Goal: Information Seeking & Learning: Find specific fact

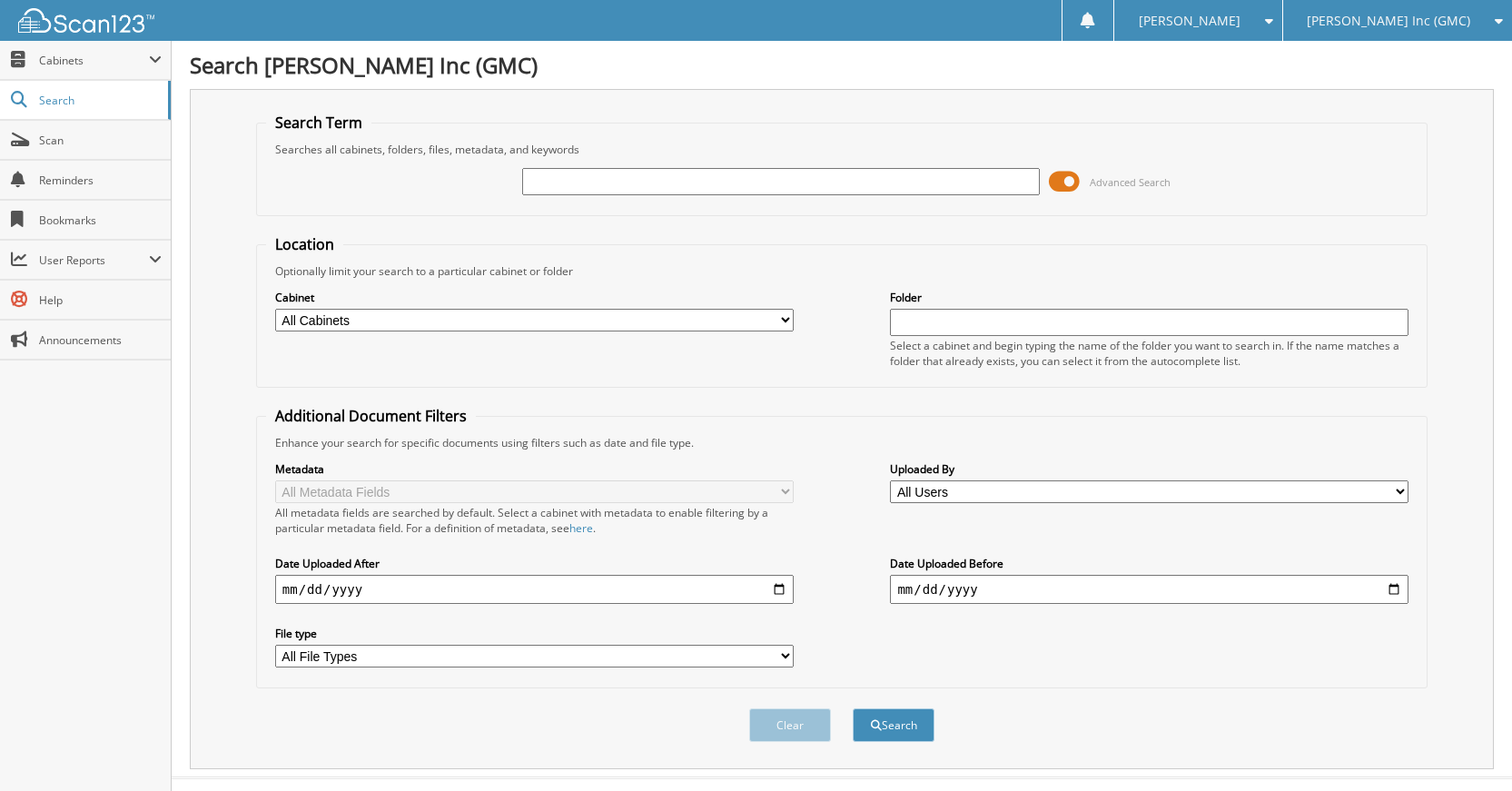
click at [910, 183] on input "text" at bounding box center [780, 182] width 518 height 27
type input "g78344"
click at [853, 708] on button "Search" at bounding box center [893, 725] width 82 height 34
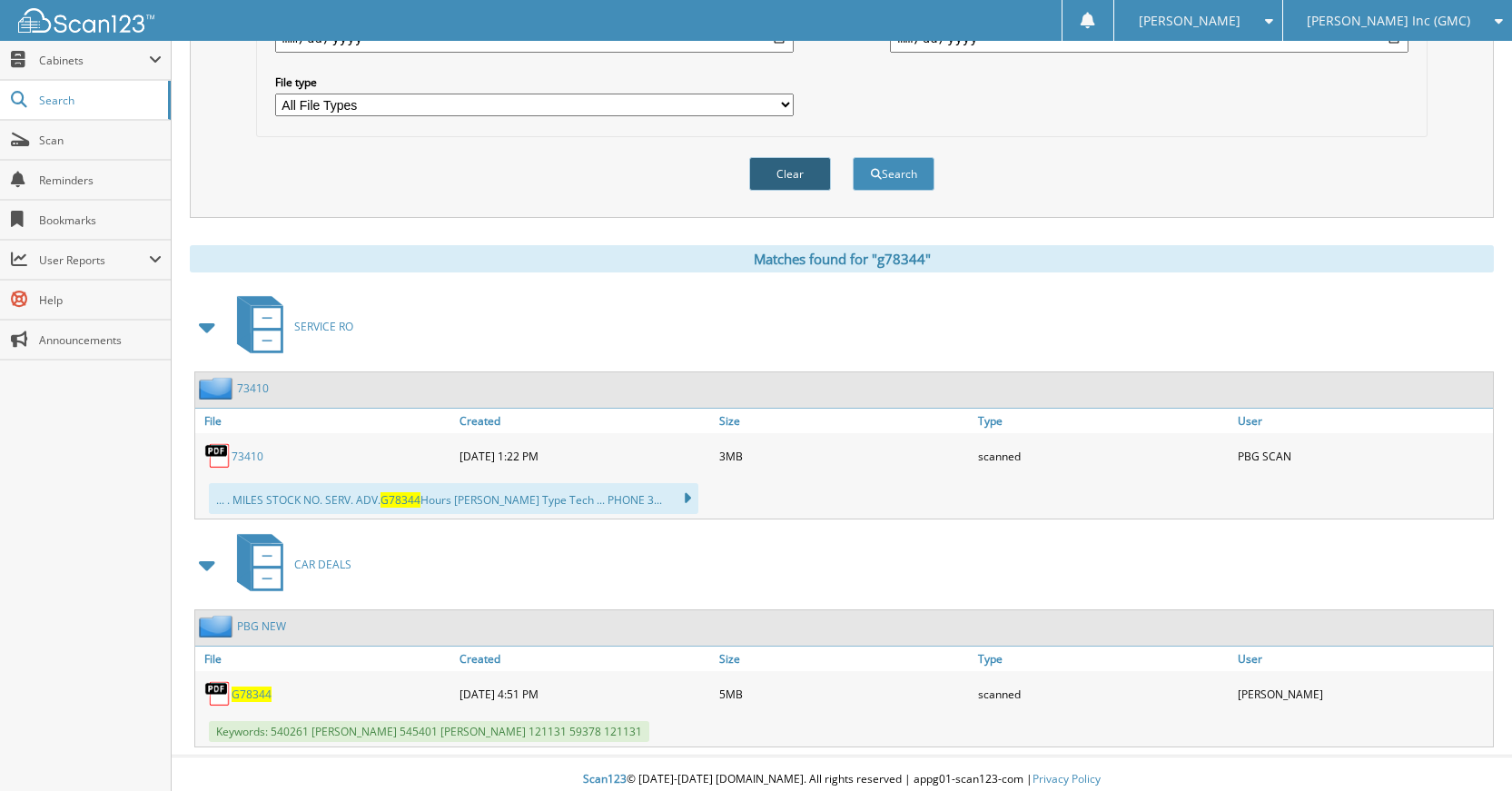
scroll to position [563, 0]
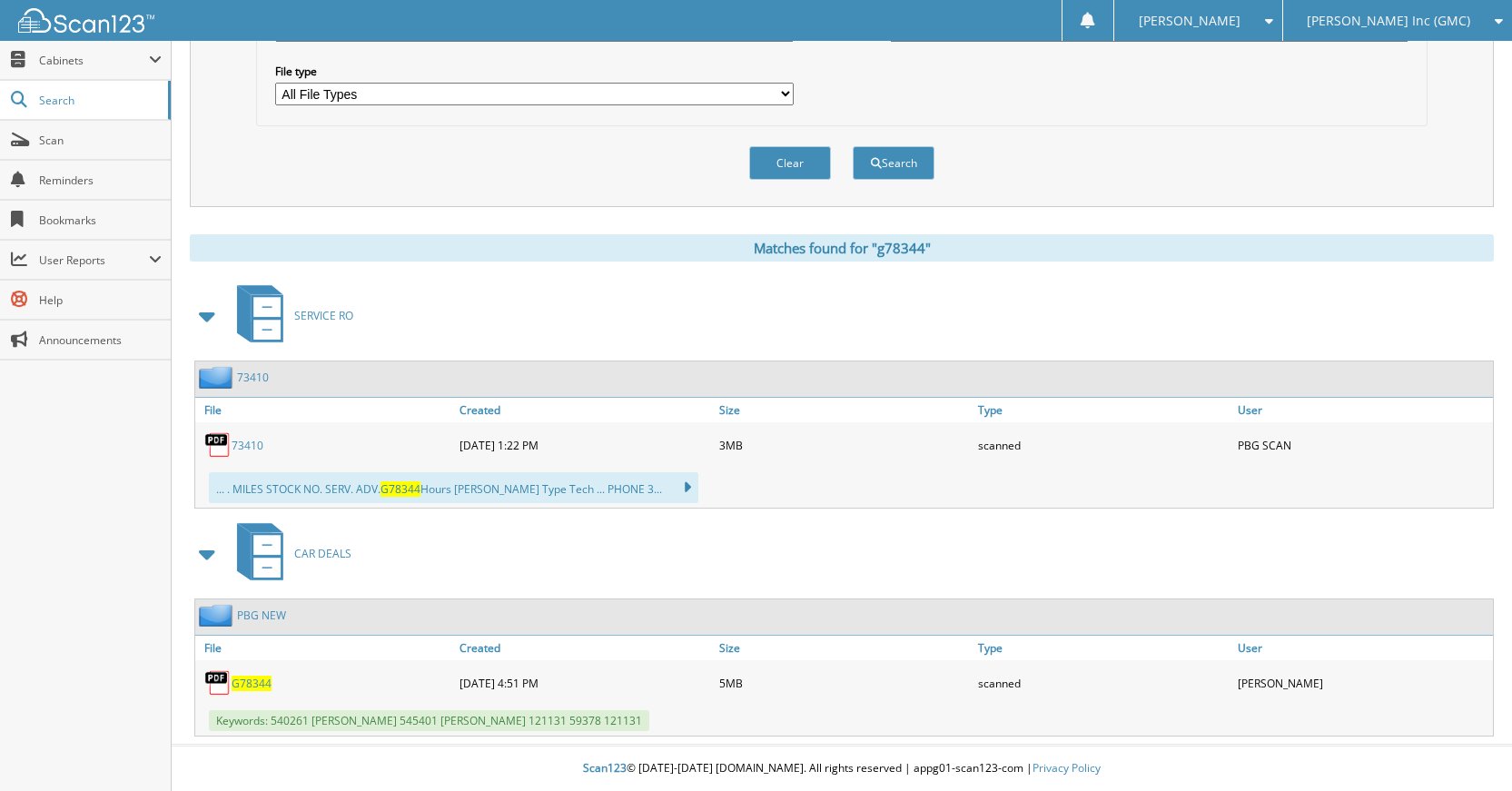
click at [258, 619] on link "PBG NEW" at bounding box center [261, 615] width 49 height 15
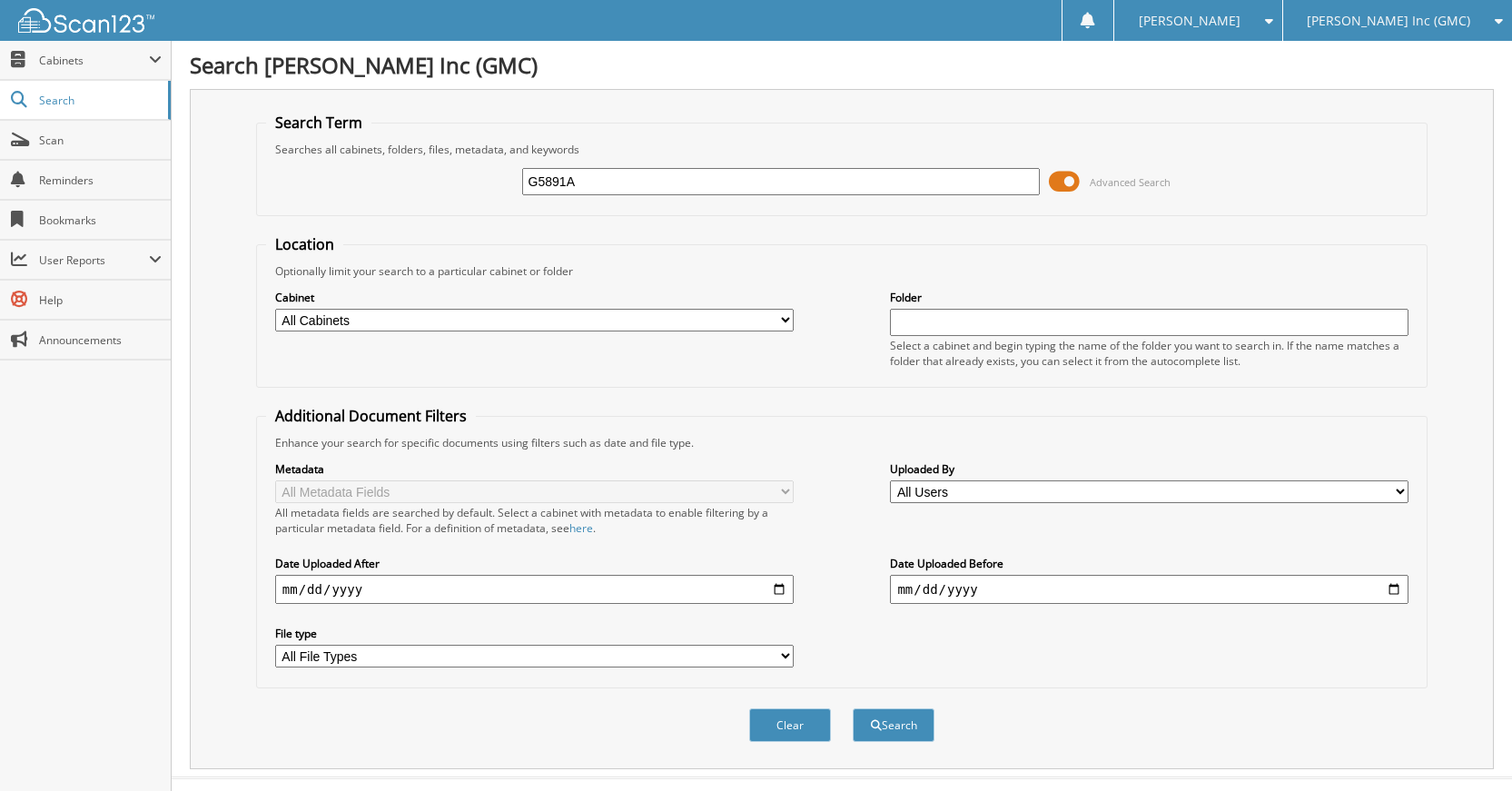
type input "G5891A"
click at [853, 708] on button "Search" at bounding box center [893, 725] width 82 height 34
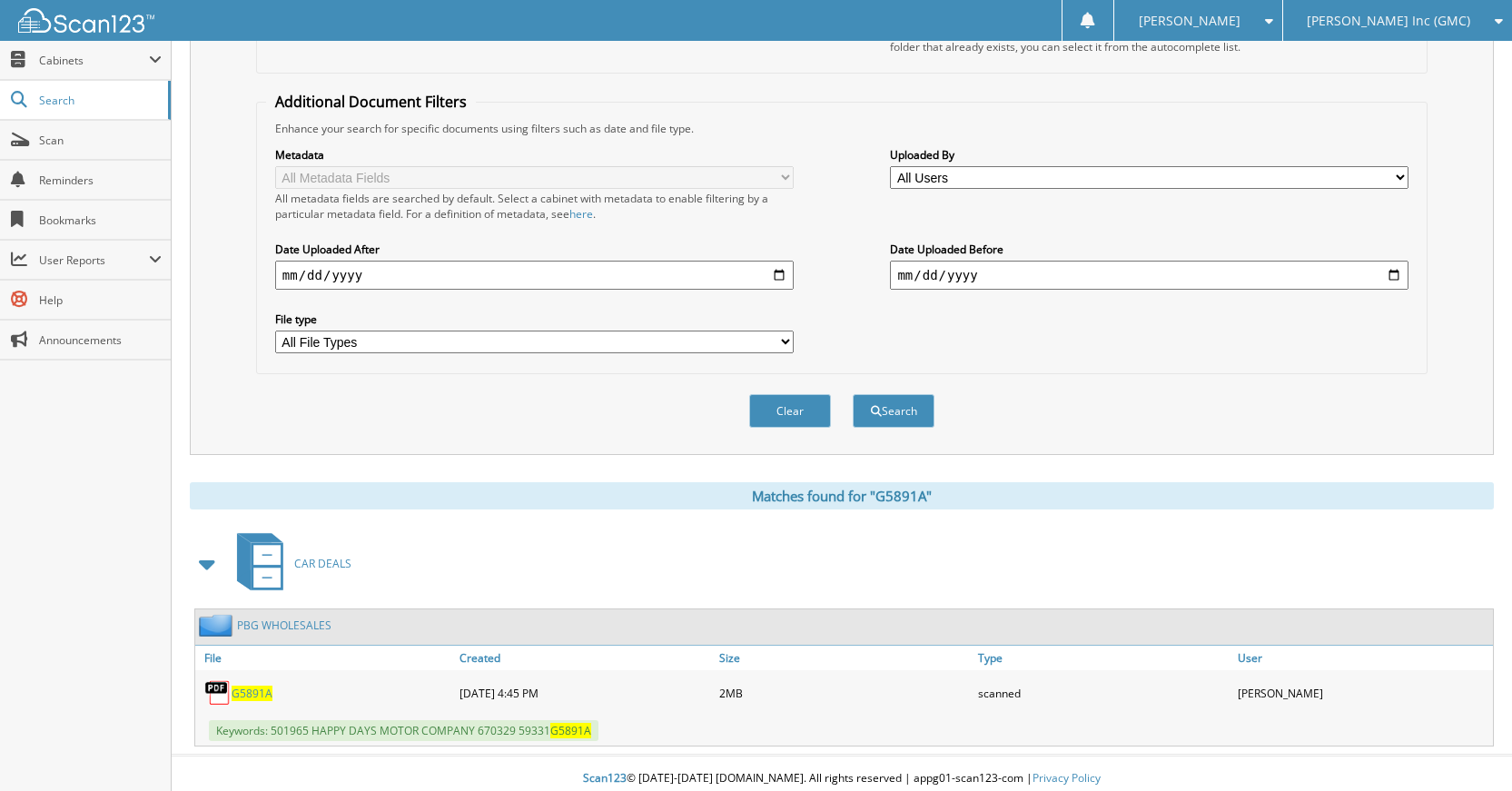
scroll to position [325, 0]
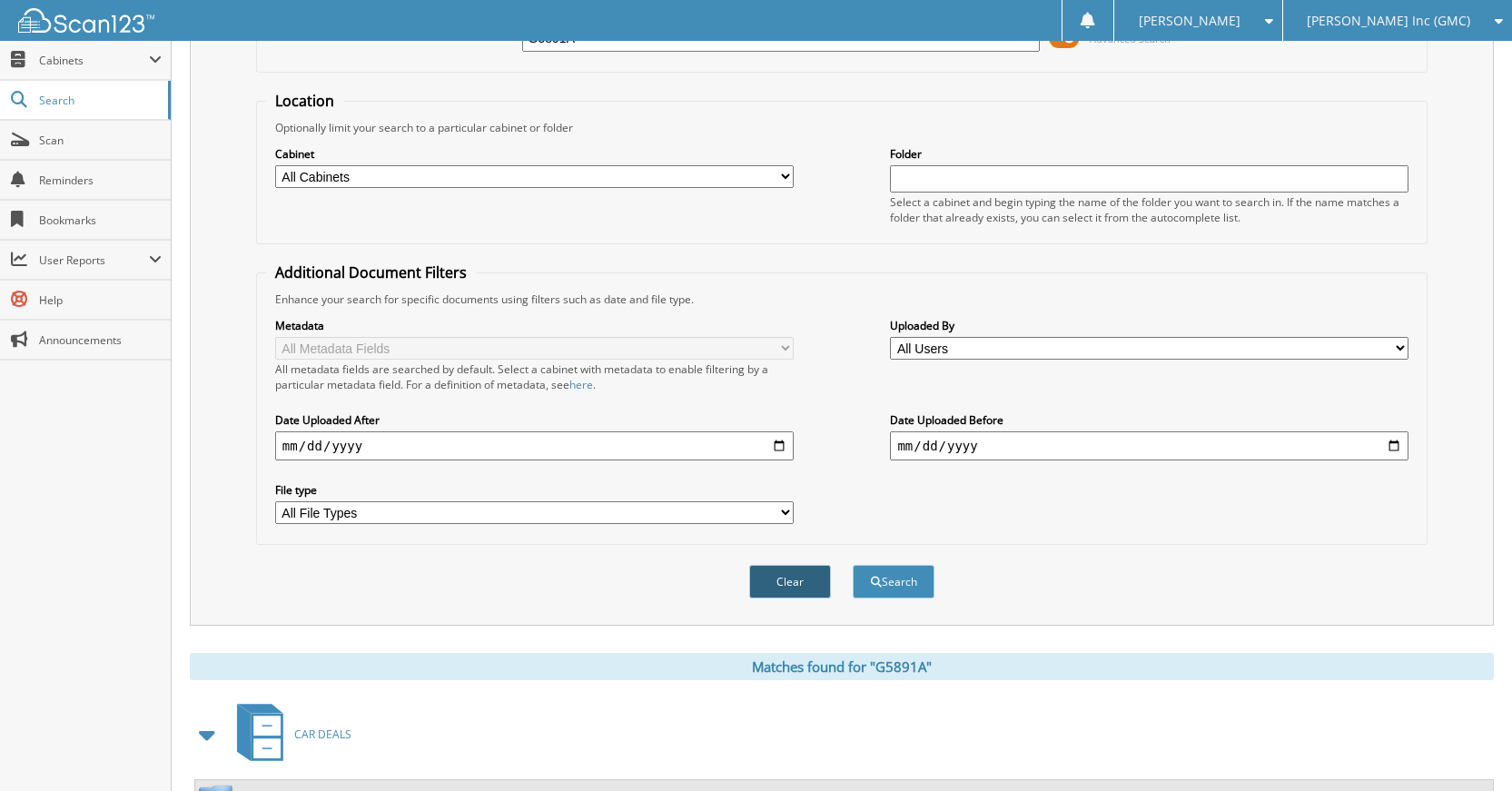
click at [809, 585] on button "Clear" at bounding box center [790, 582] width 82 height 34
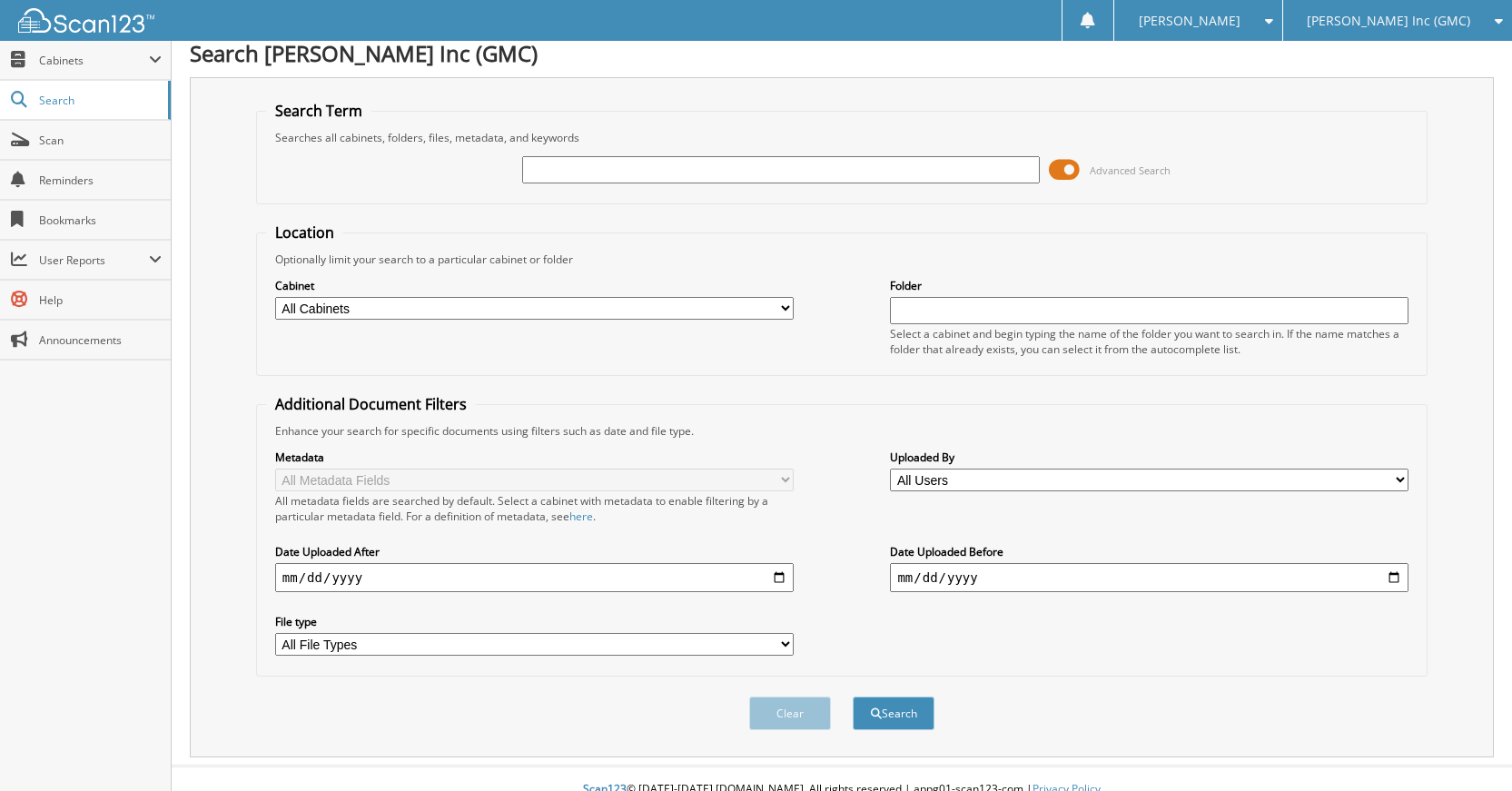
scroll to position [0, 0]
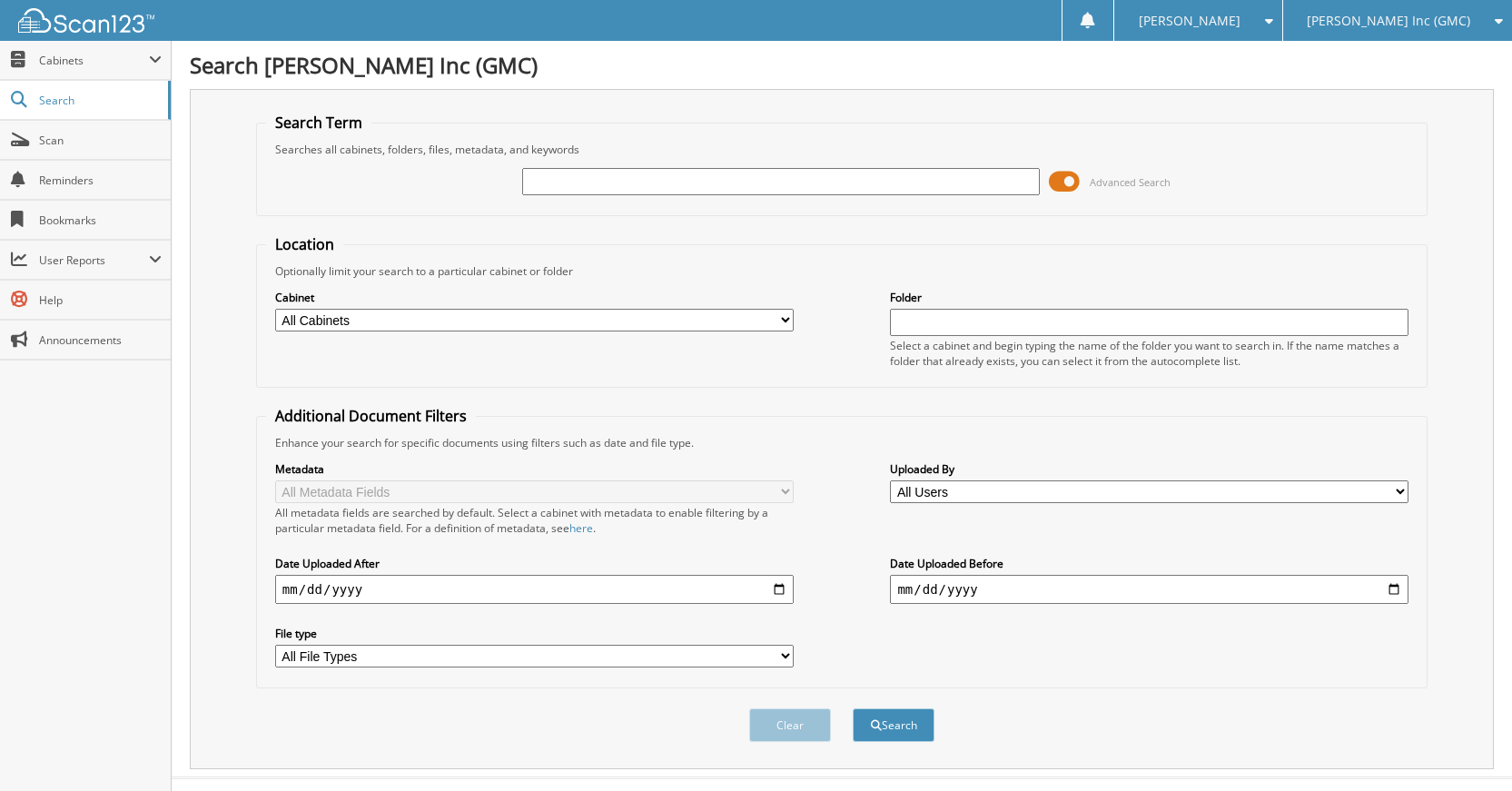
click at [938, 172] on input "text" at bounding box center [780, 182] width 518 height 27
type input "G78434B"
click at [853, 708] on button "Search" at bounding box center [893, 725] width 82 height 34
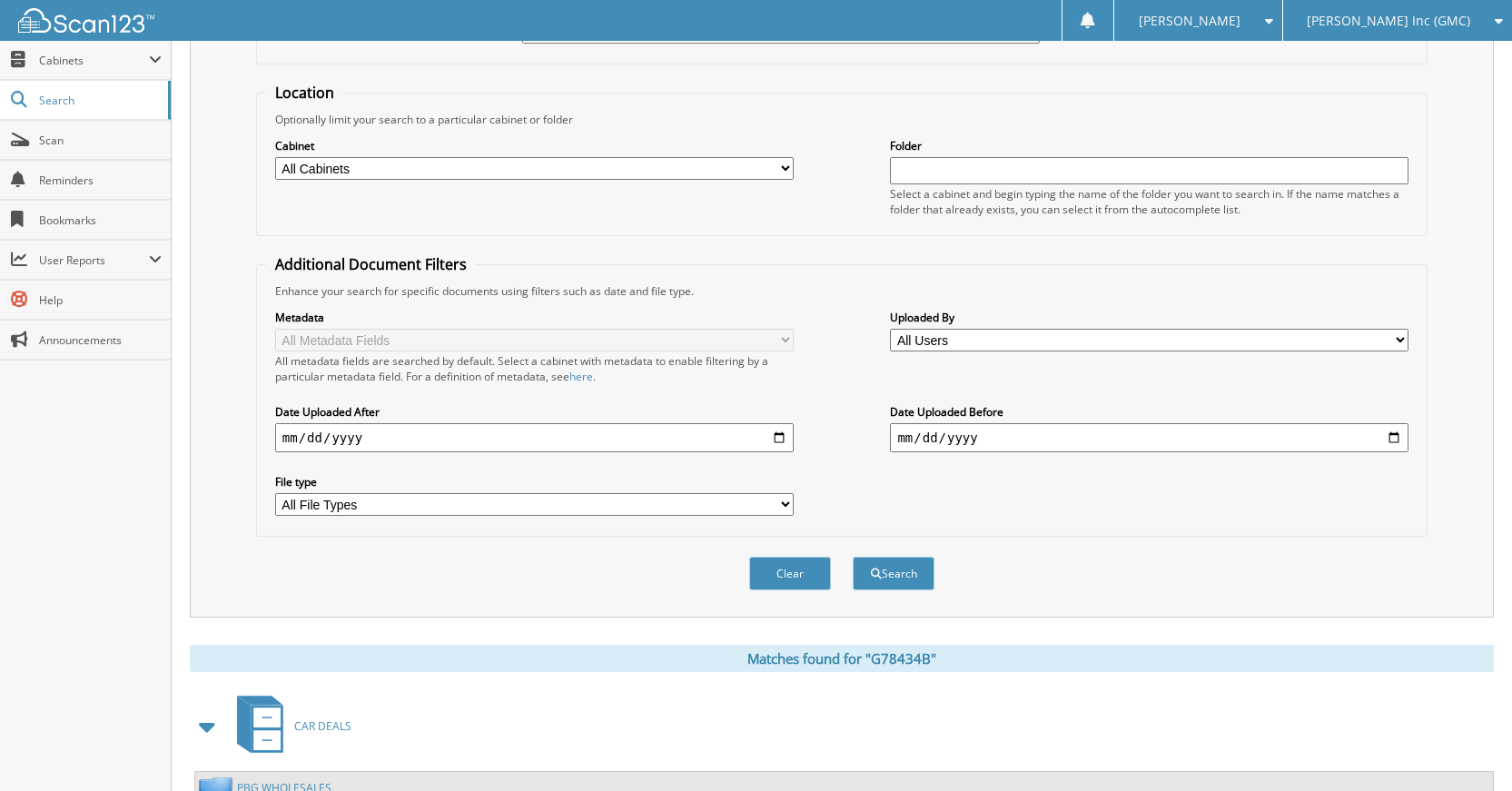
scroll to position [53, 0]
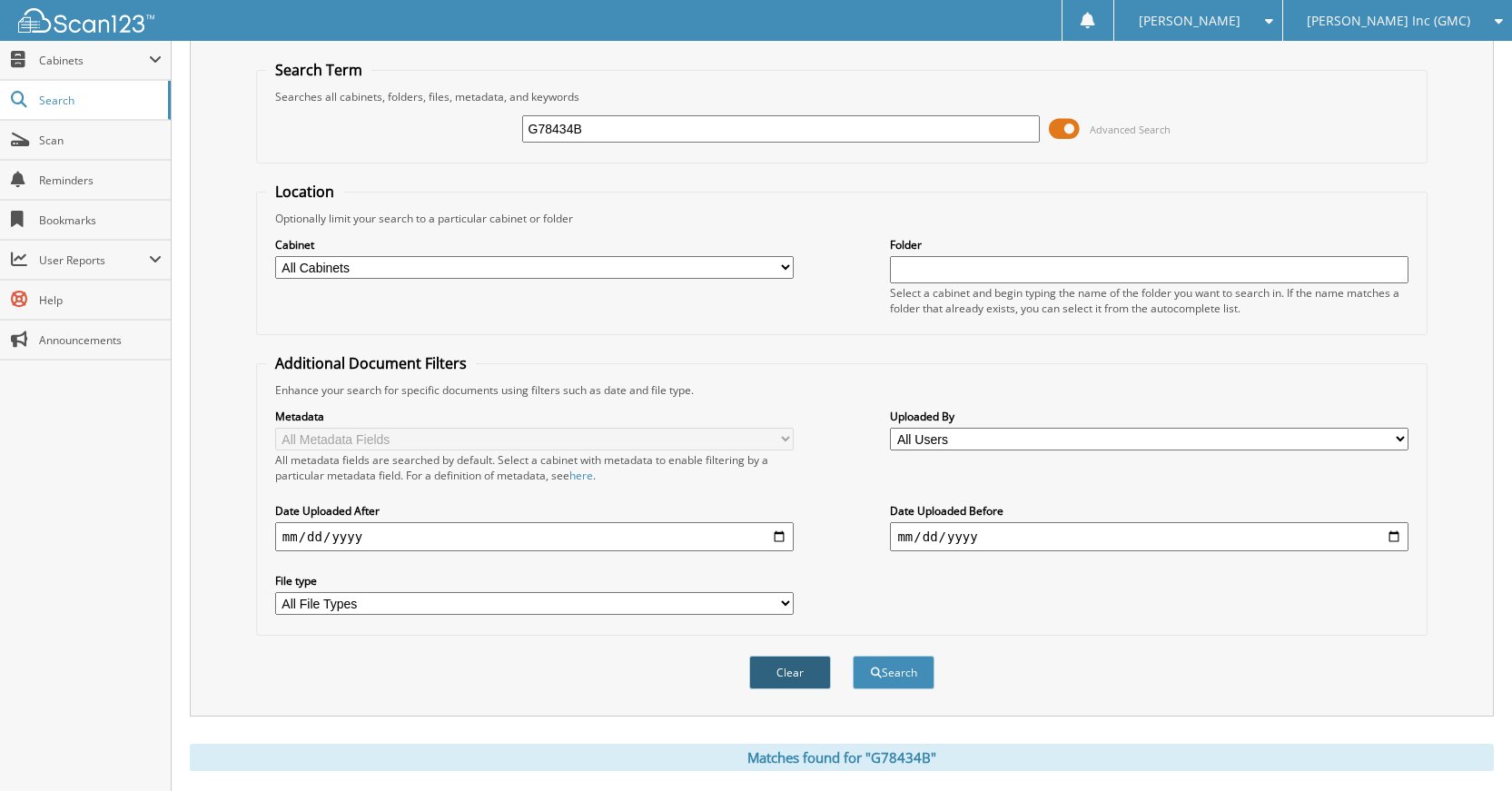
click at [754, 678] on button "Clear" at bounding box center [790, 672] width 82 height 34
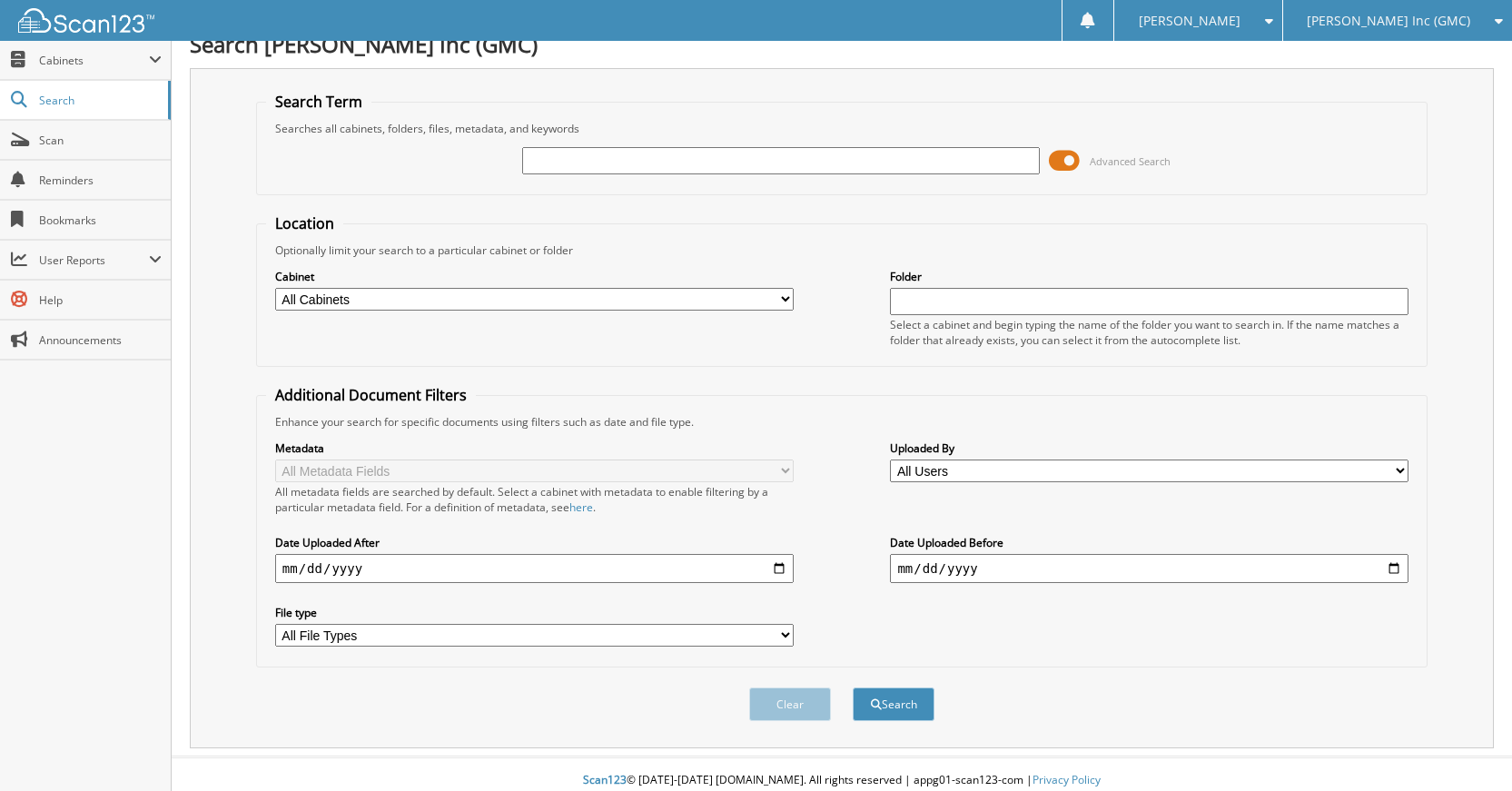
scroll to position [0, 0]
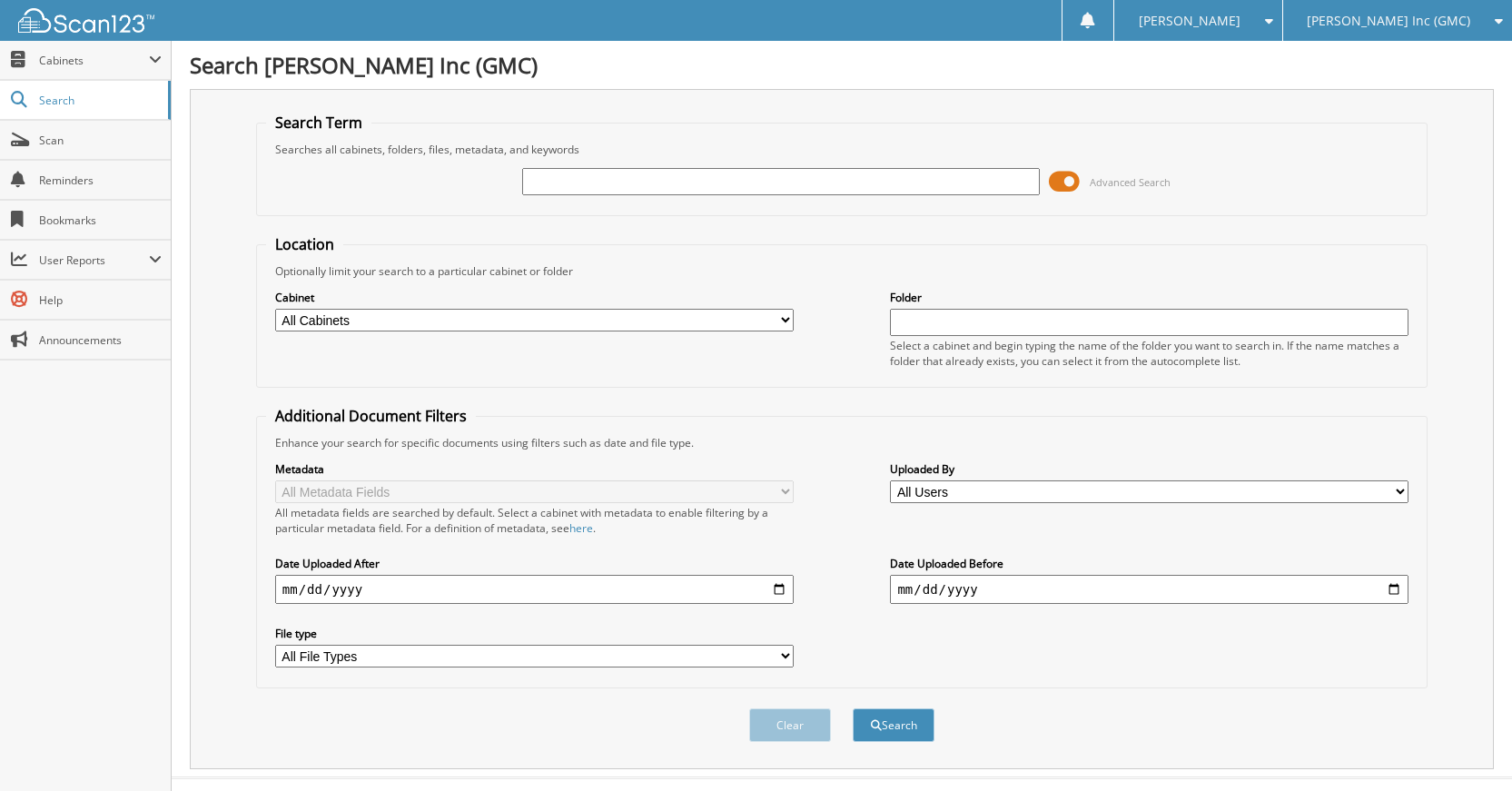
click at [810, 192] on input "text" at bounding box center [780, 182] width 518 height 27
type input "G78421A"
click at [853, 708] on button "Search" at bounding box center [893, 725] width 82 height 34
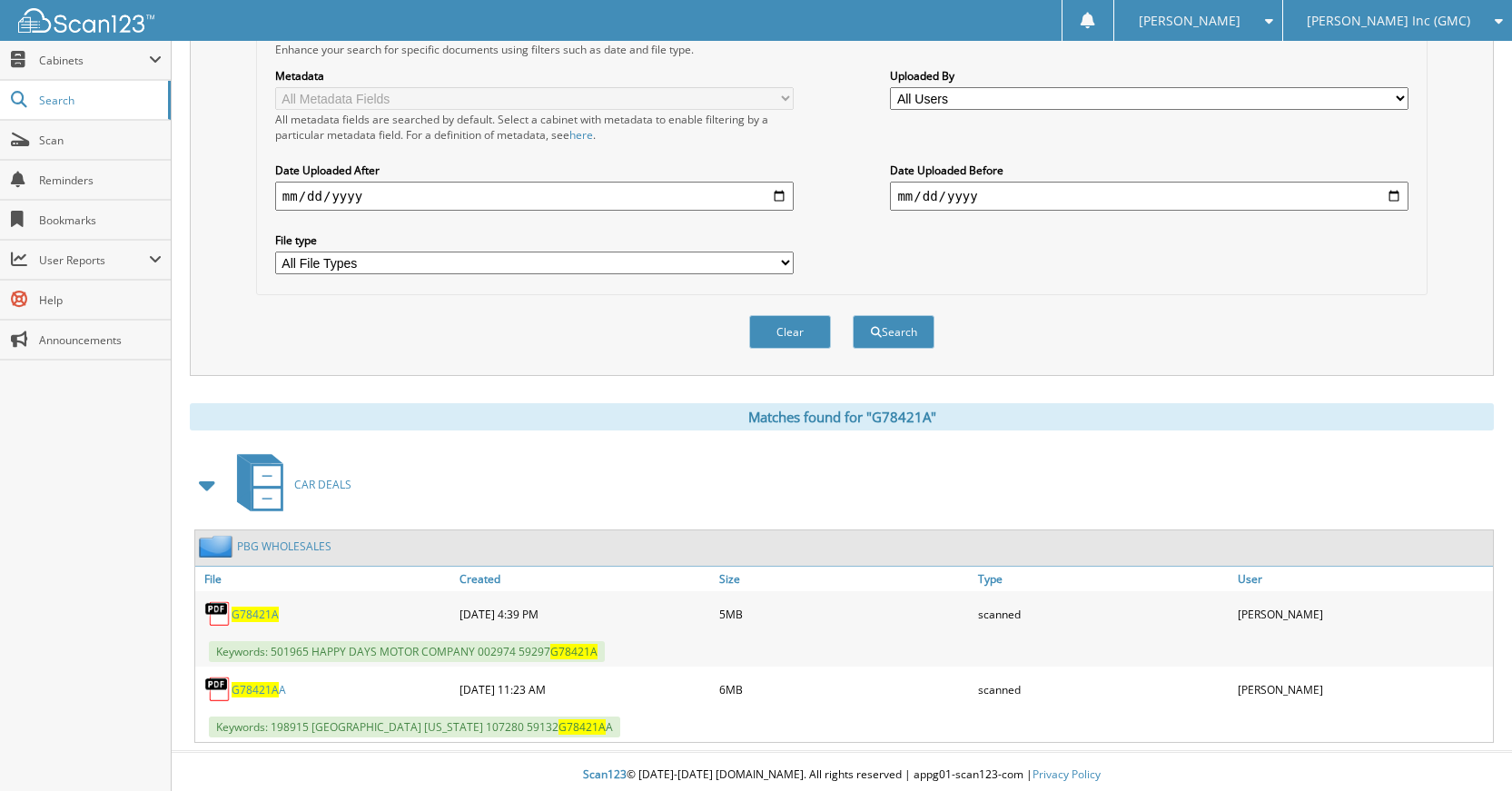
scroll to position [401, 0]
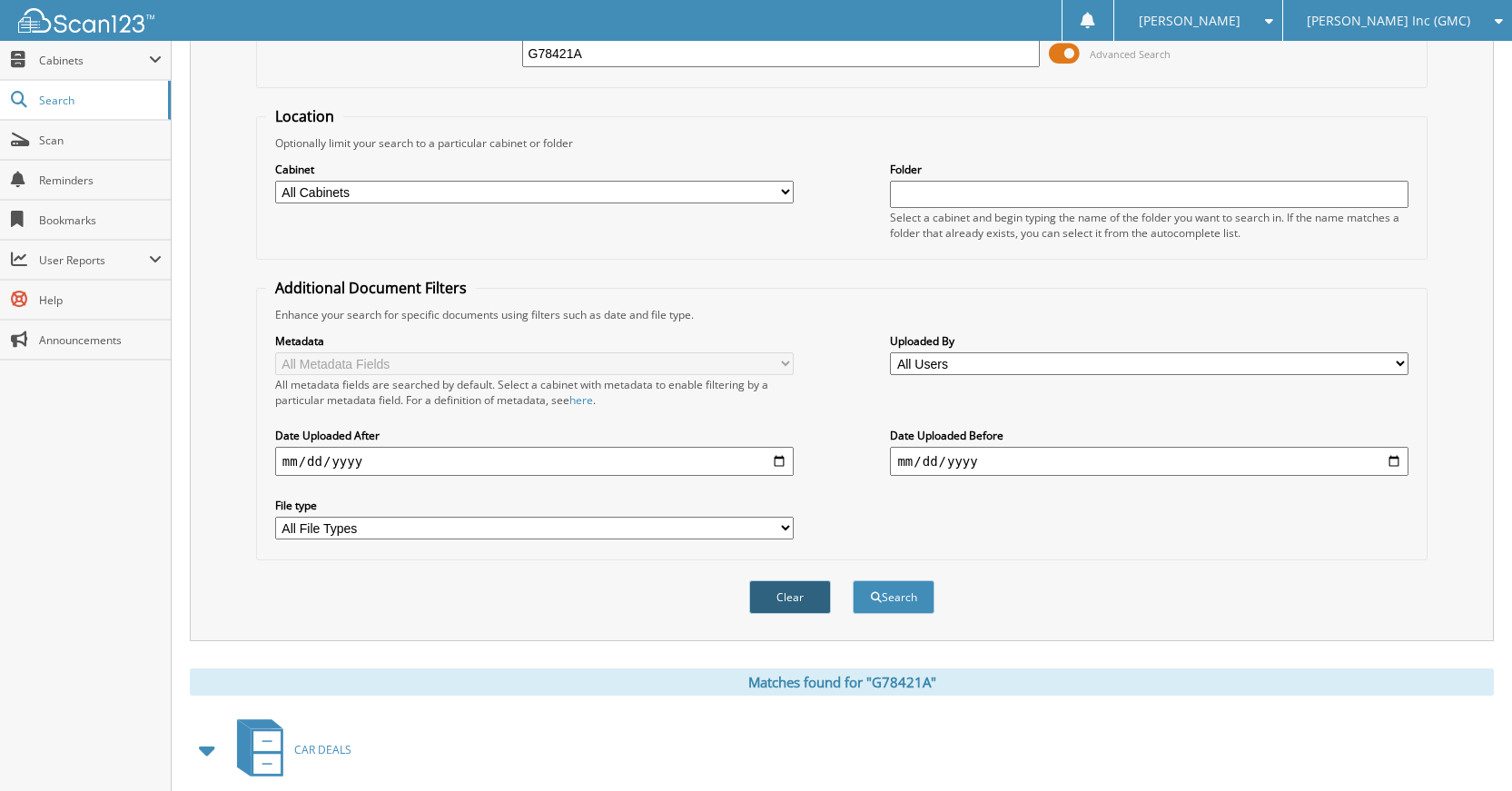
click at [783, 602] on button "Clear" at bounding box center [790, 597] width 82 height 34
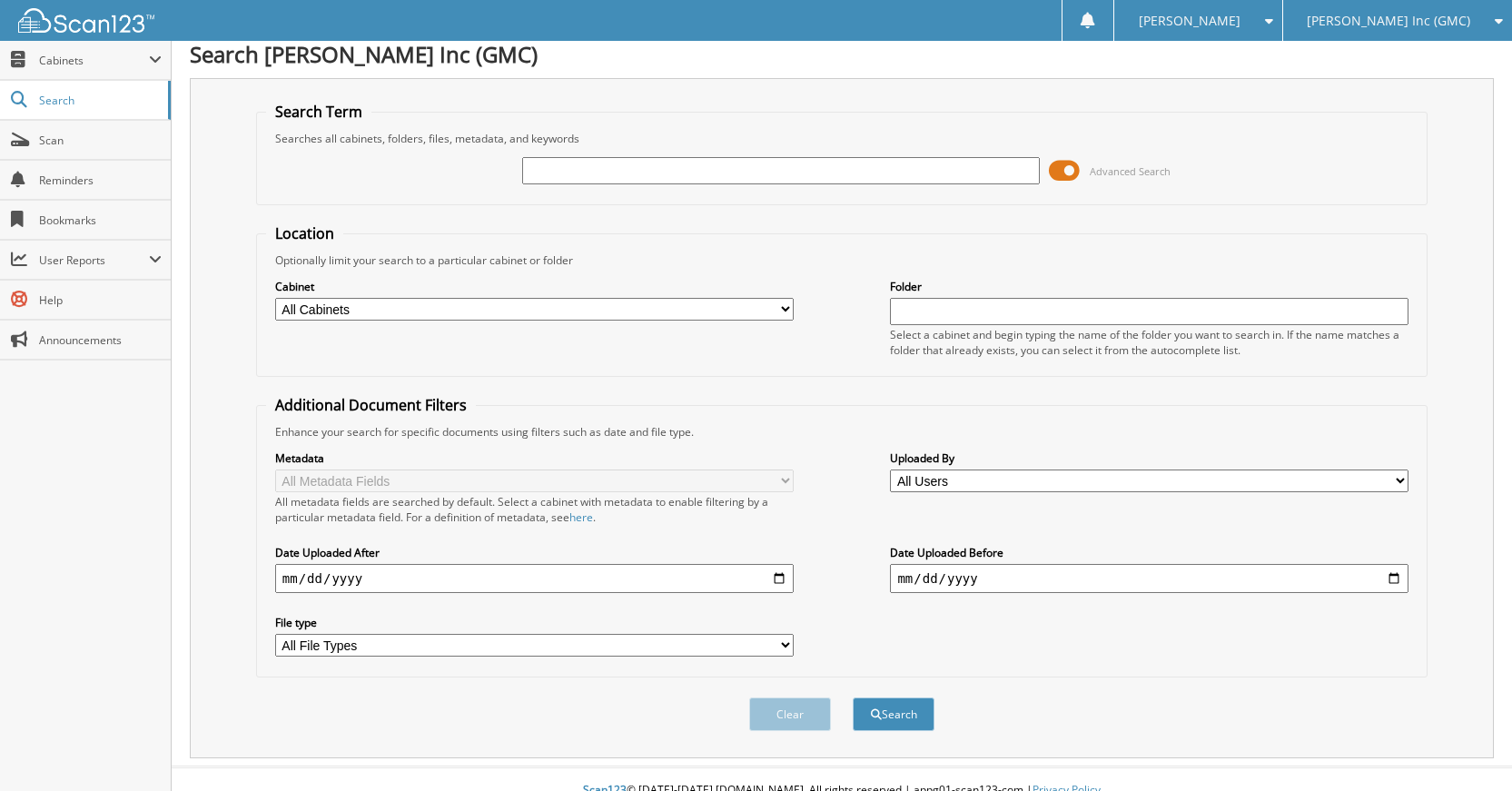
scroll to position [0, 0]
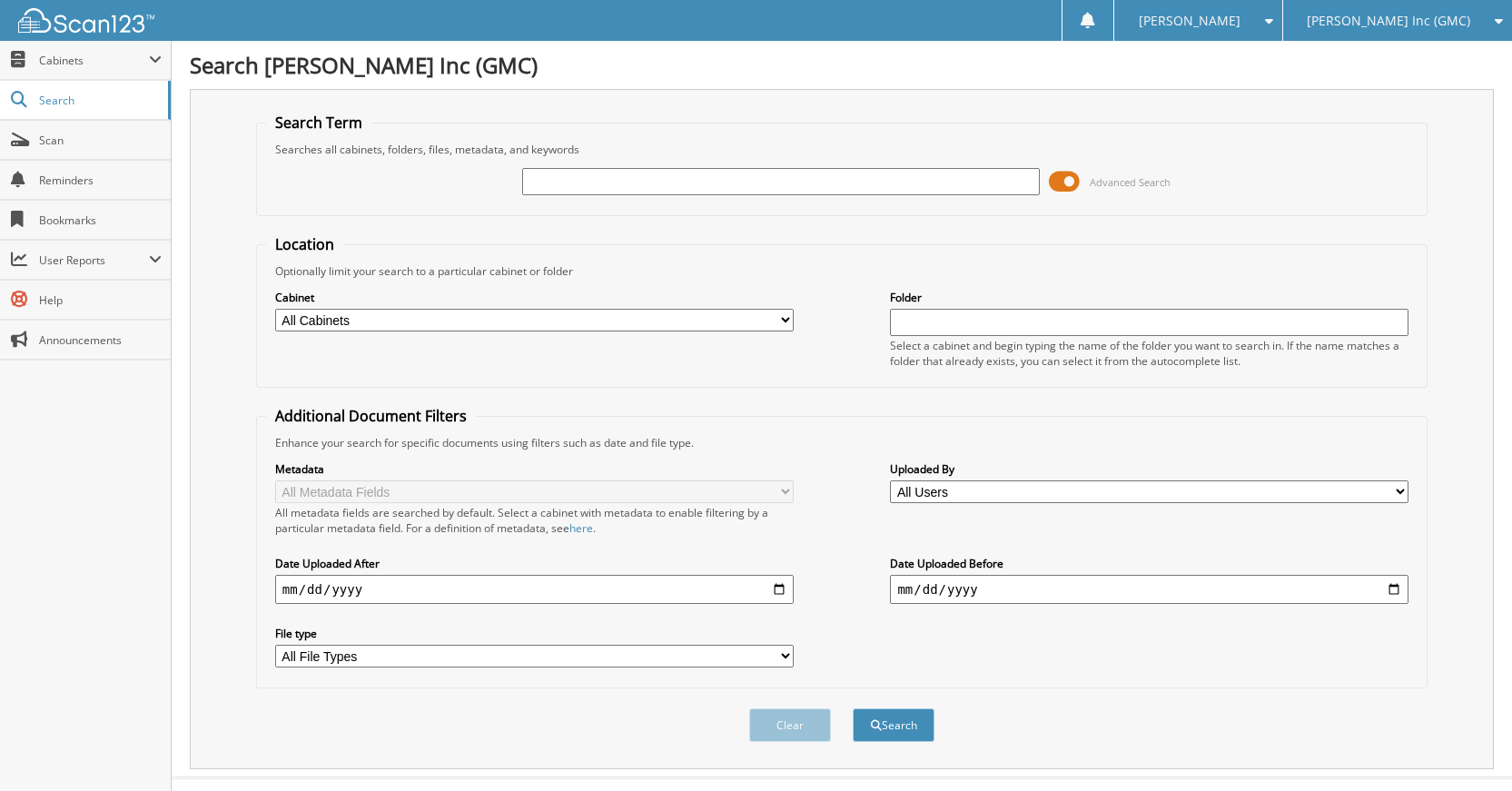
click at [885, 168] on div at bounding box center [780, 182] width 518 height 31
click at [880, 173] on input "text" at bounding box center [780, 182] width 518 height 27
click at [853, 708] on button "Search" at bounding box center [893, 725] width 82 height 34
click at [872, 184] on input "text" at bounding box center [780, 182] width 518 height 27
type input "G90460A"
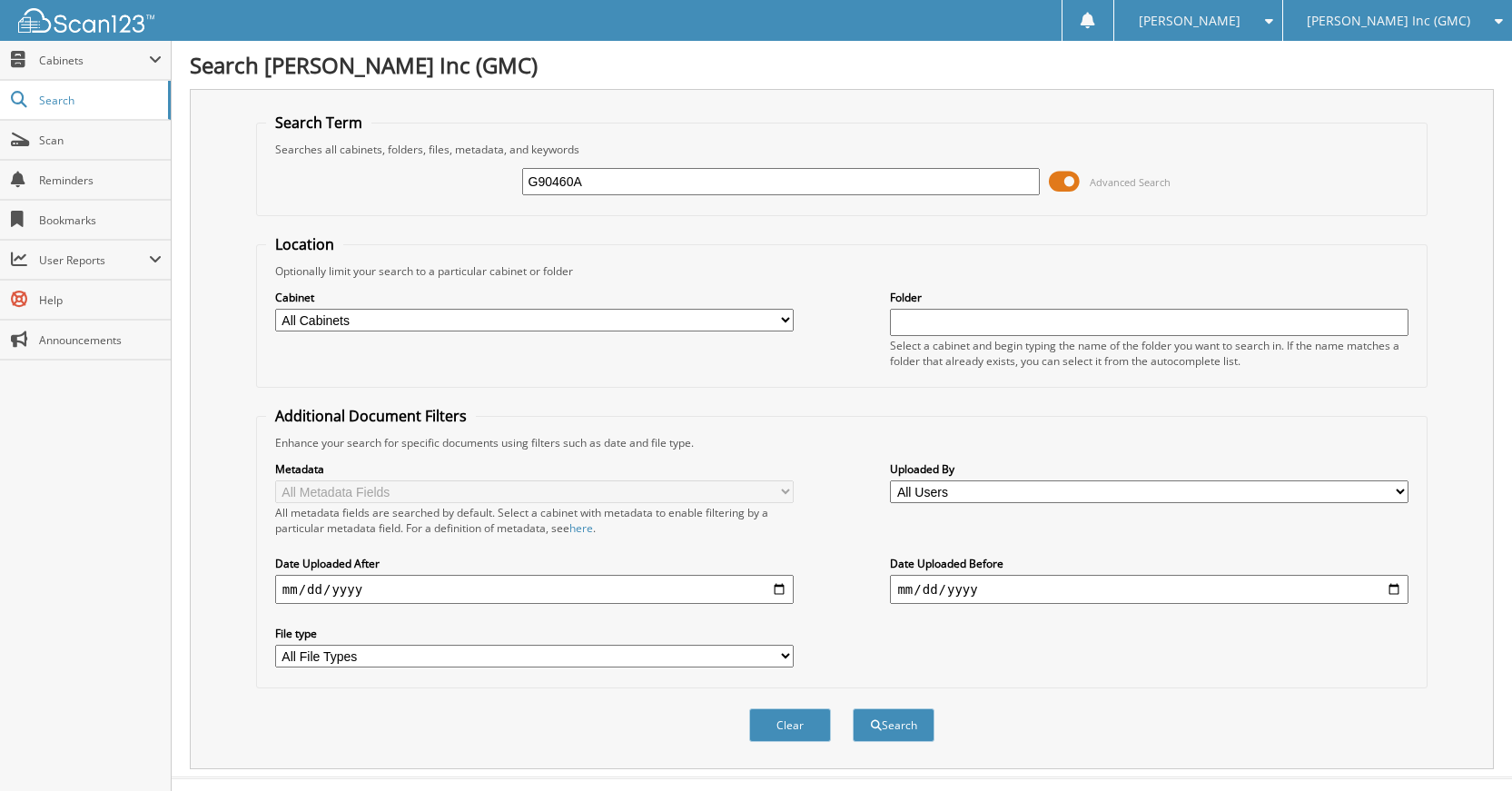
click at [853, 708] on button "Search" at bounding box center [893, 725] width 82 height 34
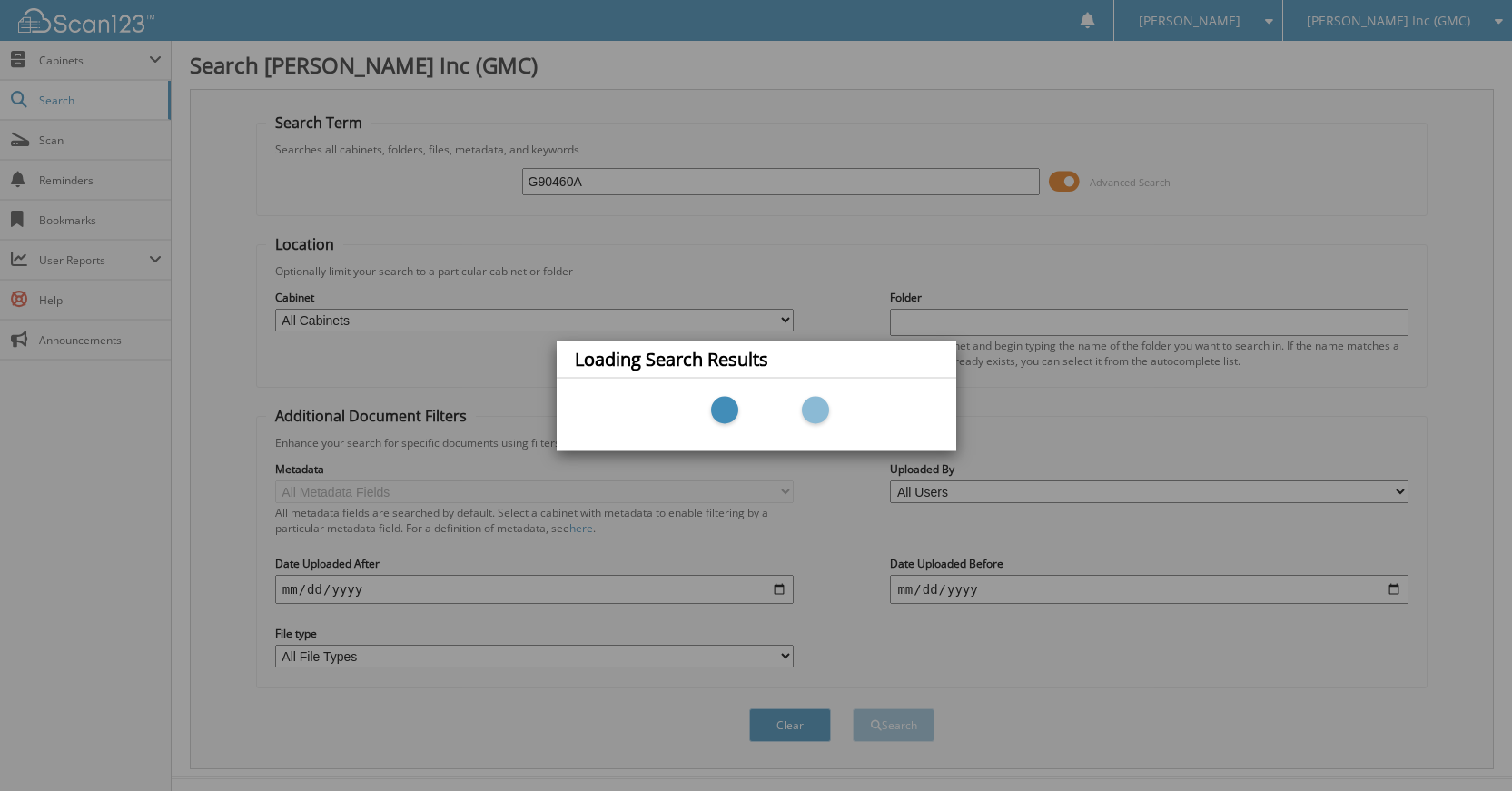
scroll to position [34, 0]
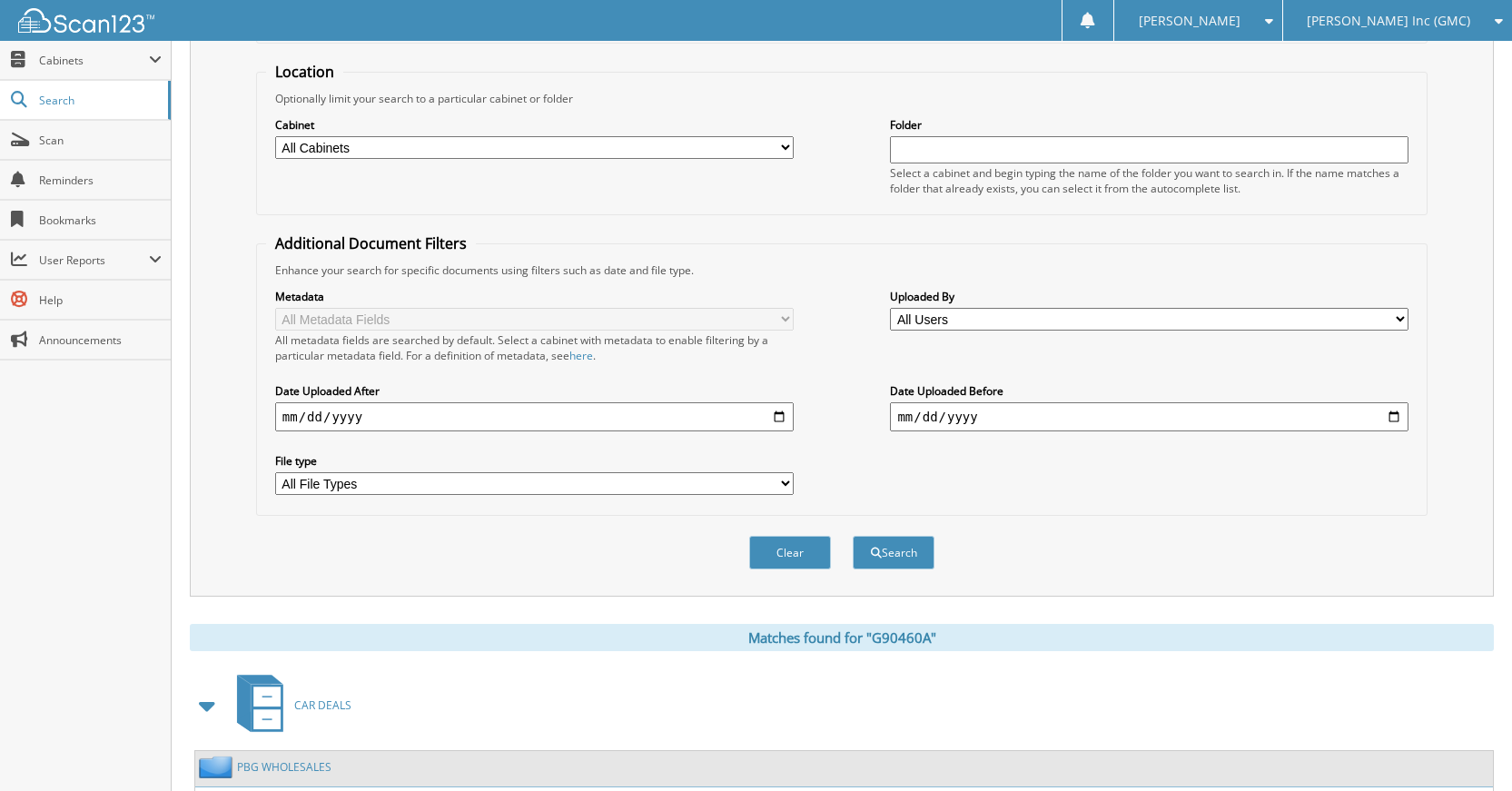
scroll to position [325, 0]
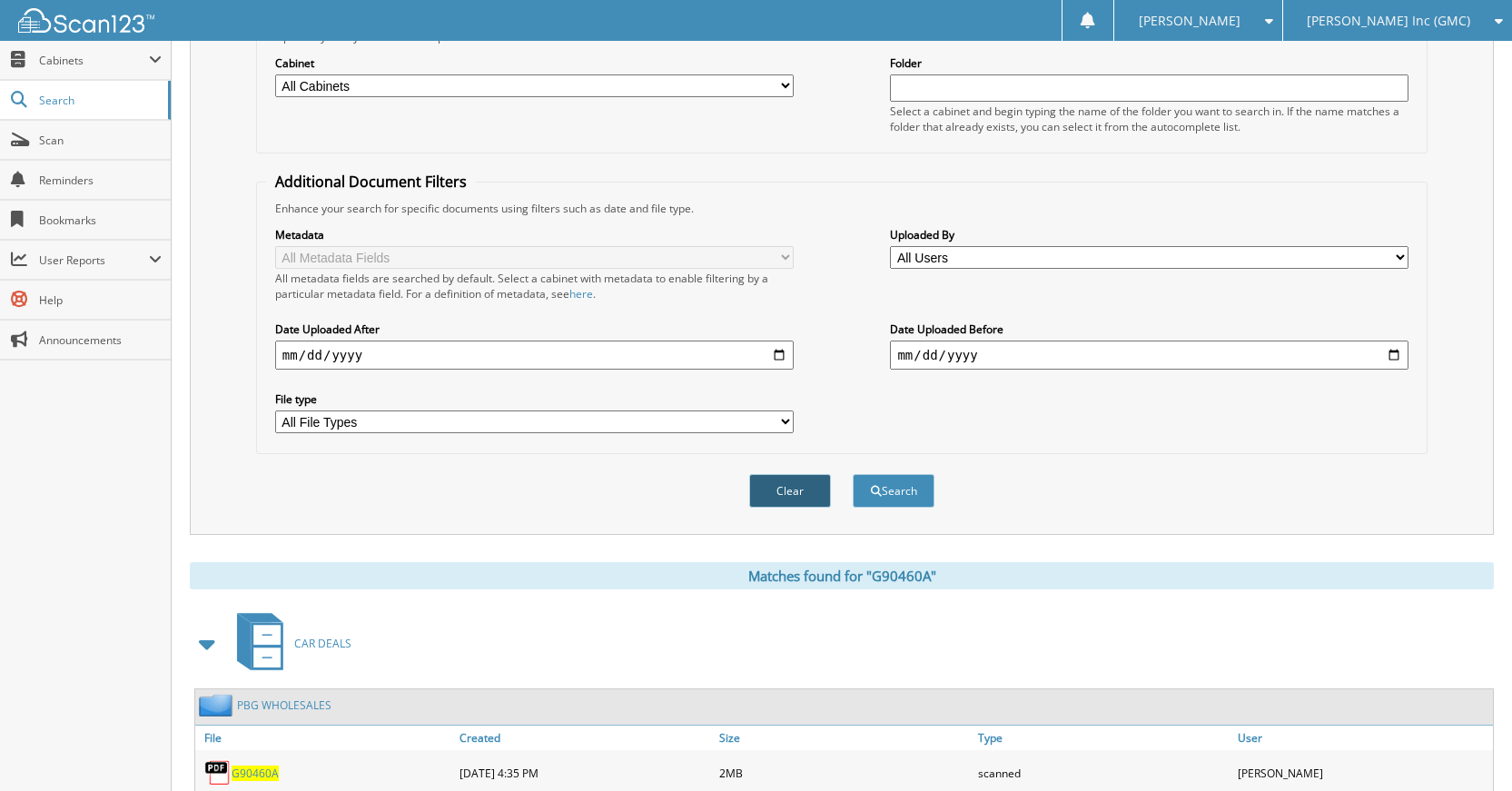
click at [804, 503] on button "Clear" at bounding box center [790, 491] width 82 height 34
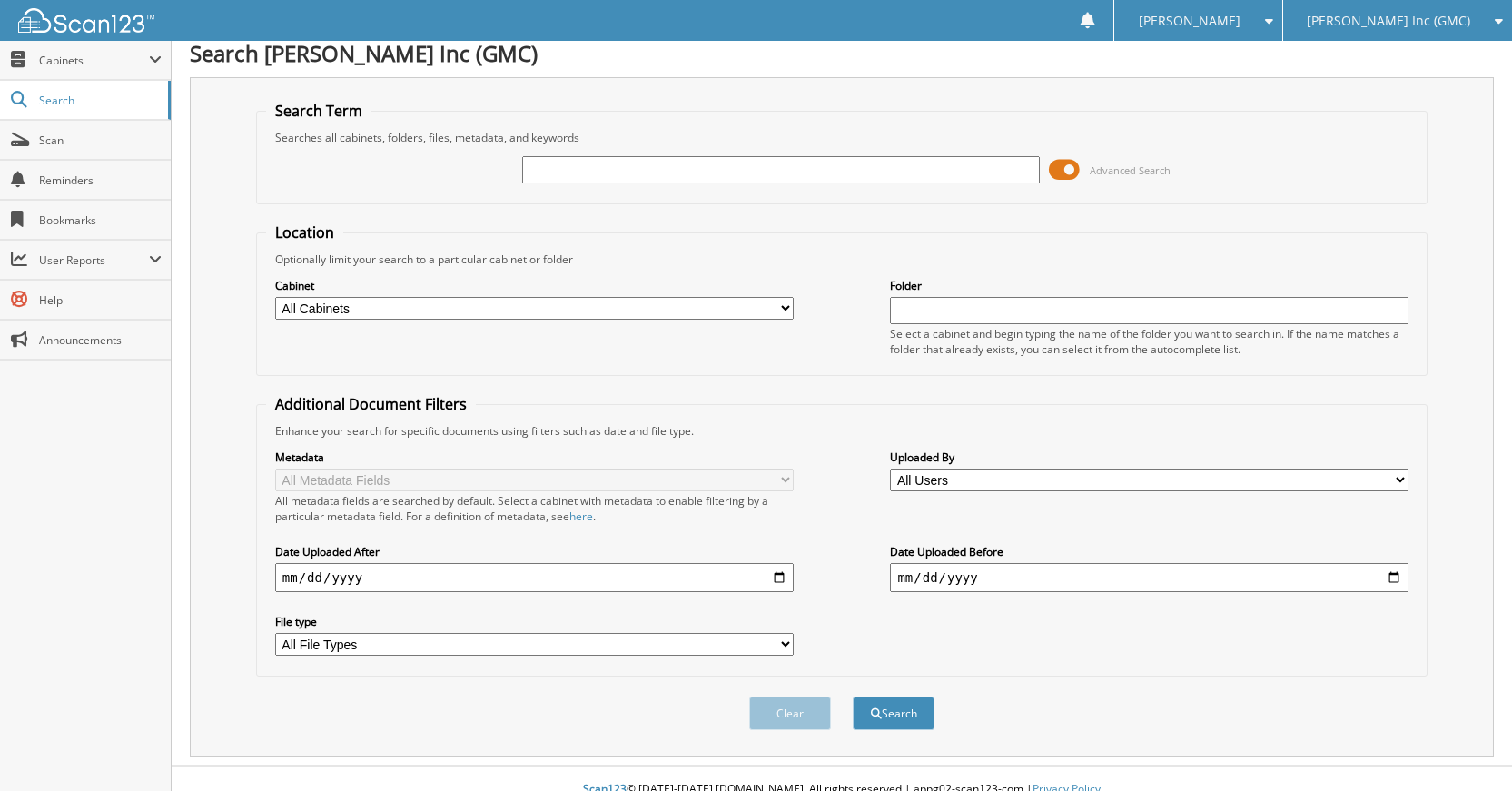
scroll to position [0, 0]
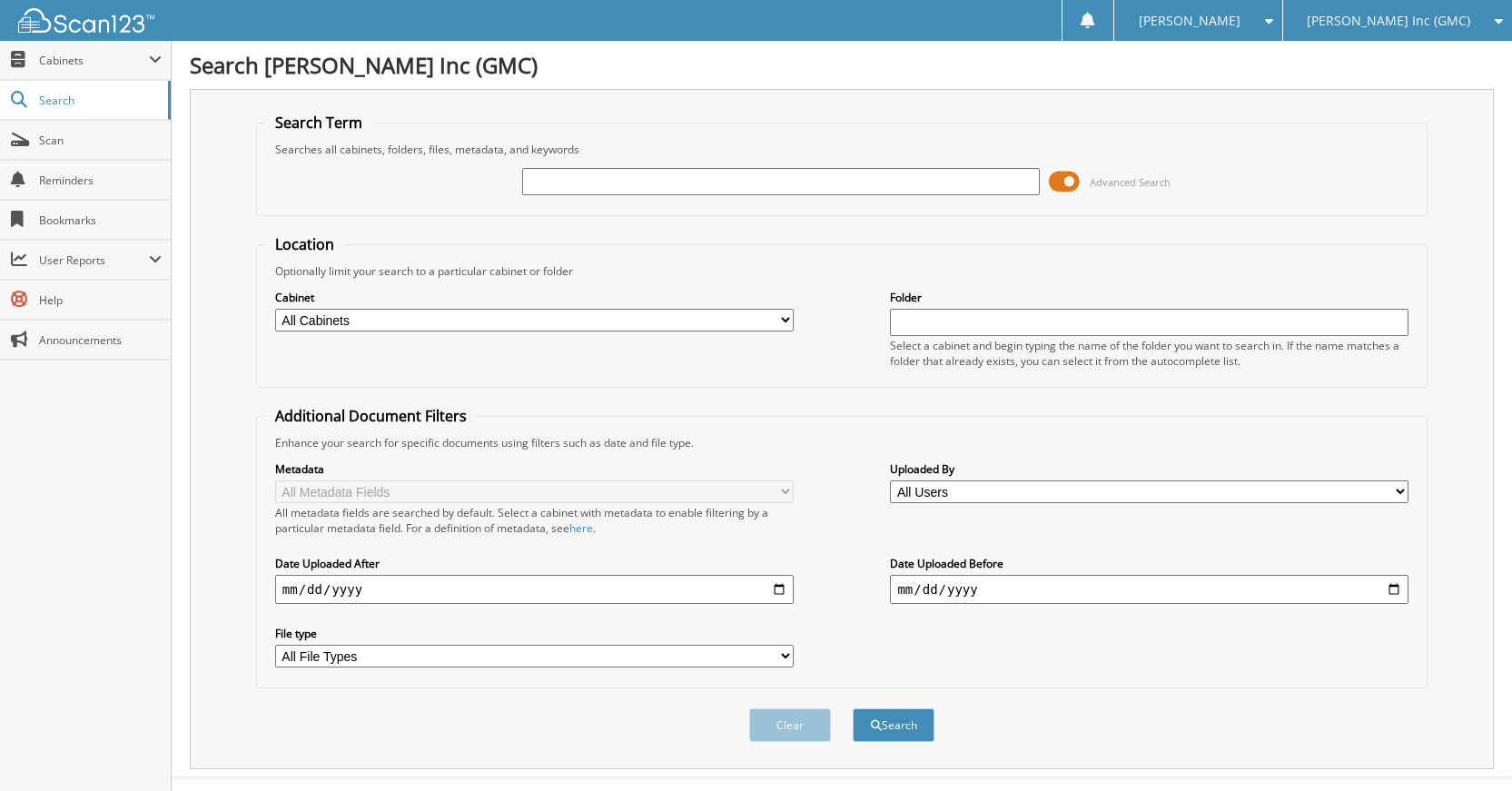
click at [841, 188] on input "text" at bounding box center [780, 182] width 518 height 27
type input "B3442B"
click at [853, 708] on button "Search" at bounding box center [893, 725] width 82 height 34
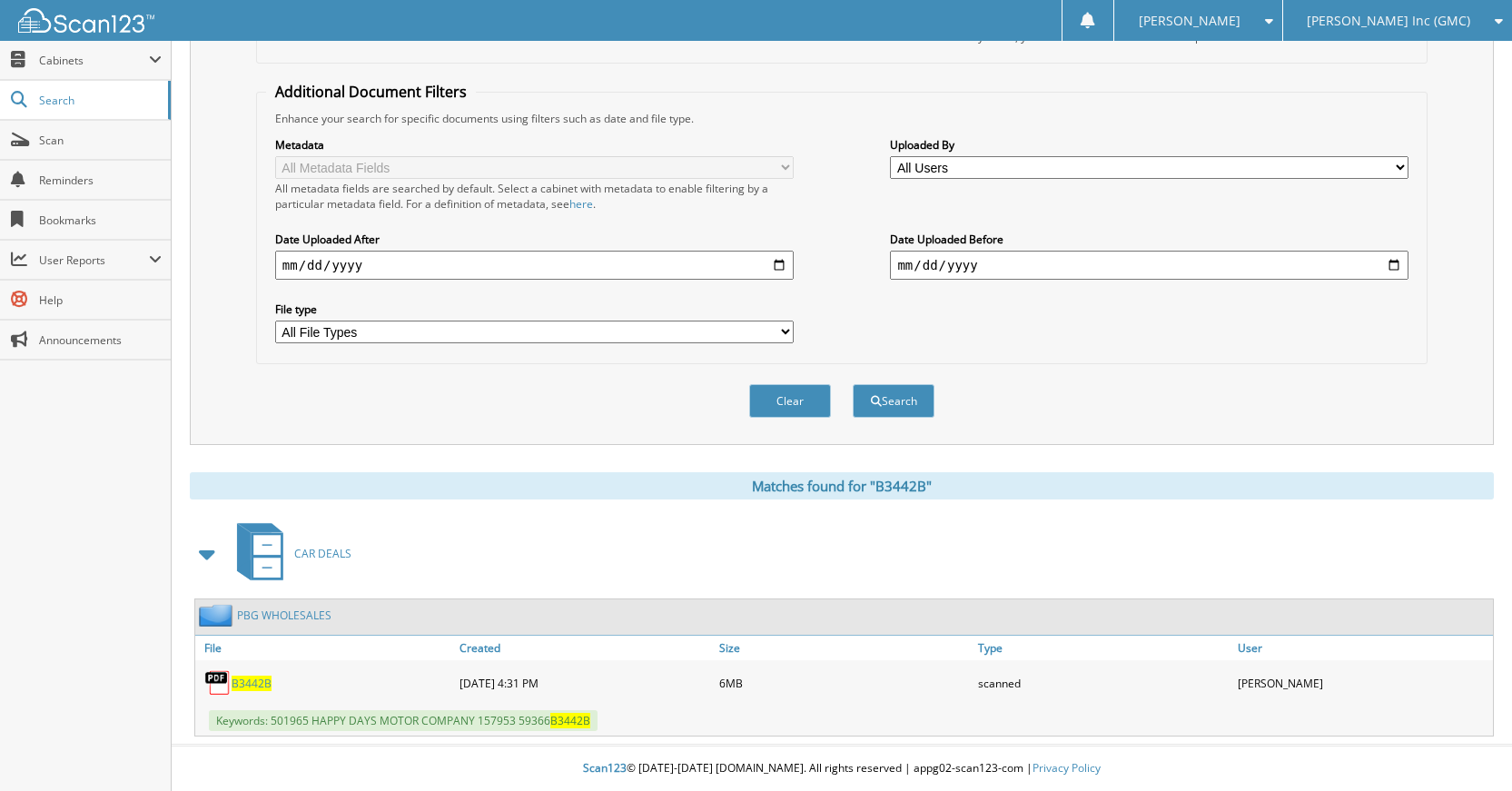
click at [1322, 550] on div "CAR DEALS" at bounding box center [842, 553] width 1304 height 71
click at [1320, 552] on div "CAR DEALS" at bounding box center [842, 553] width 1304 height 71
click at [1321, 545] on div "CAR DEALS" at bounding box center [842, 553] width 1304 height 71
click at [810, 409] on button "Clear" at bounding box center [790, 401] width 82 height 34
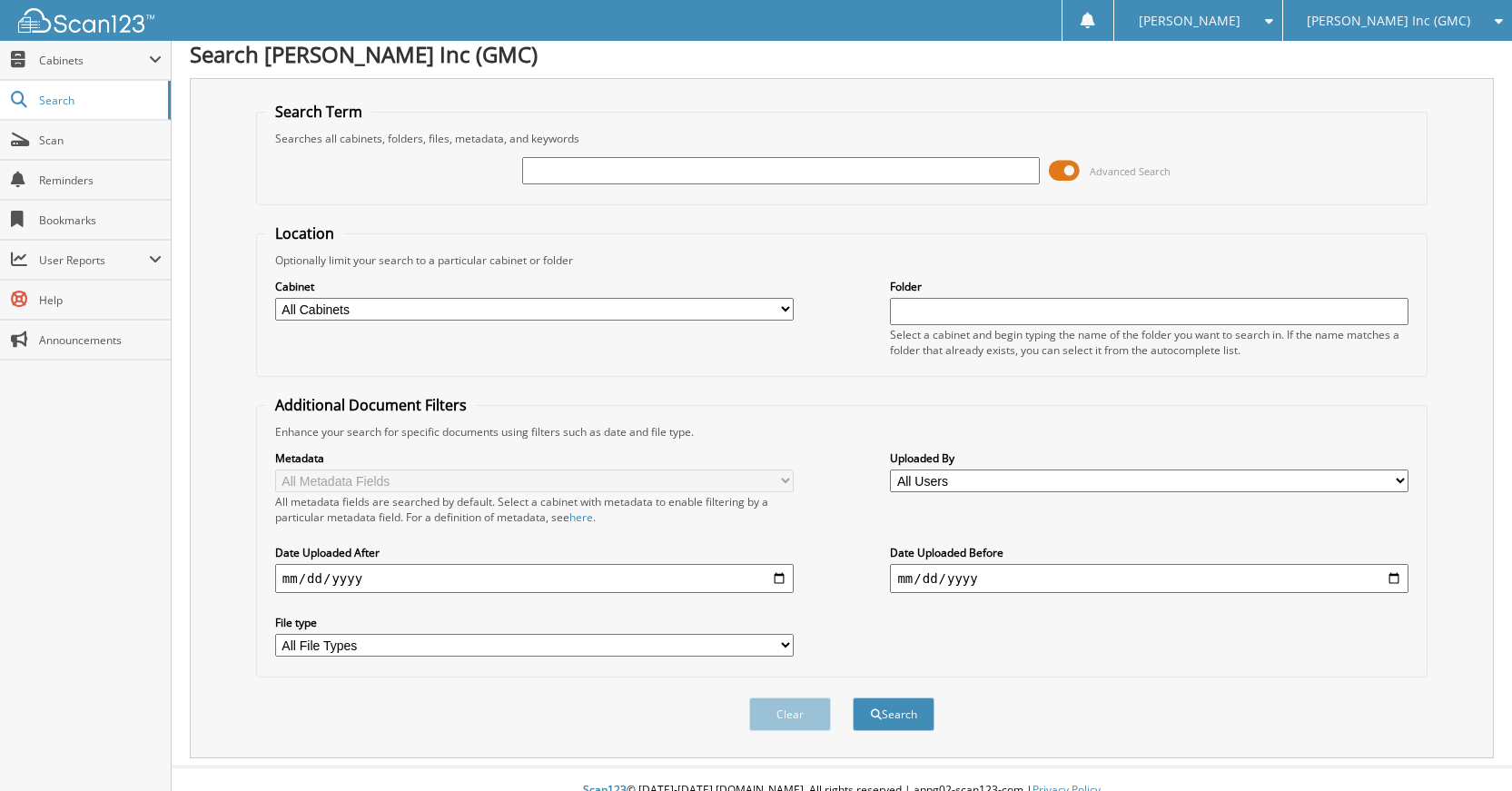
scroll to position [0, 0]
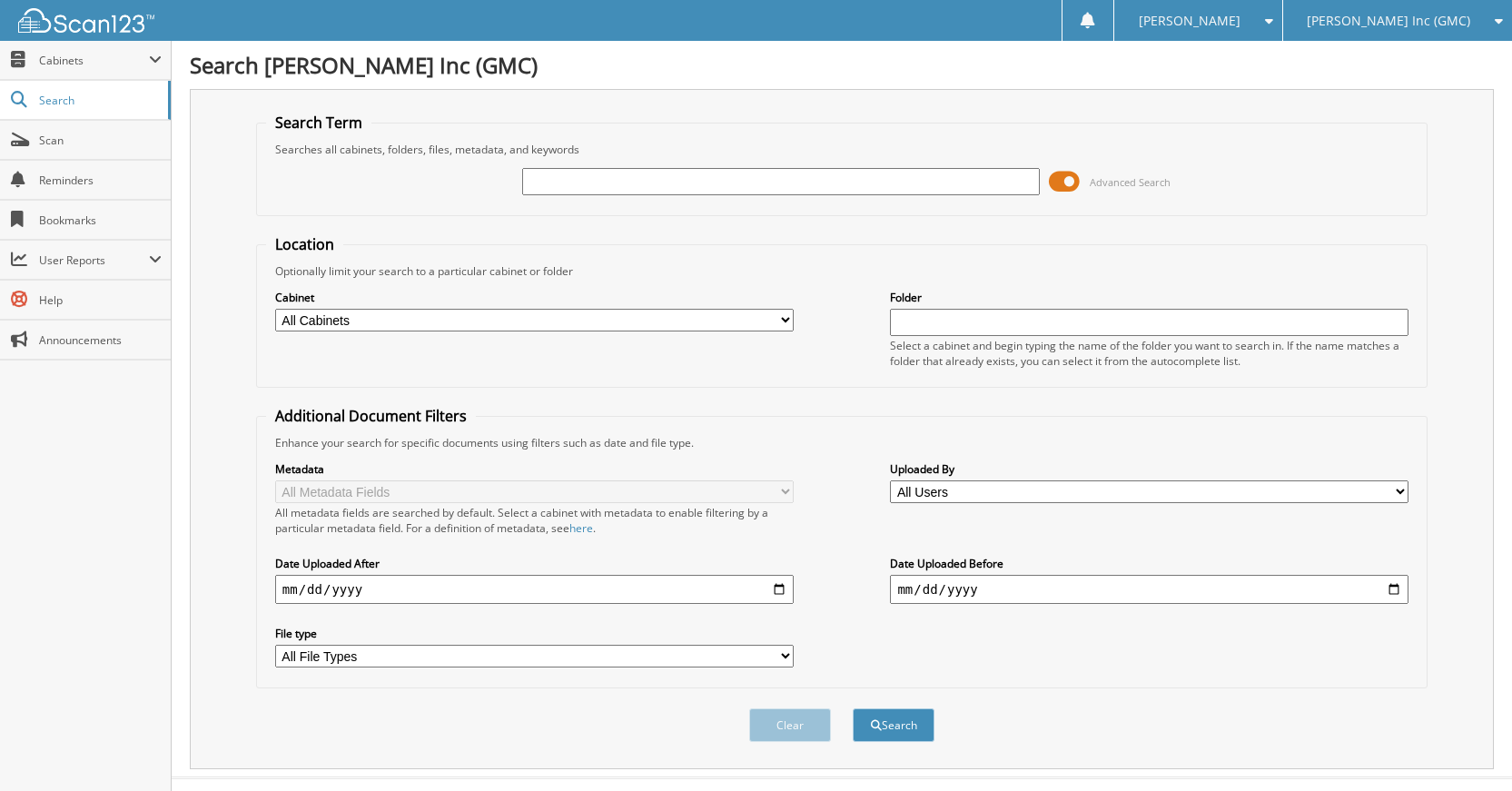
click at [891, 182] on input "text" at bounding box center [780, 182] width 518 height 27
type input "B8024B"
click at [853, 708] on button "Search" at bounding box center [893, 725] width 82 height 34
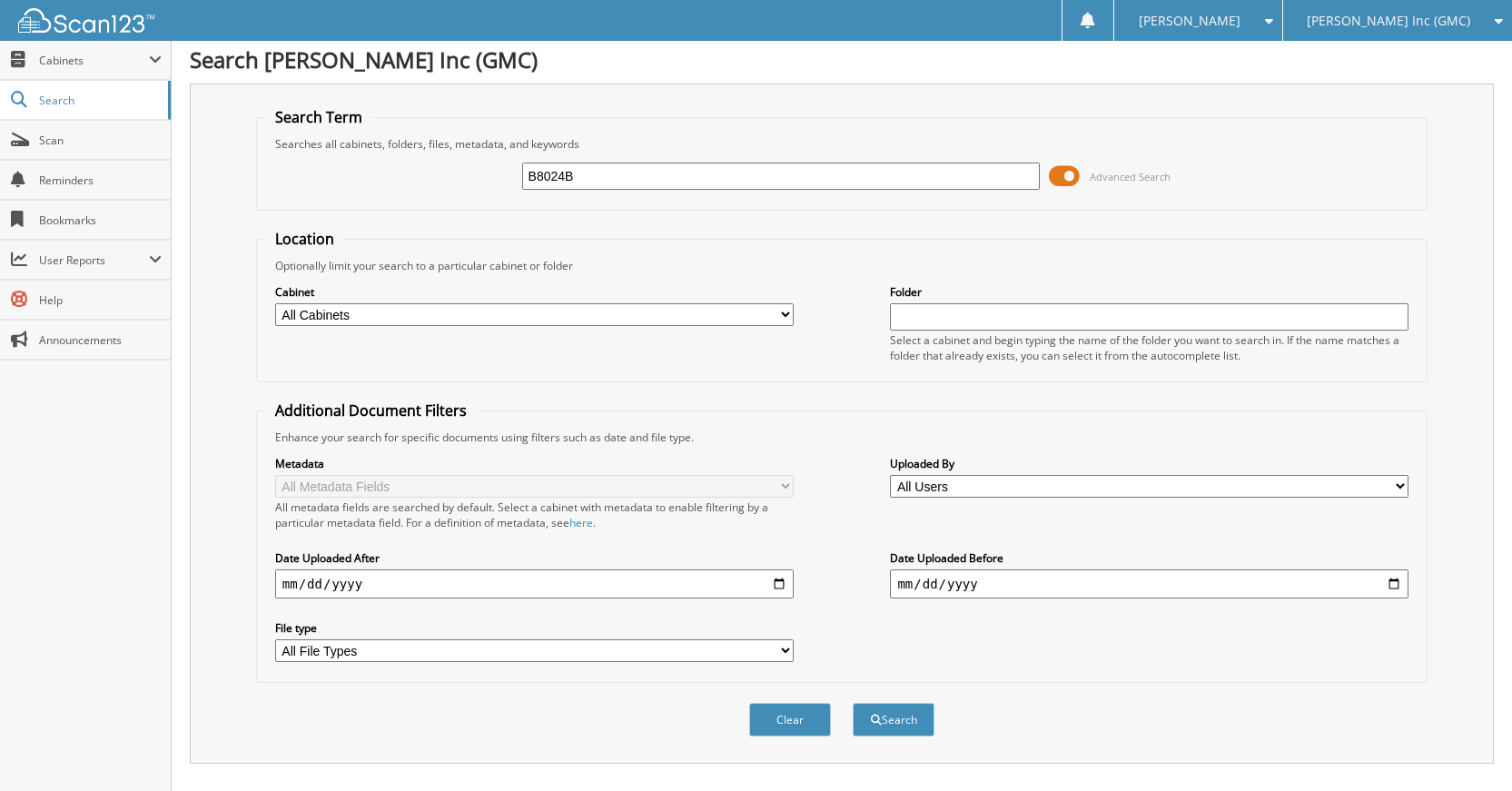
scroll to position [325, 0]
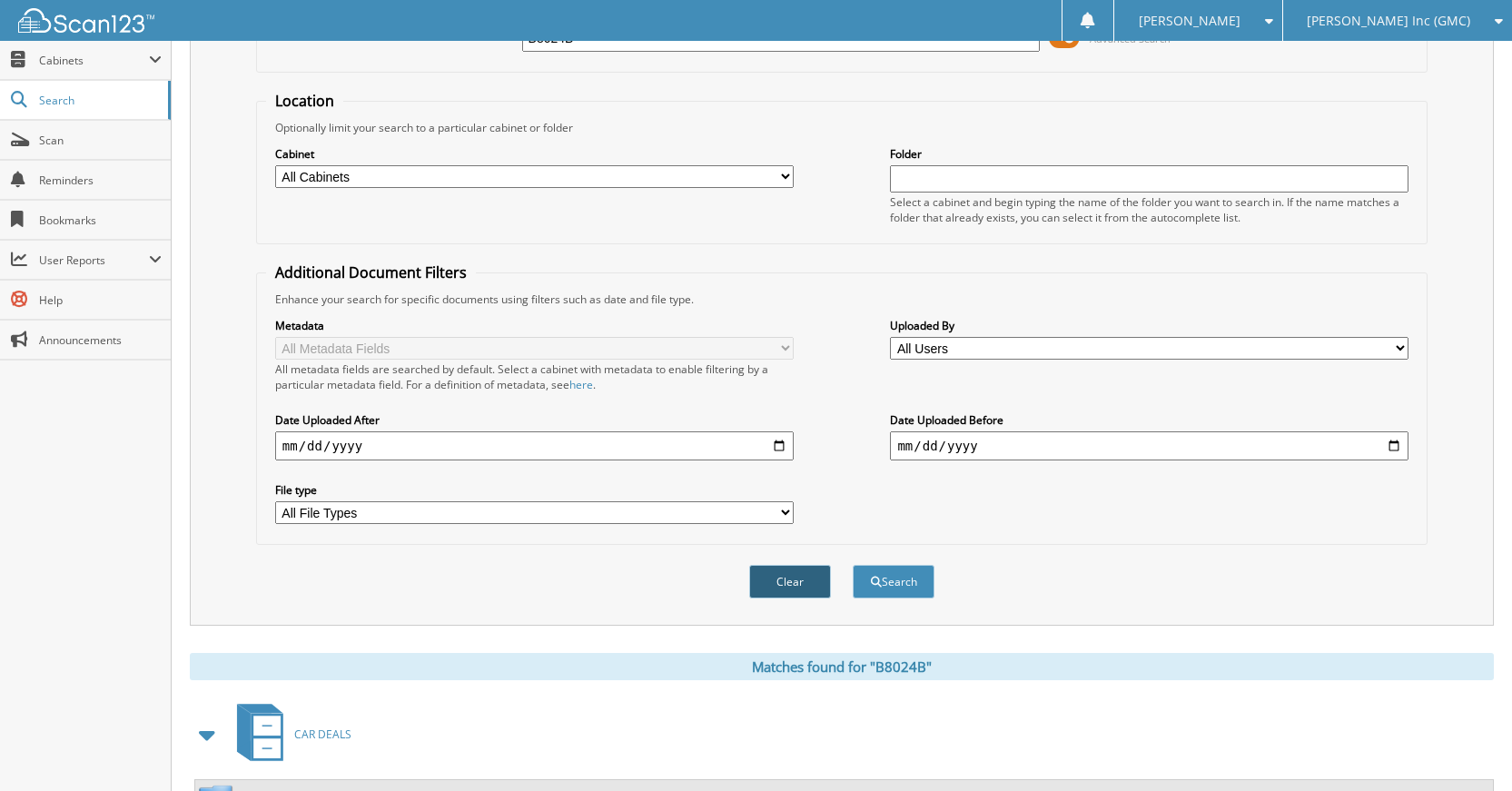
click at [770, 573] on button "Clear" at bounding box center [790, 582] width 82 height 34
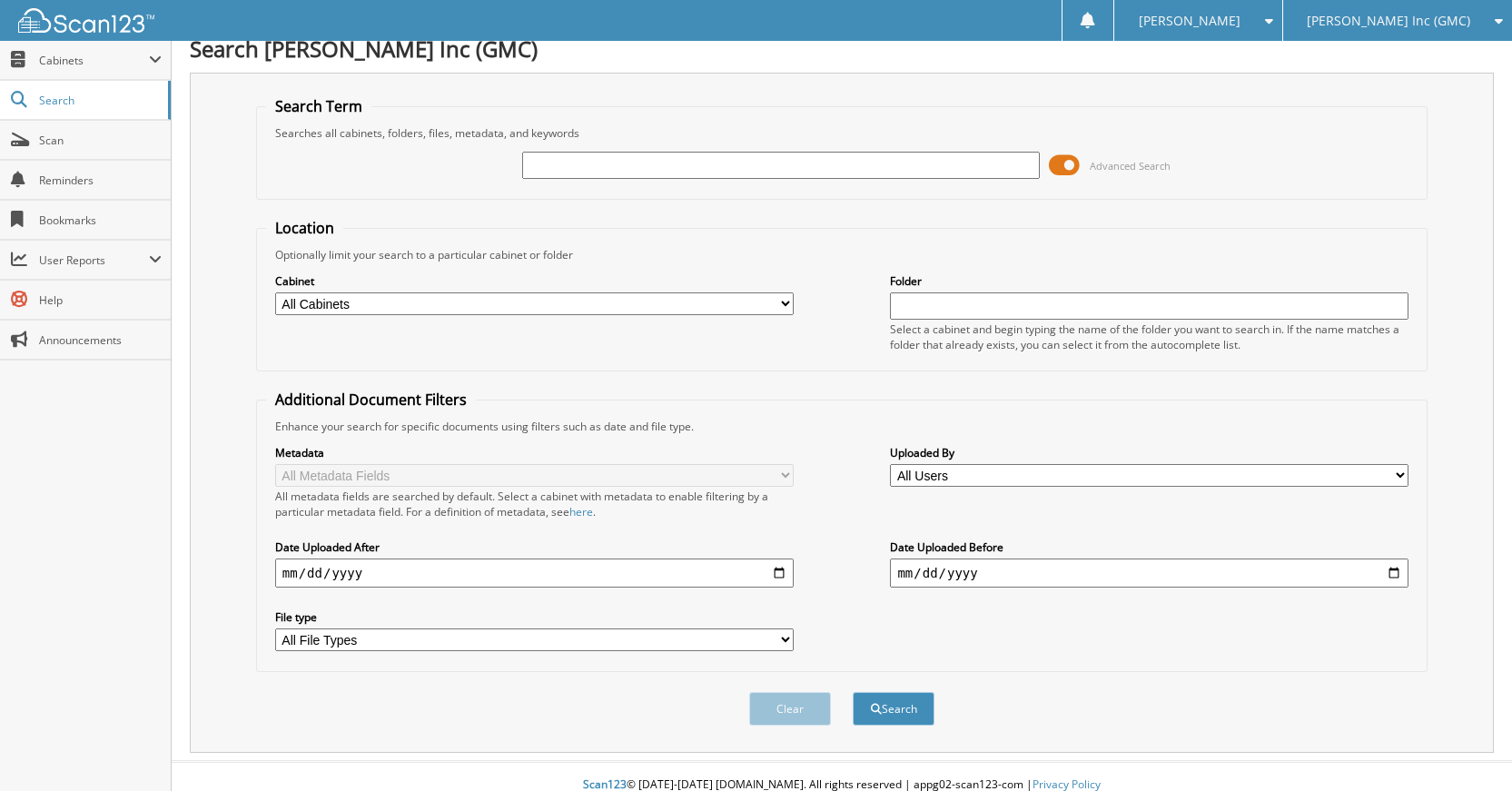
scroll to position [0, 0]
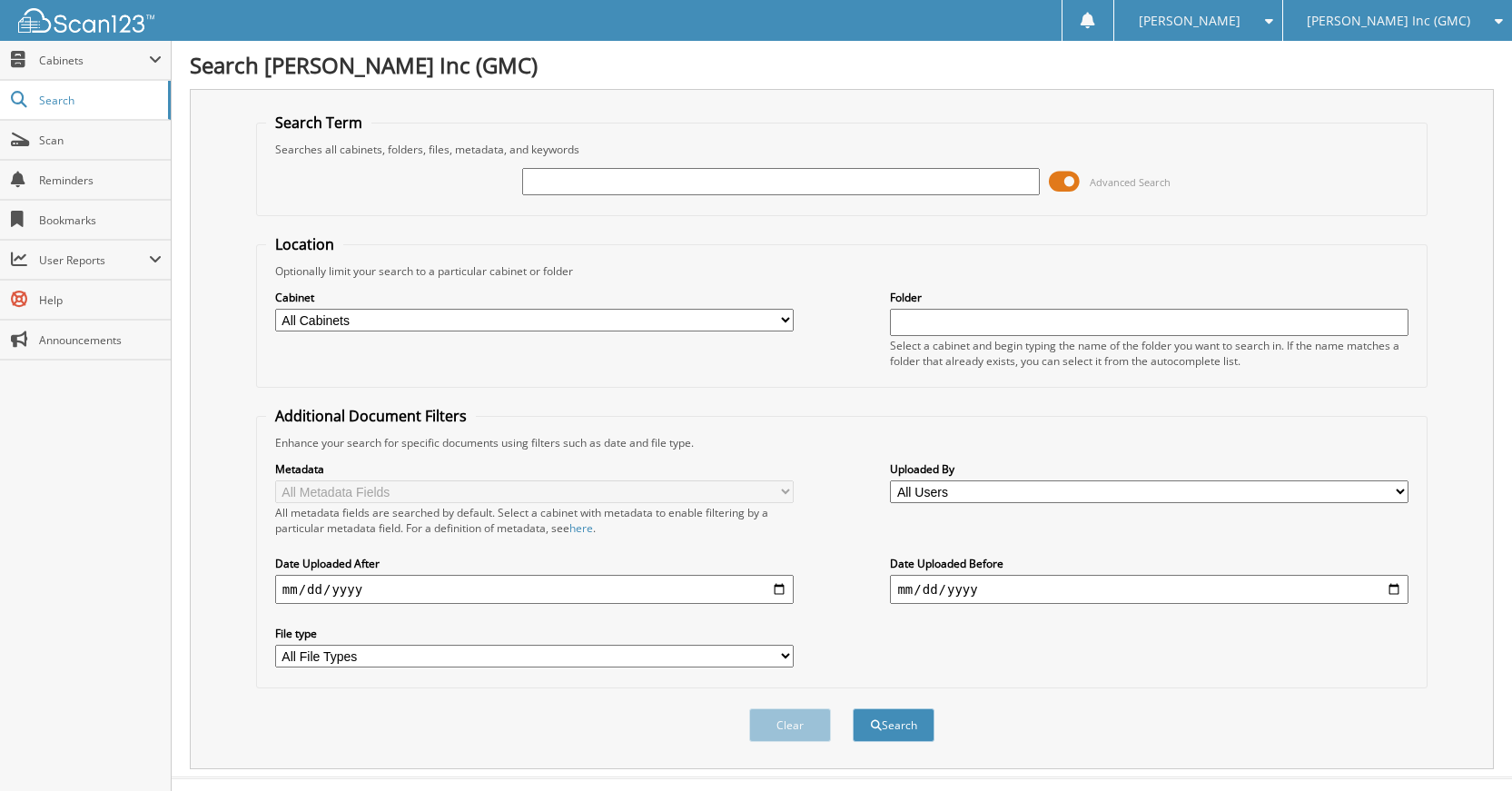
click at [811, 173] on input "text" at bounding box center [780, 182] width 518 height 27
type input "519792"
click at [853, 708] on button "Search" at bounding box center [893, 725] width 82 height 34
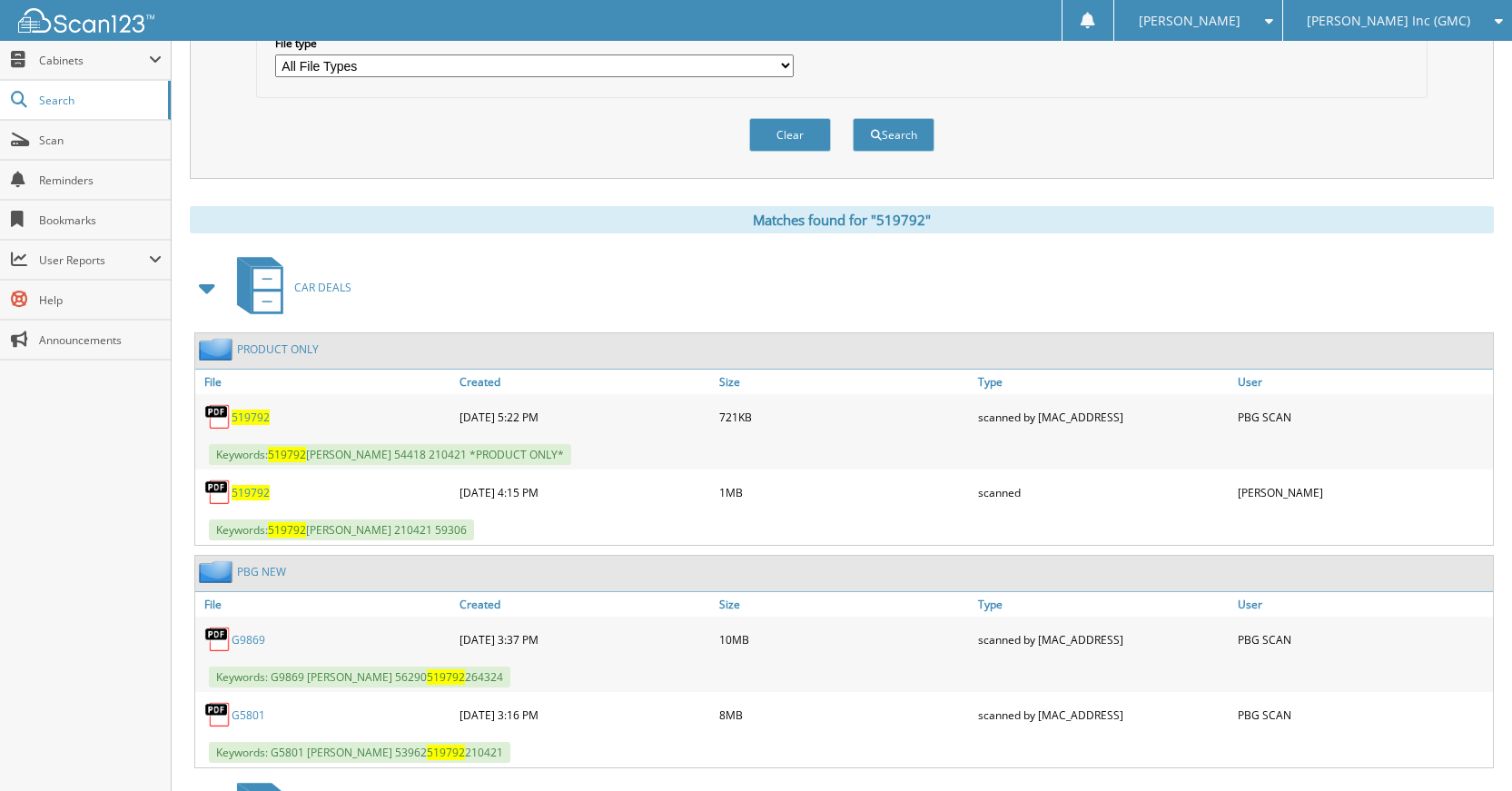
scroll to position [817, 0]
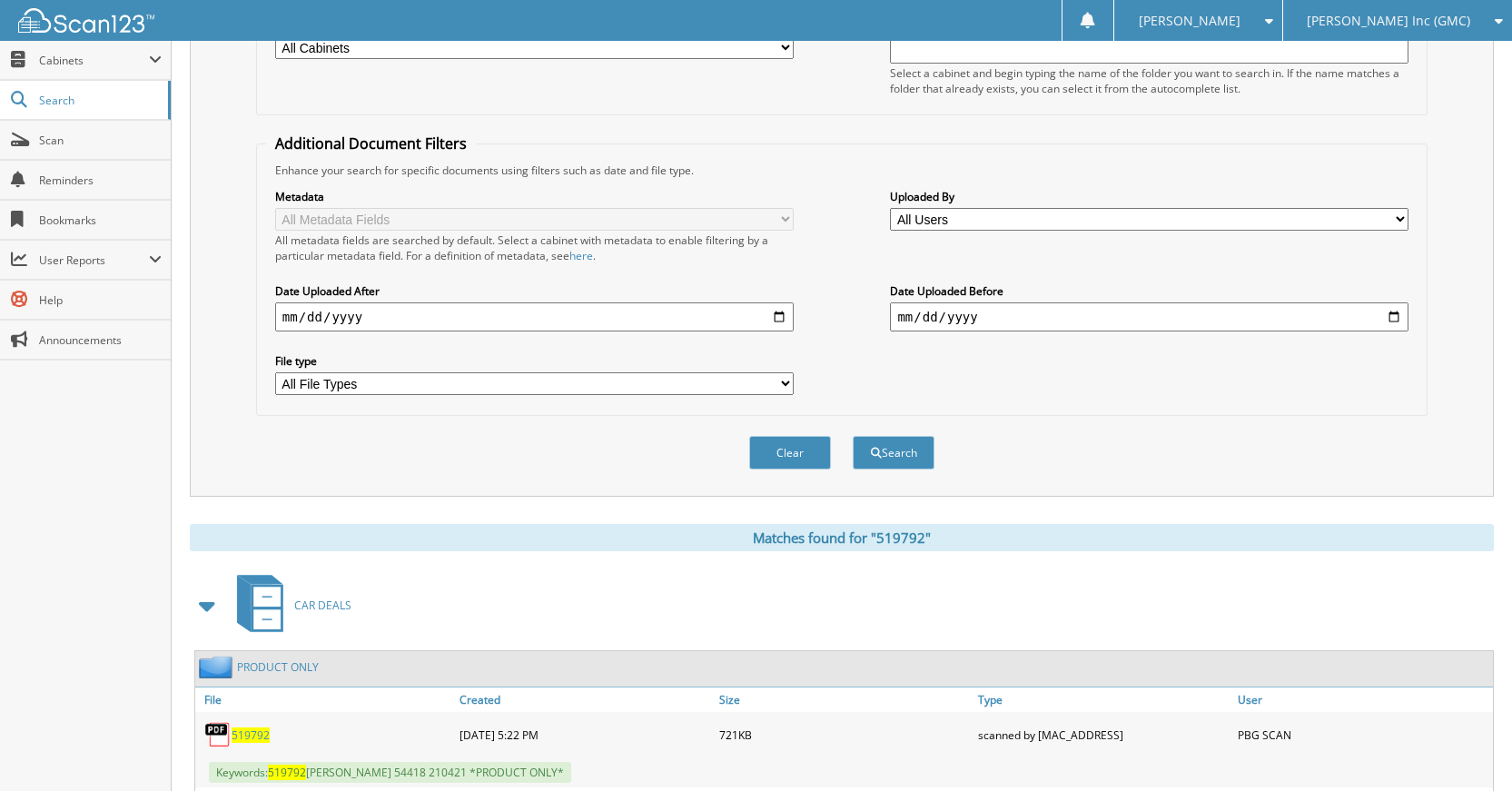
click at [805, 451] on button "Clear" at bounding box center [790, 452] width 82 height 34
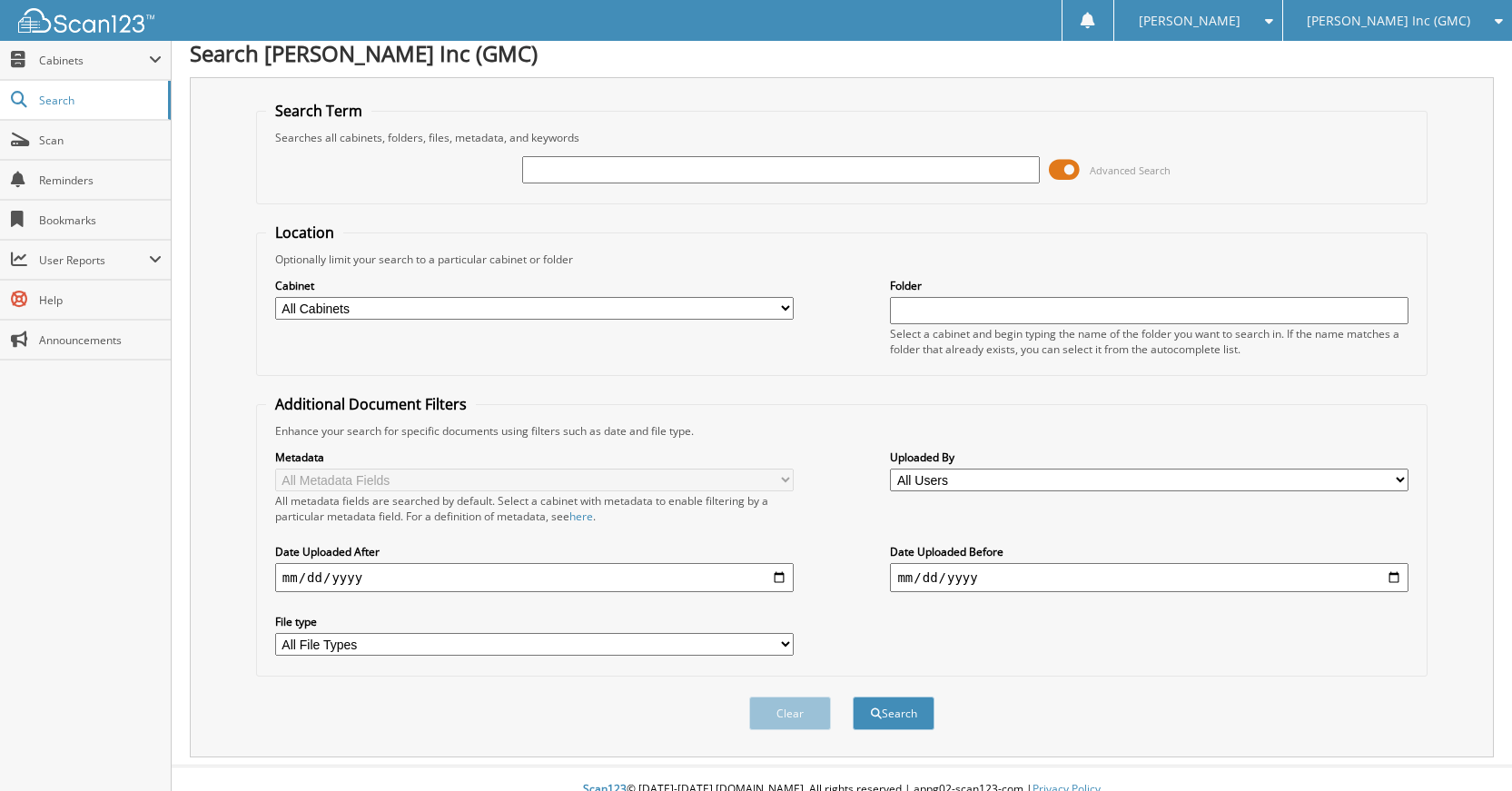
scroll to position [0, 0]
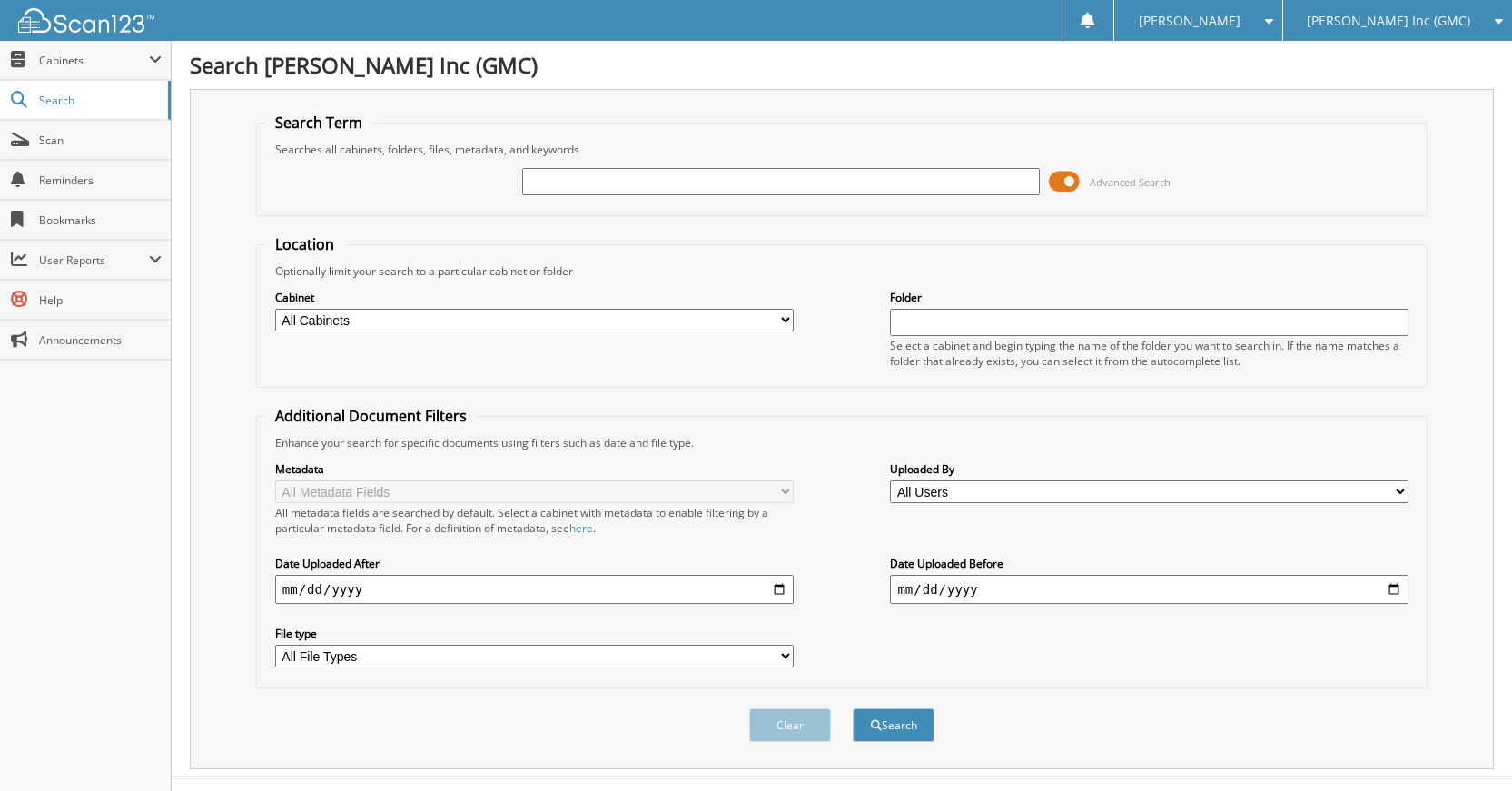
click at [780, 186] on input "text" at bounding box center [780, 182] width 518 height 27
type input "545604"
click at [853, 708] on button "Search" at bounding box center [893, 725] width 82 height 34
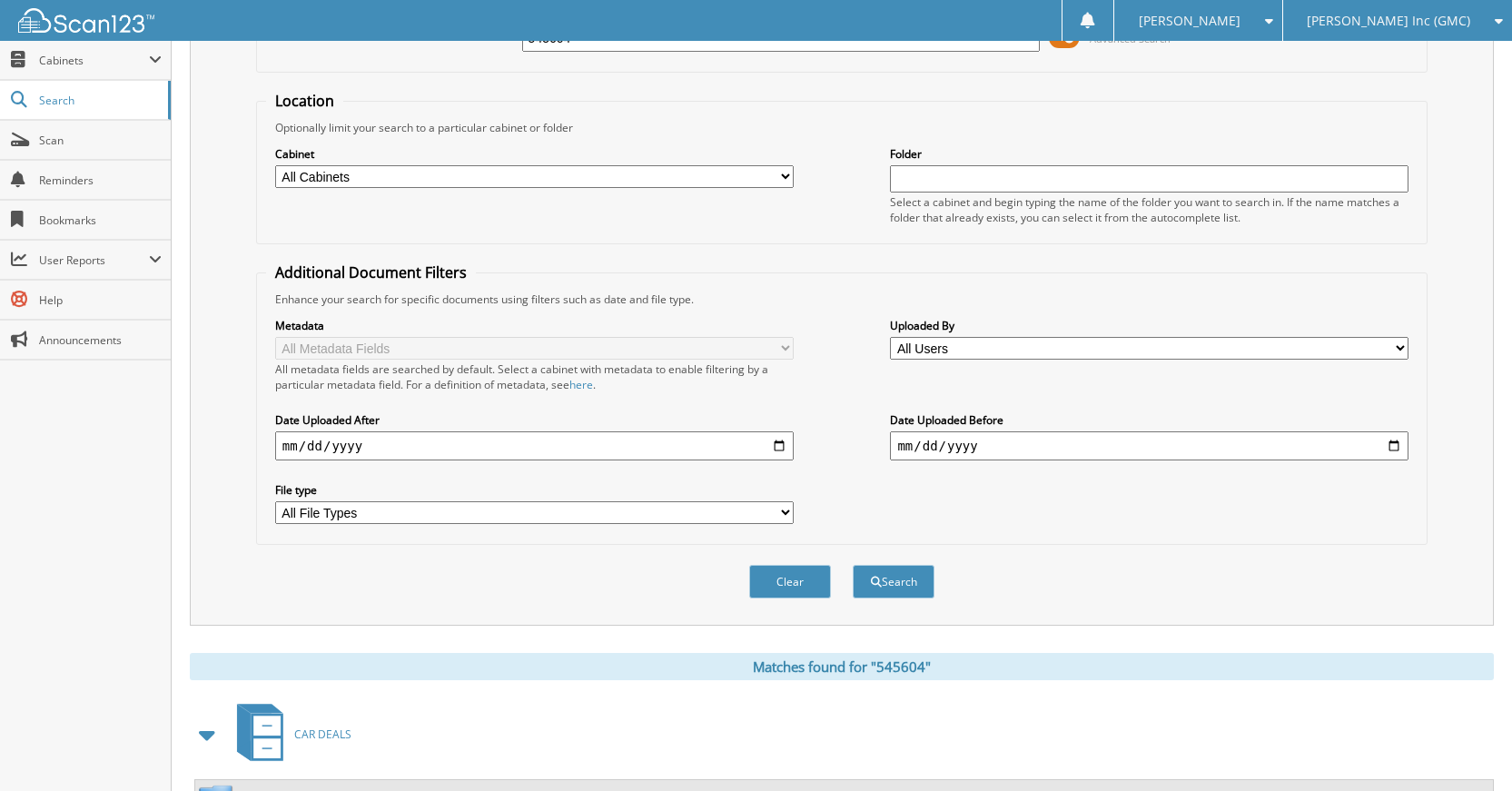
scroll to position [325, 0]
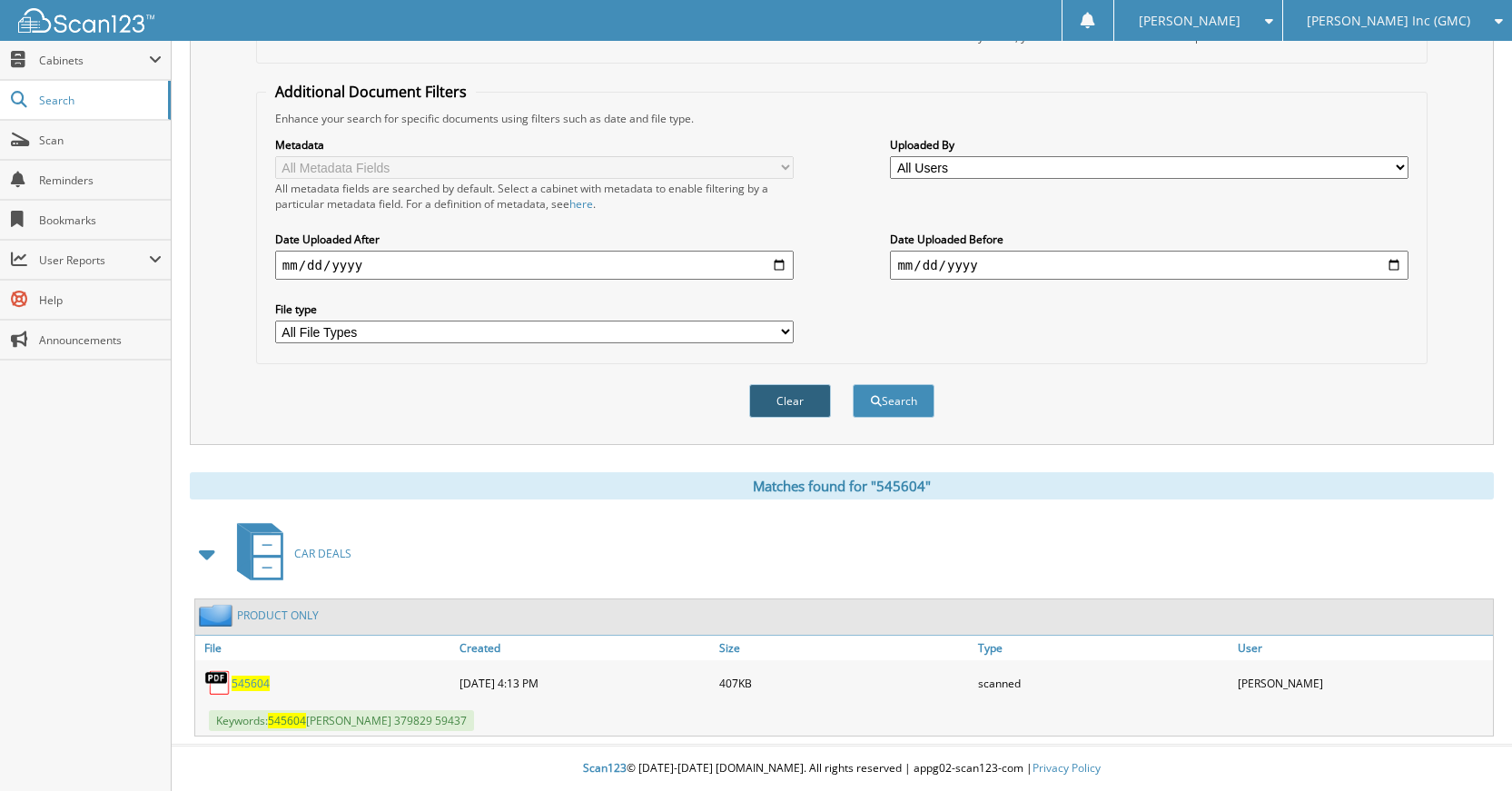
click at [805, 407] on button "Clear" at bounding box center [790, 401] width 82 height 34
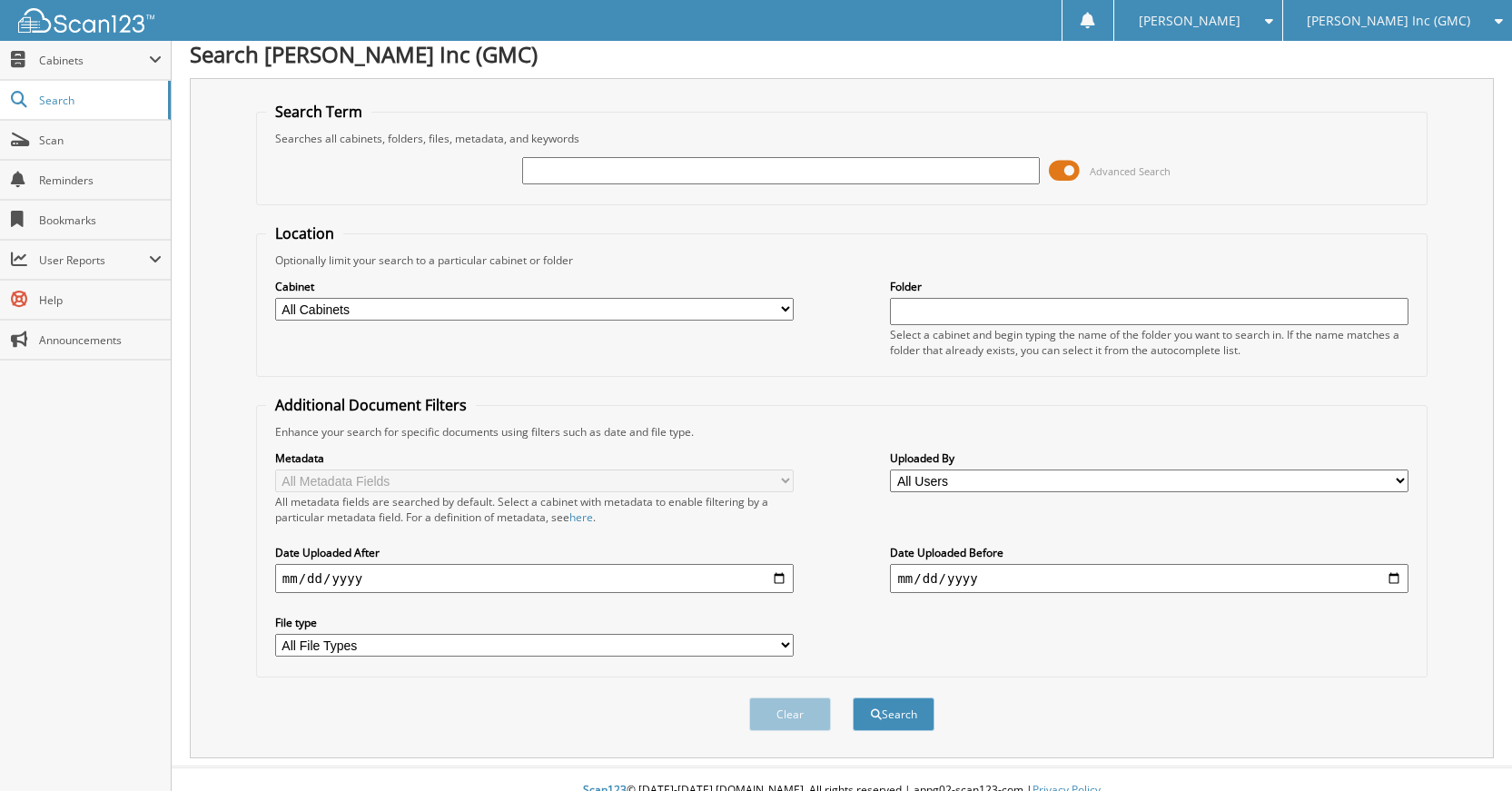
scroll to position [0, 0]
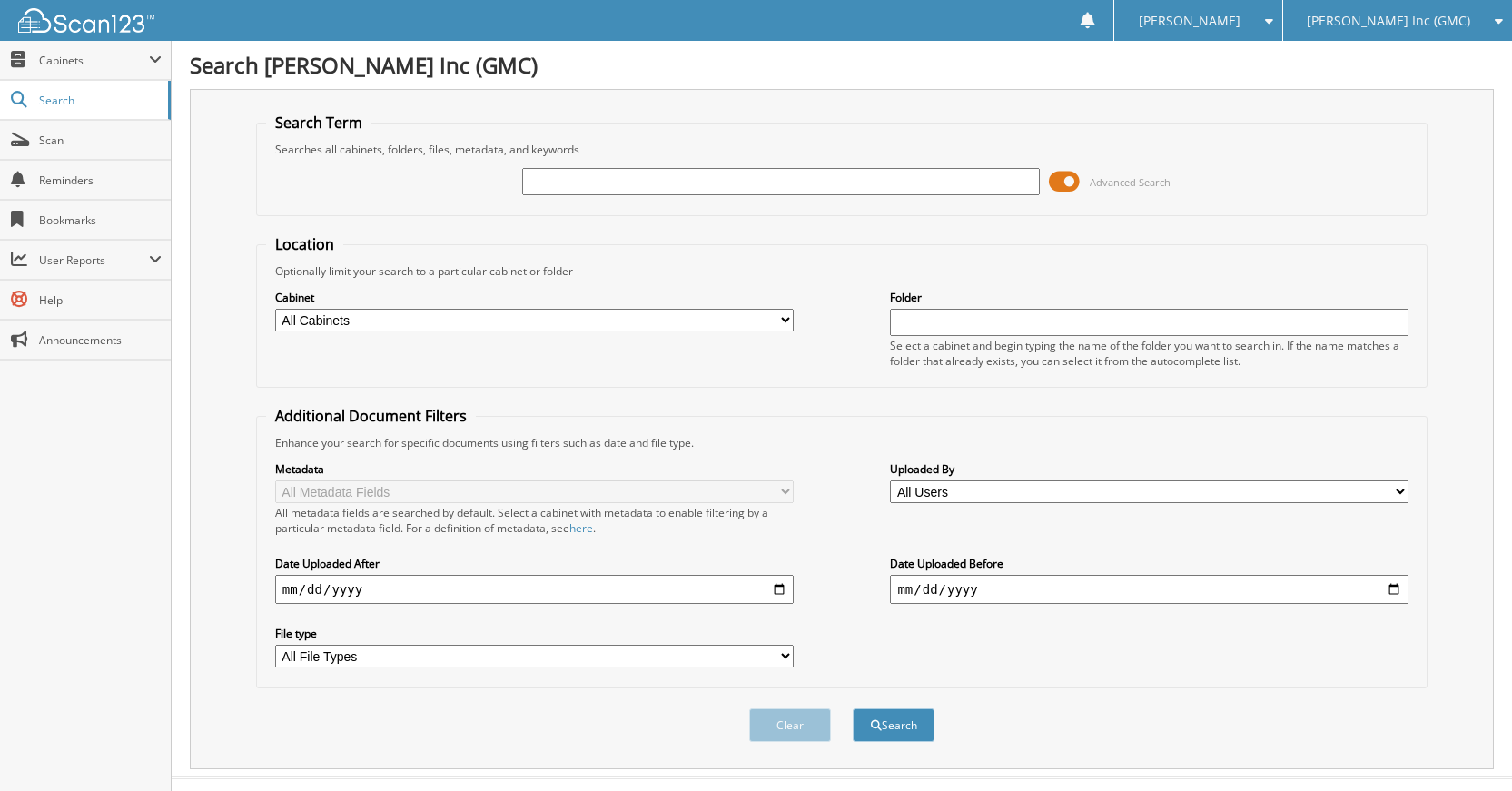
click at [808, 175] on input "text" at bounding box center [780, 182] width 518 height 27
type input "379829"
click at [853, 708] on button "Search" at bounding box center [893, 725] width 82 height 34
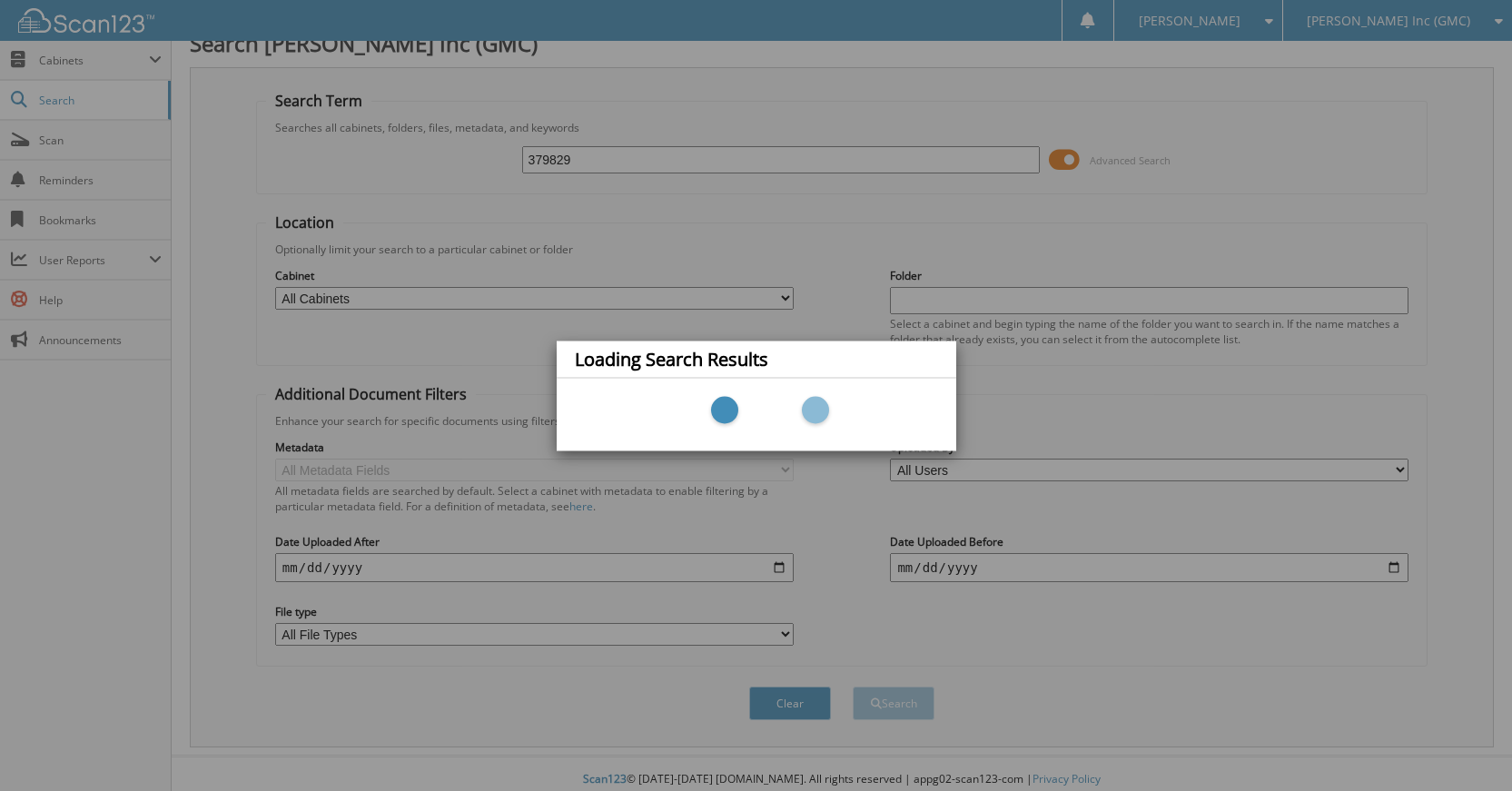
scroll to position [34, 0]
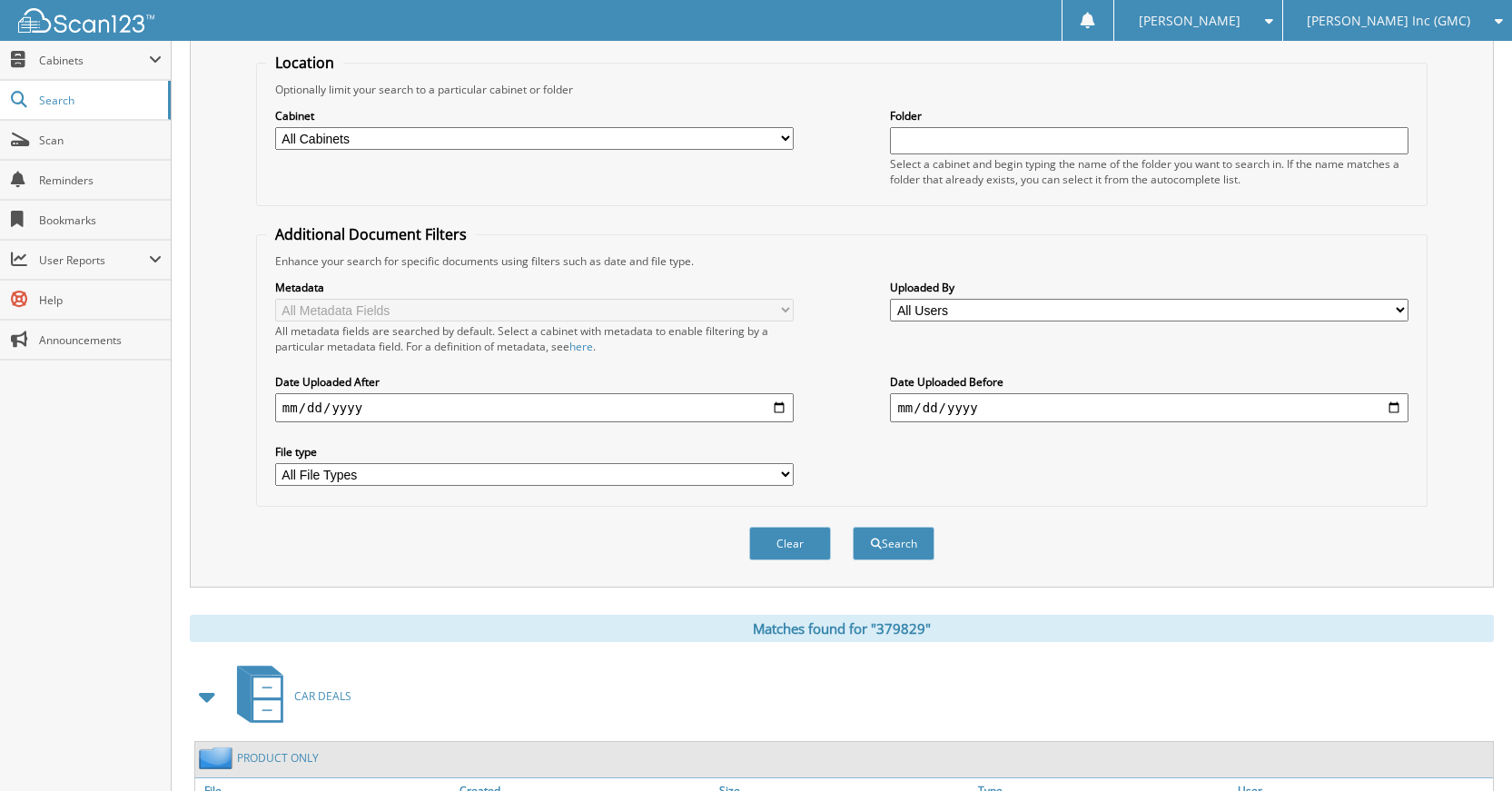
scroll to position [325, 0]
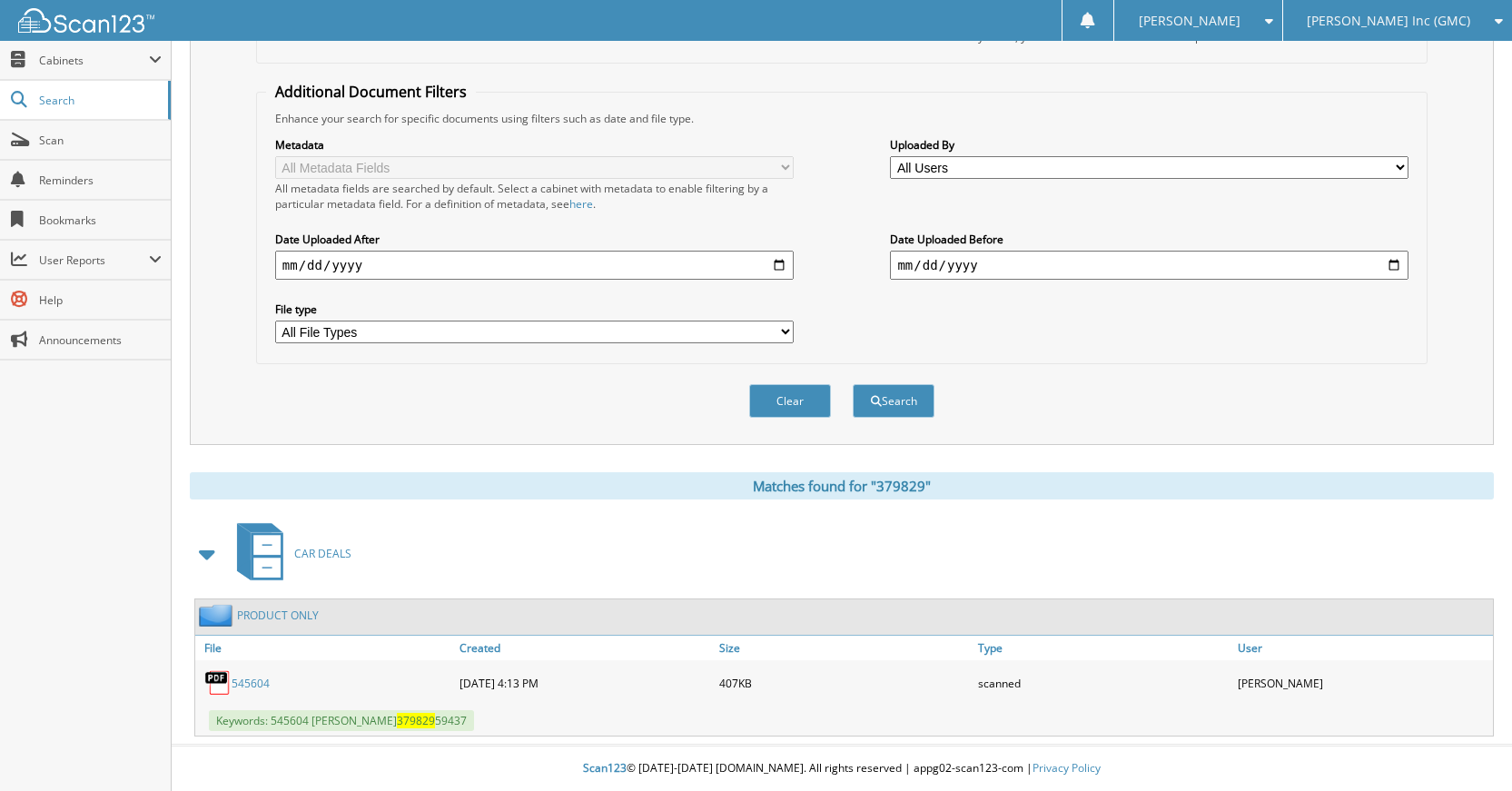
click at [779, 419] on div "Clear Search" at bounding box center [842, 401] width 1172 height 73
click at [779, 414] on button "Clear" at bounding box center [790, 401] width 82 height 34
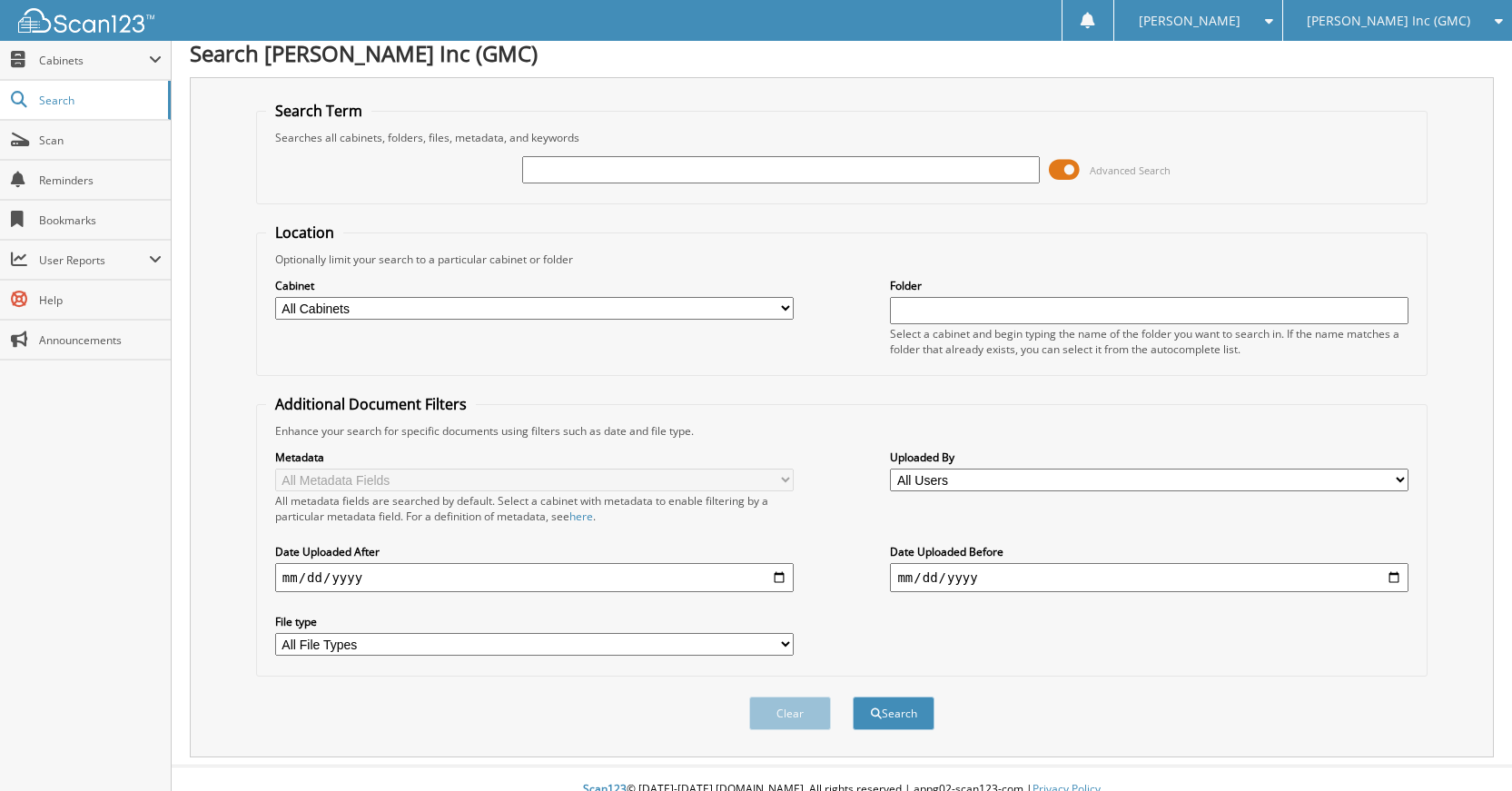
scroll to position [0, 0]
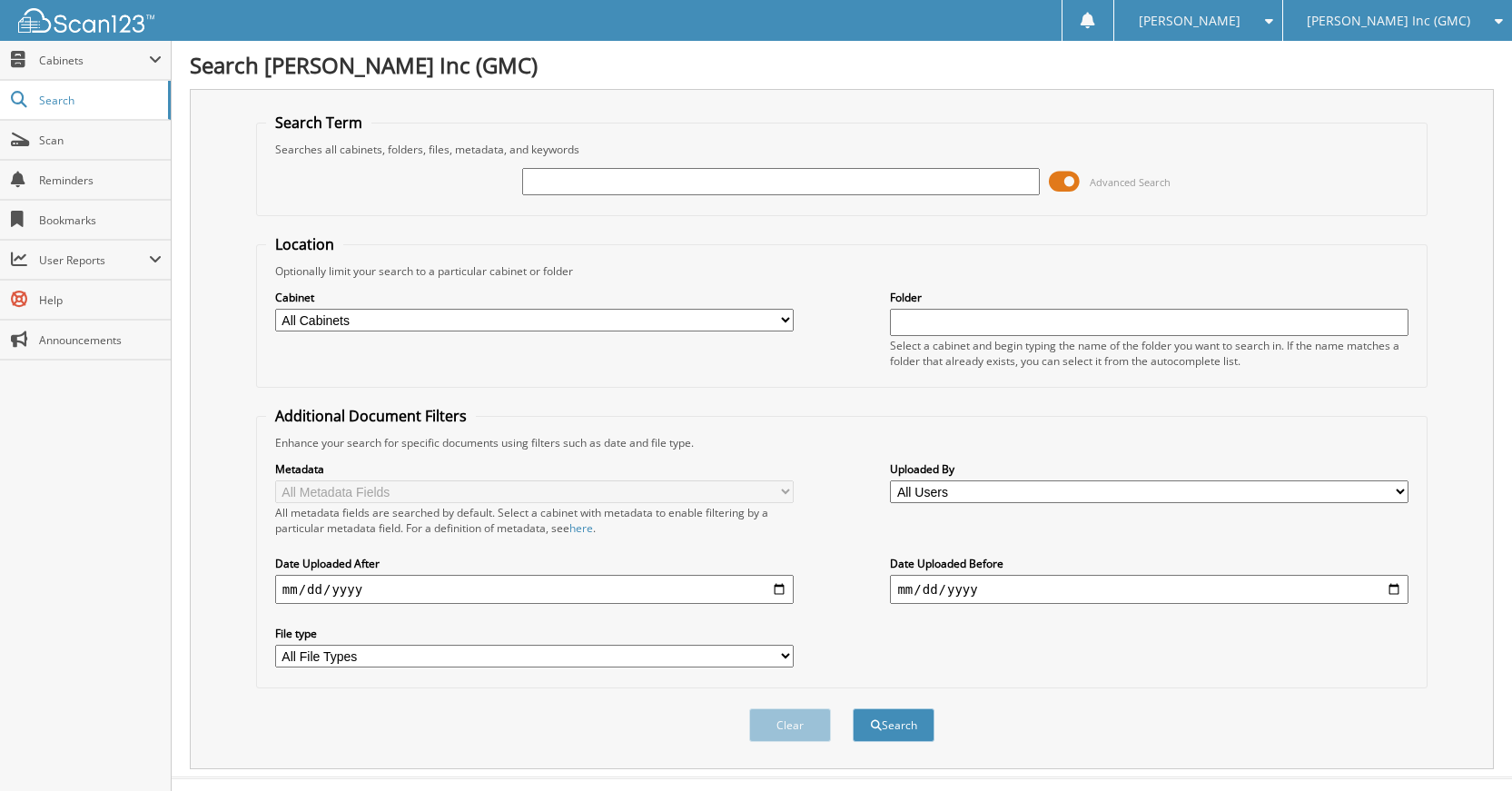
click at [851, 183] on input "text" at bounding box center [780, 182] width 518 height 27
type input "G5060A"
click at [853, 708] on button "Search" at bounding box center [893, 725] width 82 height 34
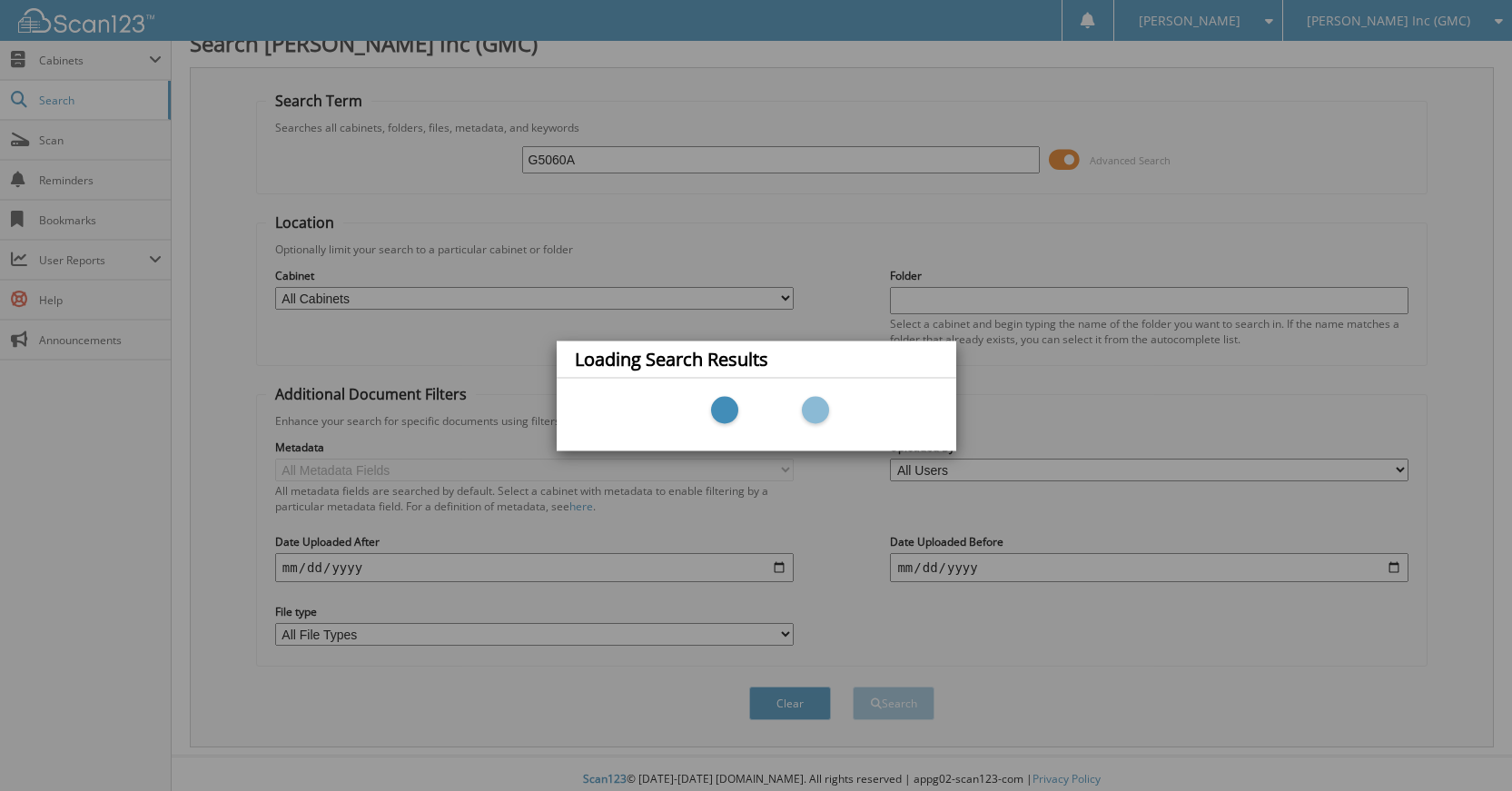
scroll to position [34, 0]
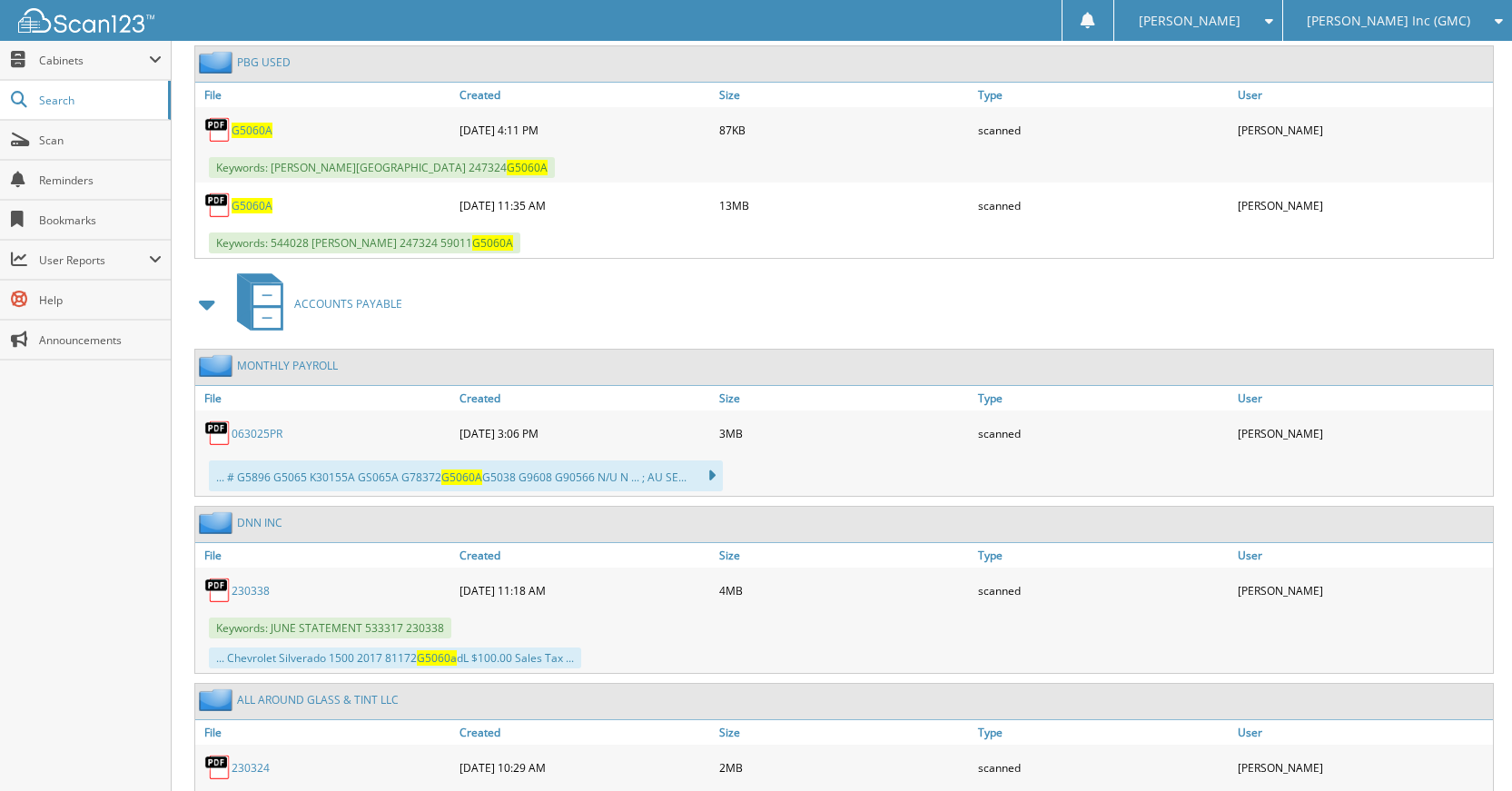
scroll to position [720, 0]
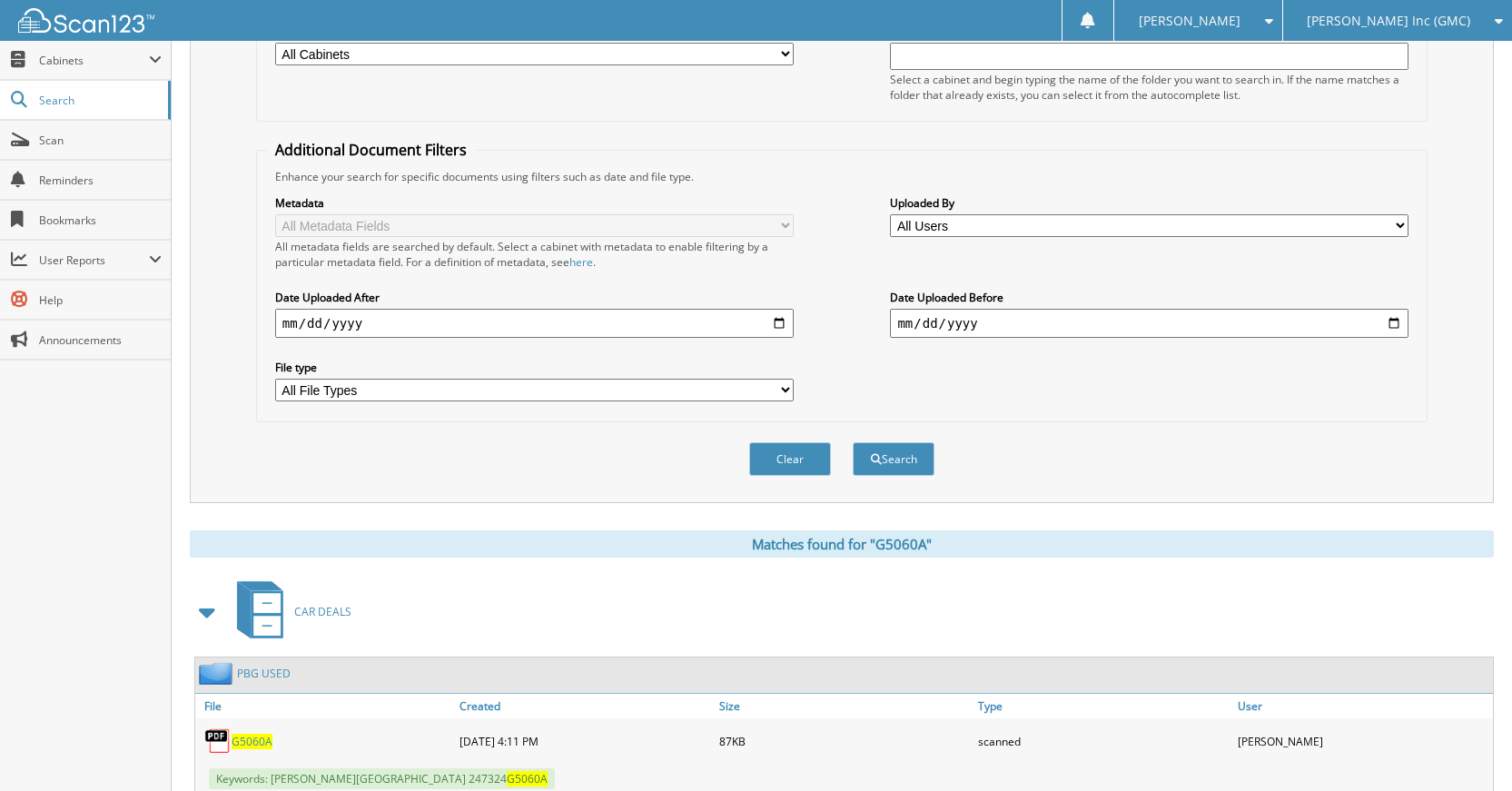
drag, startPoint x: 804, startPoint y: 453, endPoint x: 795, endPoint y: 451, distance: 9.2
click at [798, 453] on button "Clear" at bounding box center [790, 459] width 82 height 34
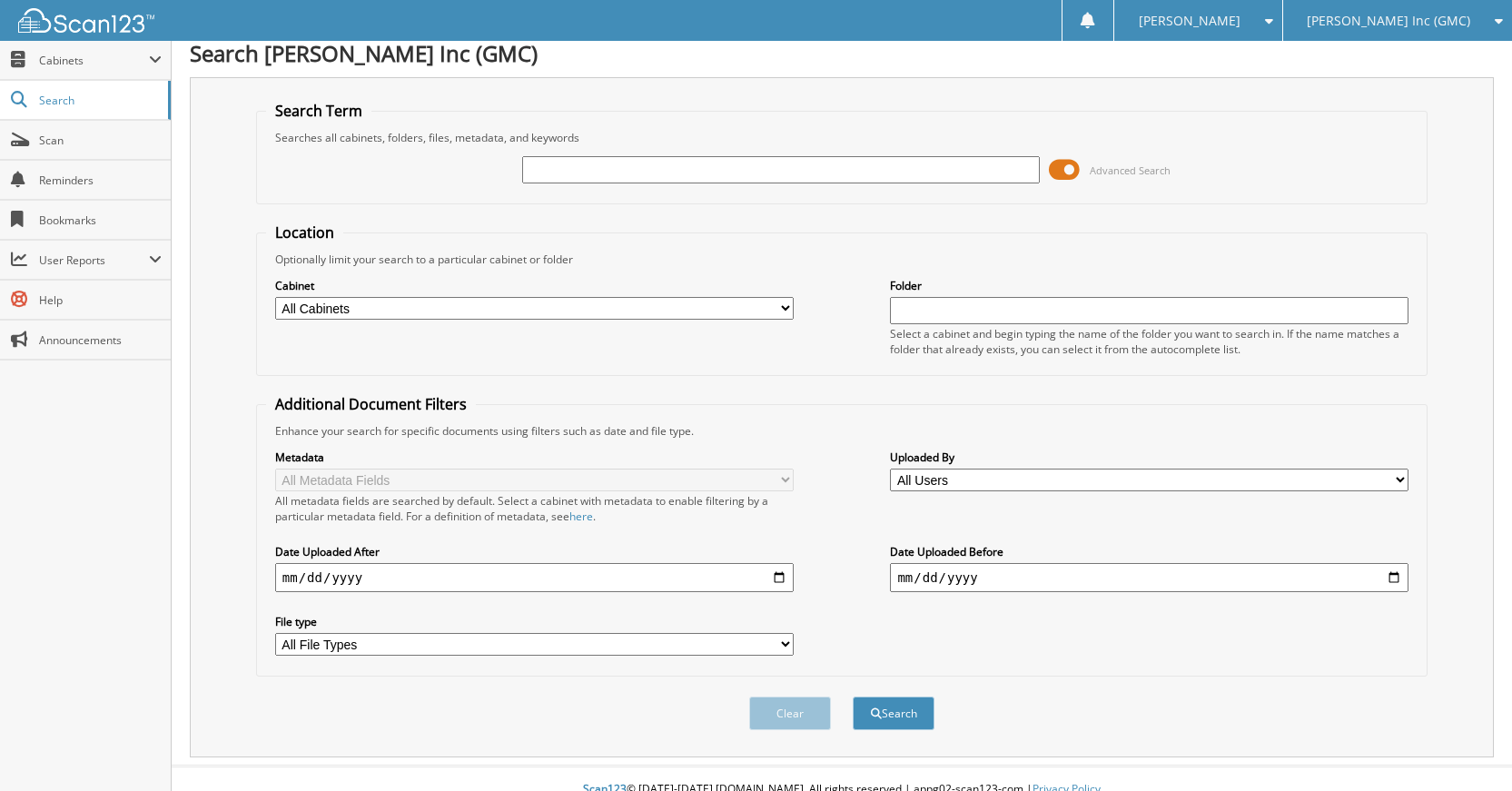
scroll to position [0, 0]
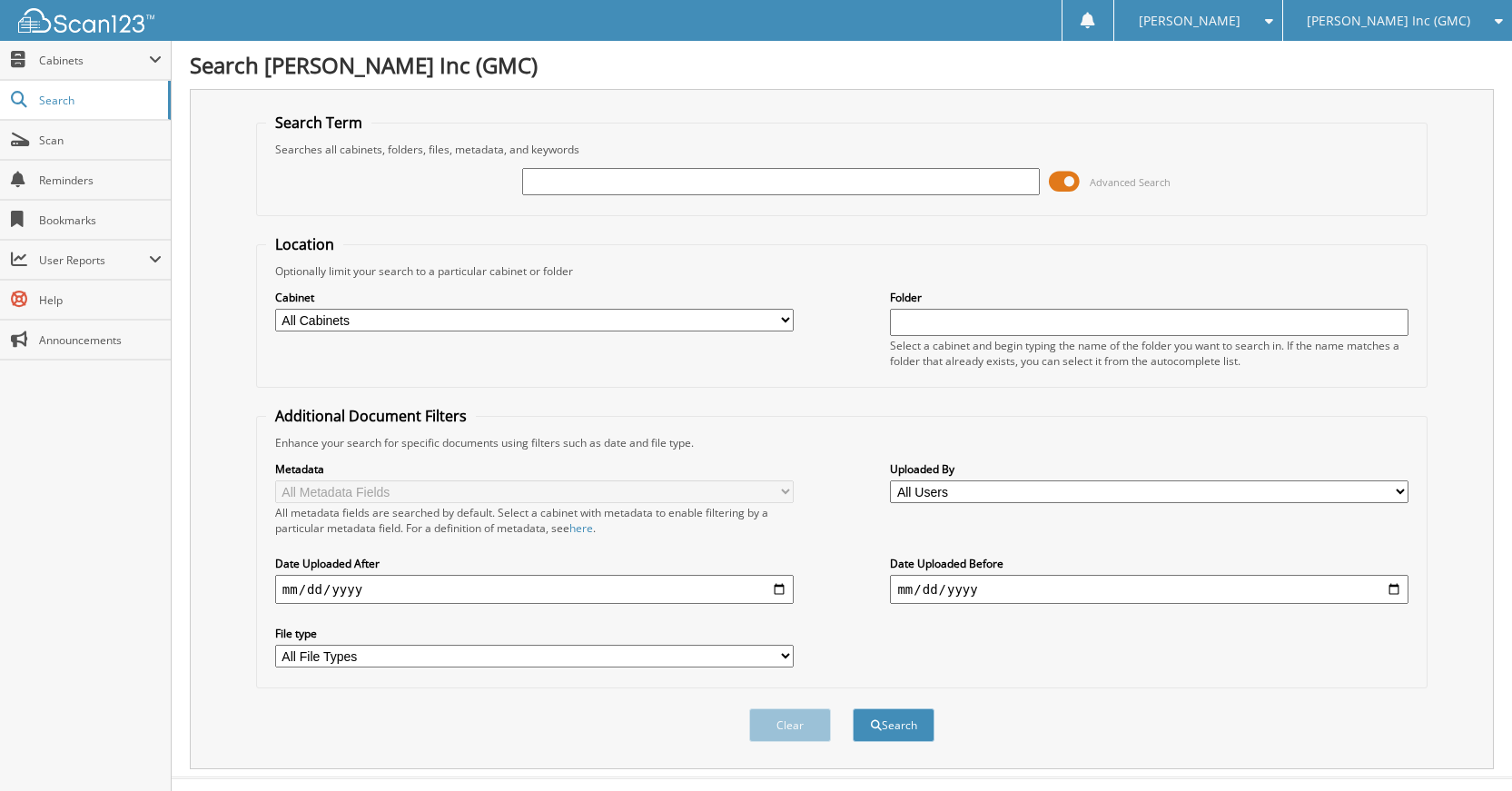
click at [753, 184] on input "text" at bounding box center [780, 182] width 518 height 27
type input "G9874"
click at [853, 708] on button "Search" at bounding box center [893, 725] width 82 height 34
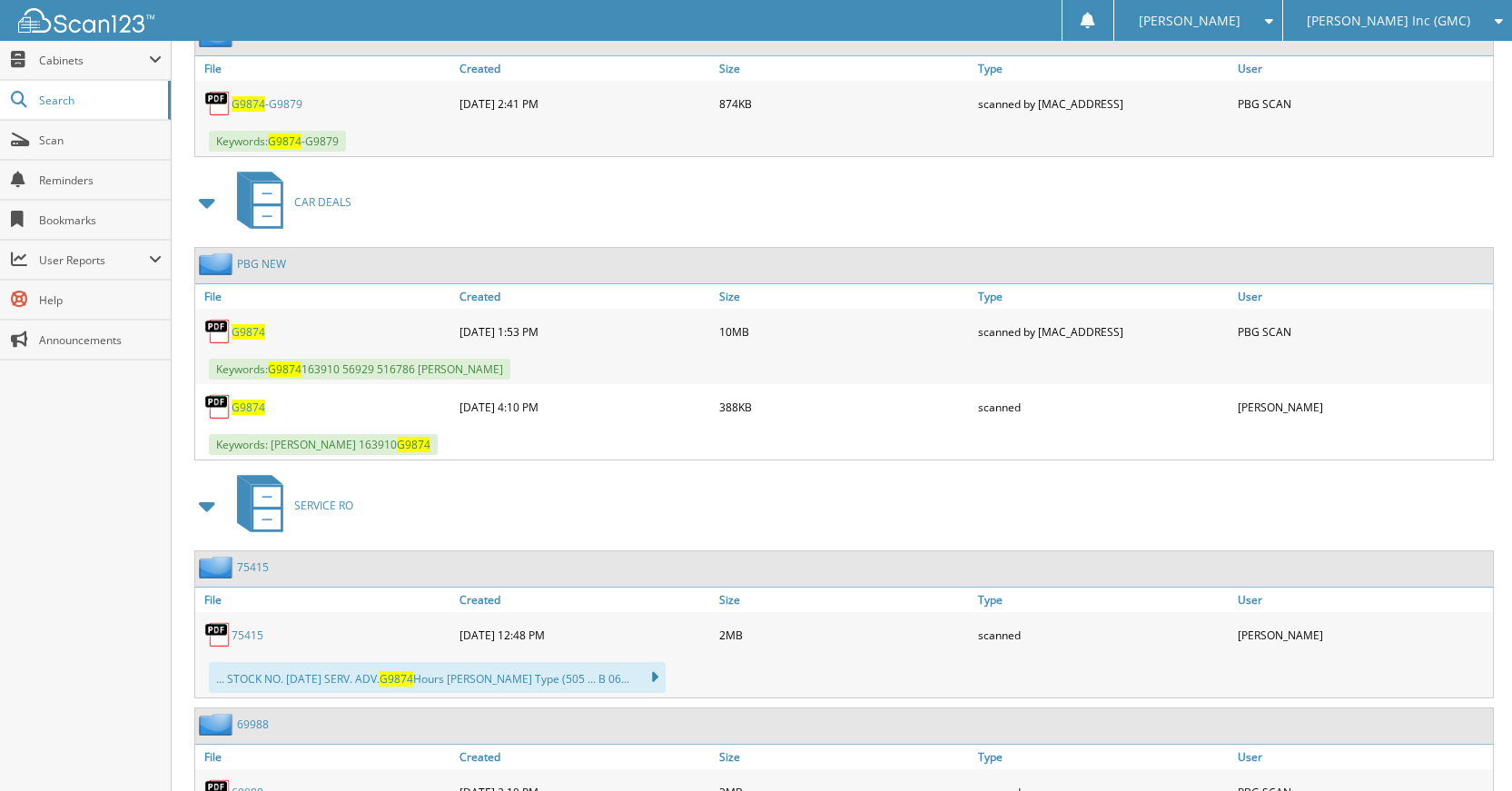
scroll to position [909, 0]
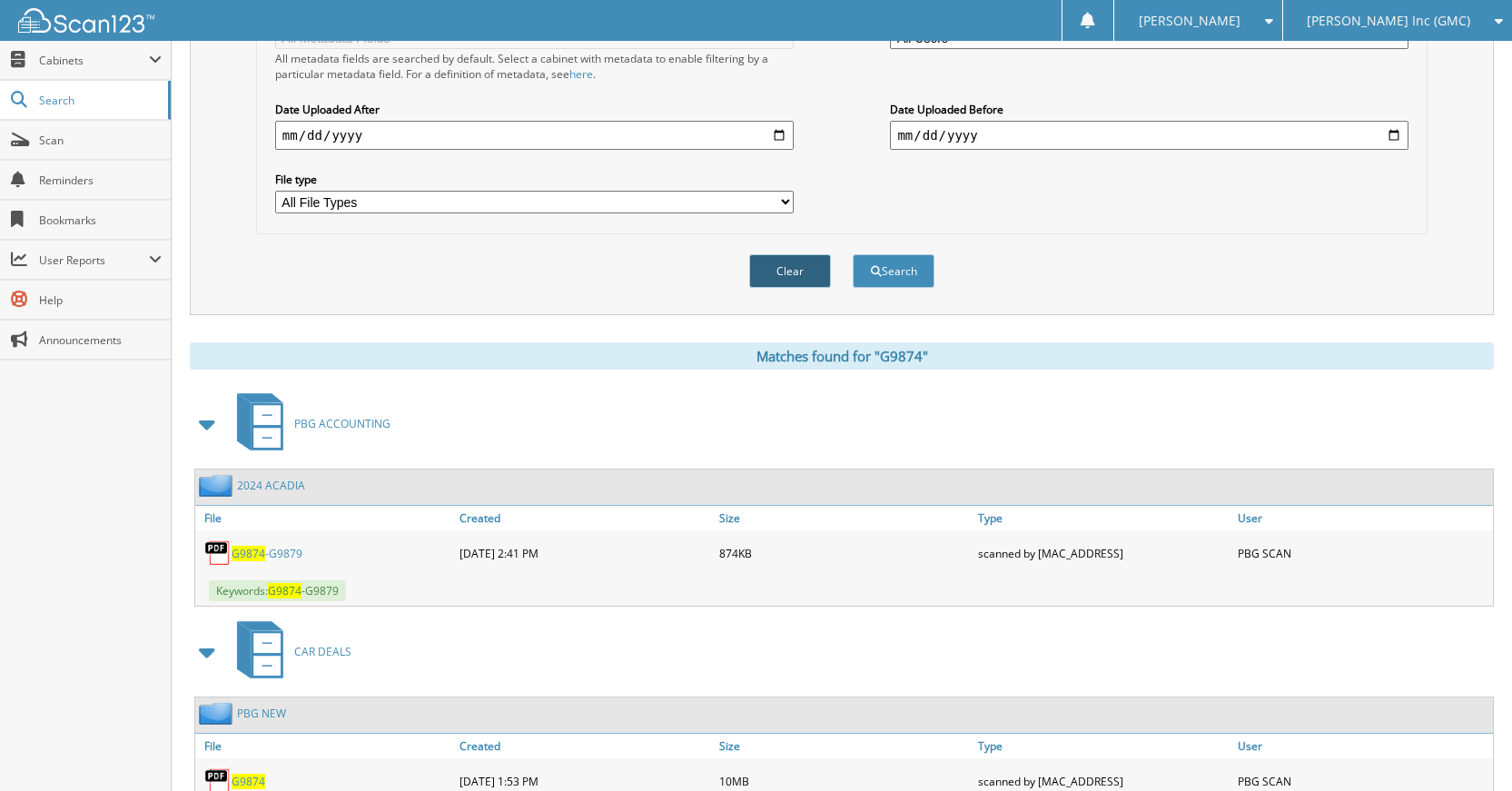
click at [778, 277] on button "Clear" at bounding box center [790, 271] width 82 height 34
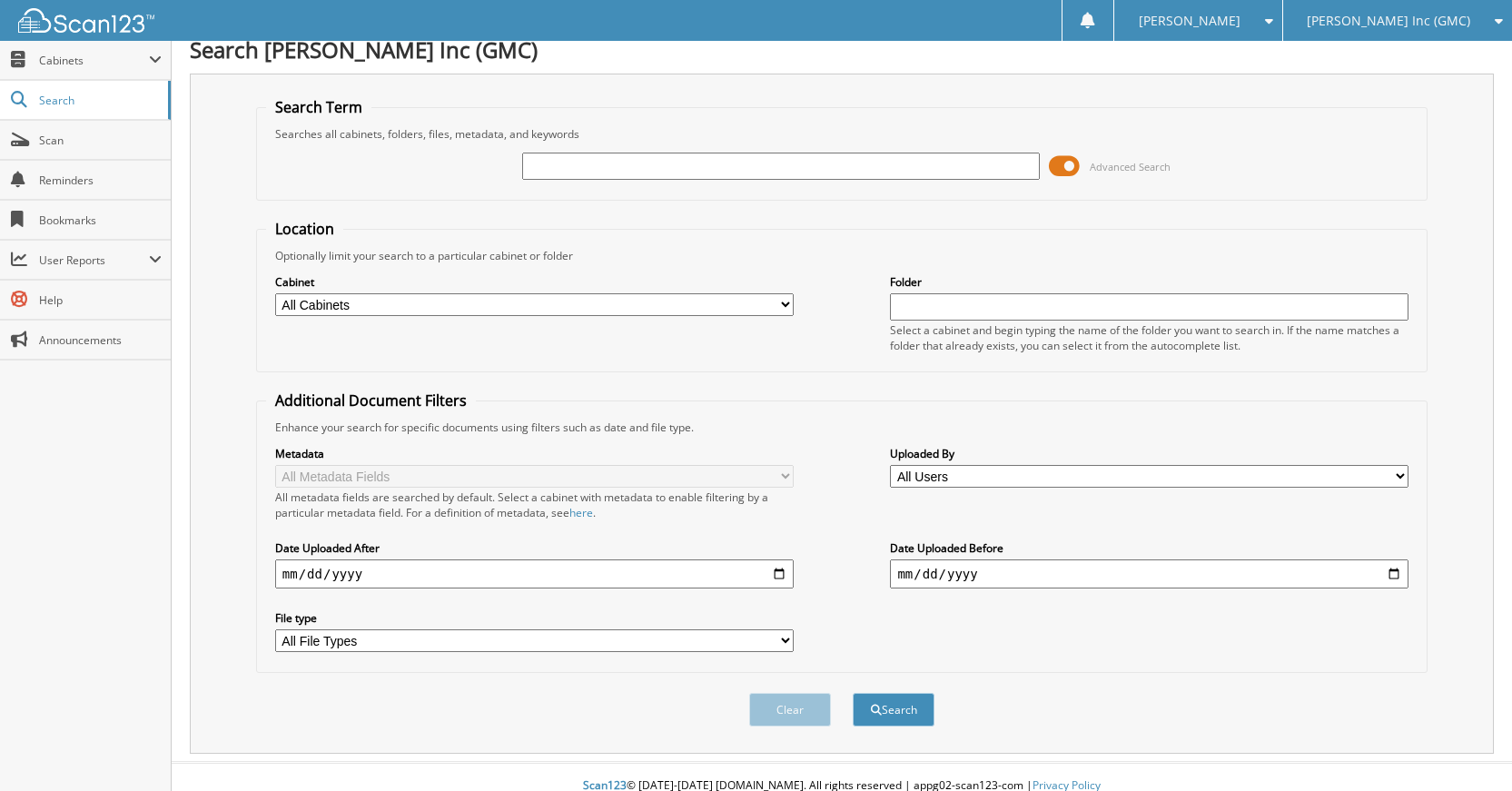
scroll to position [0, 0]
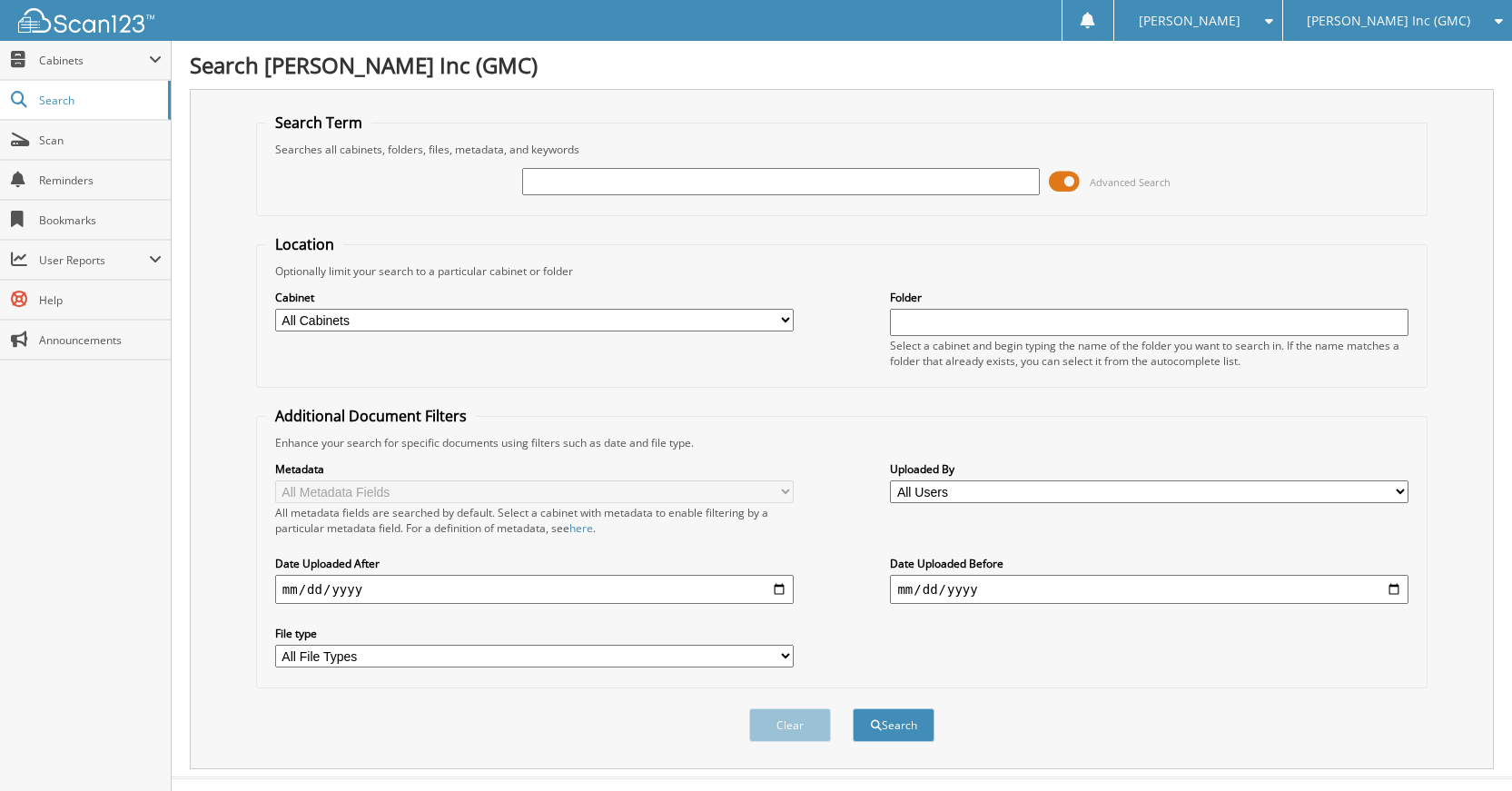
click at [763, 193] on input "text" at bounding box center [780, 182] width 518 height 27
type input "G9612"
click at [853, 708] on button "Search" at bounding box center [893, 725] width 82 height 34
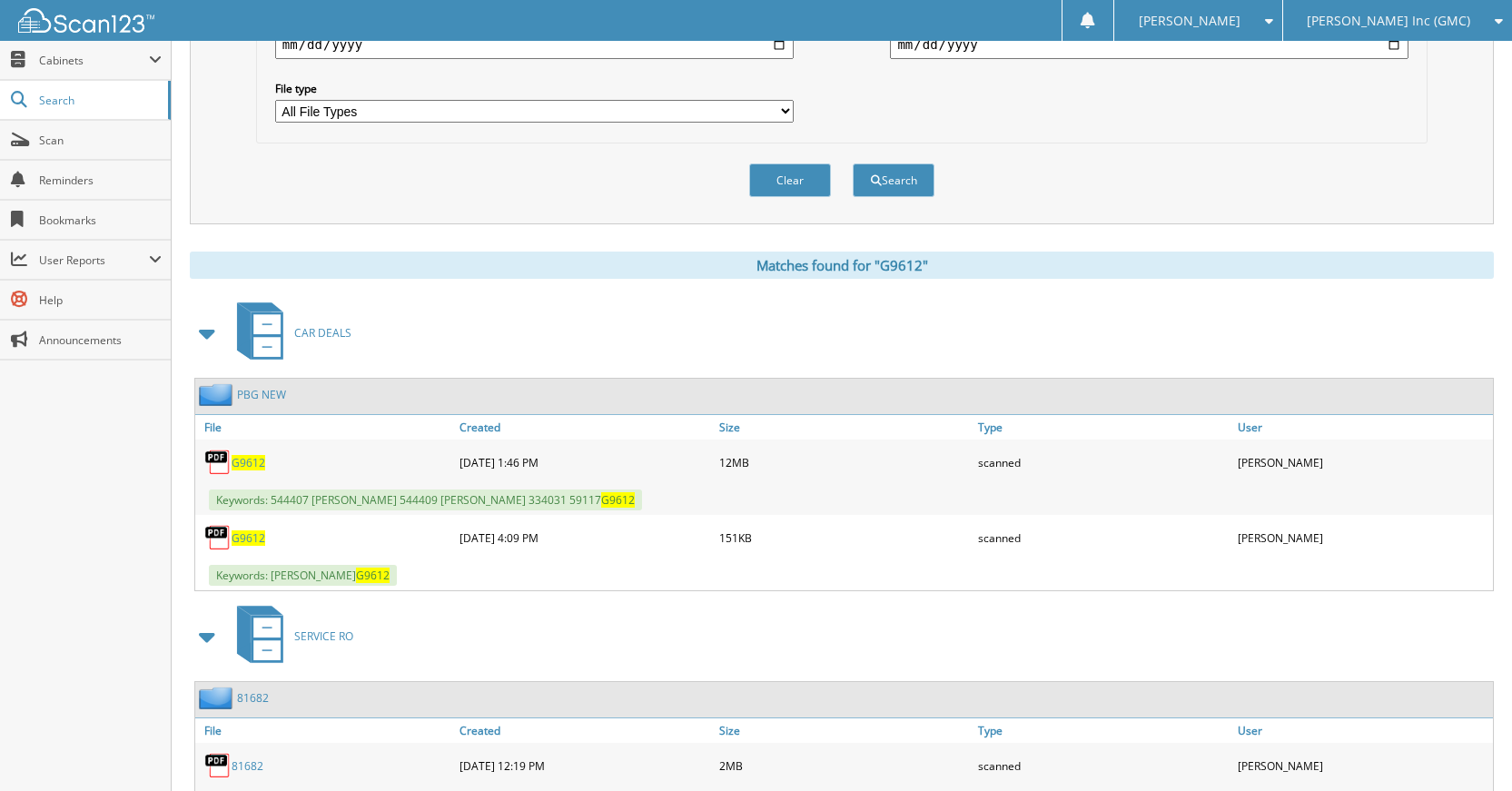
scroll to position [636, 0]
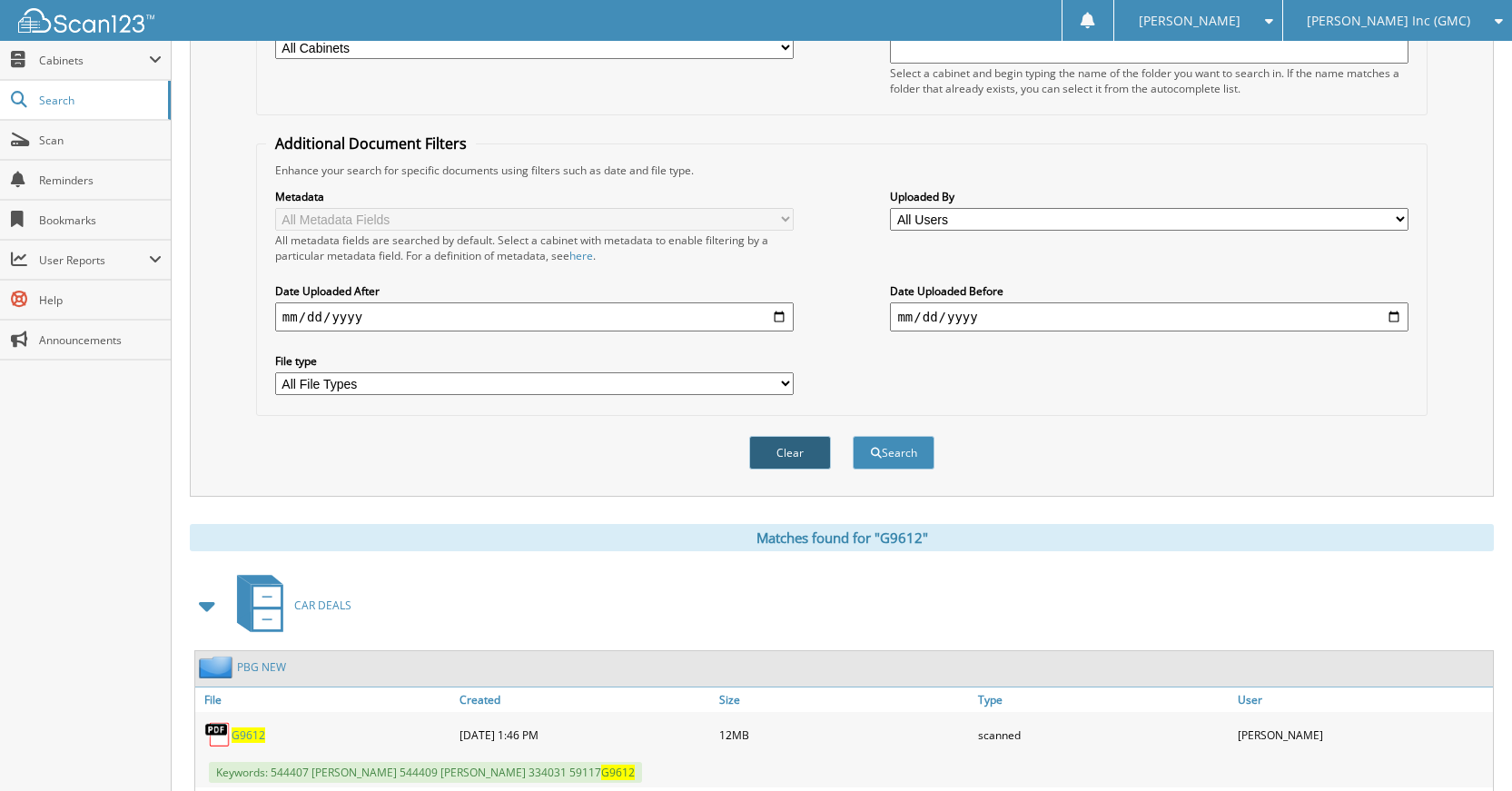
click at [755, 459] on button "Clear" at bounding box center [790, 452] width 82 height 34
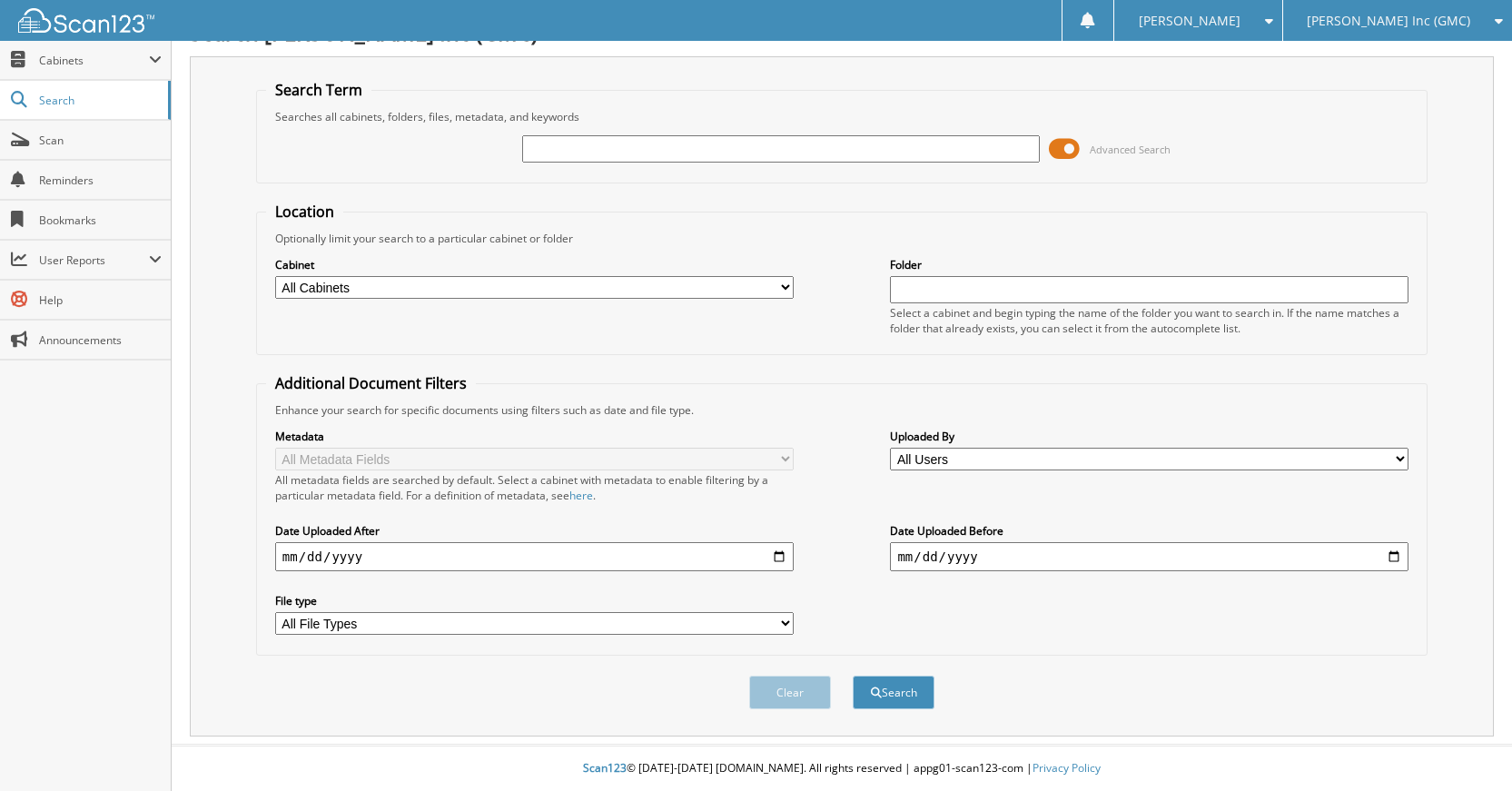
scroll to position [0, 0]
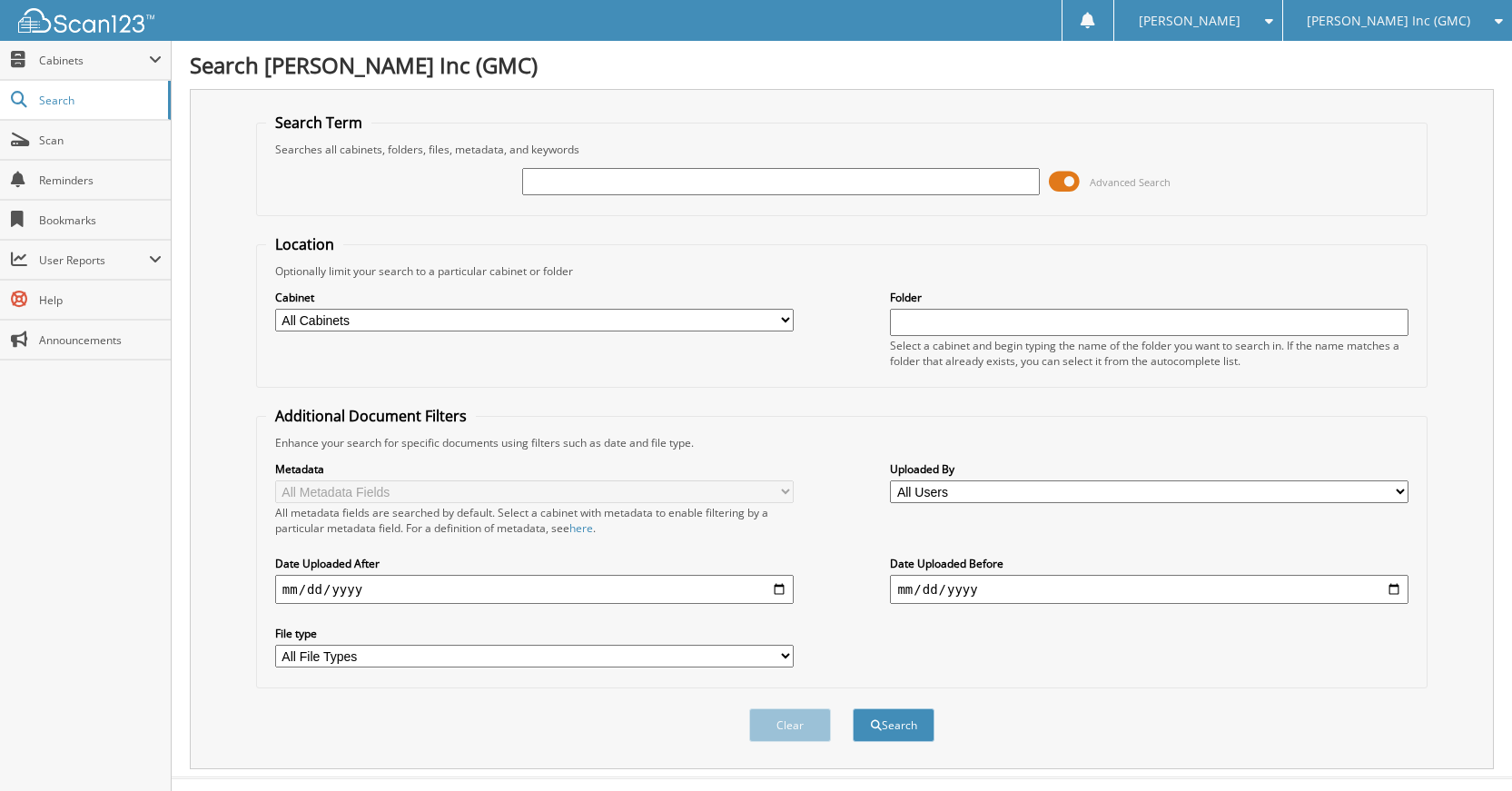
click at [829, 173] on input "text" at bounding box center [780, 182] width 518 height 27
type input "G78460A"
click at [853, 708] on button "Search" at bounding box center [893, 725] width 82 height 34
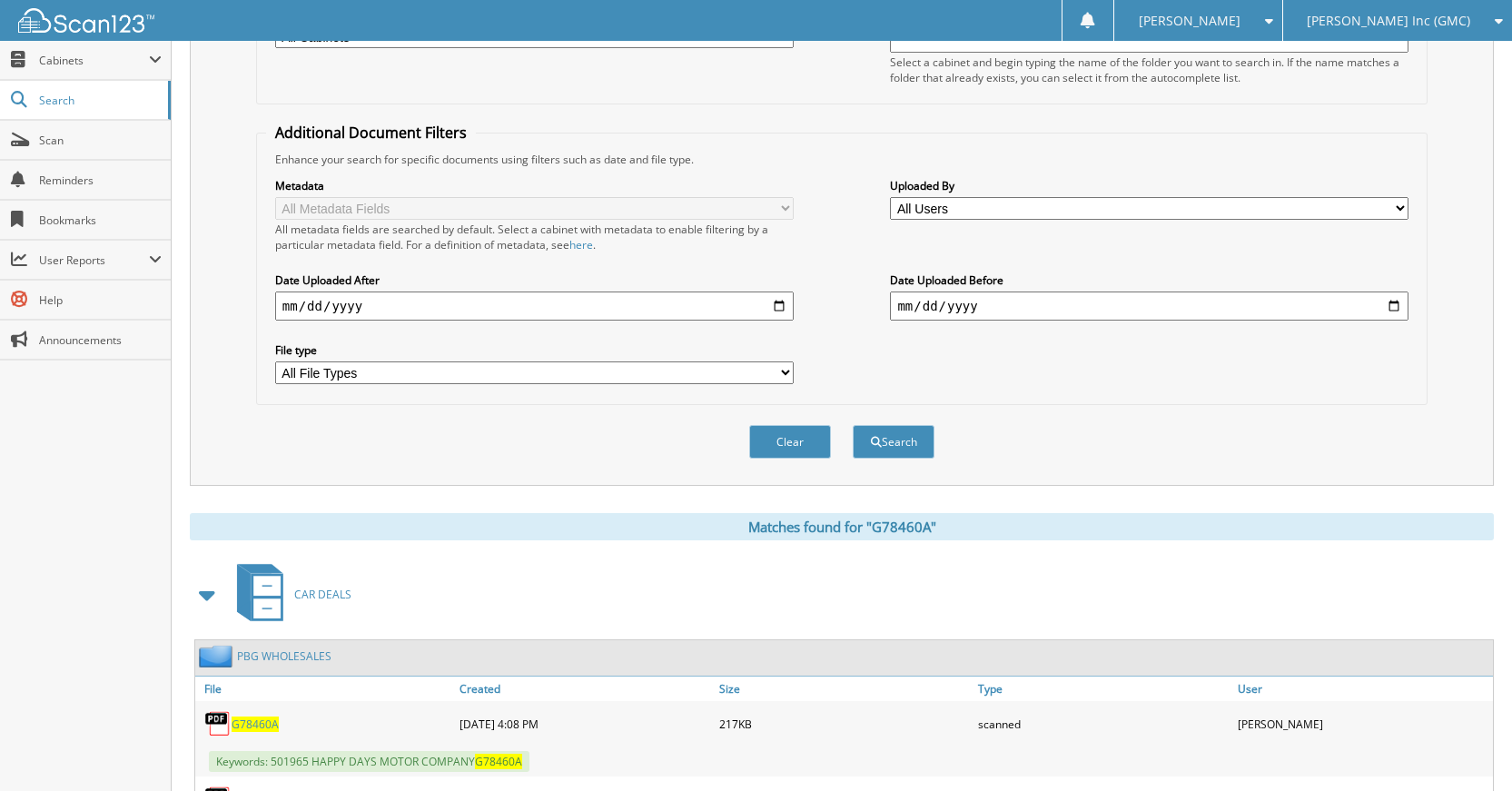
scroll to position [128, 0]
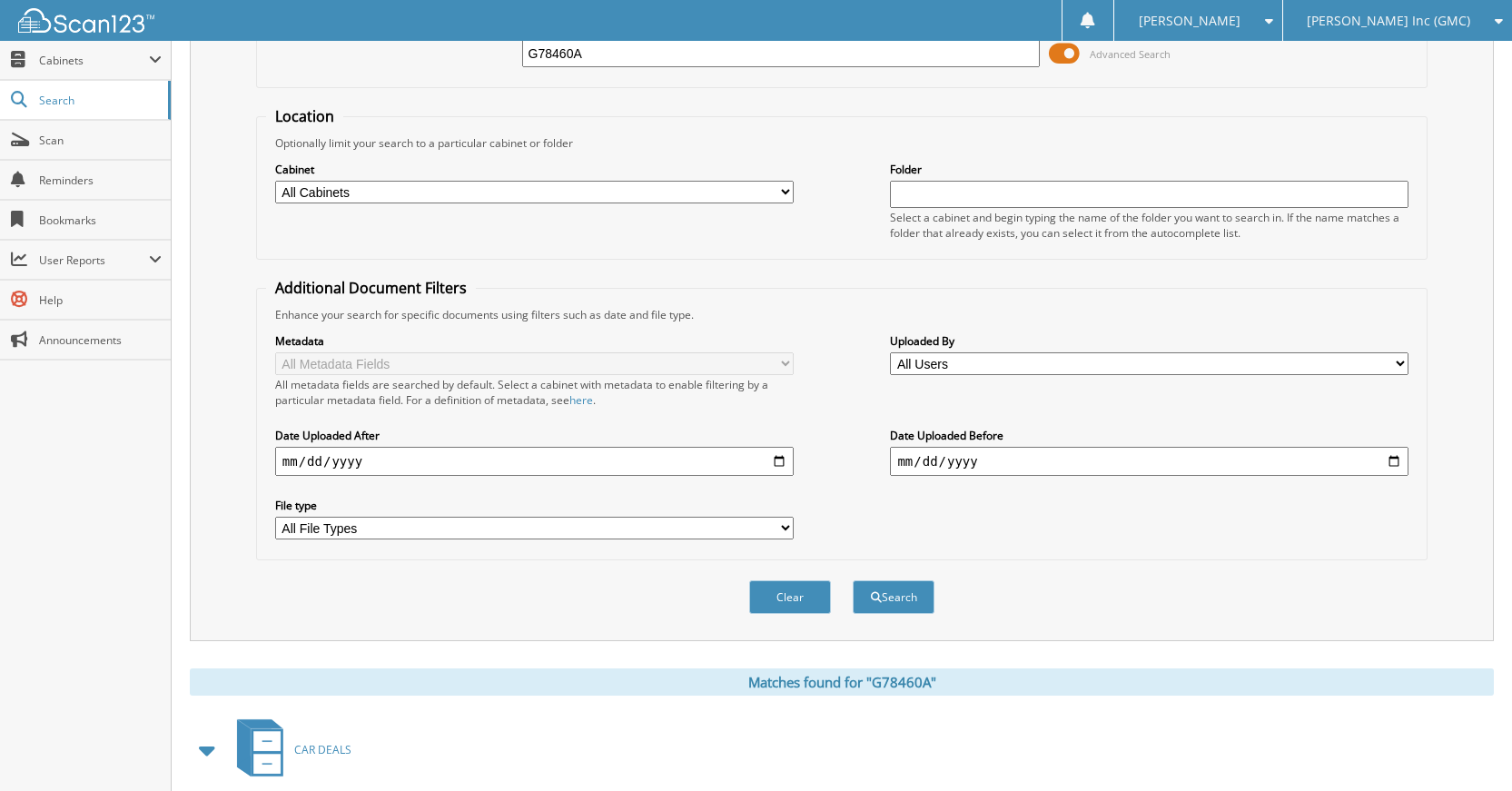
click at [782, 611] on button "Clear" at bounding box center [790, 597] width 82 height 34
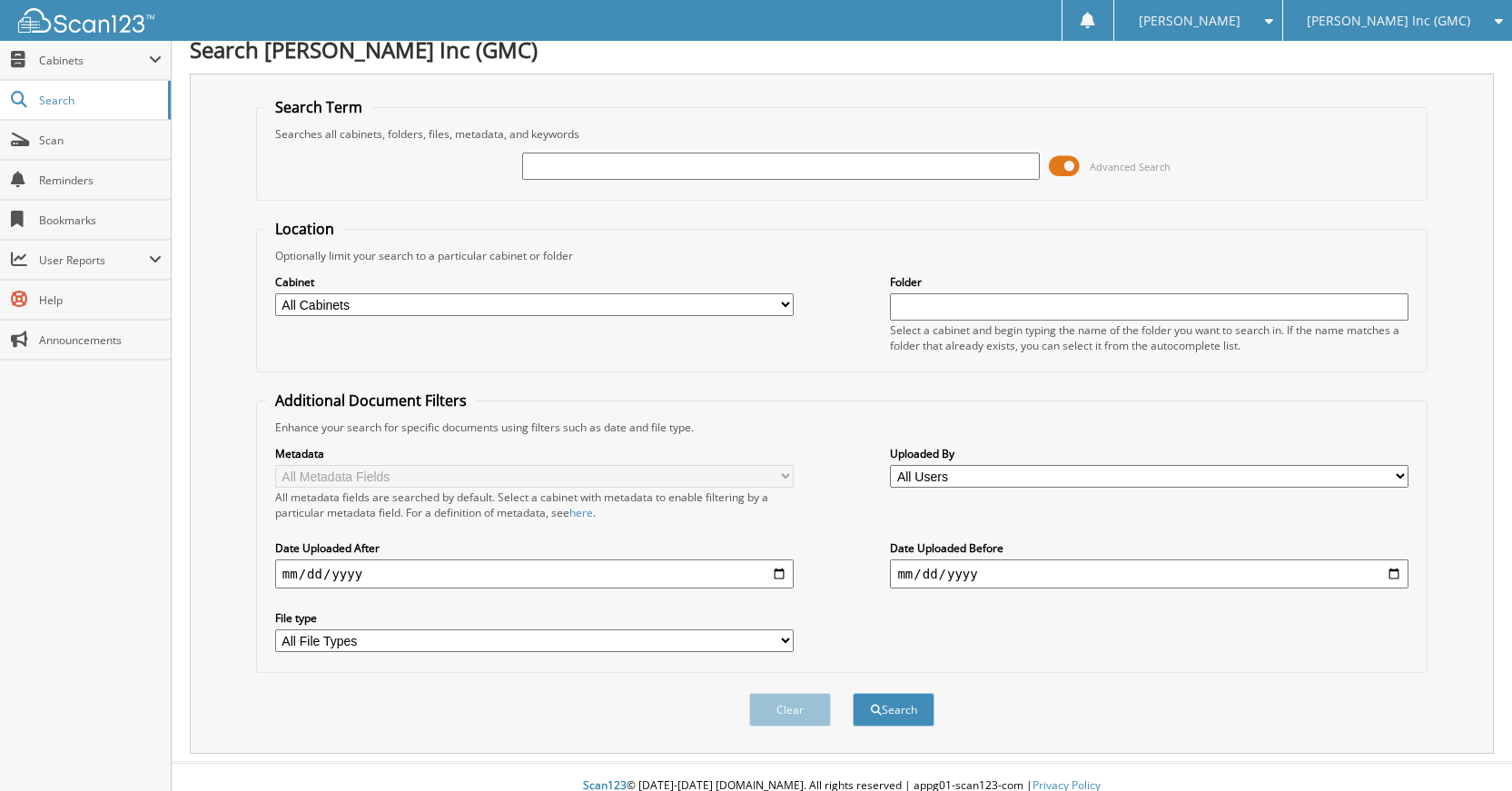
scroll to position [0, 0]
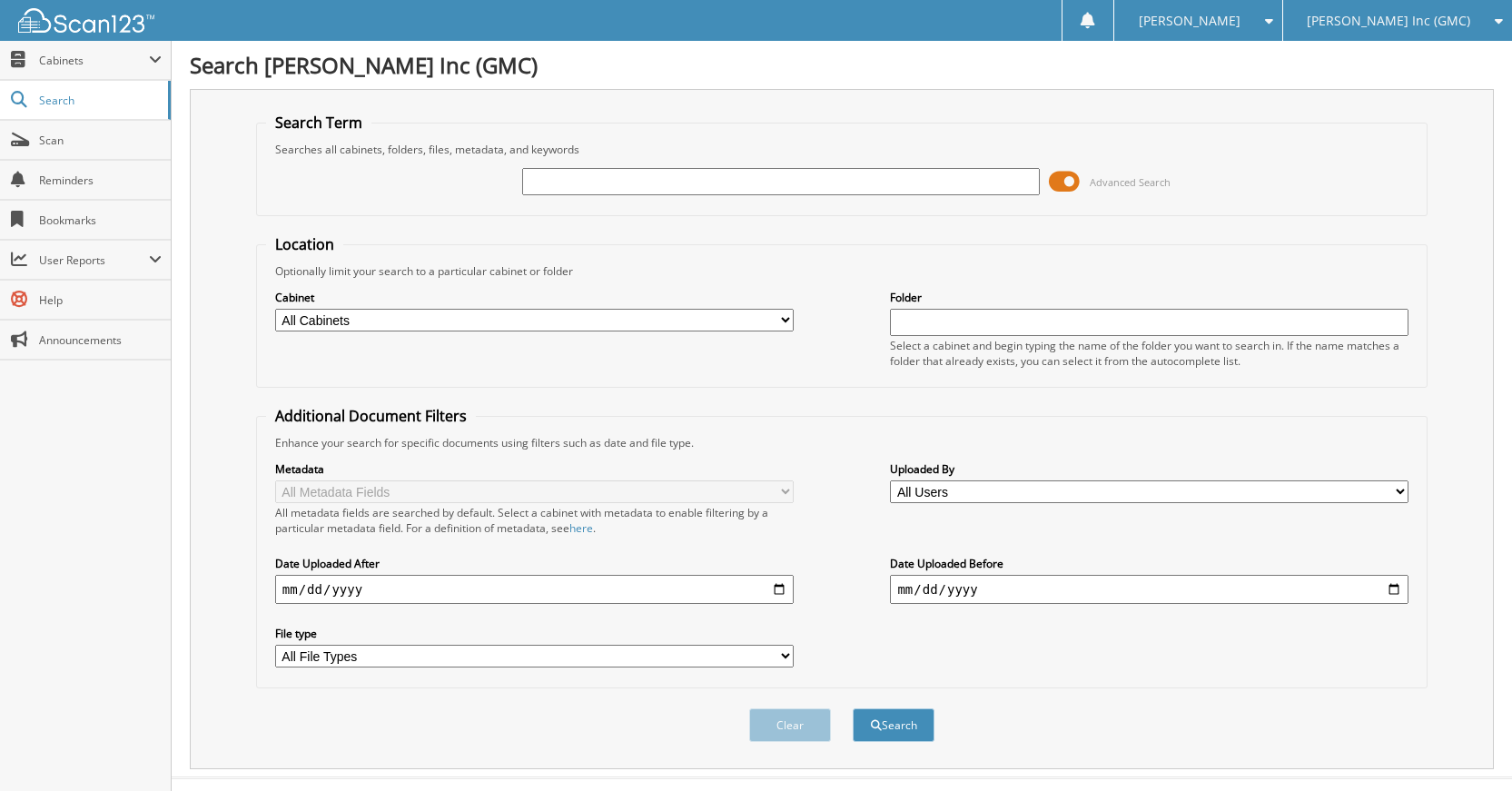
click at [795, 187] on input "text" at bounding box center [780, 182] width 518 height 27
type input "G5909A"
click at [853, 708] on button "Search" at bounding box center [893, 725] width 82 height 34
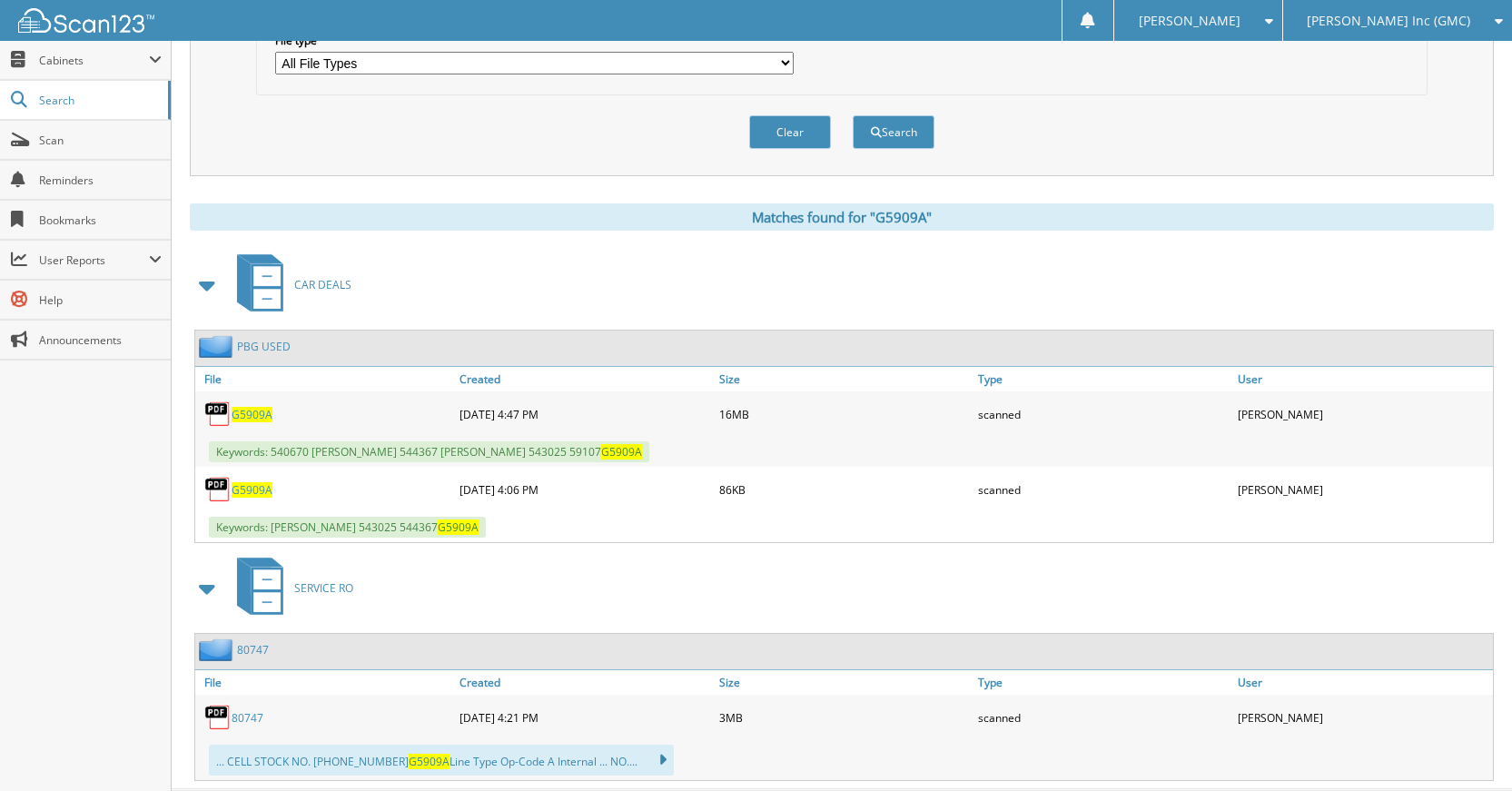
scroll to position [639, 0]
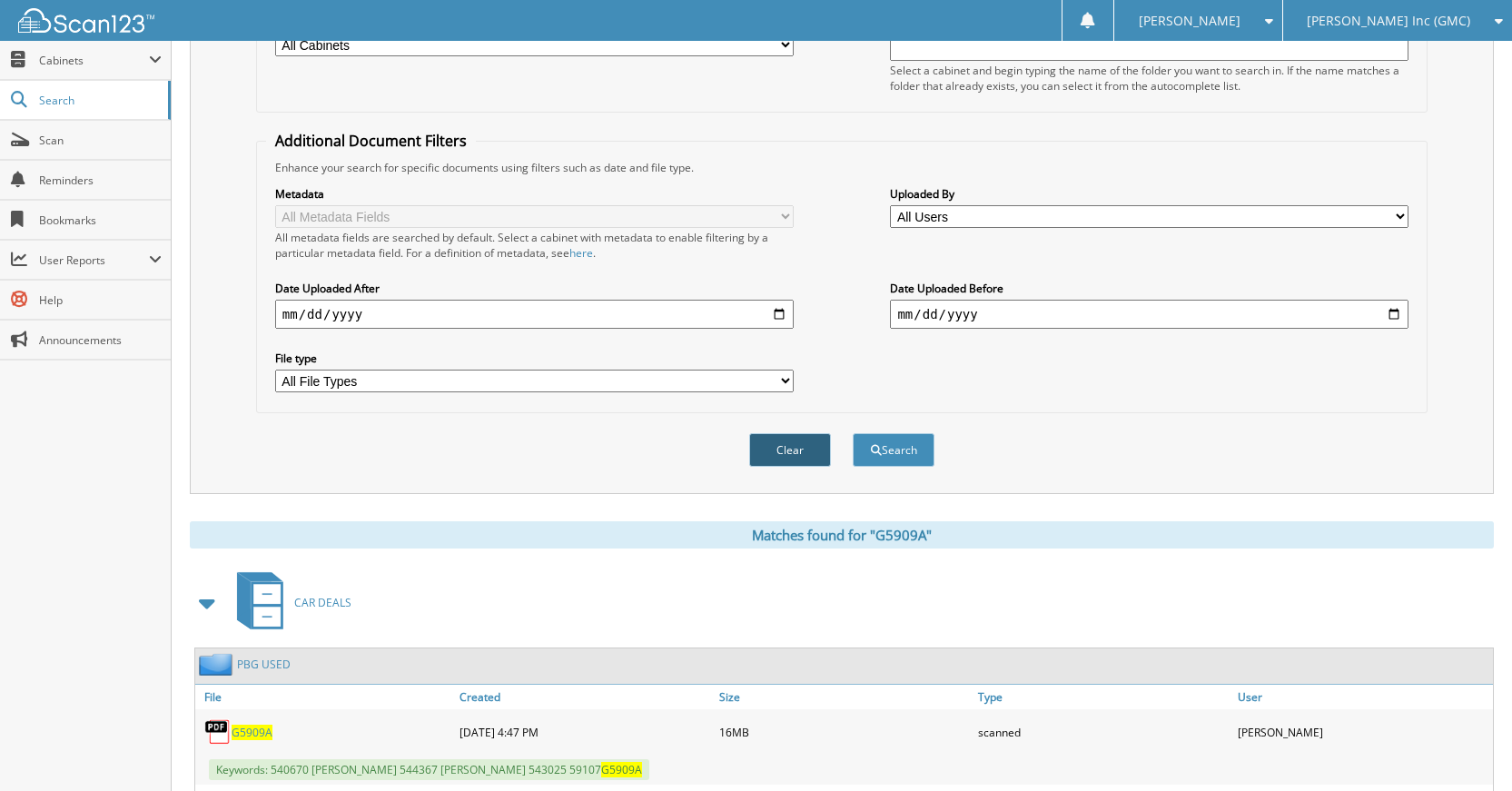
click at [783, 459] on button "Clear" at bounding box center [790, 451] width 82 height 34
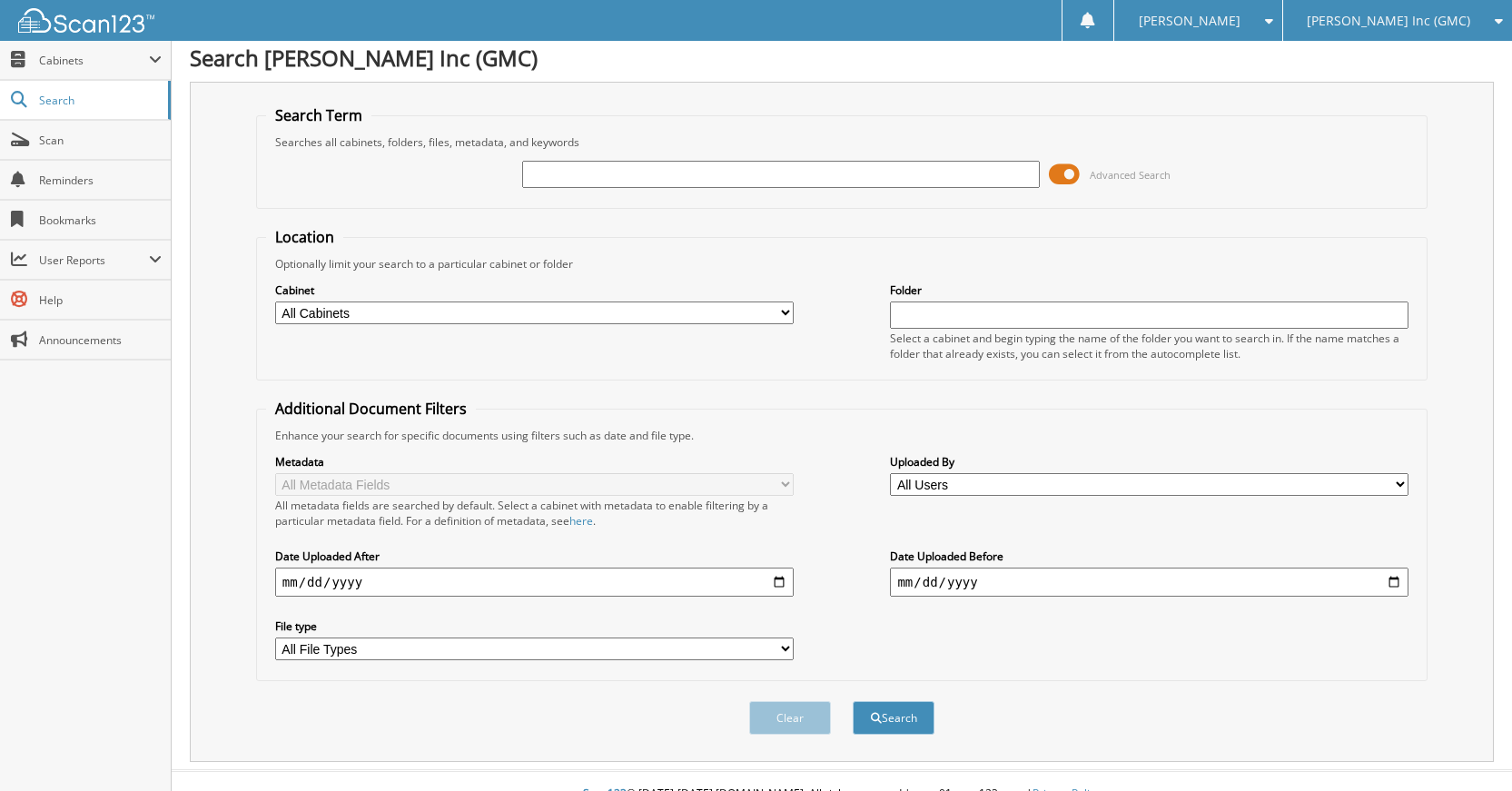
scroll to position [0, 0]
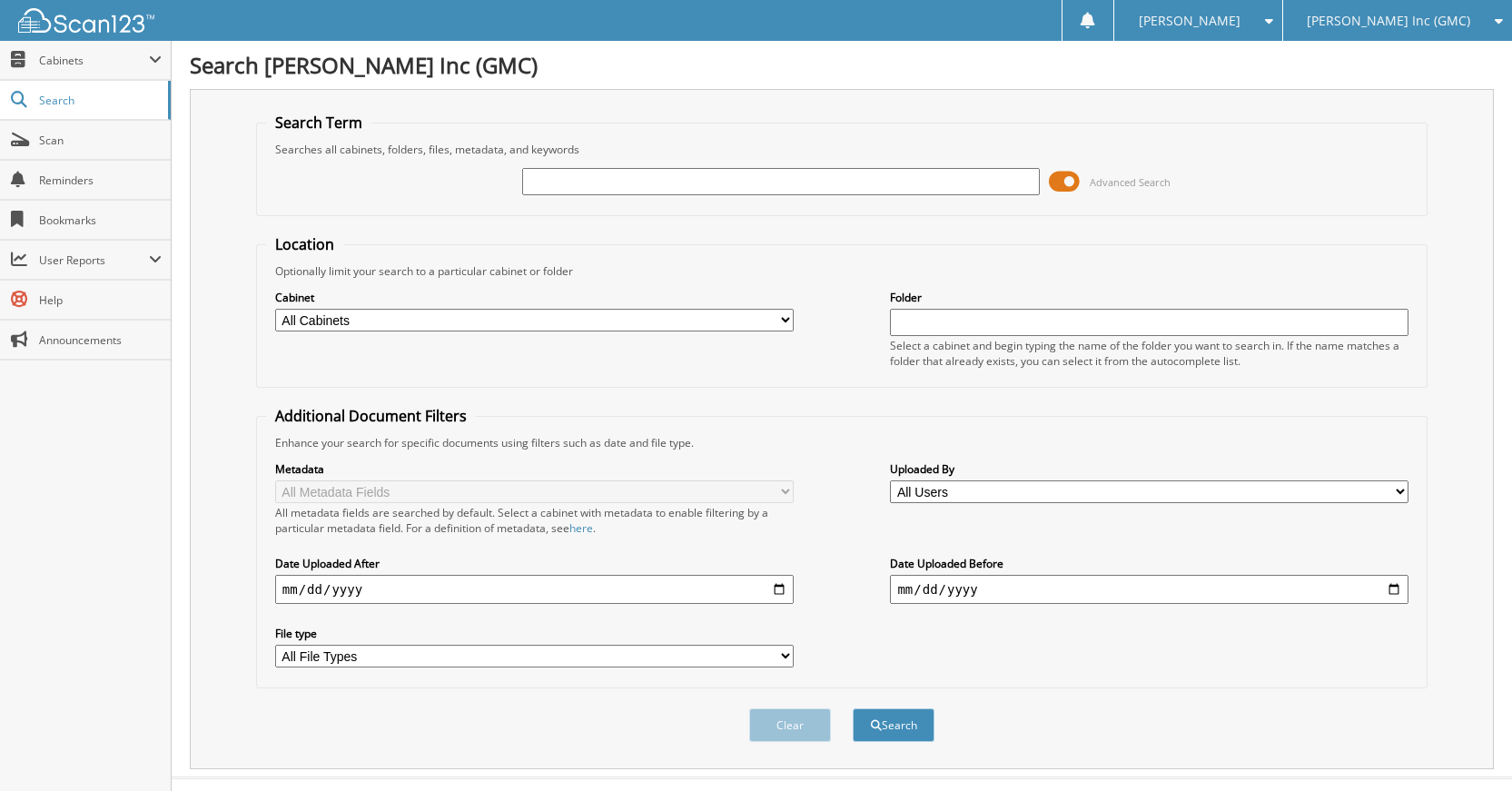
click at [784, 187] on input "text" at bounding box center [780, 182] width 518 height 27
type input "G78414AA"
click at [853, 708] on button "Search" at bounding box center [893, 725] width 82 height 34
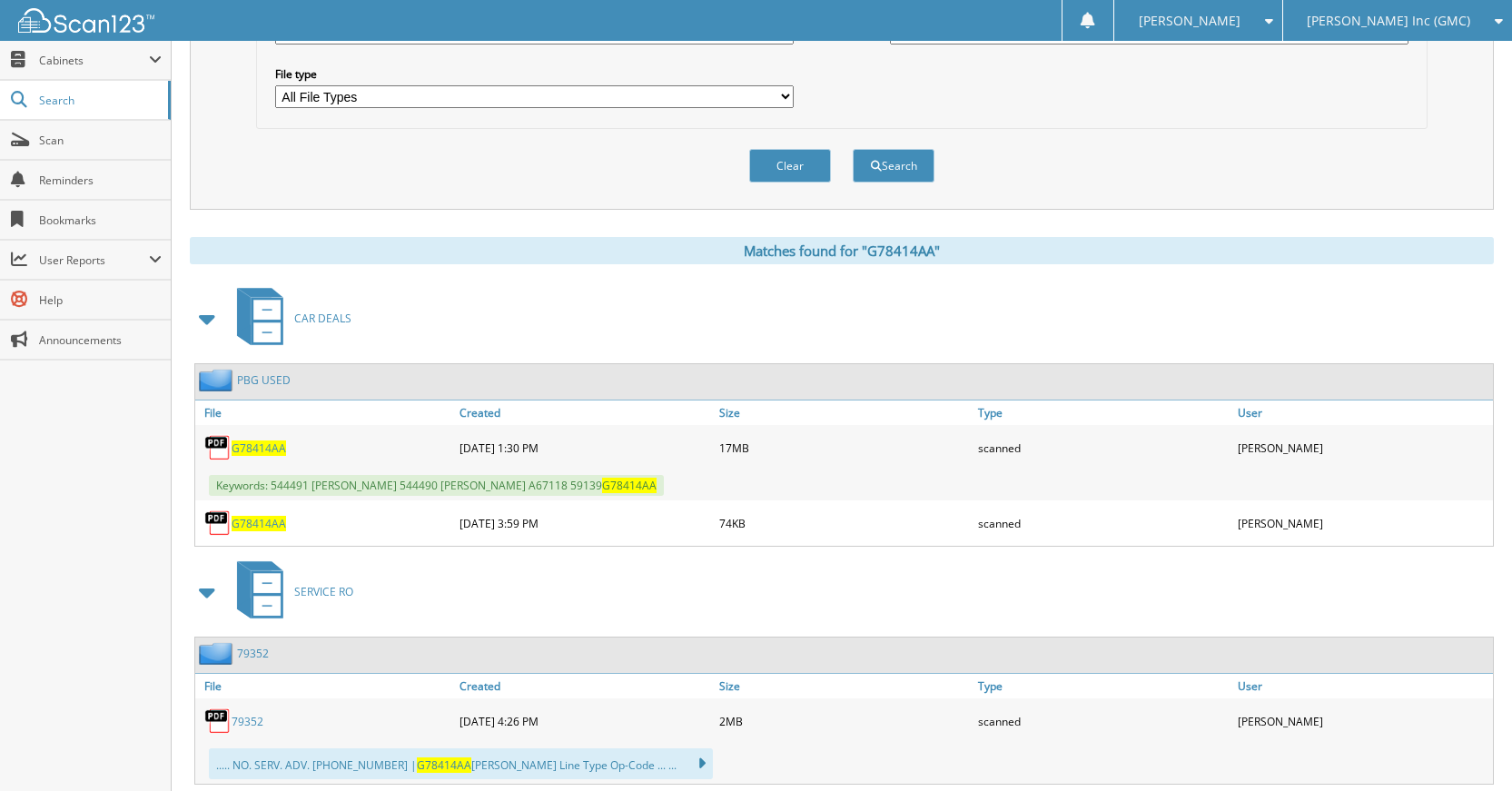
scroll to position [636, 0]
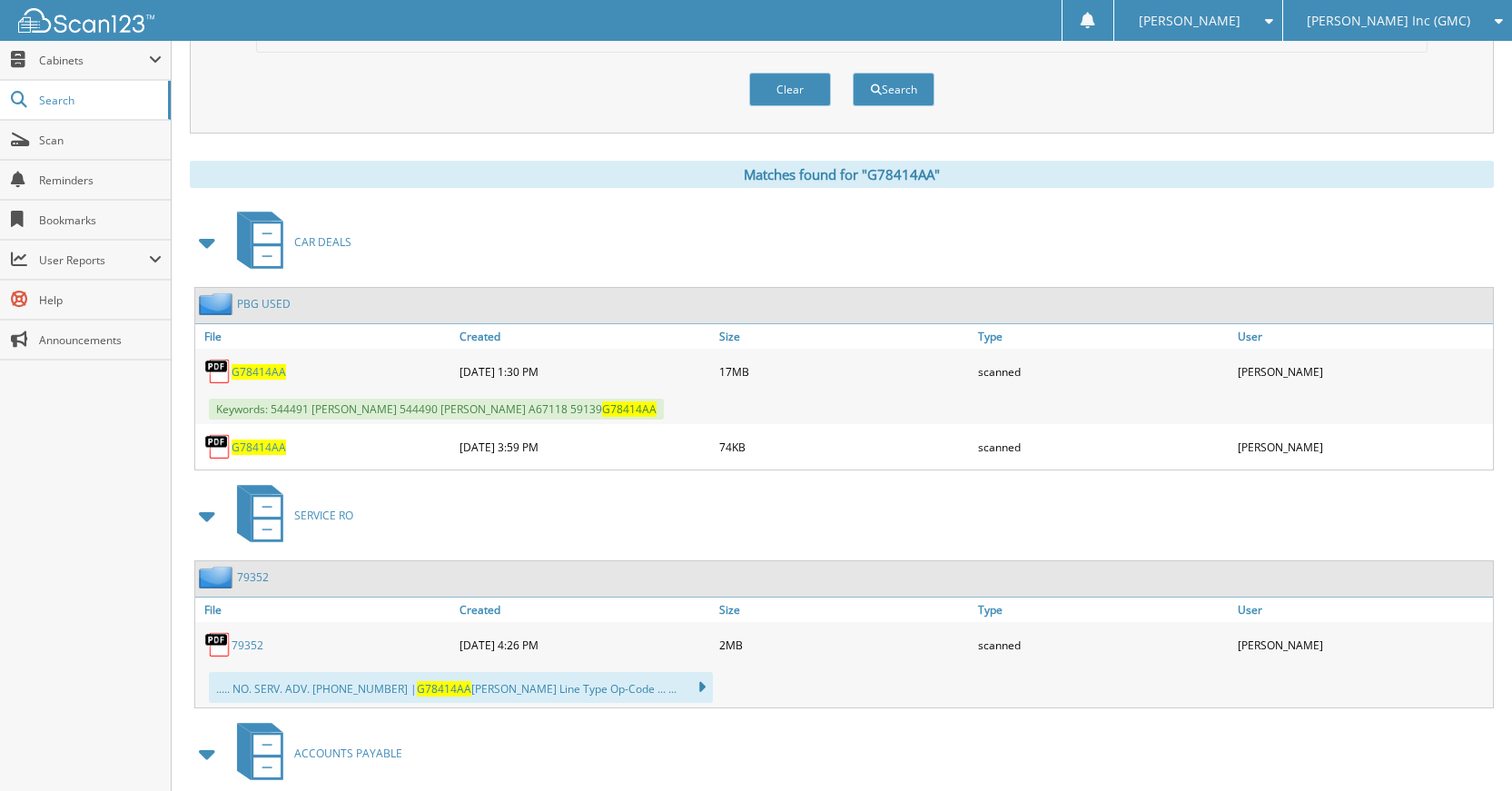
click at [522, 441] on div "[DATE] 3:59 PM" at bounding box center [585, 447] width 260 height 37
click at [602, 474] on div "CAR DEALS PBG USED File Created" at bounding box center [842, 586] width 1304 height 760
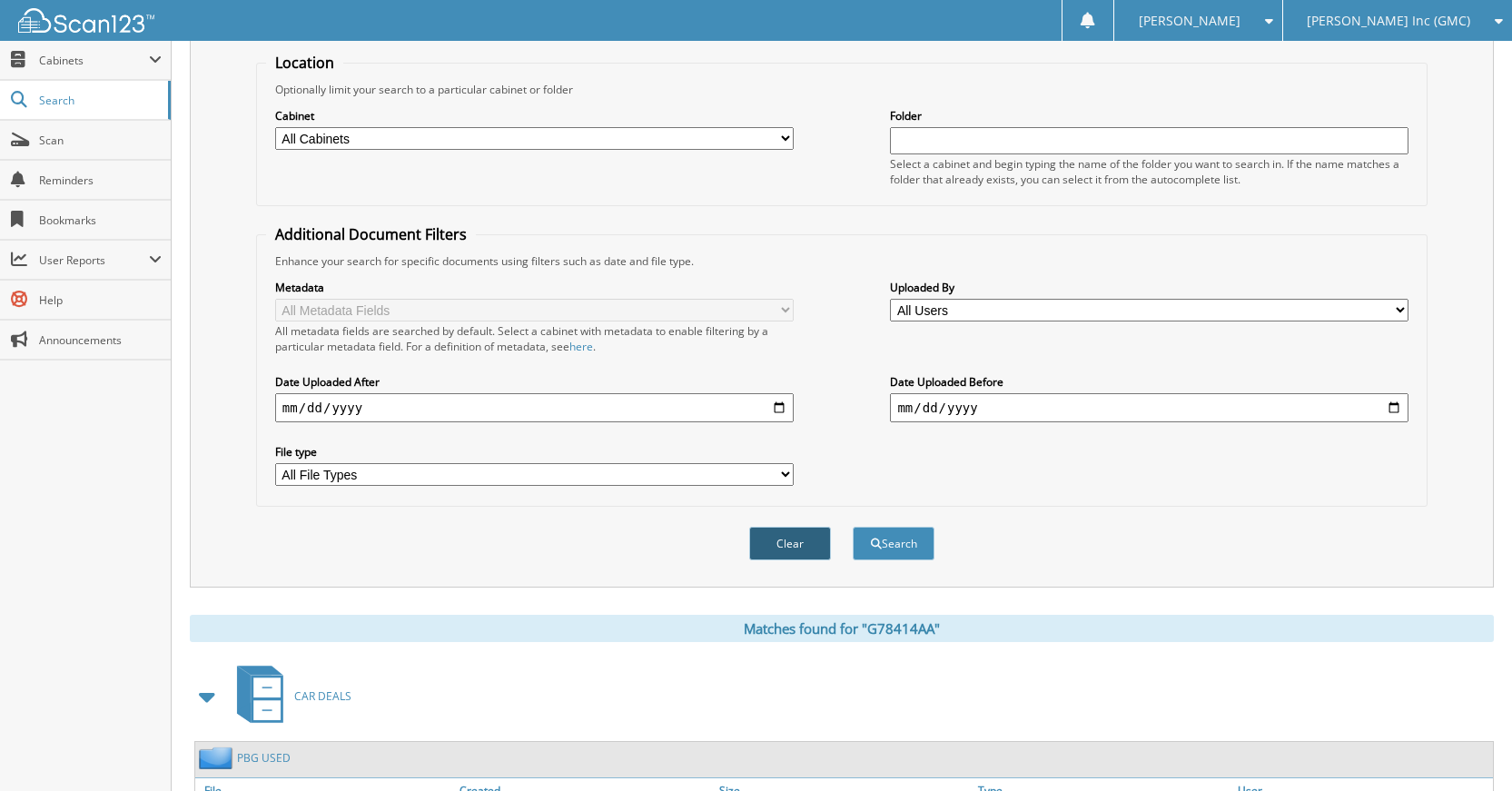
click at [788, 532] on button "Clear" at bounding box center [790, 544] width 82 height 34
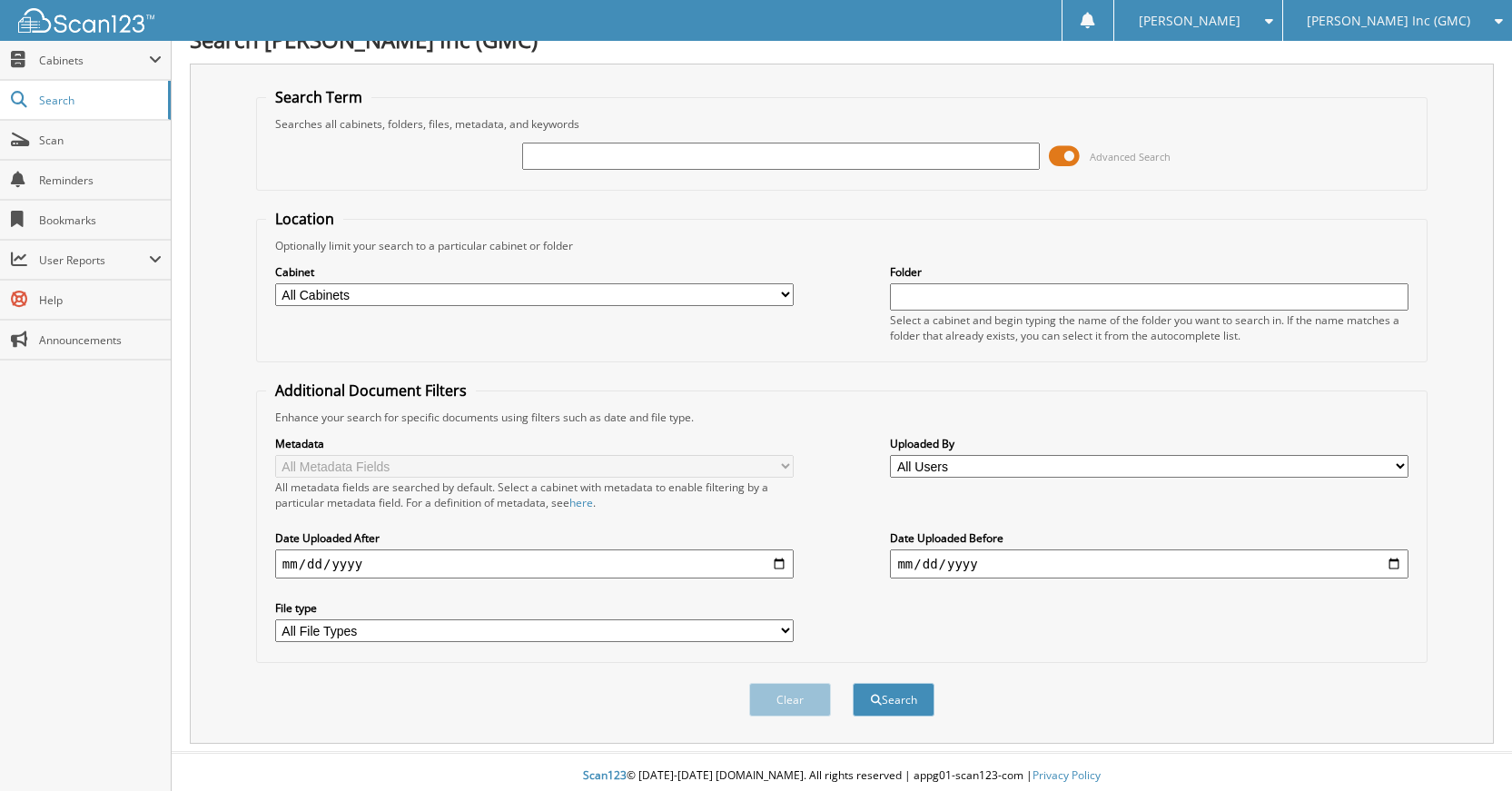
scroll to position [0, 0]
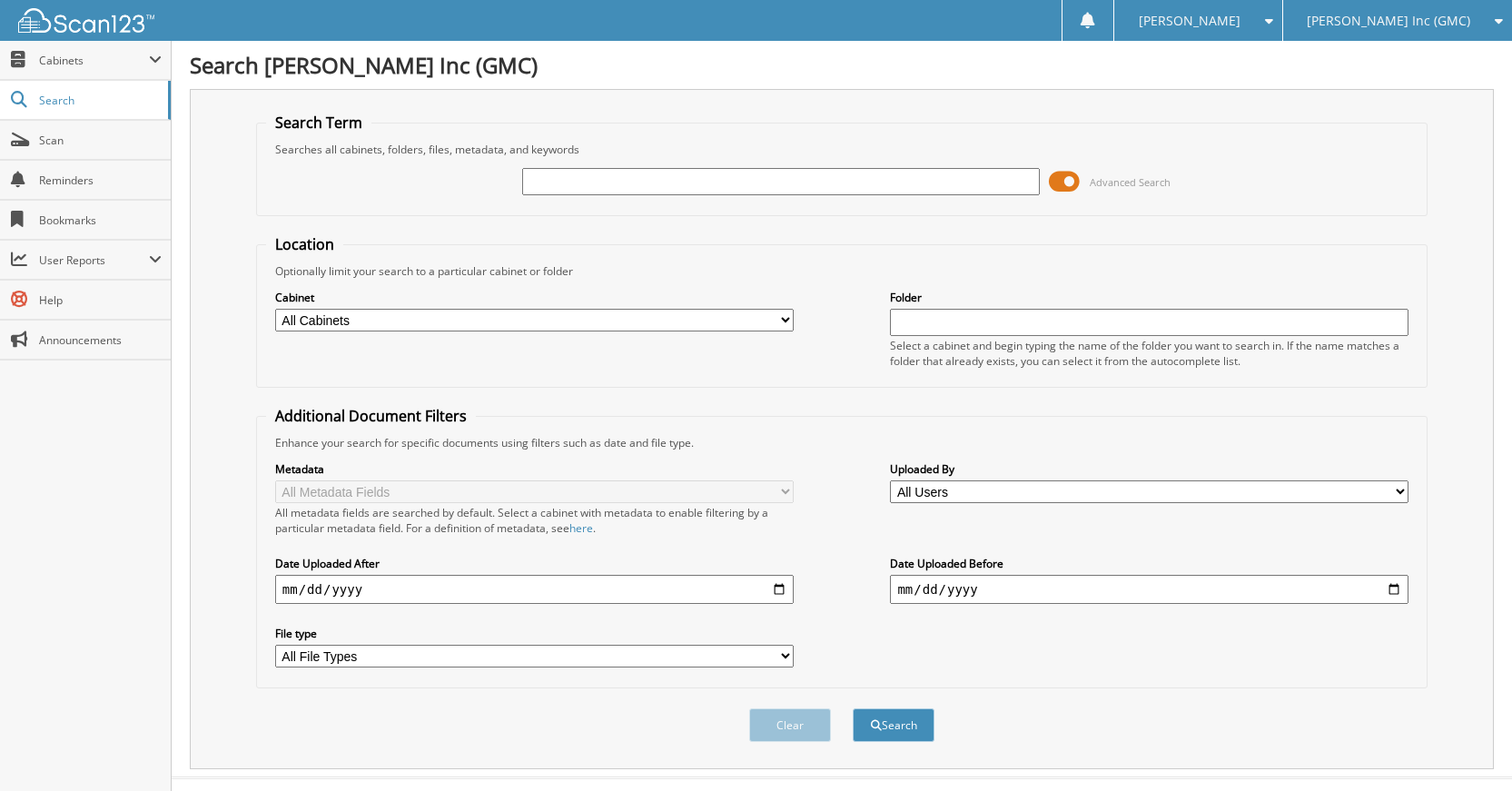
click at [822, 184] on input "text" at bounding box center [780, 182] width 518 height 27
type input "230939"
click at [853, 708] on button "Search" at bounding box center [893, 725] width 82 height 34
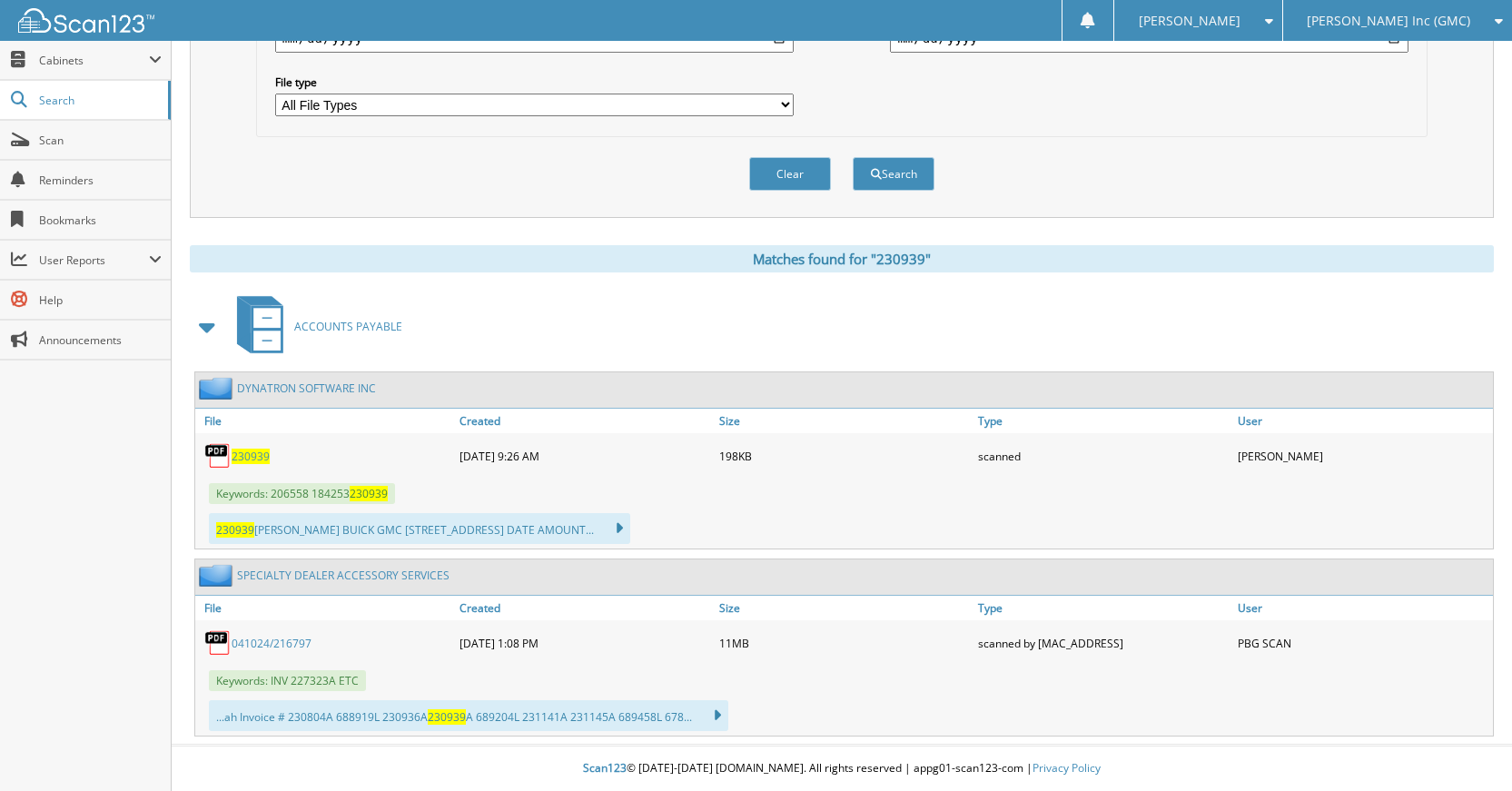
scroll to position [371, 0]
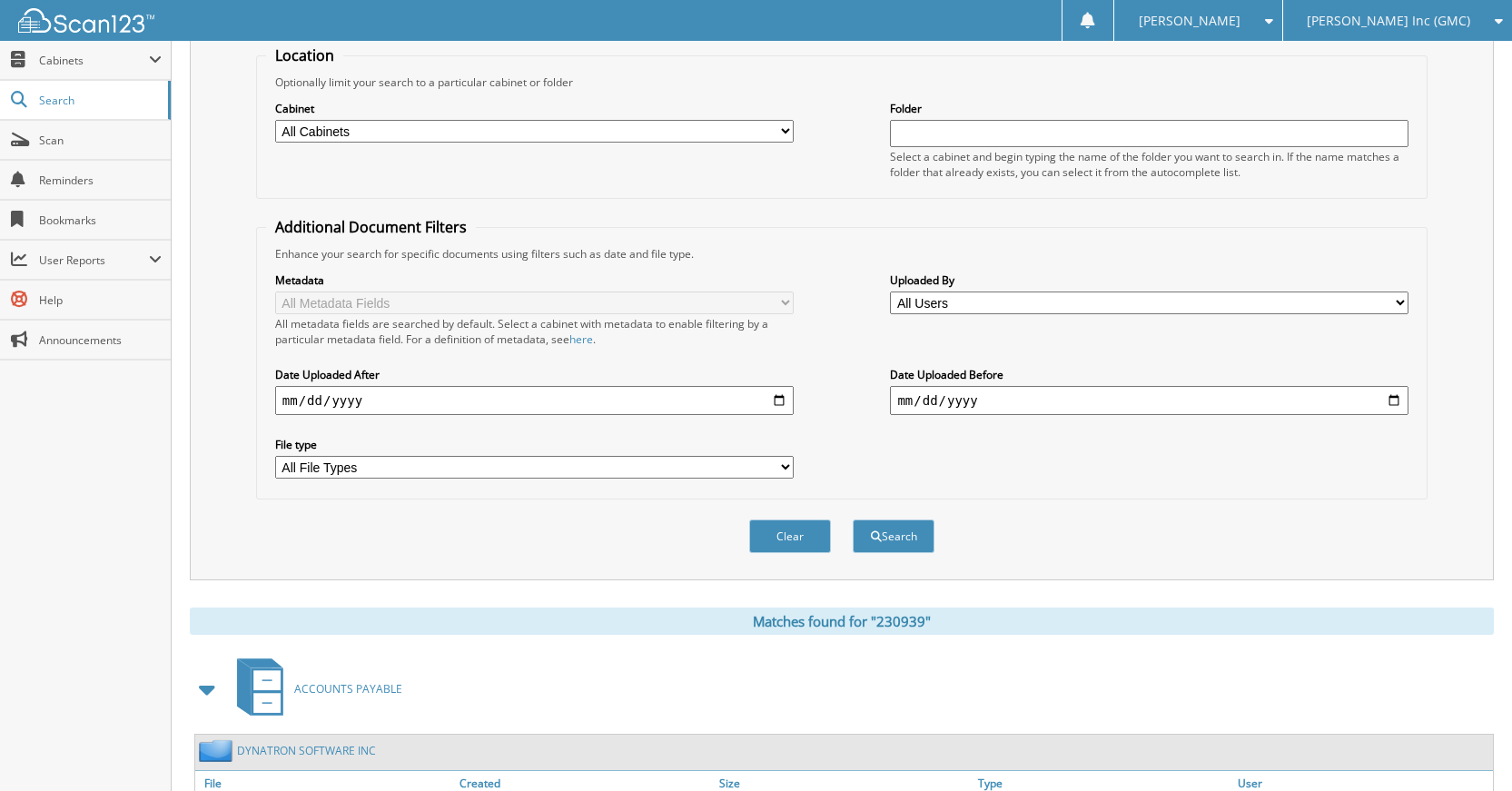
click at [771, 541] on button "Clear" at bounding box center [790, 536] width 82 height 34
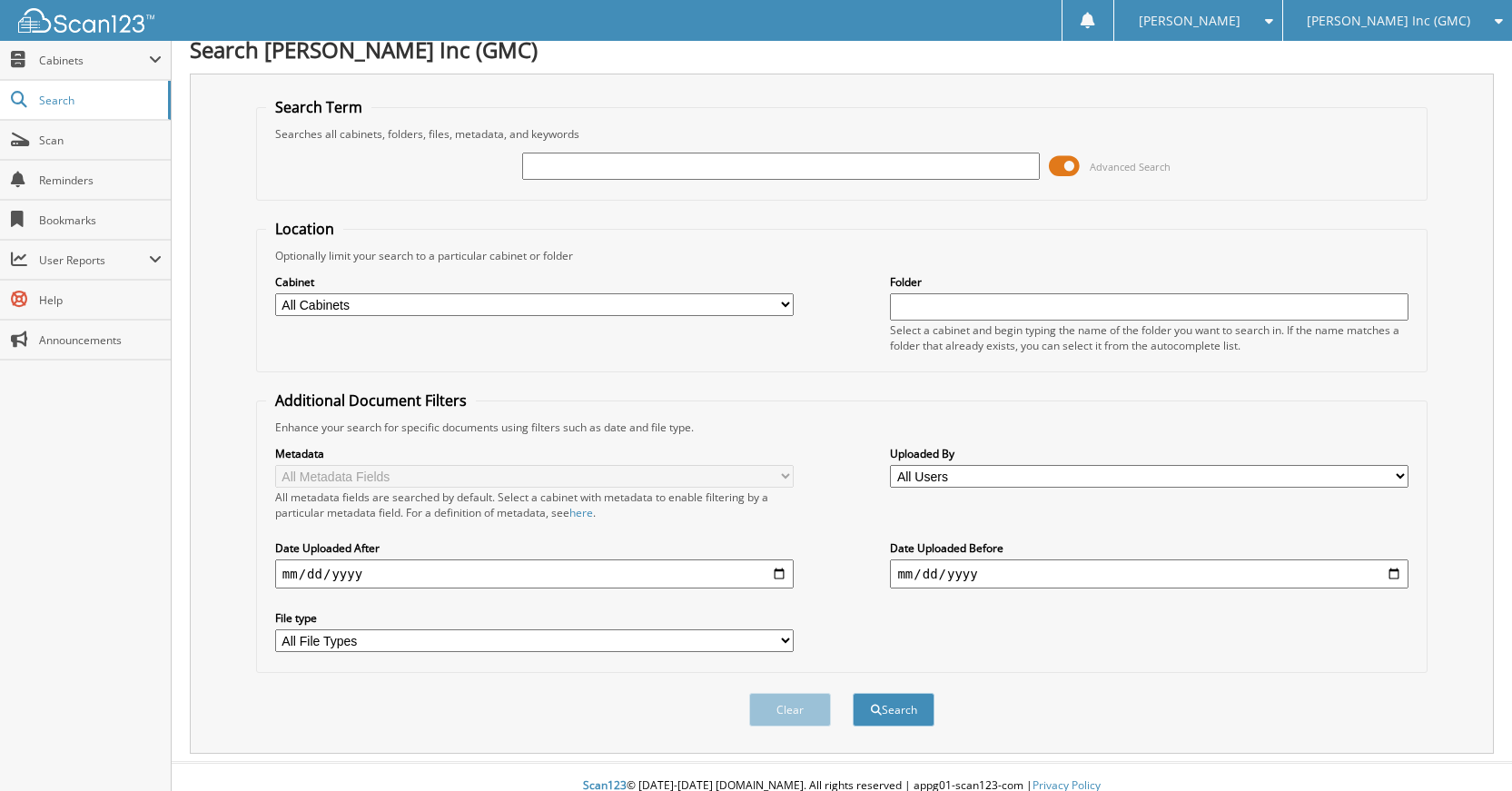
scroll to position [0, 0]
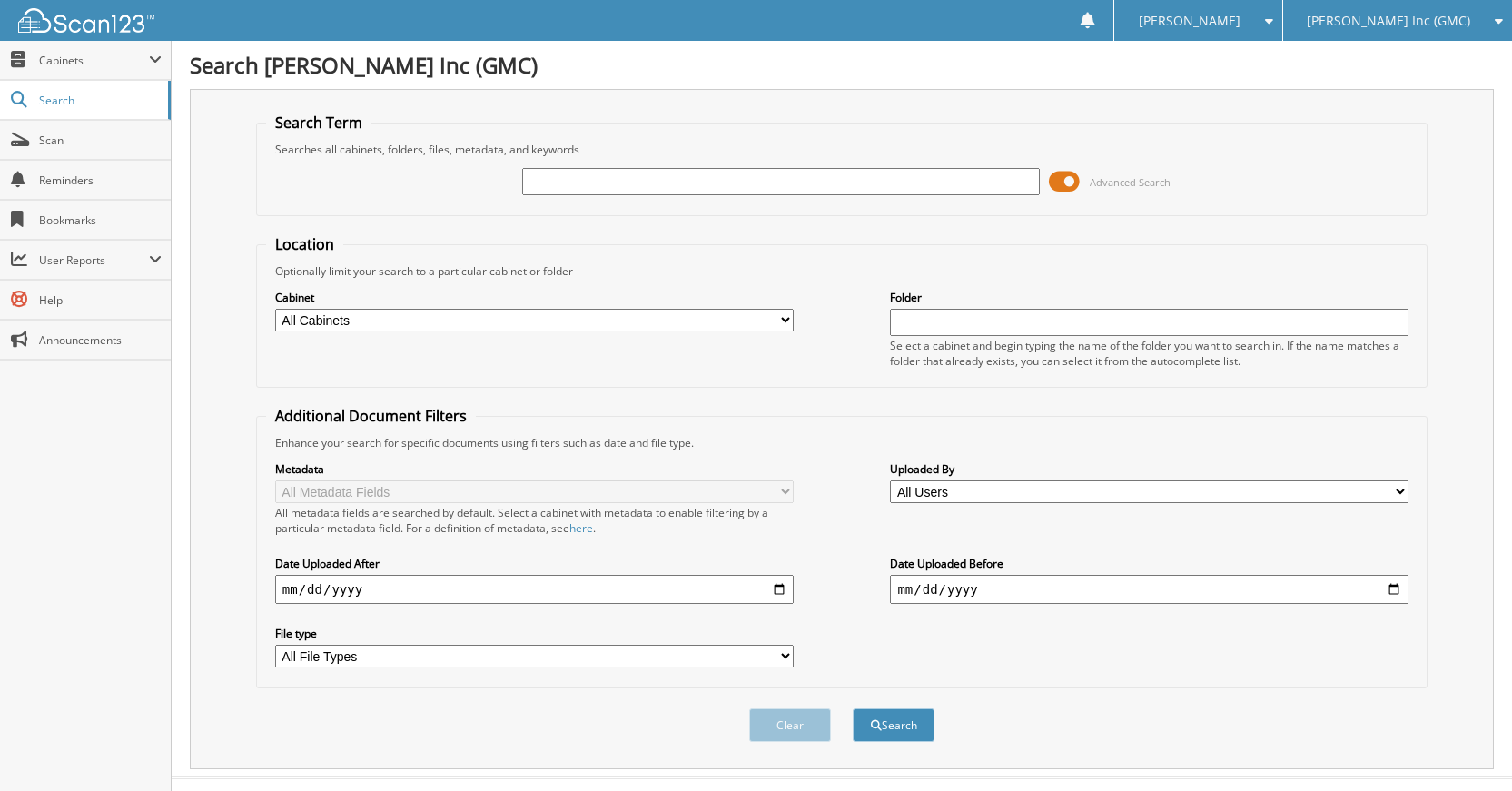
click at [789, 175] on input "text" at bounding box center [780, 182] width 518 height 27
type input "230940"
click at [853, 708] on button "Search" at bounding box center [893, 725] width 82 height 34
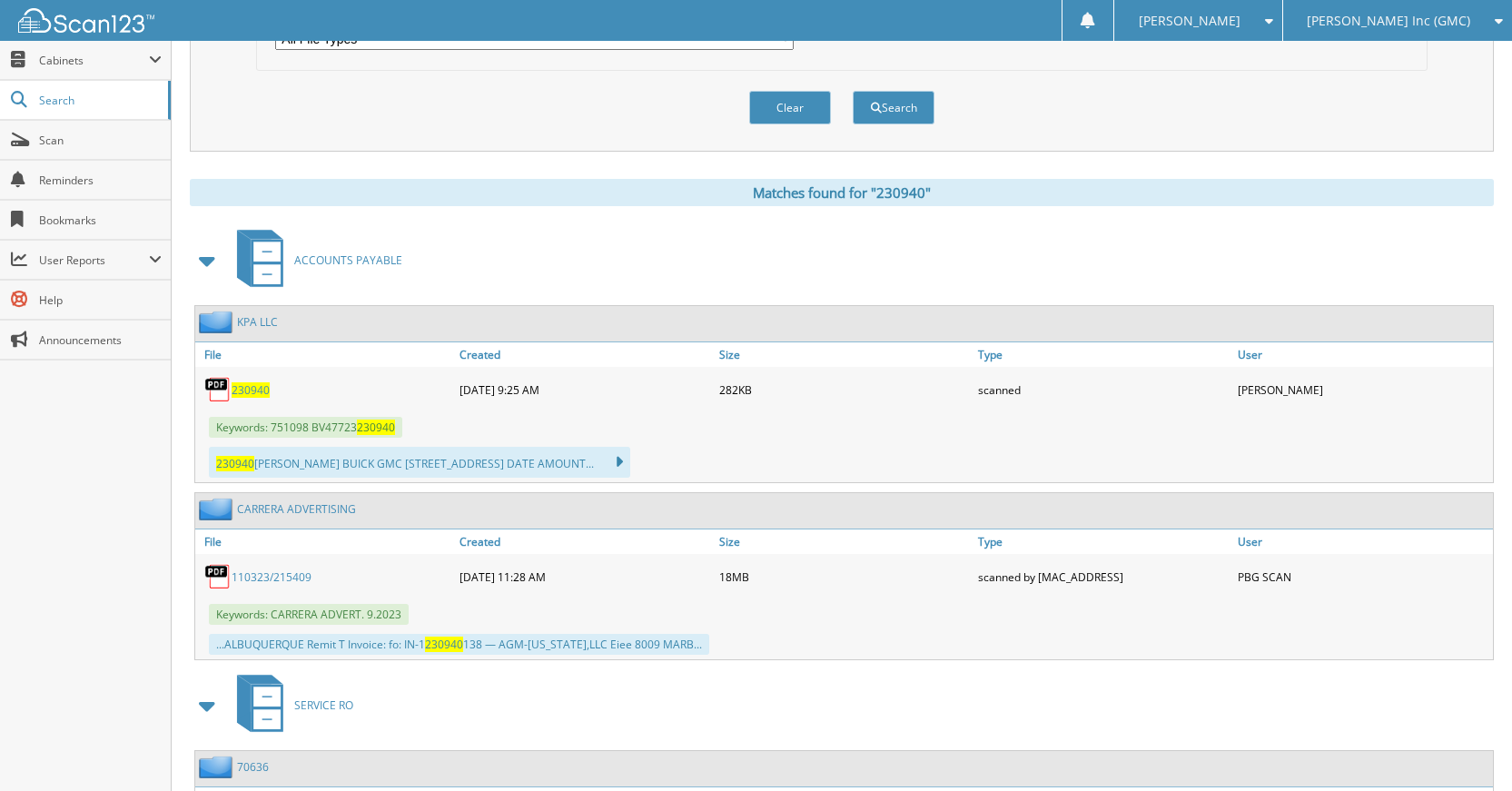
scroll to position [636, 0]
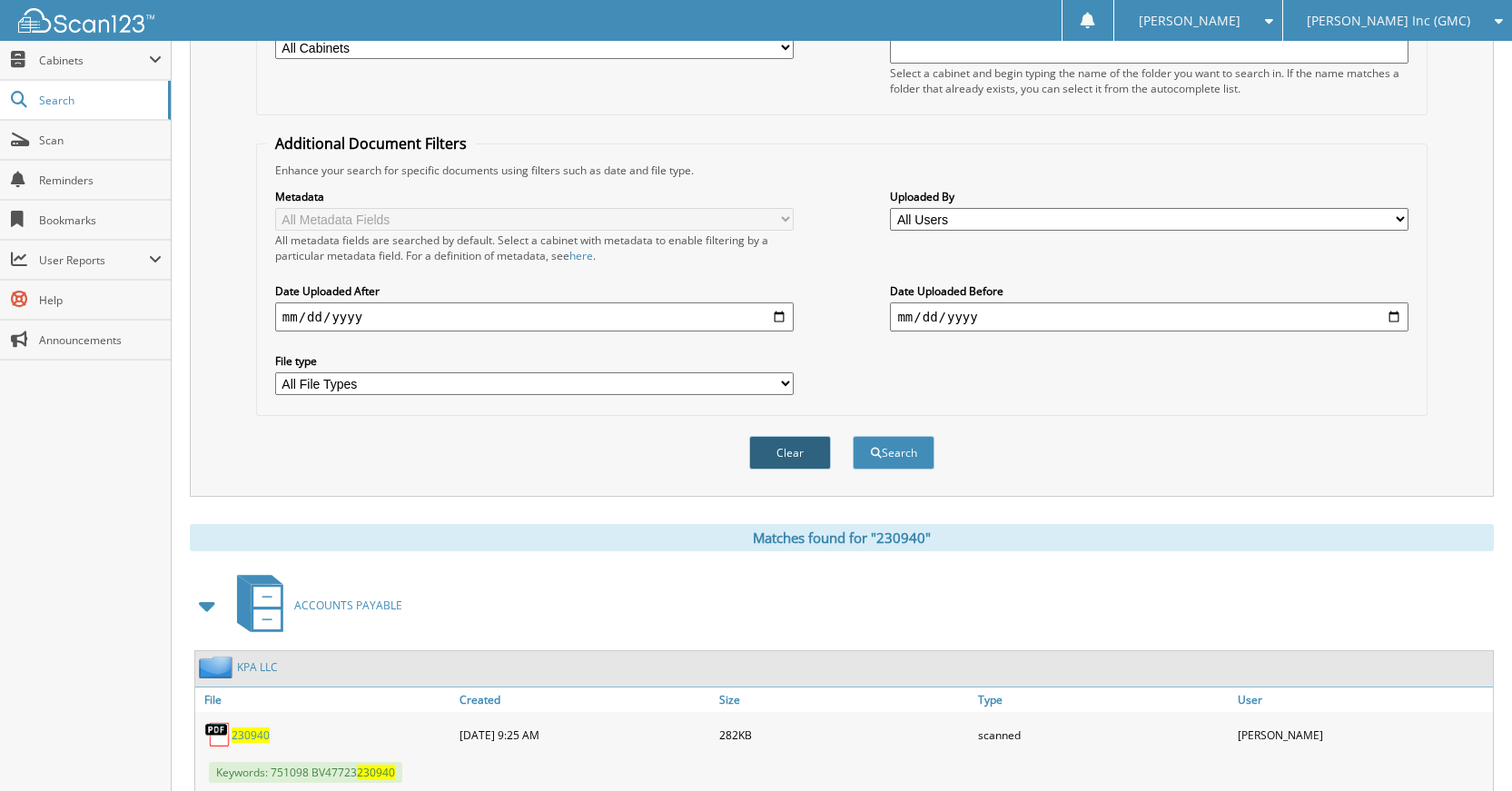
click at [793, 444] on button "Clear" at bounding box center [790, 452] width 82 height 34
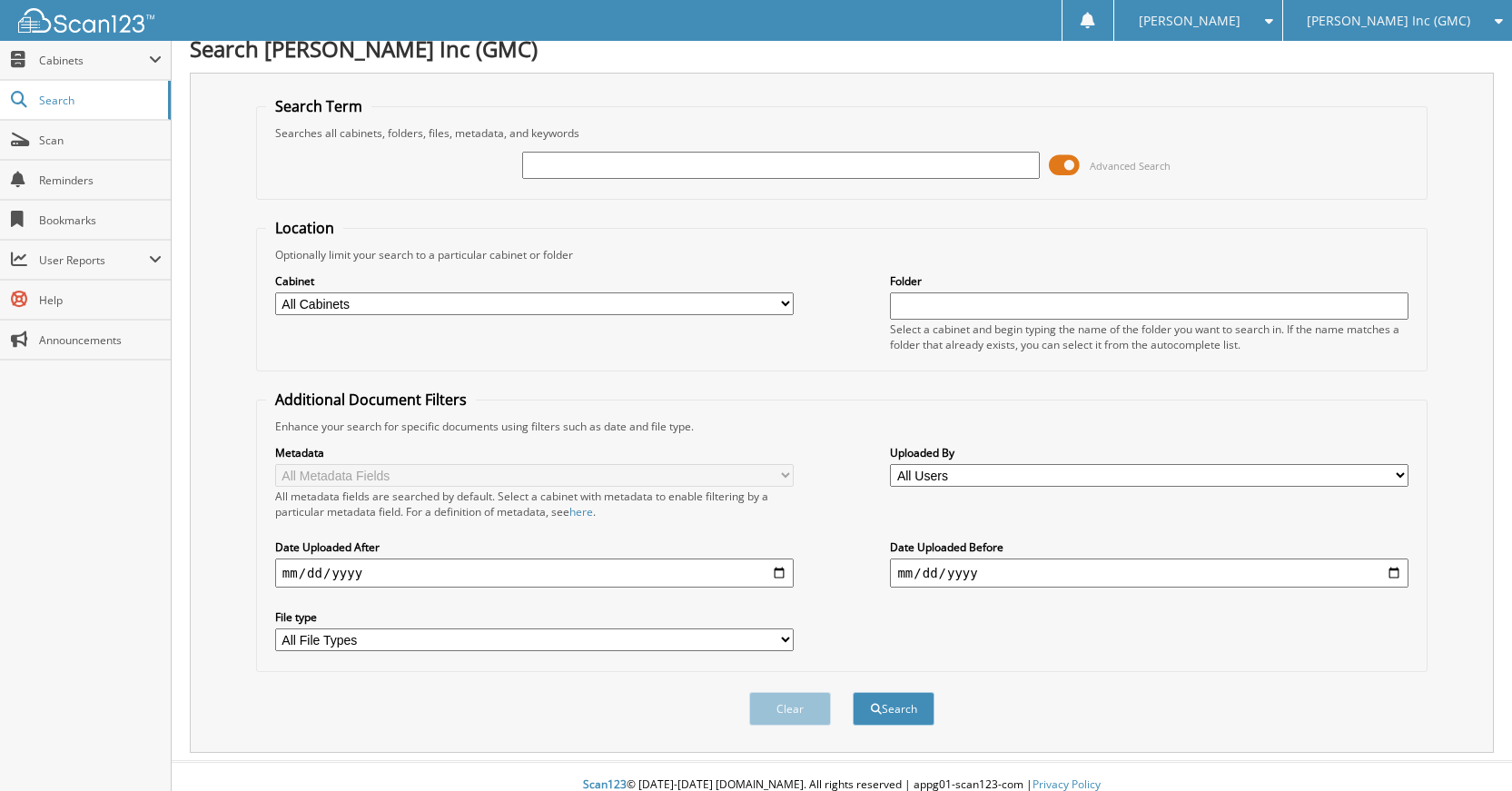
scroll to position [0, 0]
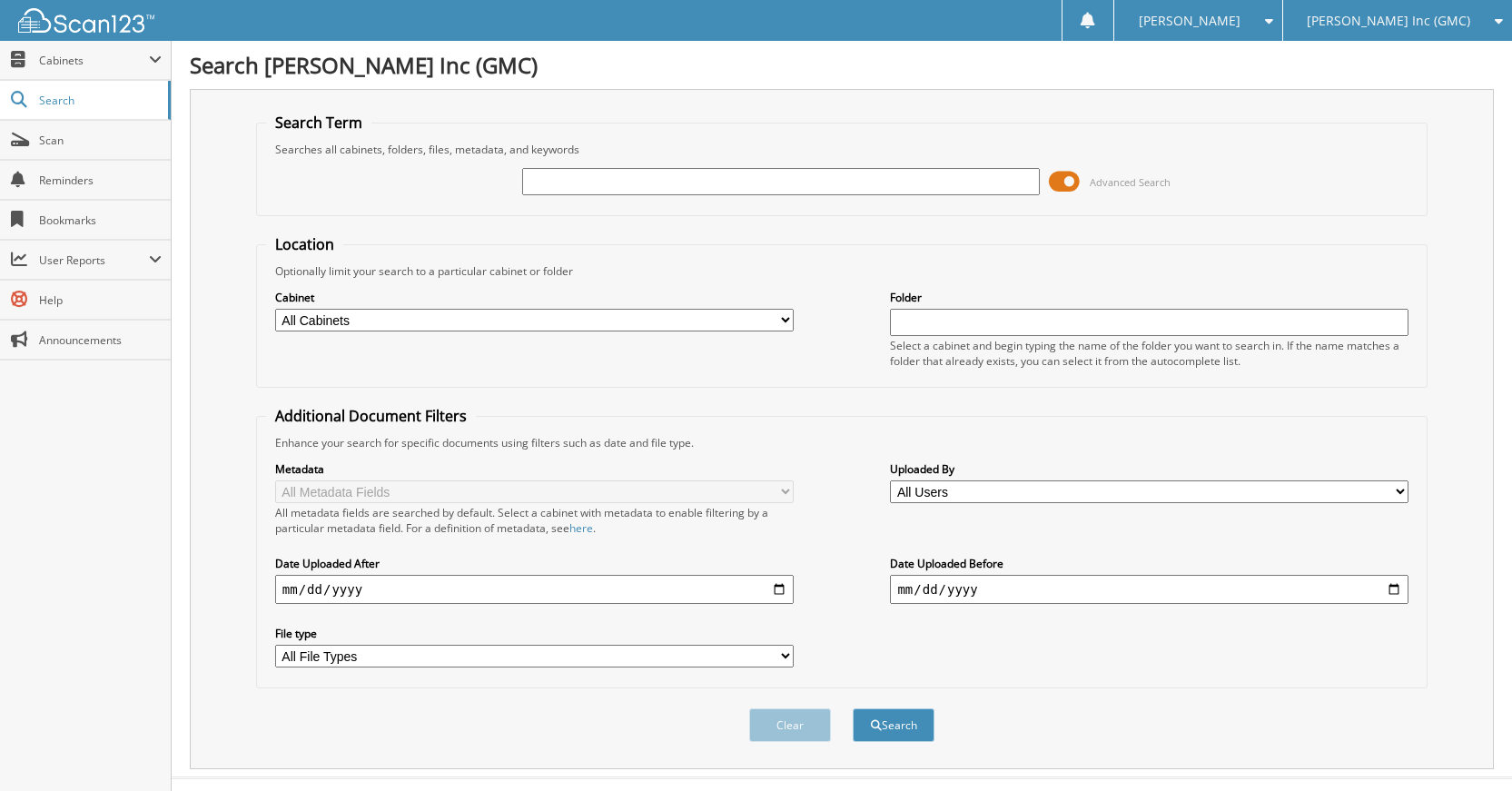
click at [782, 184] on input "text" at bounding box center [780, 182] width 518 height 27
type input "230941"
click at [853, 708] on button "Search" at bounding box center [893, 725] width 82 height 34
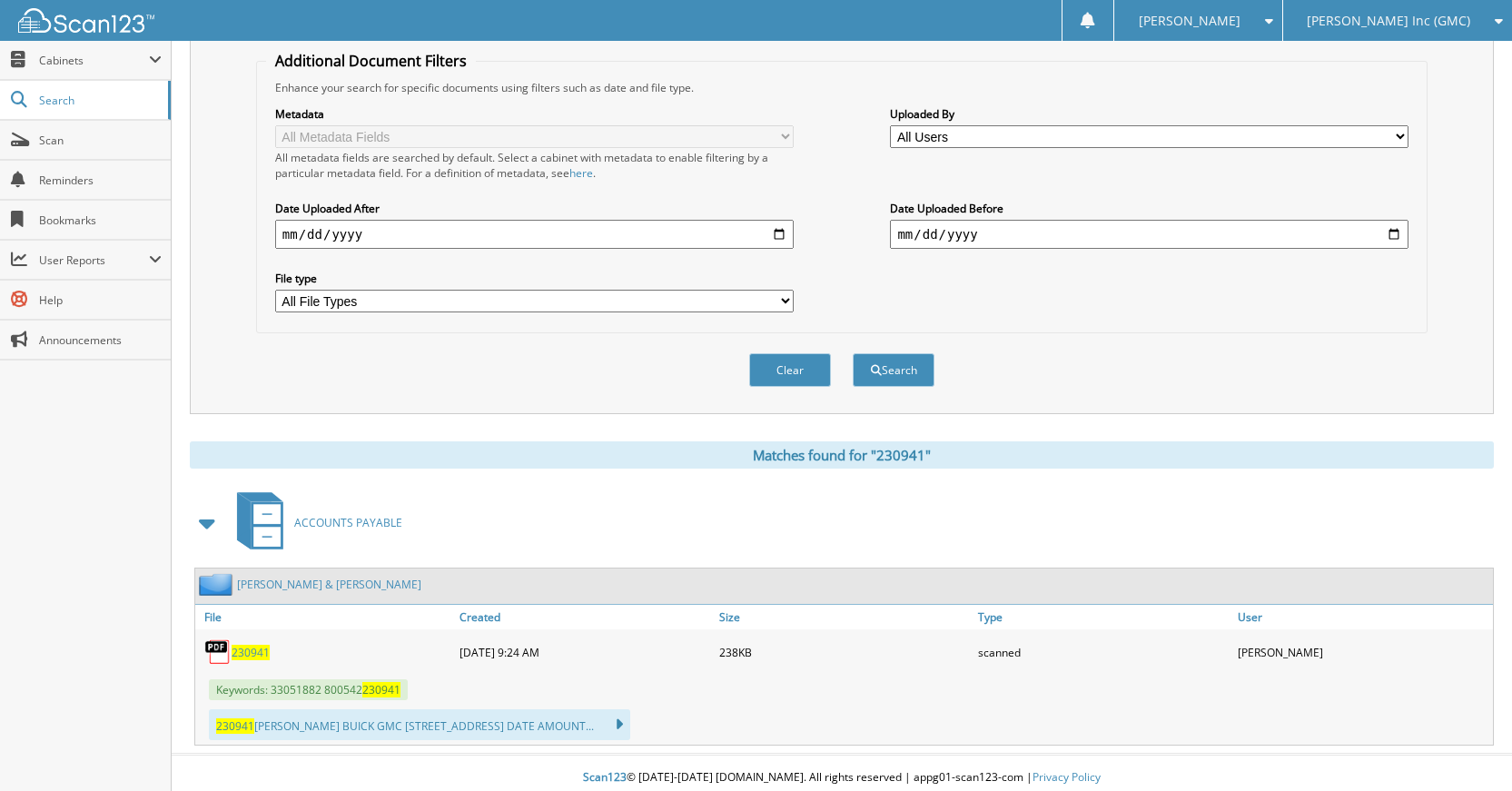
scroll to position [365, 0]
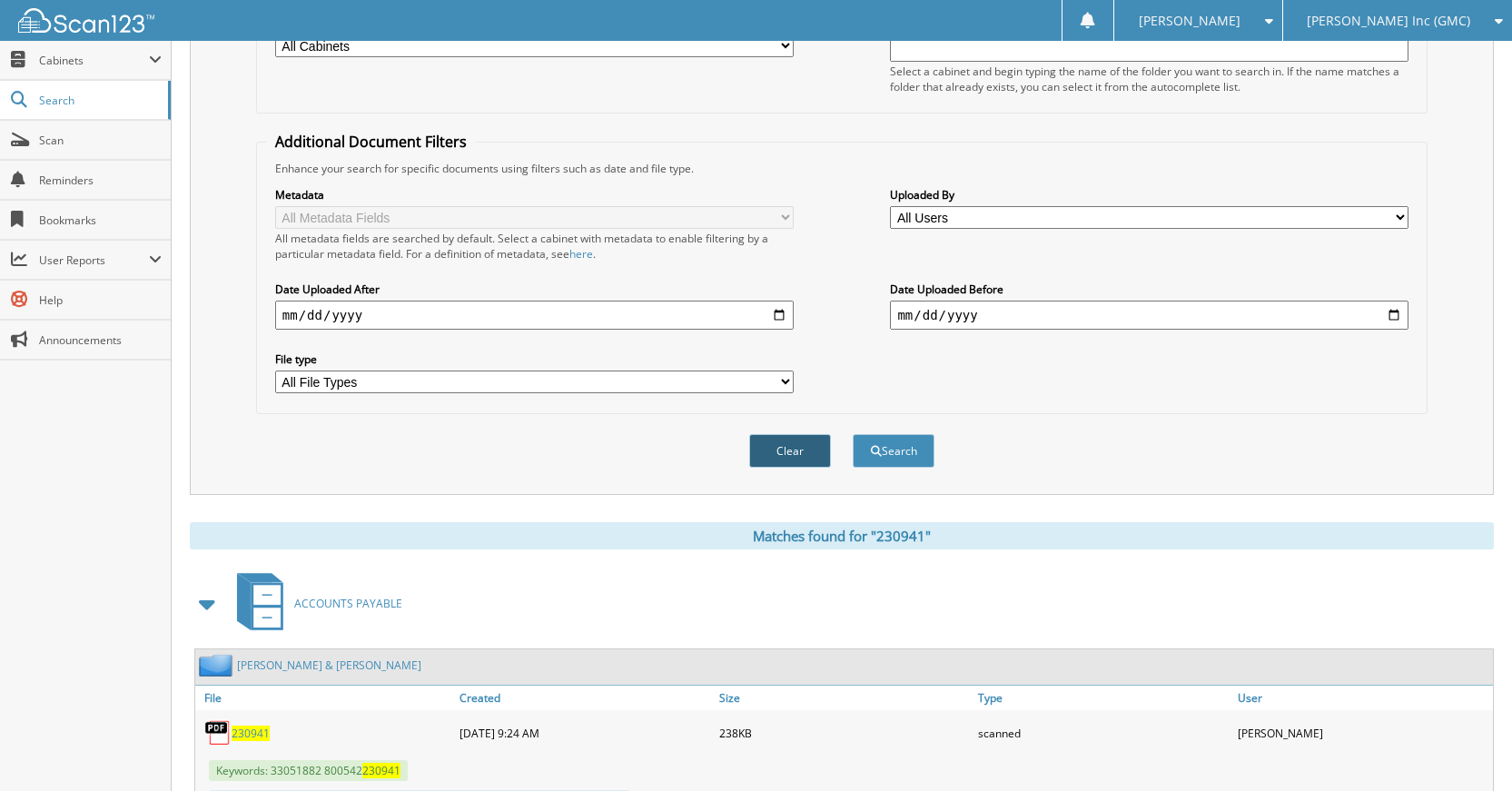
click at [753, 451] on button "Clear" at bounding box center [790, 451] width 82 height 34
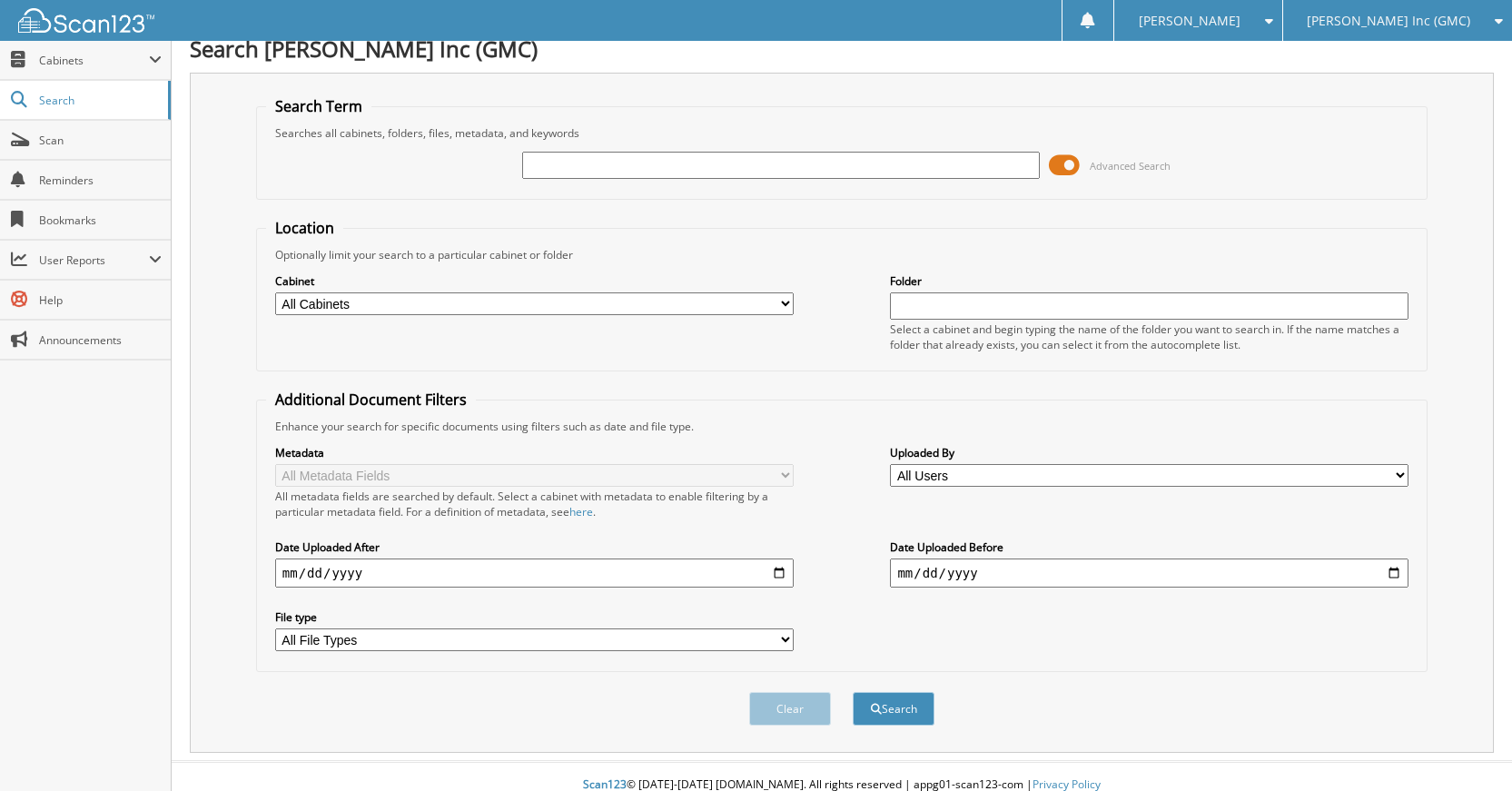
scroll to position [0, 0]
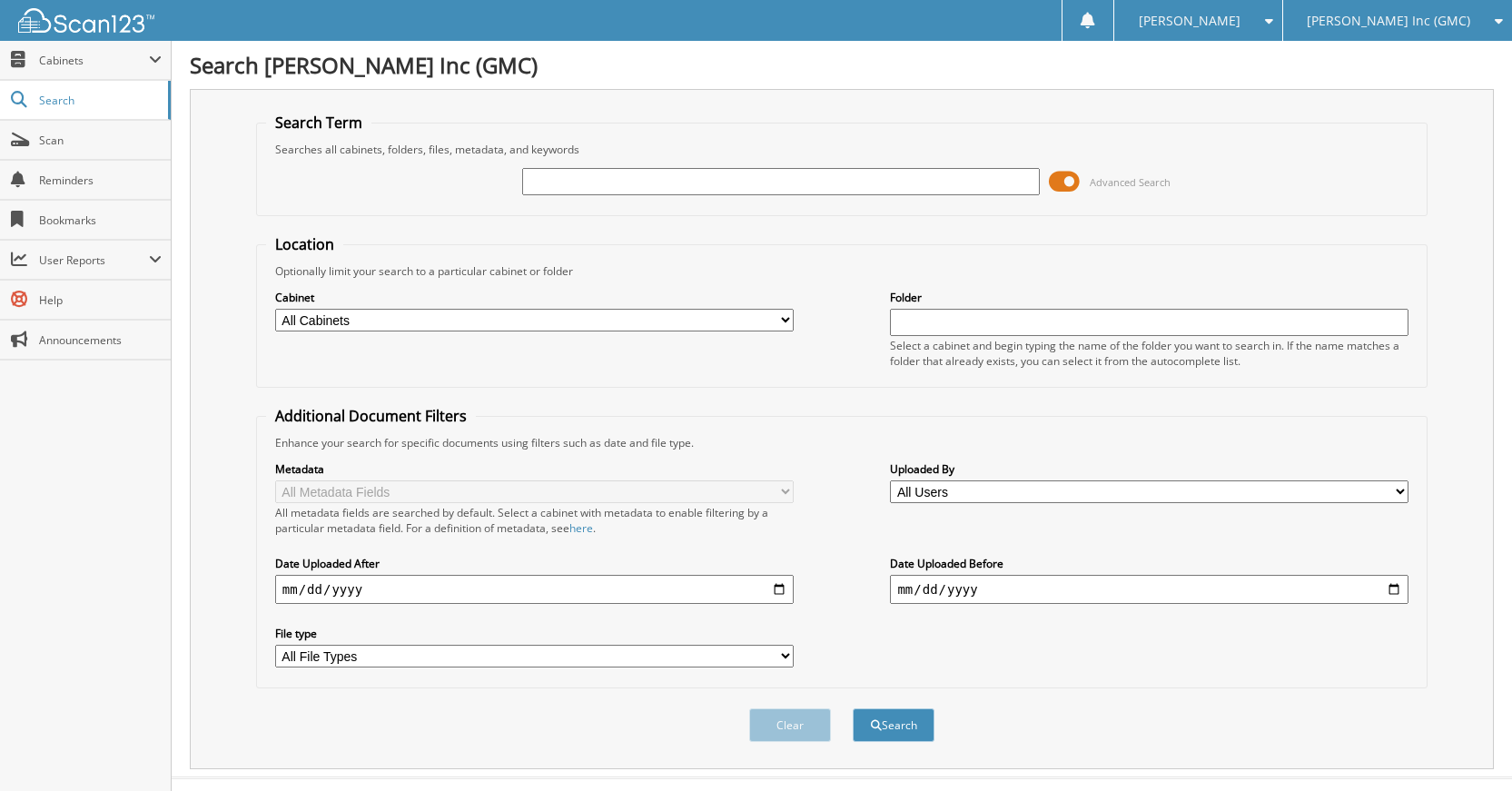
click at [843, 188] on input "text" at bounding box center [780, 182] width 518 height 27
type input "230936"
click at [853, 708] on button "Search" at bounding box center [893, 725] width 82 height 34
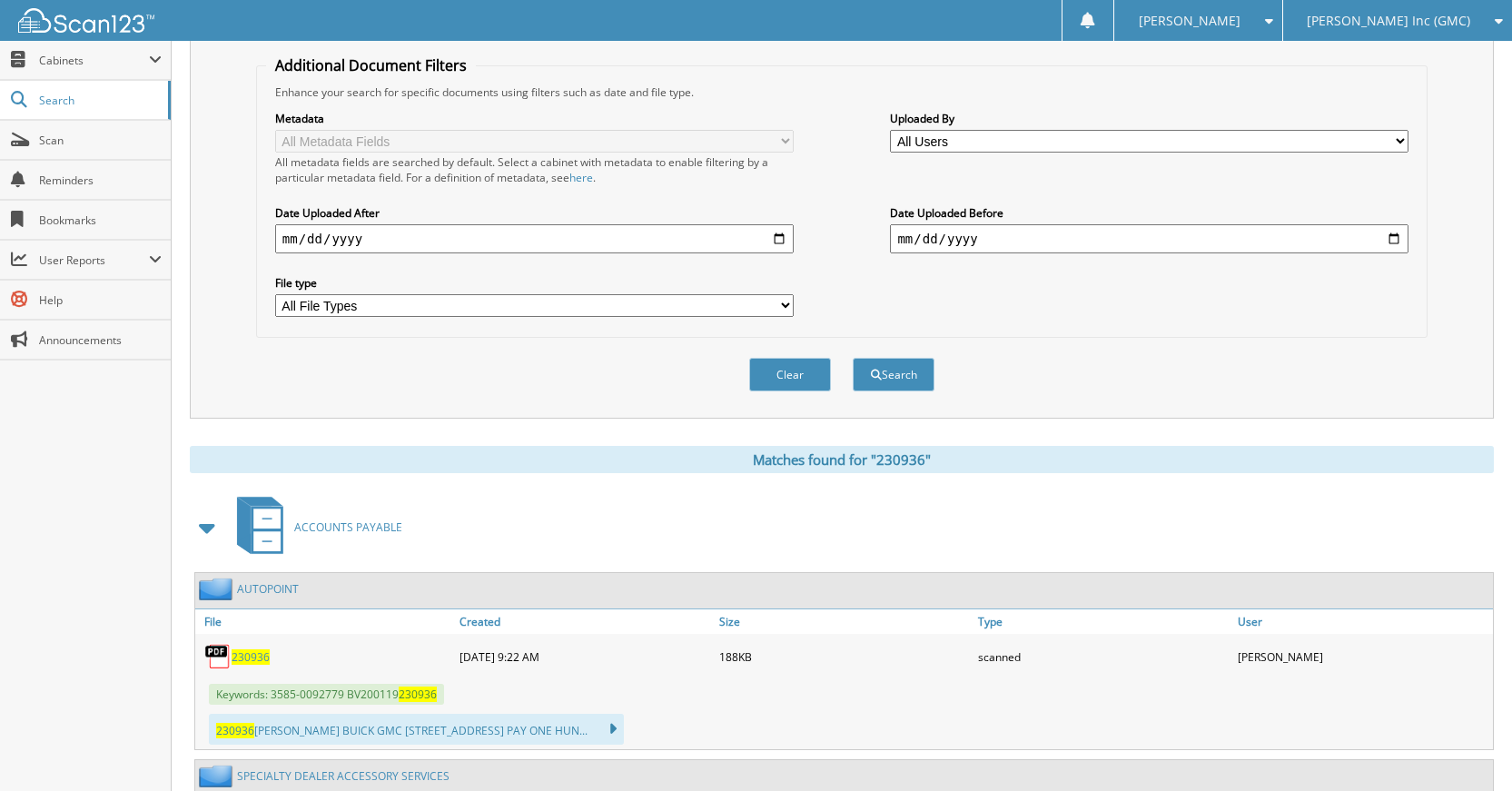
scroll to position [189, 0]
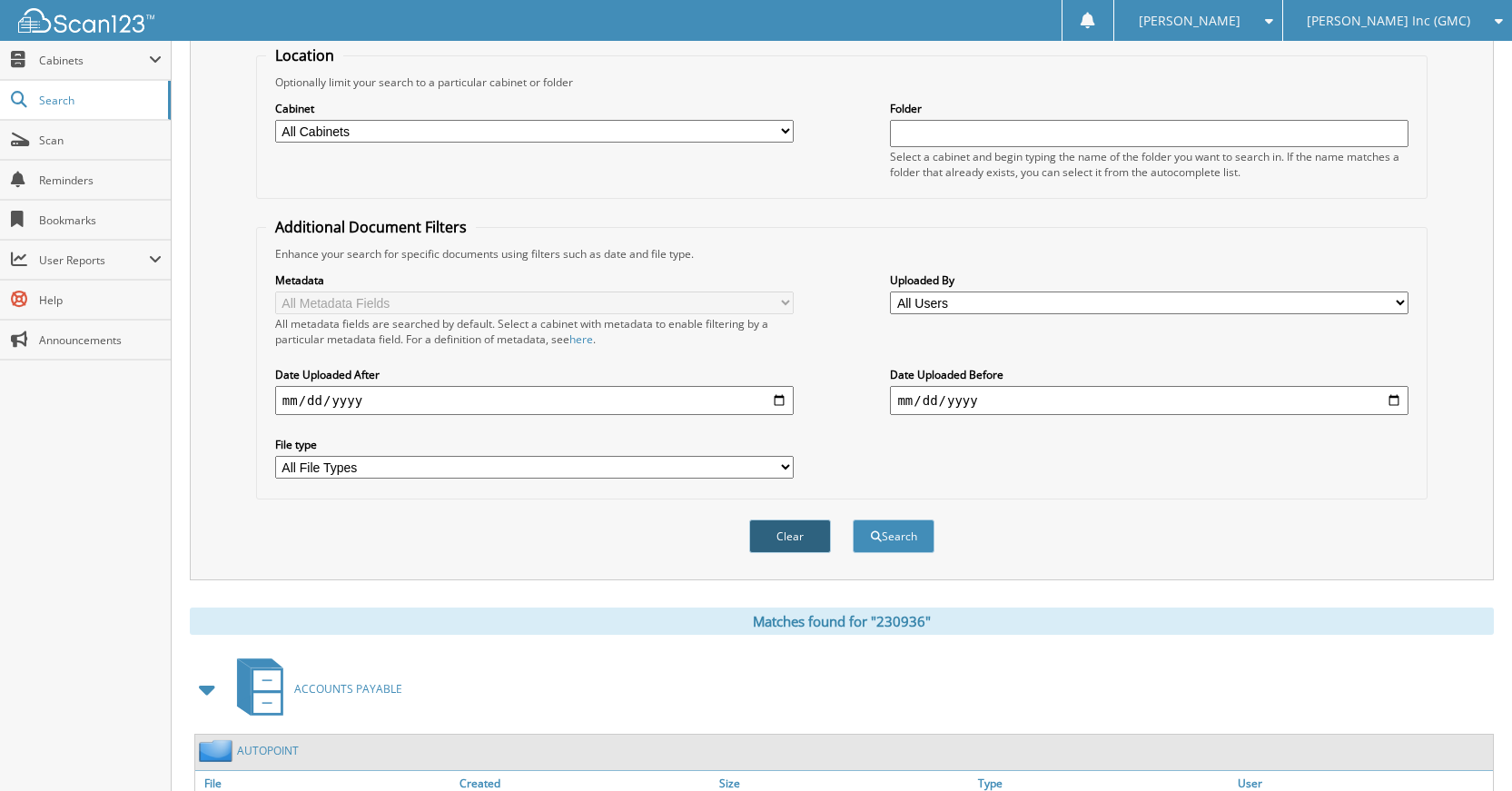
click at [793, 548] on button "Clear" at bounding box center [790, 536] width 82 height 34
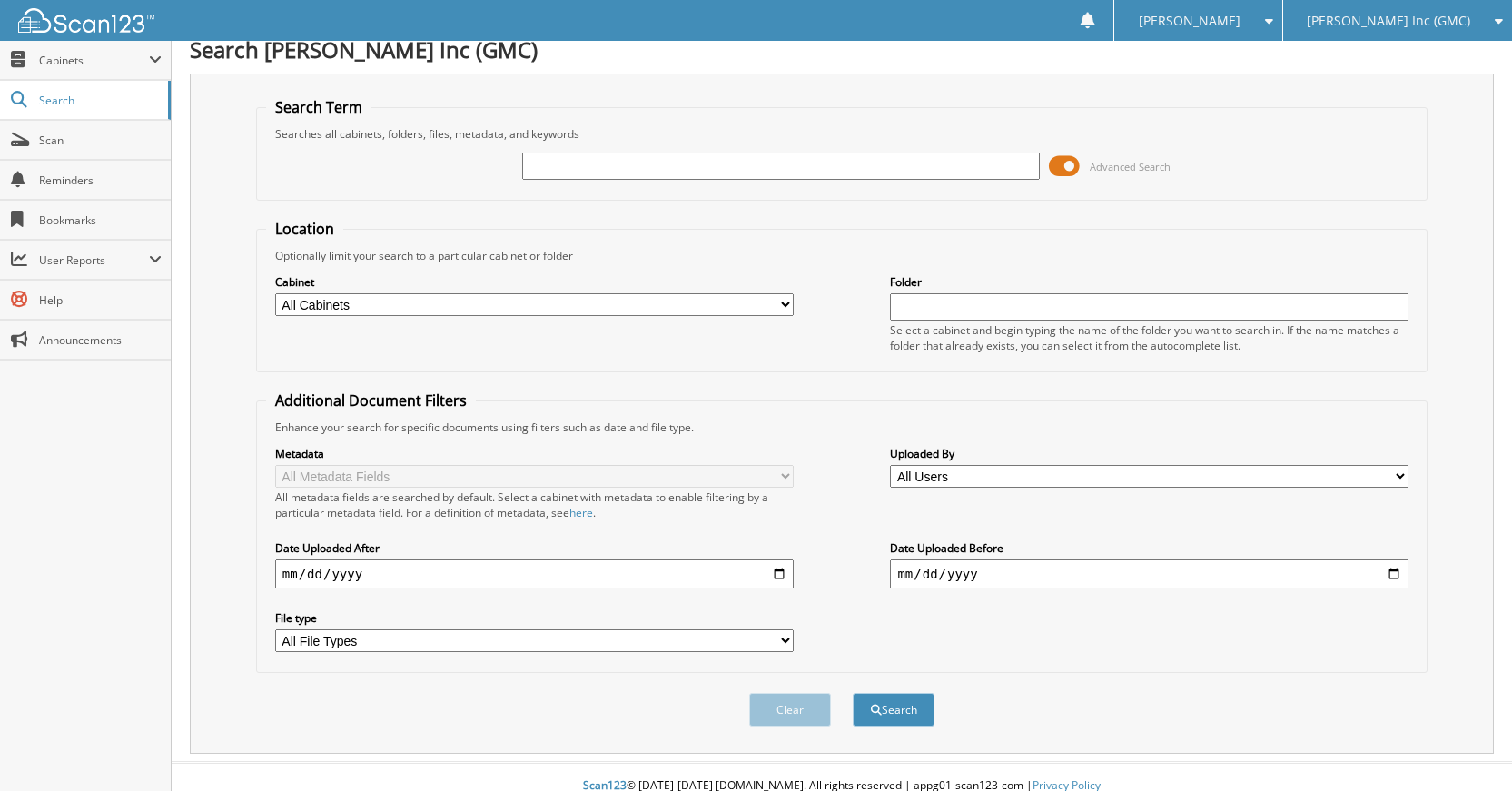
scroll to position [0, 0]
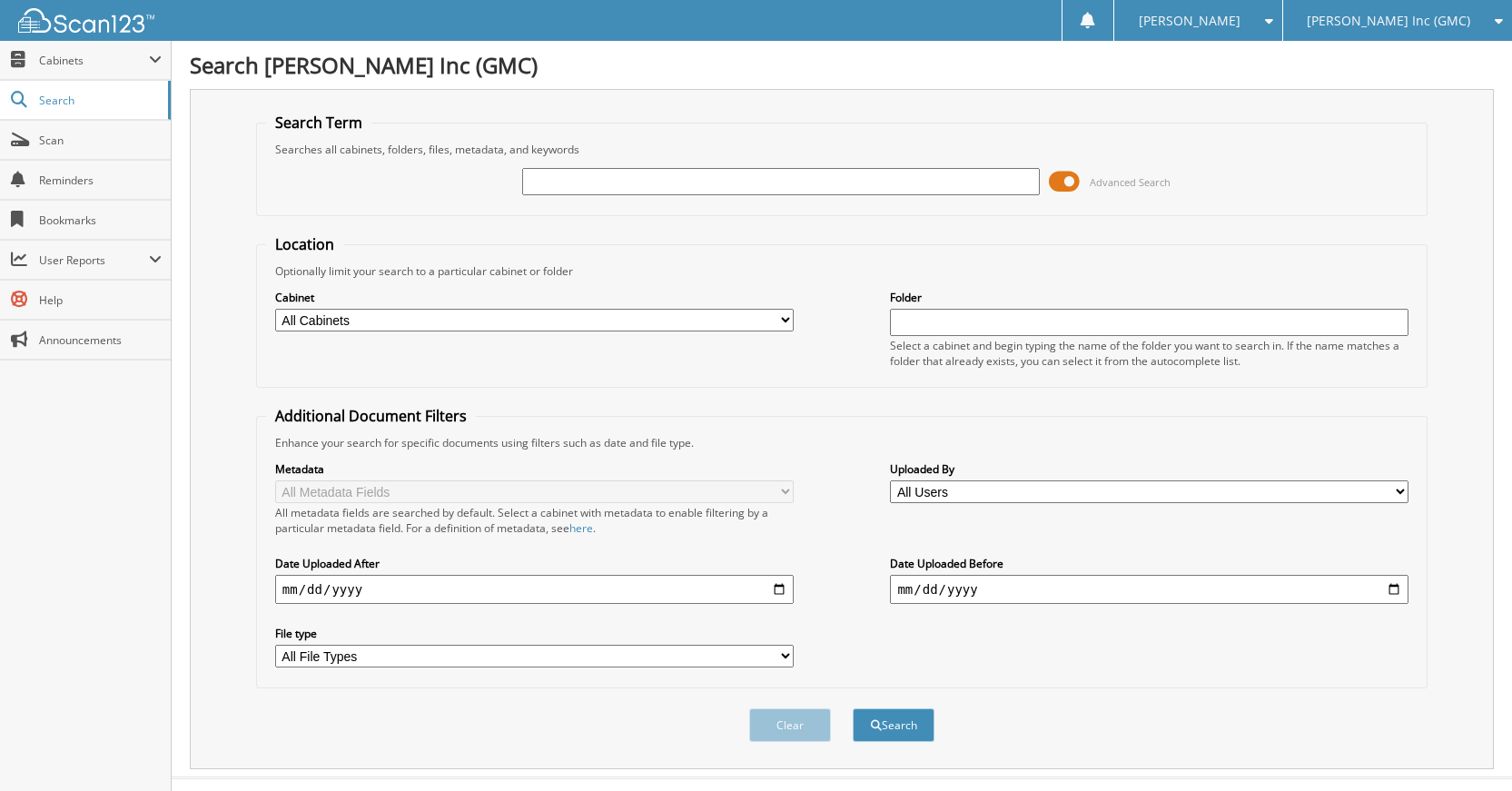
click at [870, 199] on fieldset "Search Term Searches all cabinets, folders, files, metadata, and keywords Advan…" at bounding box center [842, 165] width 1172 height 103
click at [868, 195] on input "text" at bounding box center [780, 182] width 518 height 27
type input "230937"
click at [853, 708] on button "Search" at bounding box center [893, 725] width 82 height 34
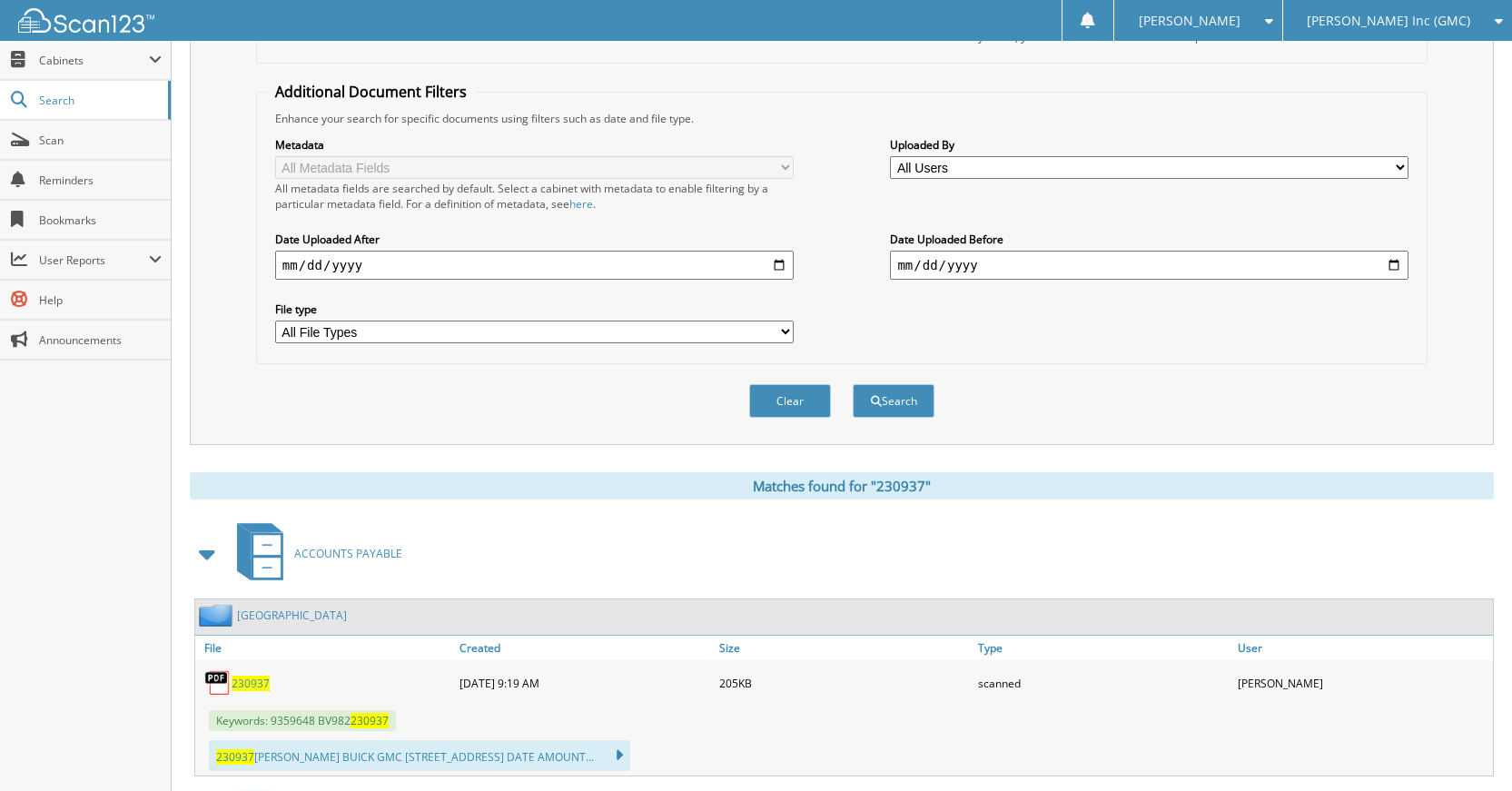
scroll to position [636, 0]
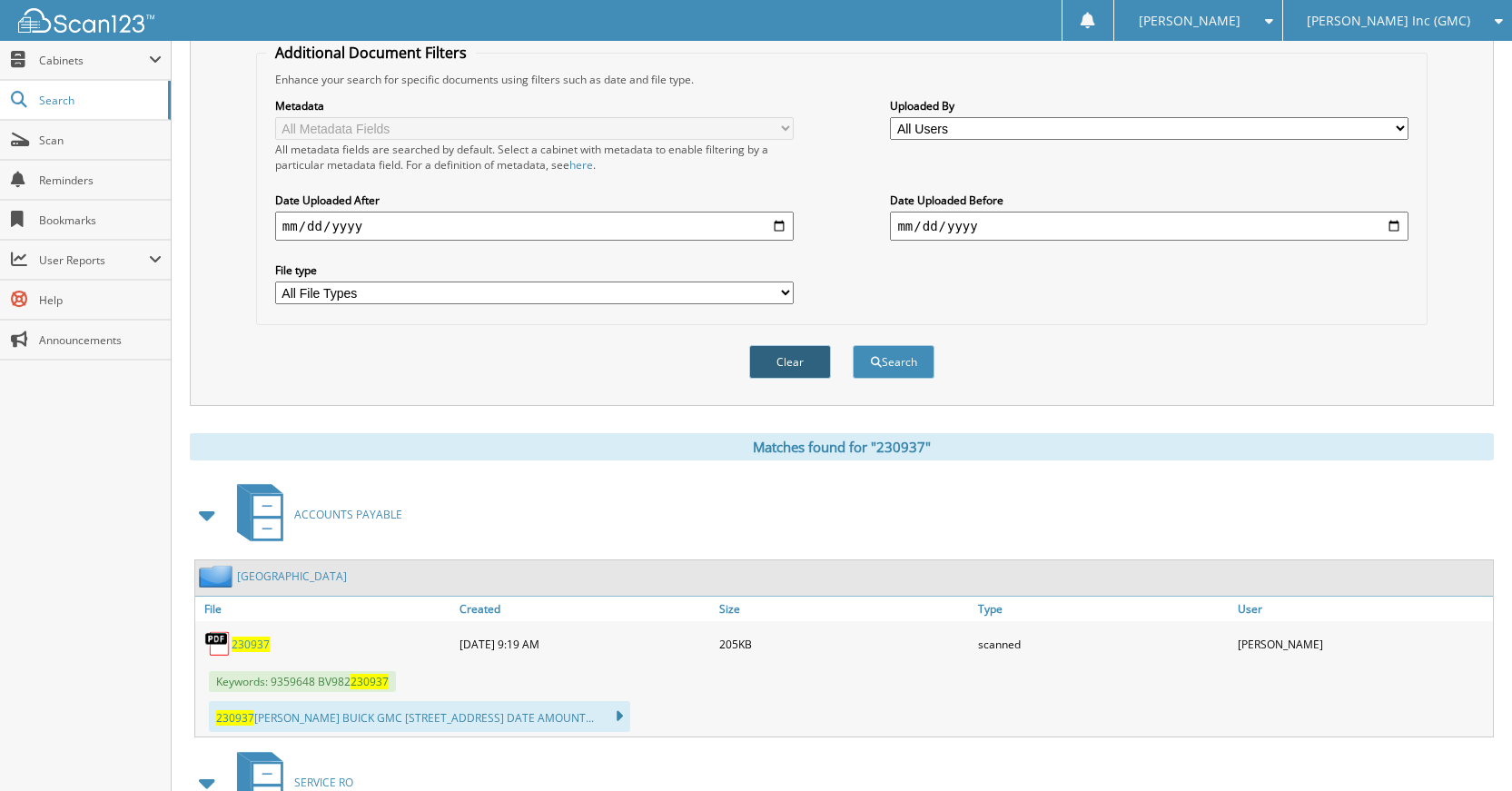
click at [802, 356] on button "Clear" at bounding box center [790, 362] width 82 height 34
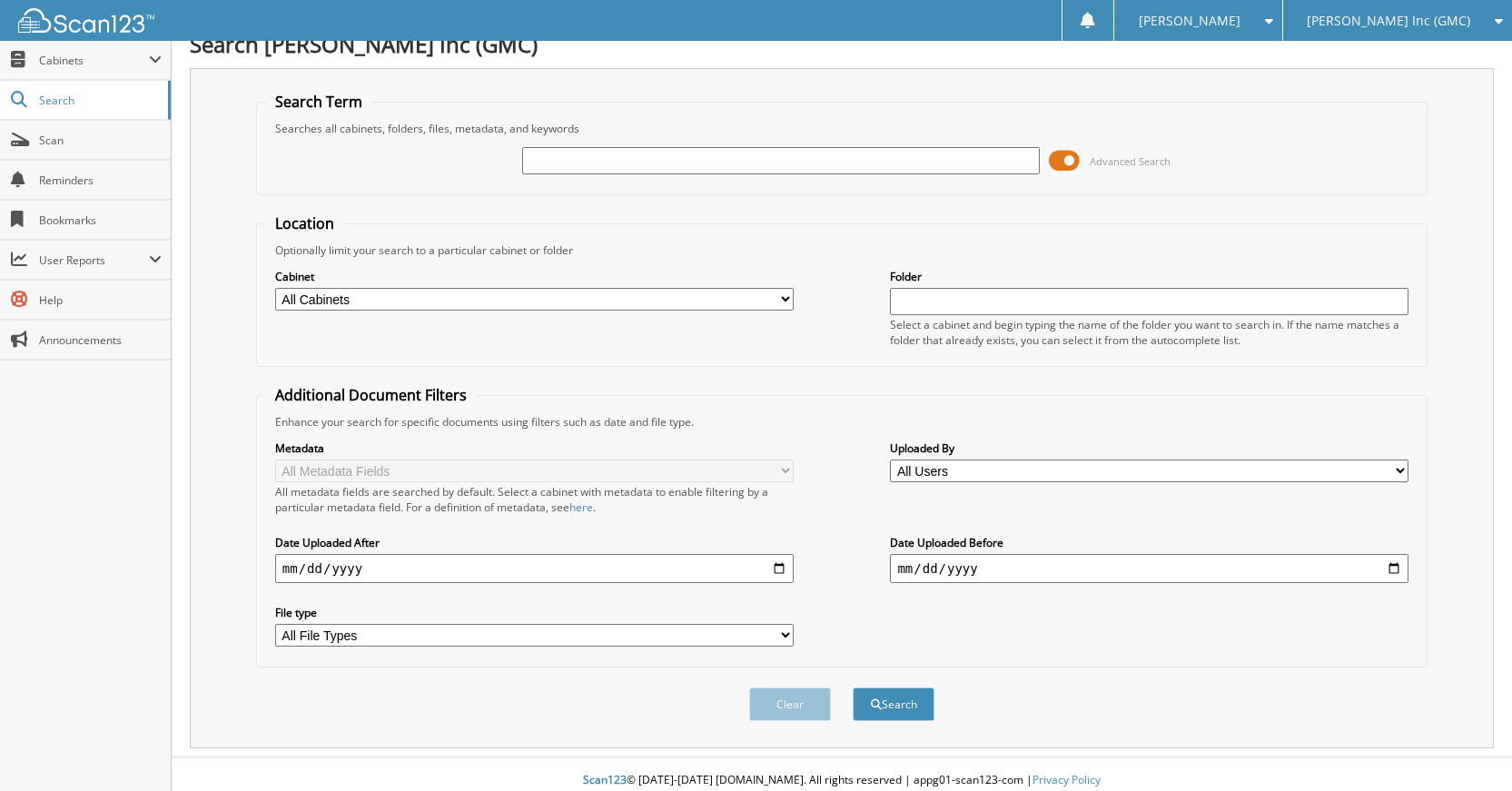
scroll to position [0, 0]
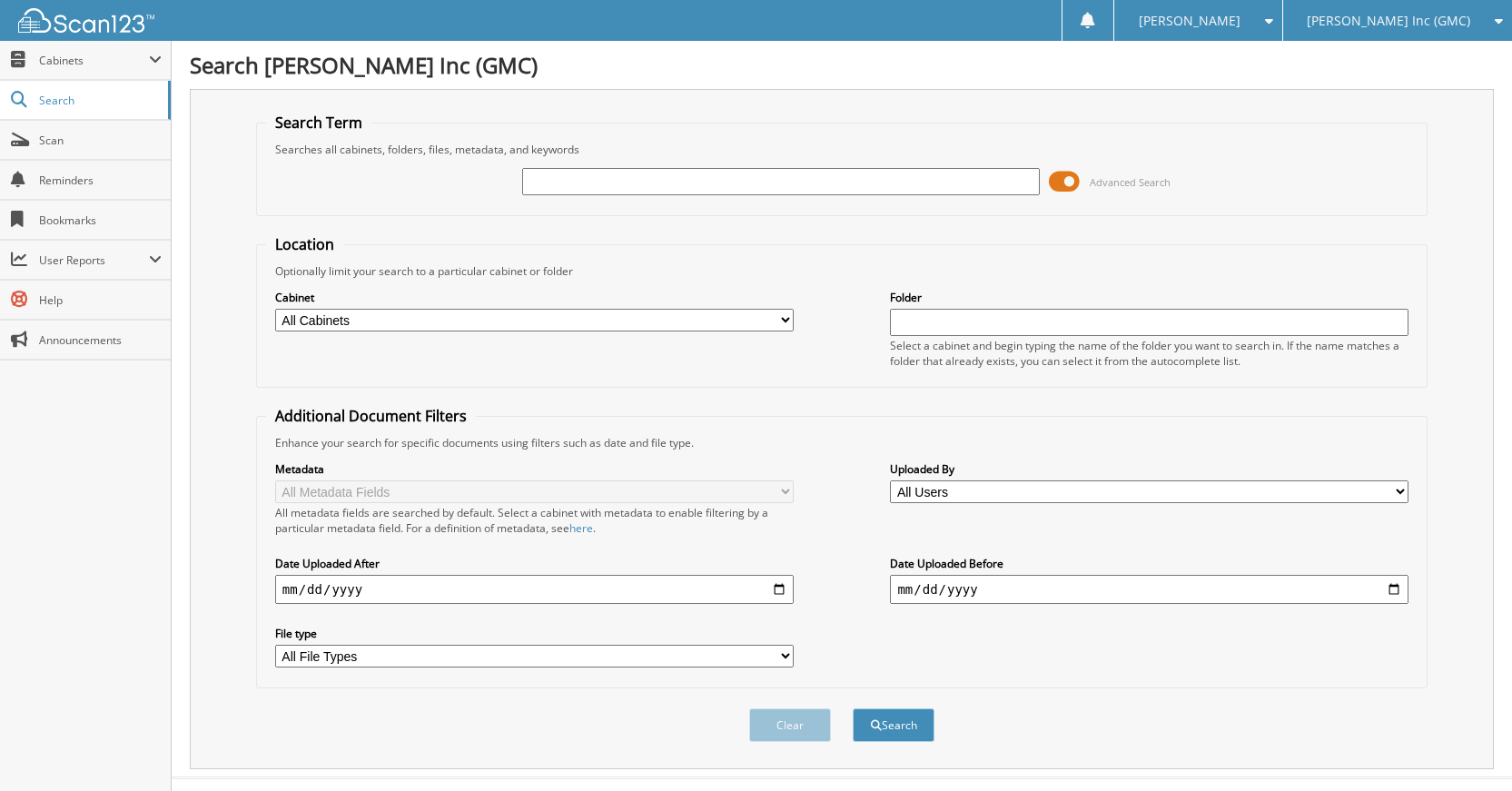
click at [827, 193] on input "text" at bounding box center [780, 182] width 518 height 27
type input "230922"
click at [853, 708] on button "Search" at bounding box center [893, 725] width 82 height 34
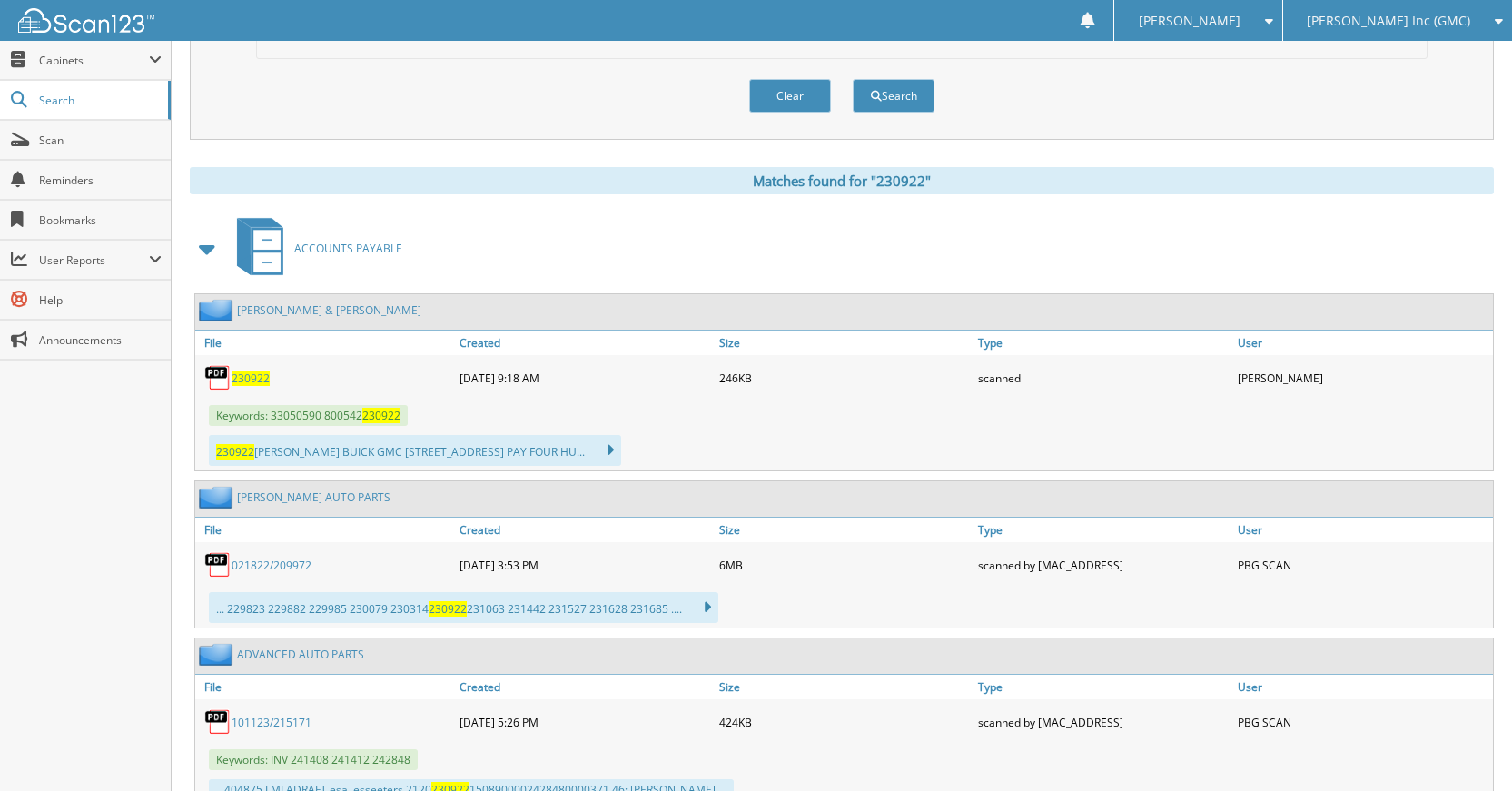
scroll to position [636, 0]
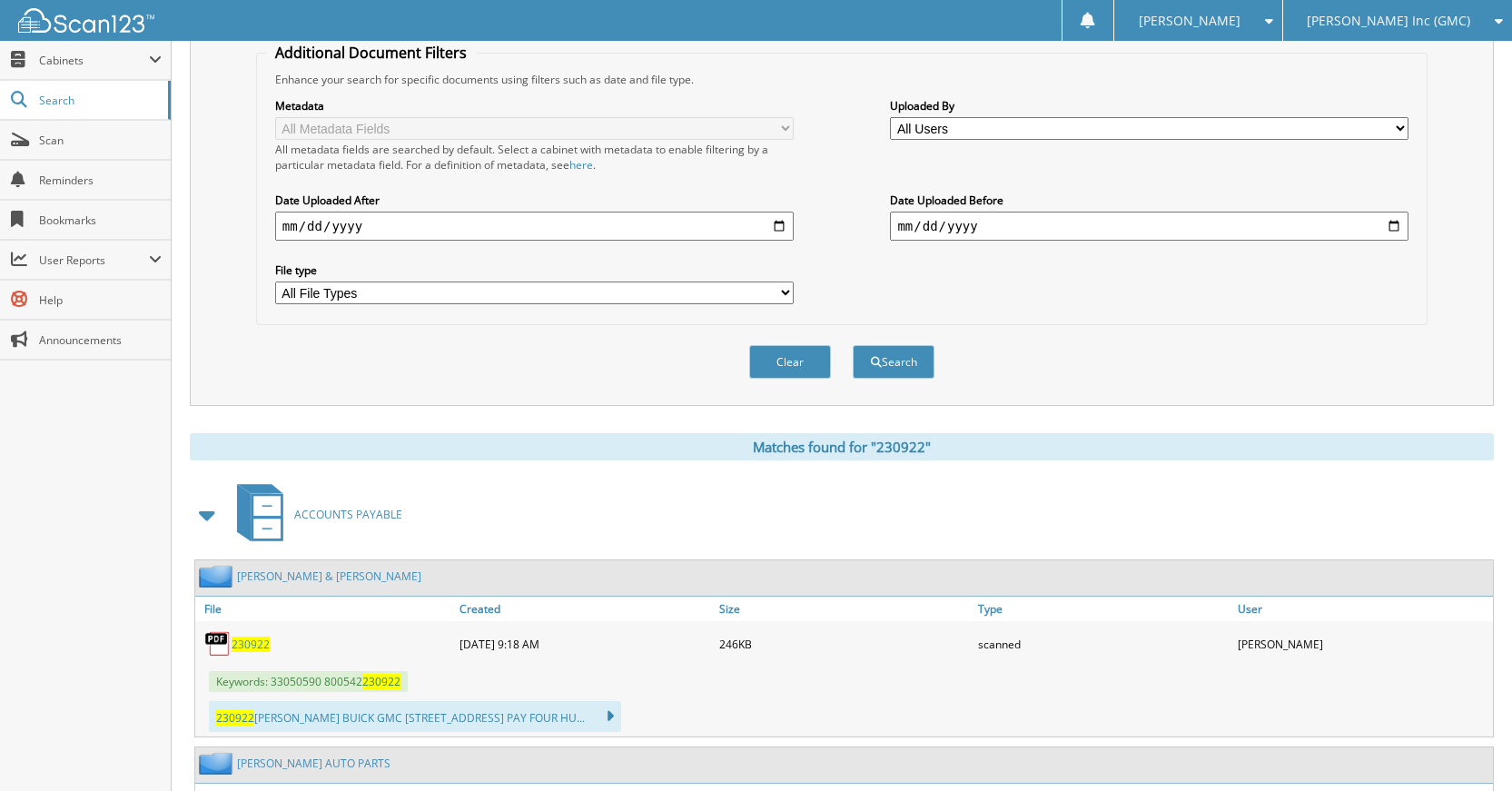
drag, startPoint x: 766, startPoint y: 351, endPoint x: 774, endPoint y: 357, distance: 10.0
click at [767, 351] on button "Clear" at bounding box center [790, 362] width 82 height 34
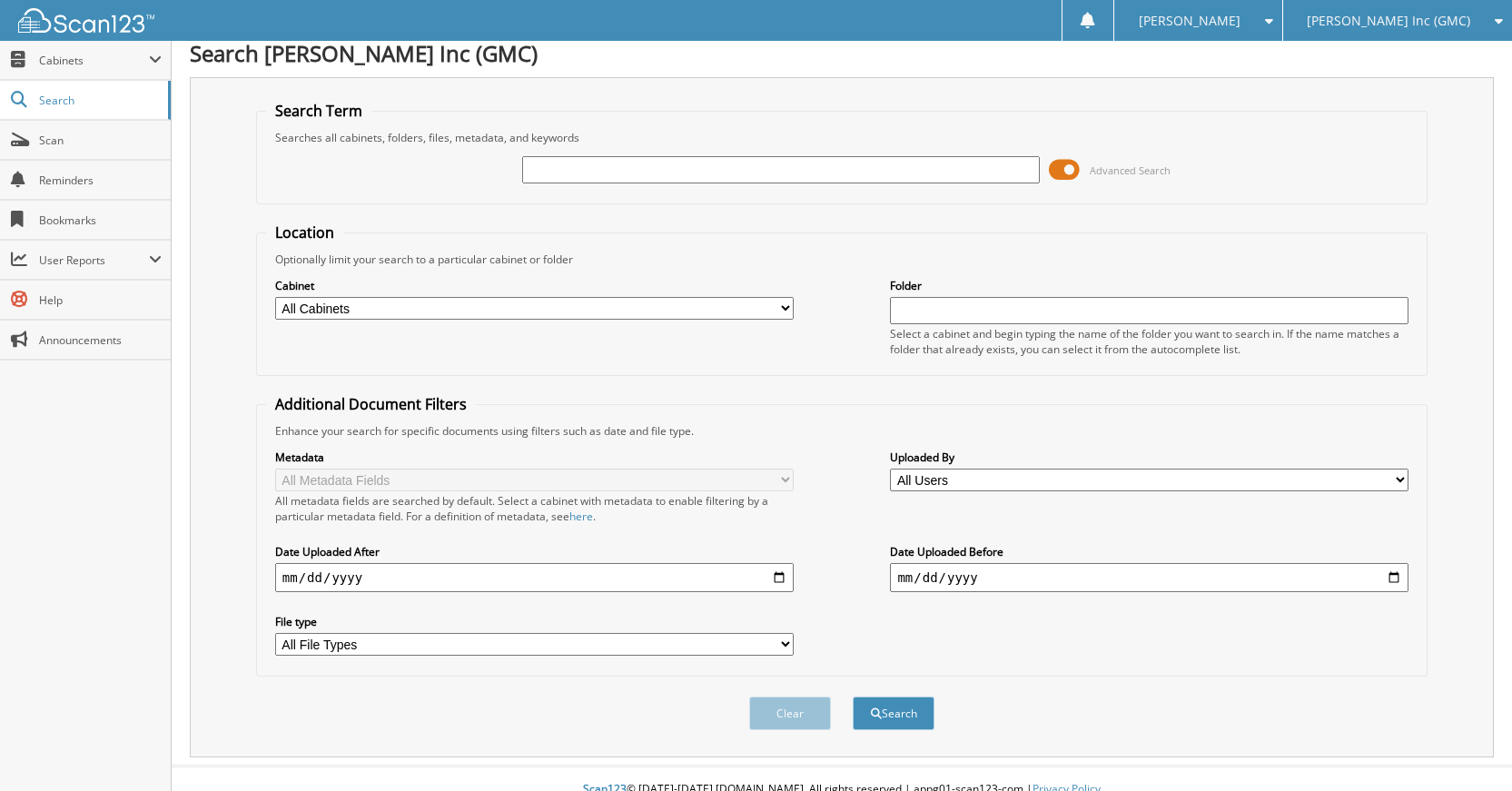
scroll to position [0, 0]
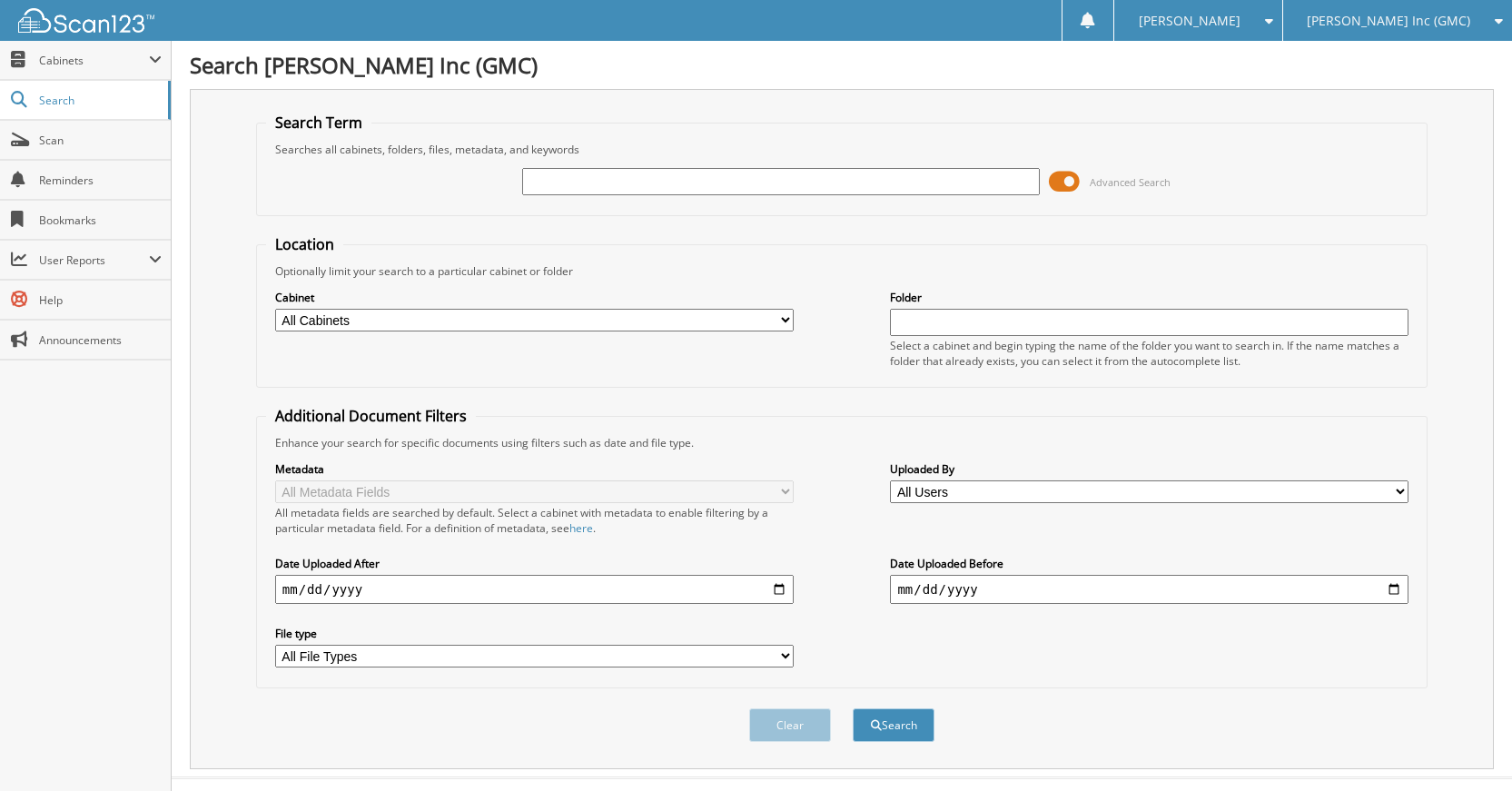
click at [847, 189] on input "text" at bounding box center [780, 182] width 518 height 27
type input "230910"
click at [853, 708] on button "Search" at bounding box center [893, 725] width 82 height 34
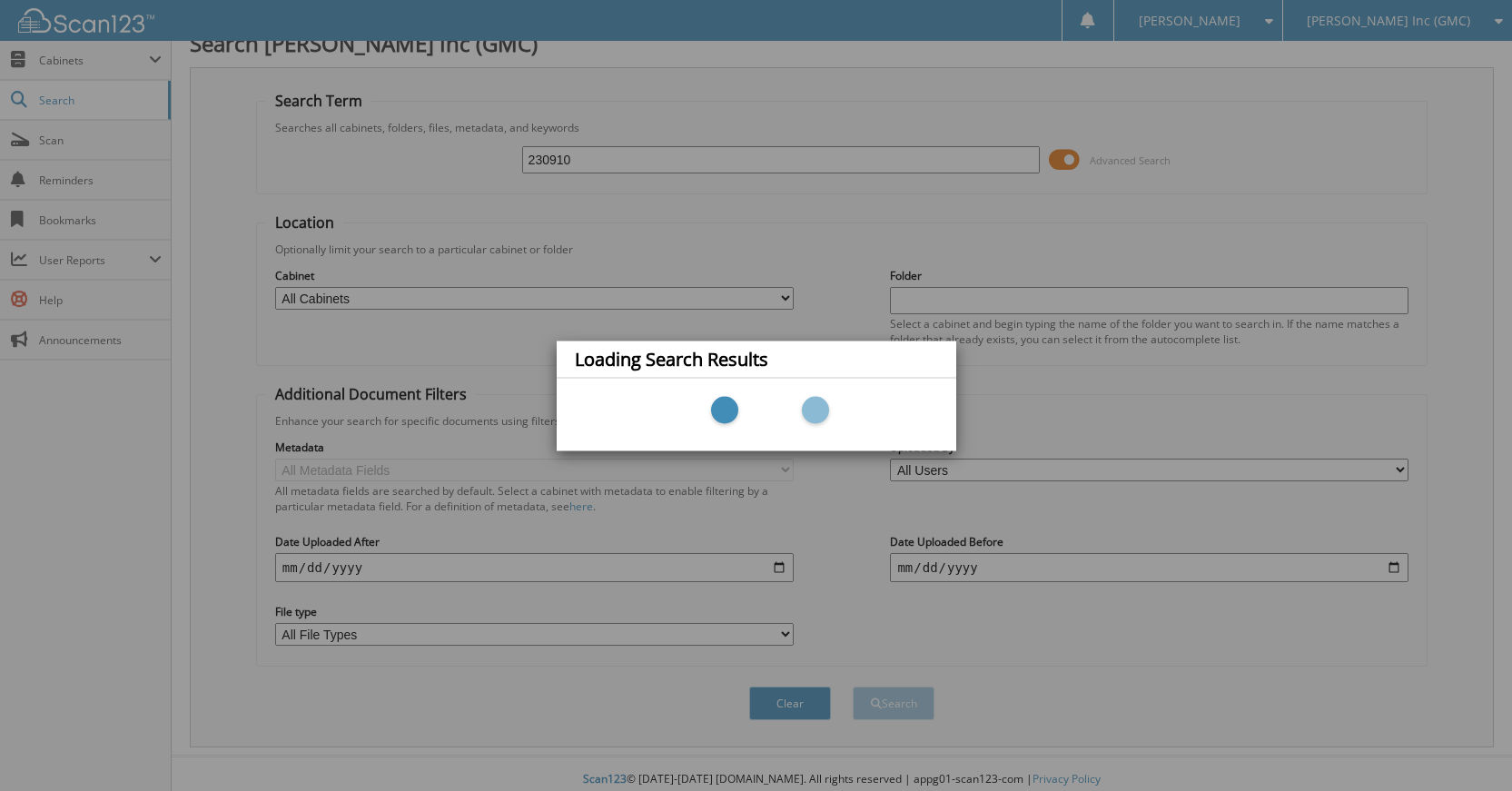
scroll to position [34, 0]
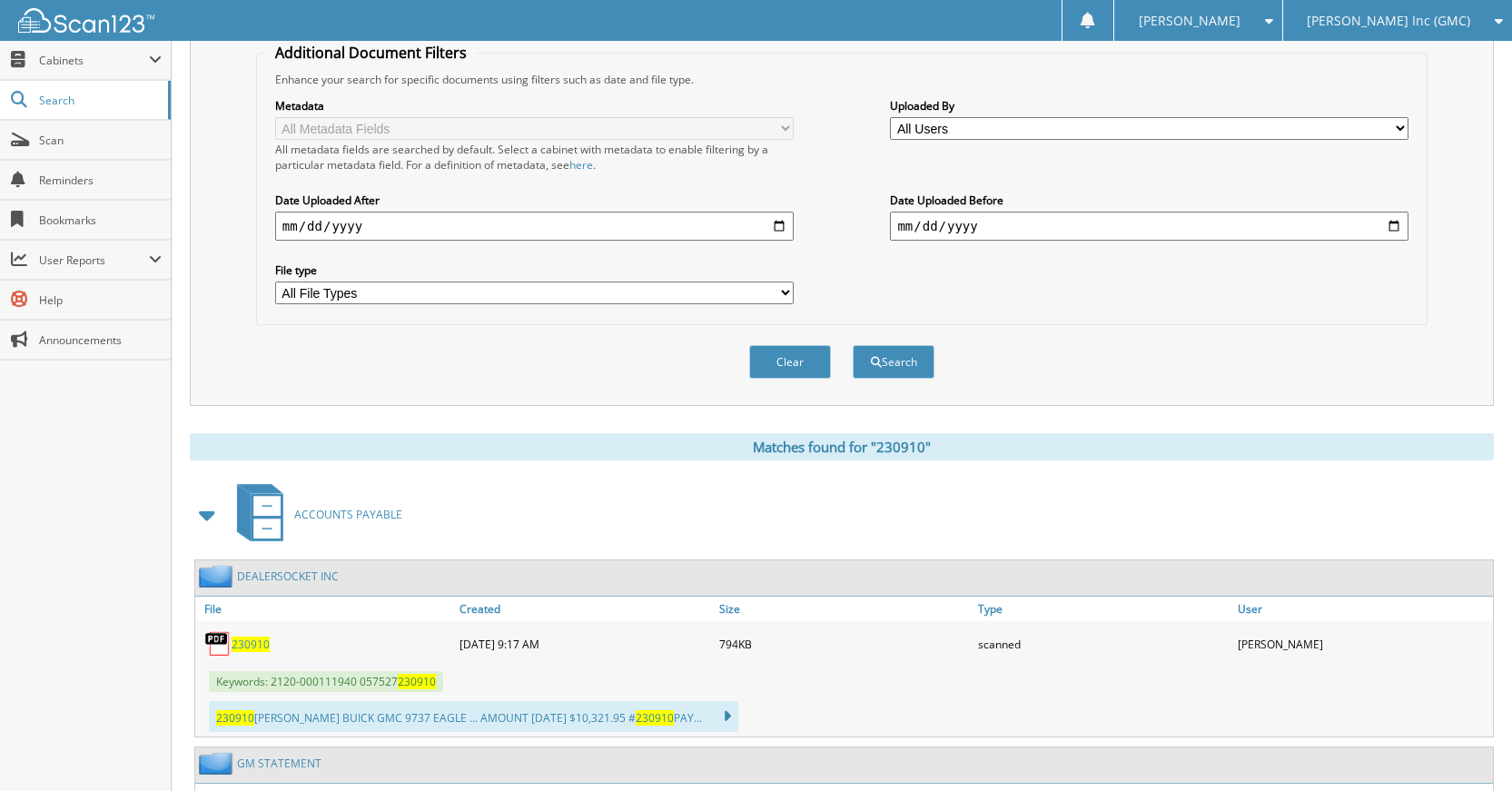
scroll to position [552, 0]
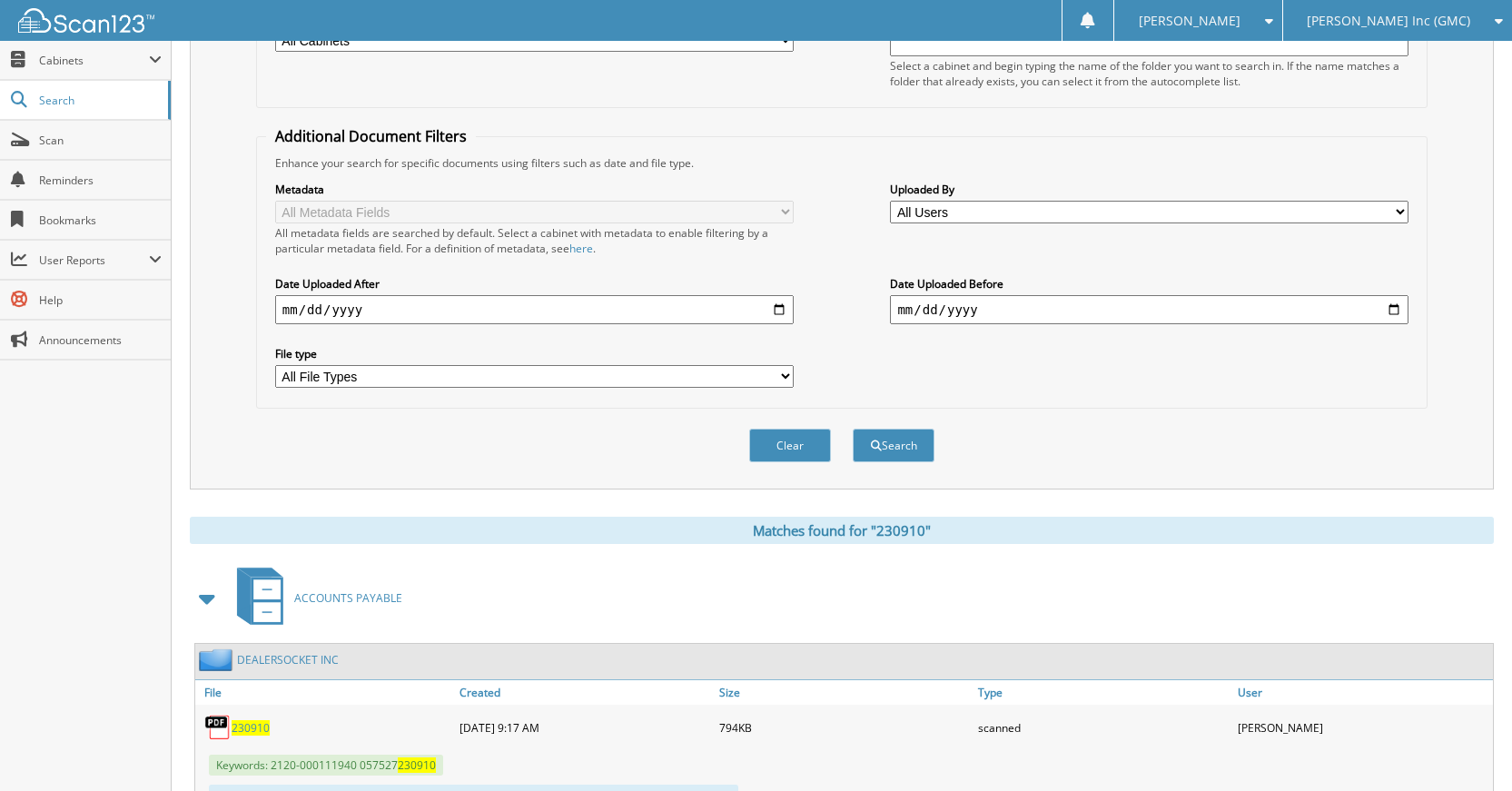
drag, startPoint x: 768, startPoint y: 449, endPoint x: 775, endPoint y: 472, distance: 24.0
click at [769, 449] on button "Clear" at bounding box center [790, 446] width 82 height 34
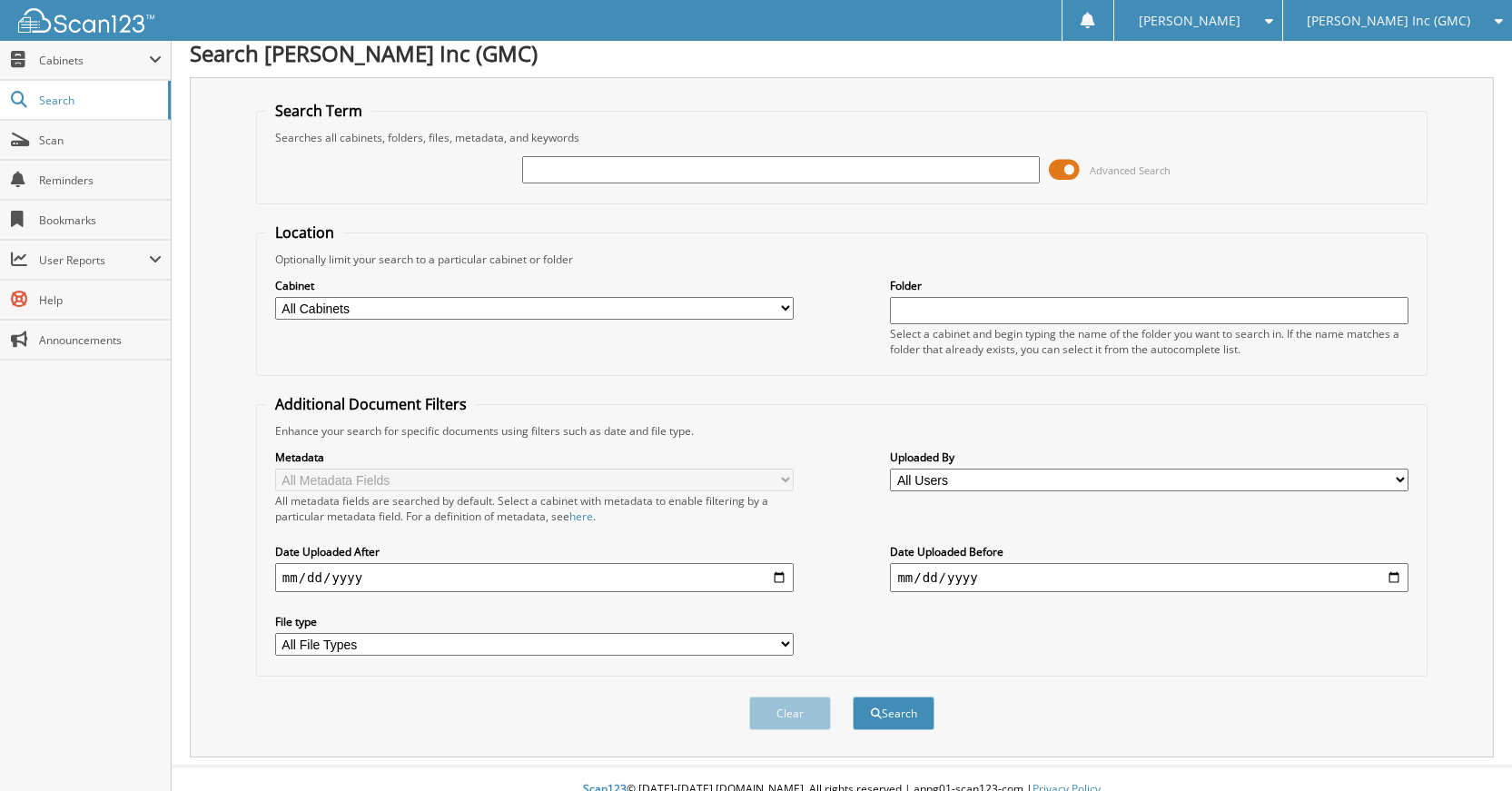
scroll to position [0, 0]
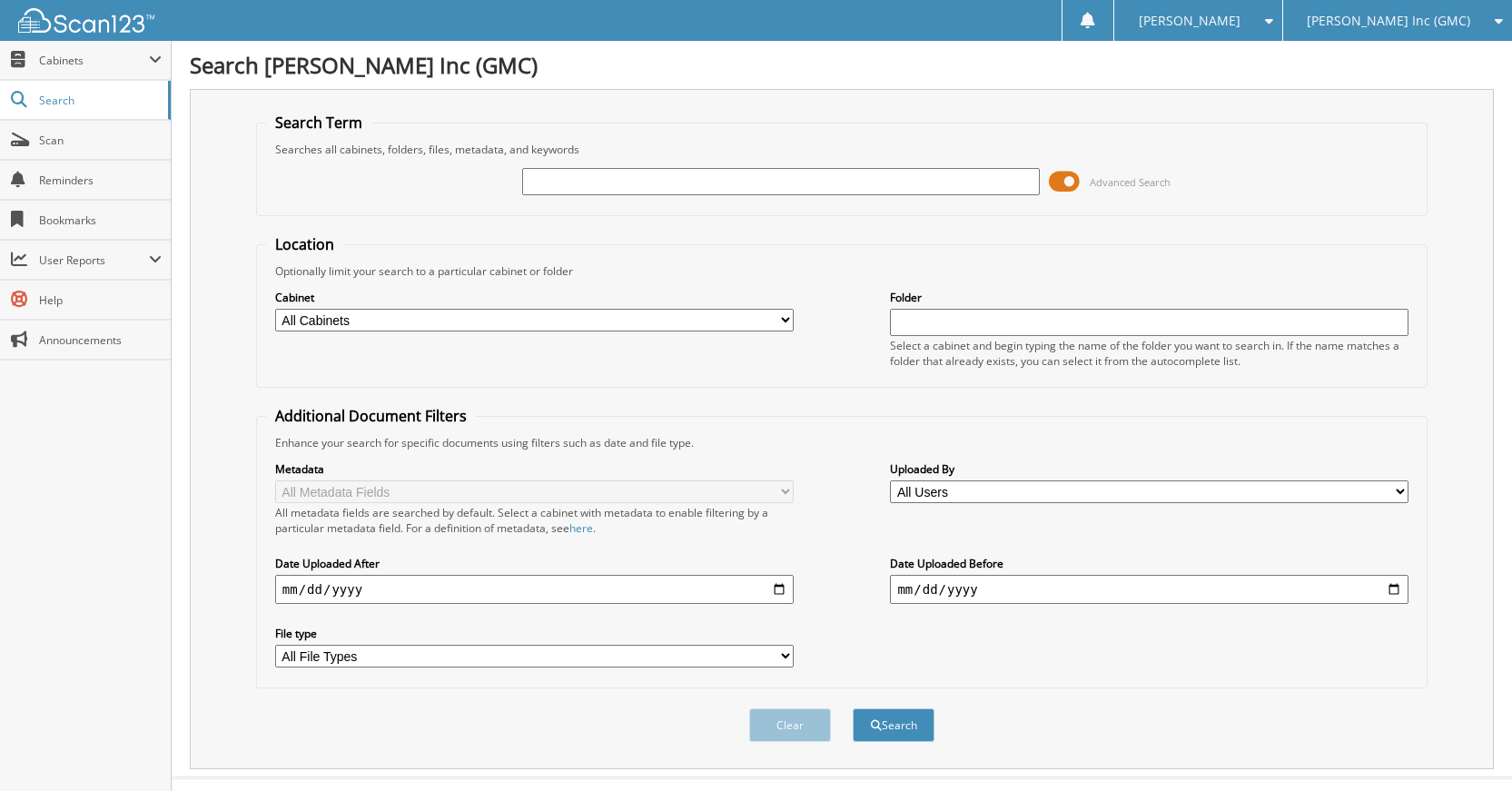
click at [794, 181] on input "text" at bounding box center [780, 182] width 518 height 27
type input "230931"
click at [853, 708] on button "Search" at bounding box center [893, 725] width 82 height 34
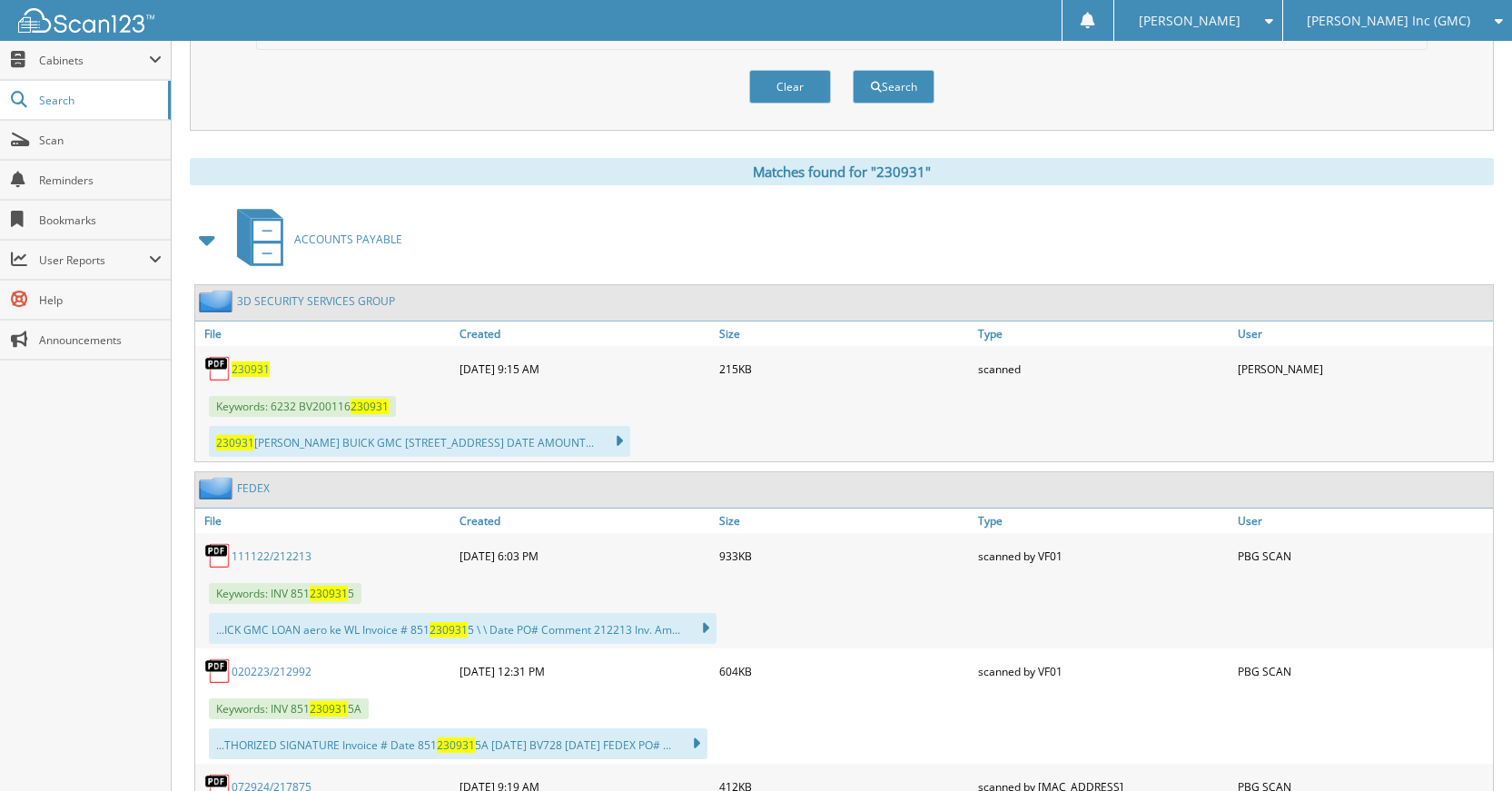
scroll to position [726, 0]
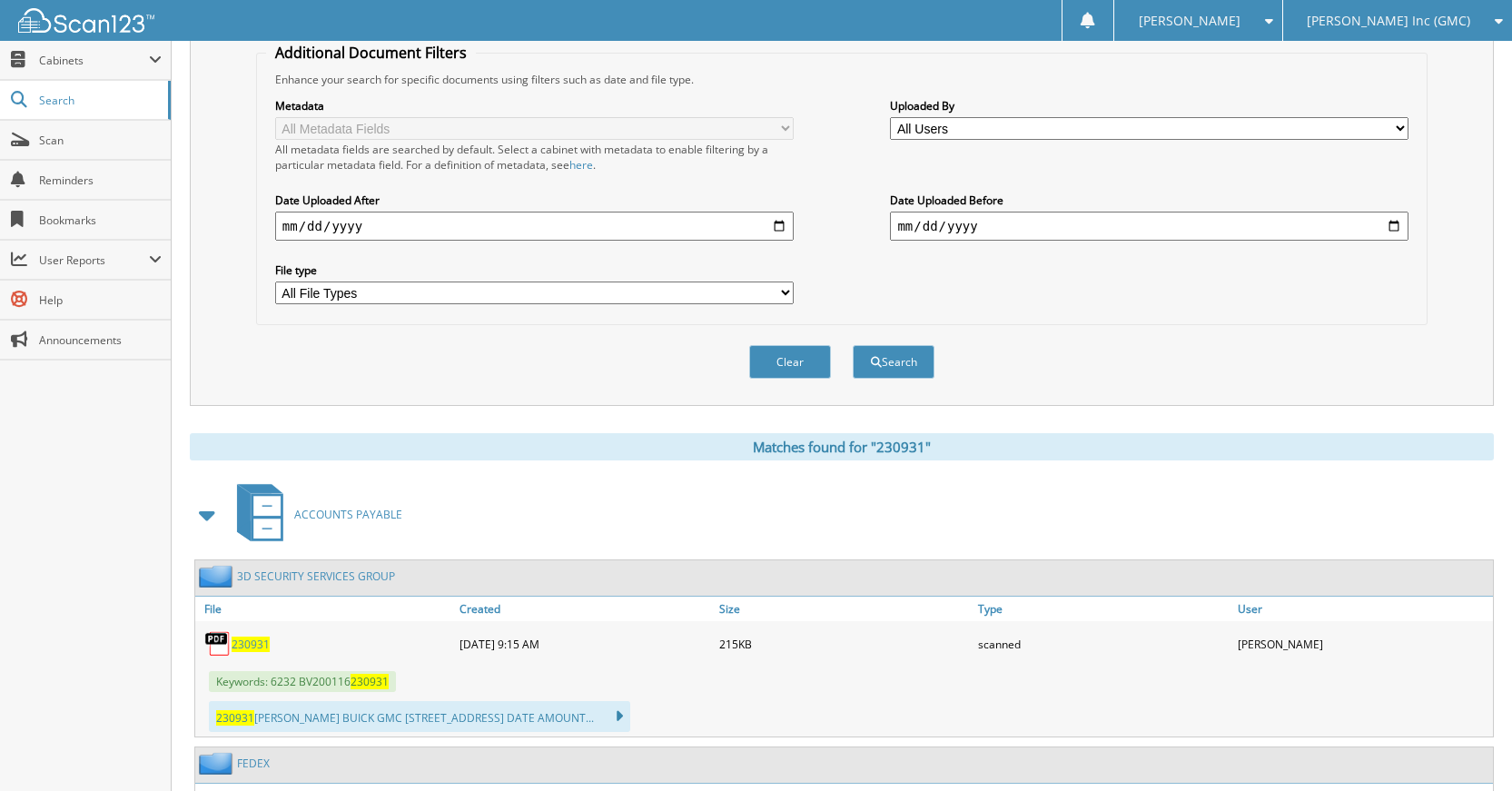
click at [800, 355] on button "Clear" at bounding box center [790, 362] width 82 height 34
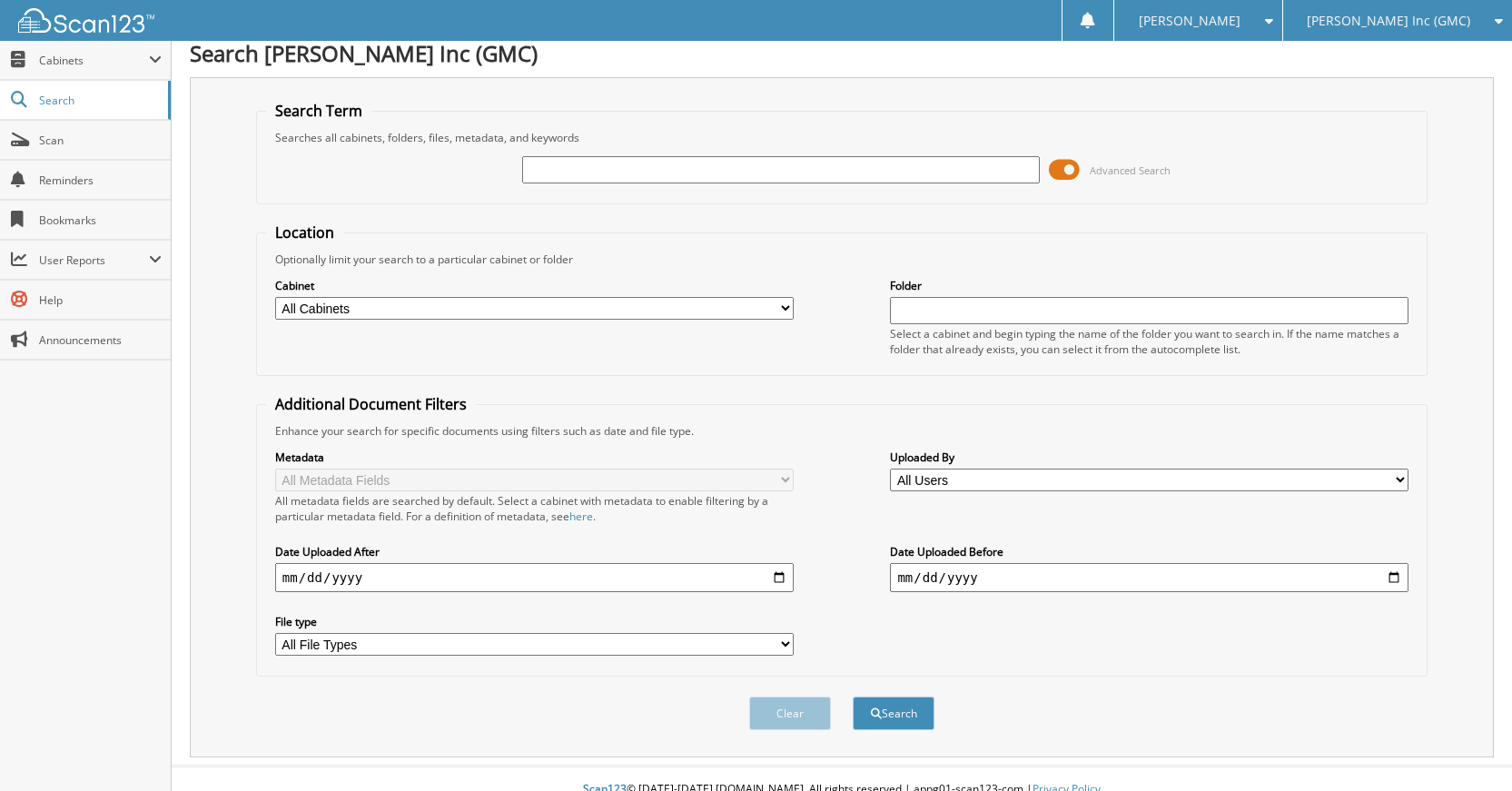
scroll to position [0, 0]
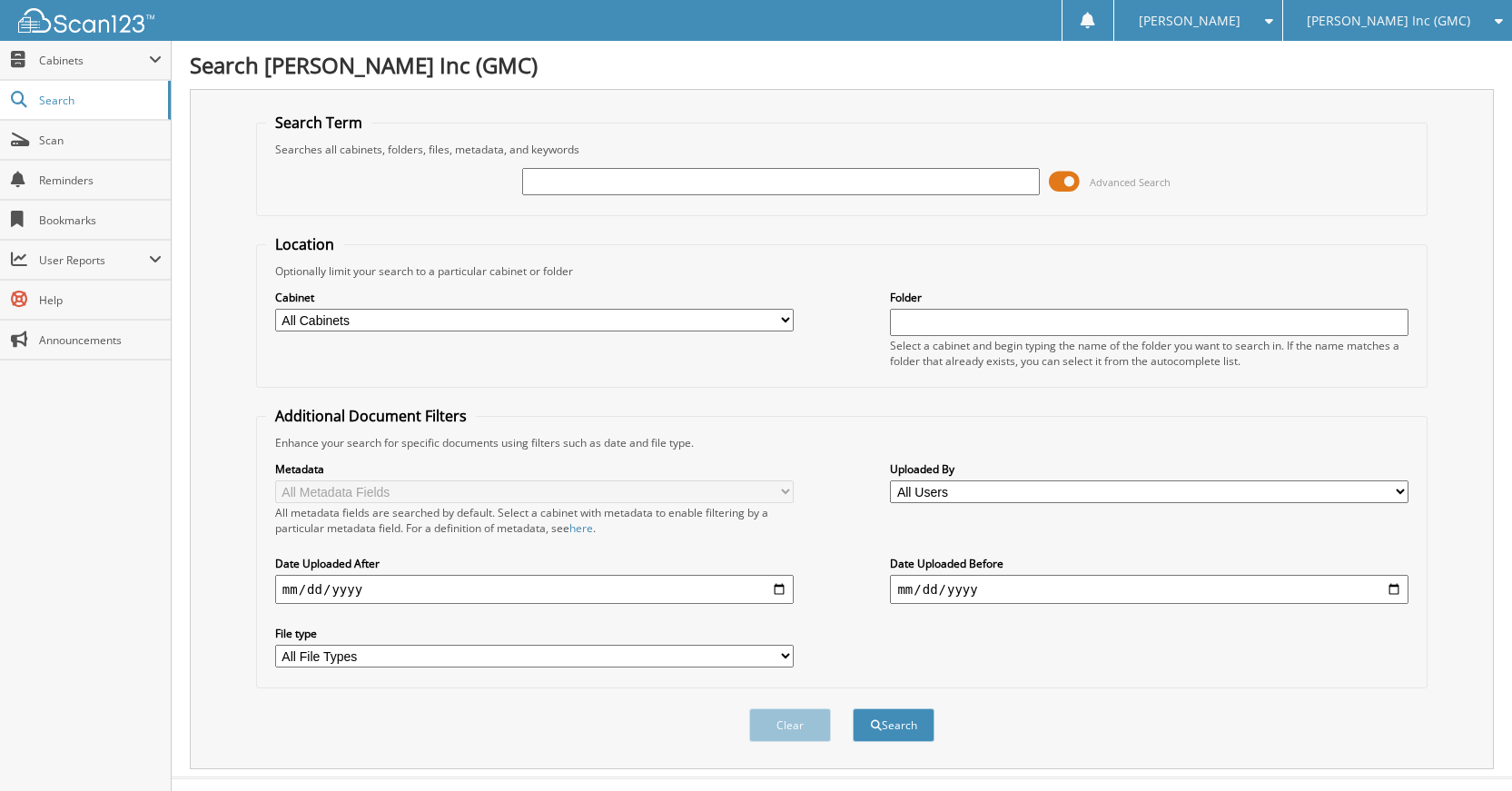
click at [827, 174] on input "text" at bounding box center [780, 182] width 518 height 27
type input "230930"
click at [853, 708] on button "Search" at bounding box center [893, 725] width 82 height 34
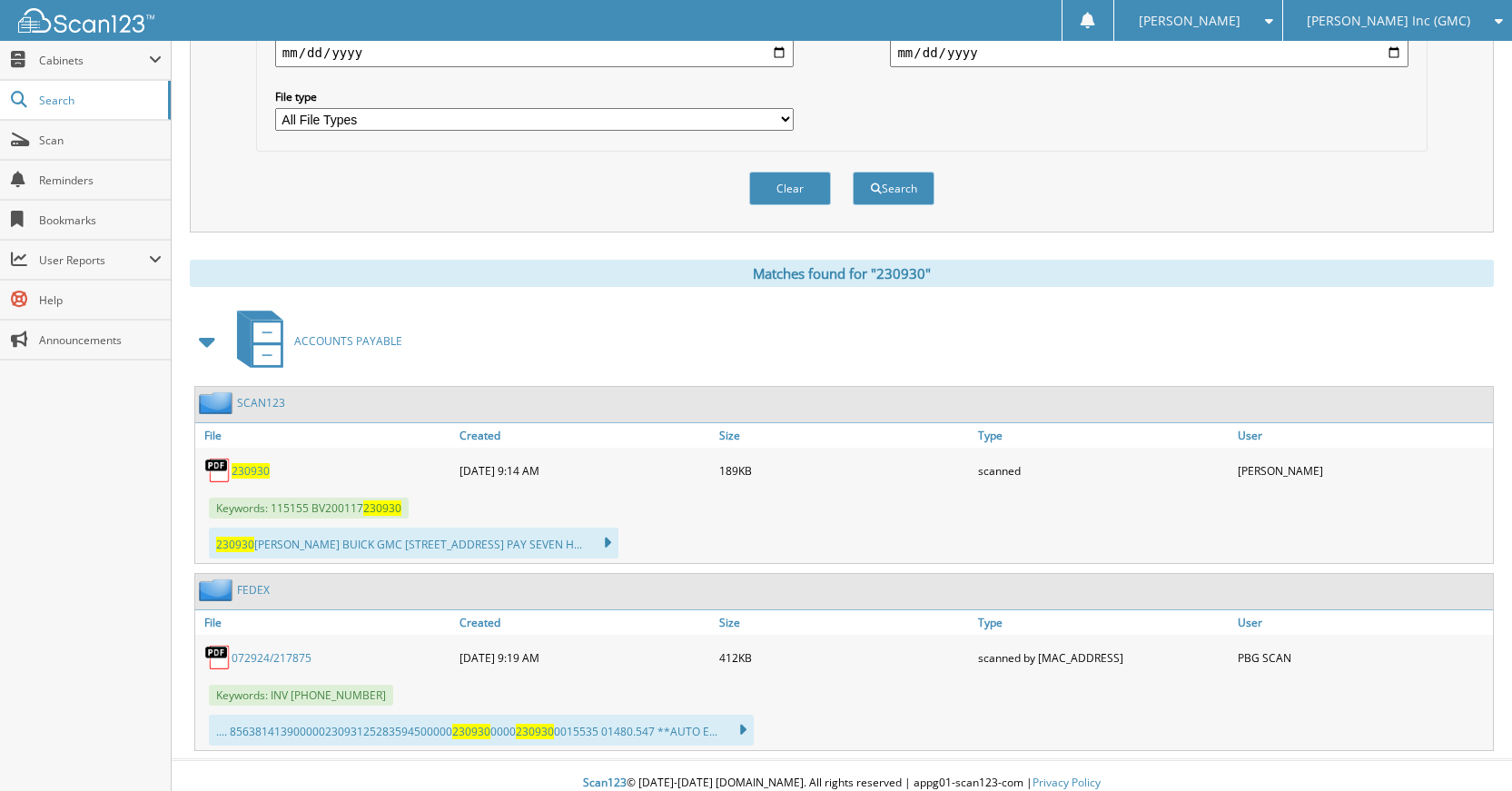
scroll to position [98, 0]
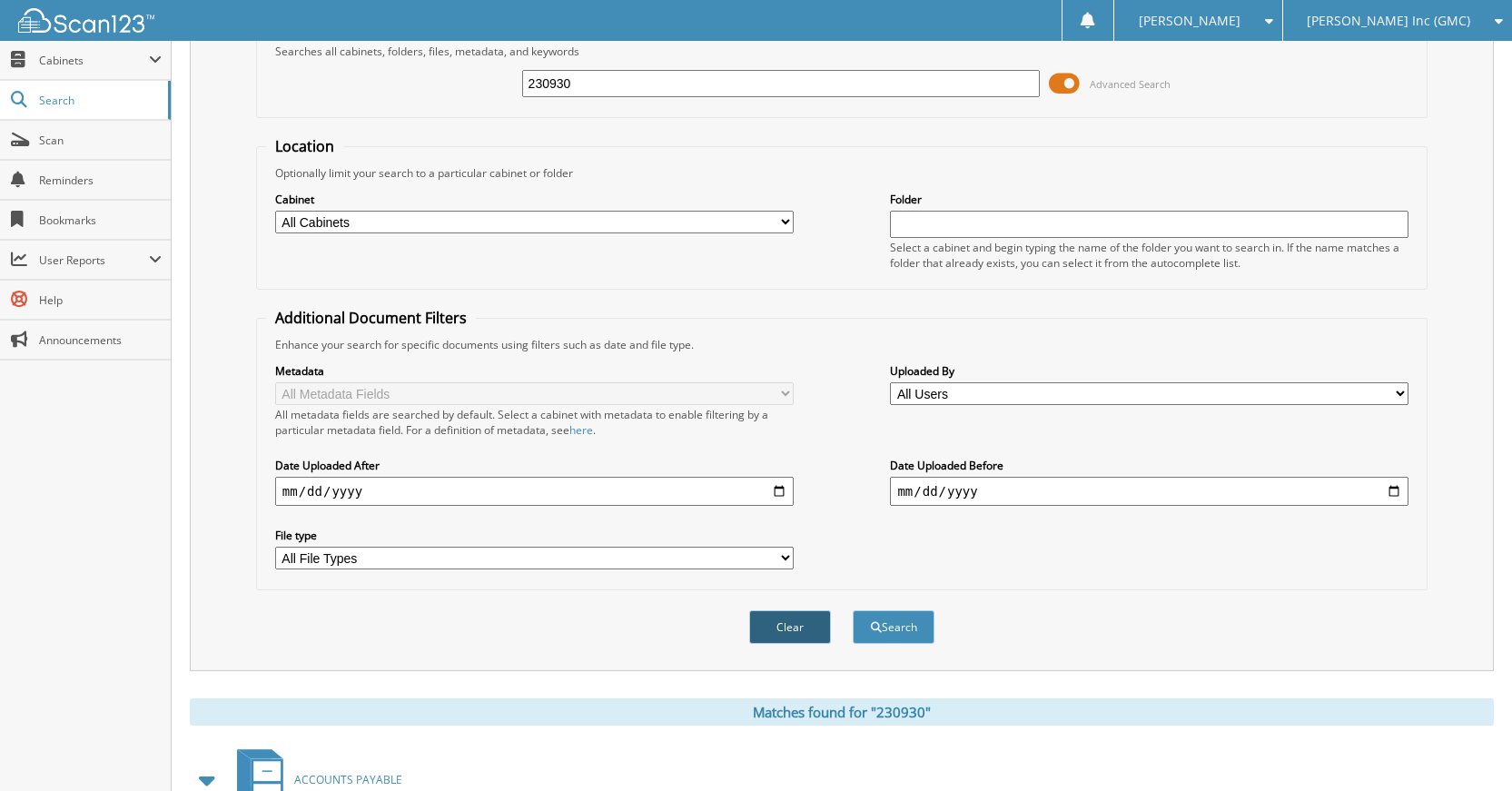
click at [811, 615] on button "Clear" at bounding box center [790, 627] width 82 height 34
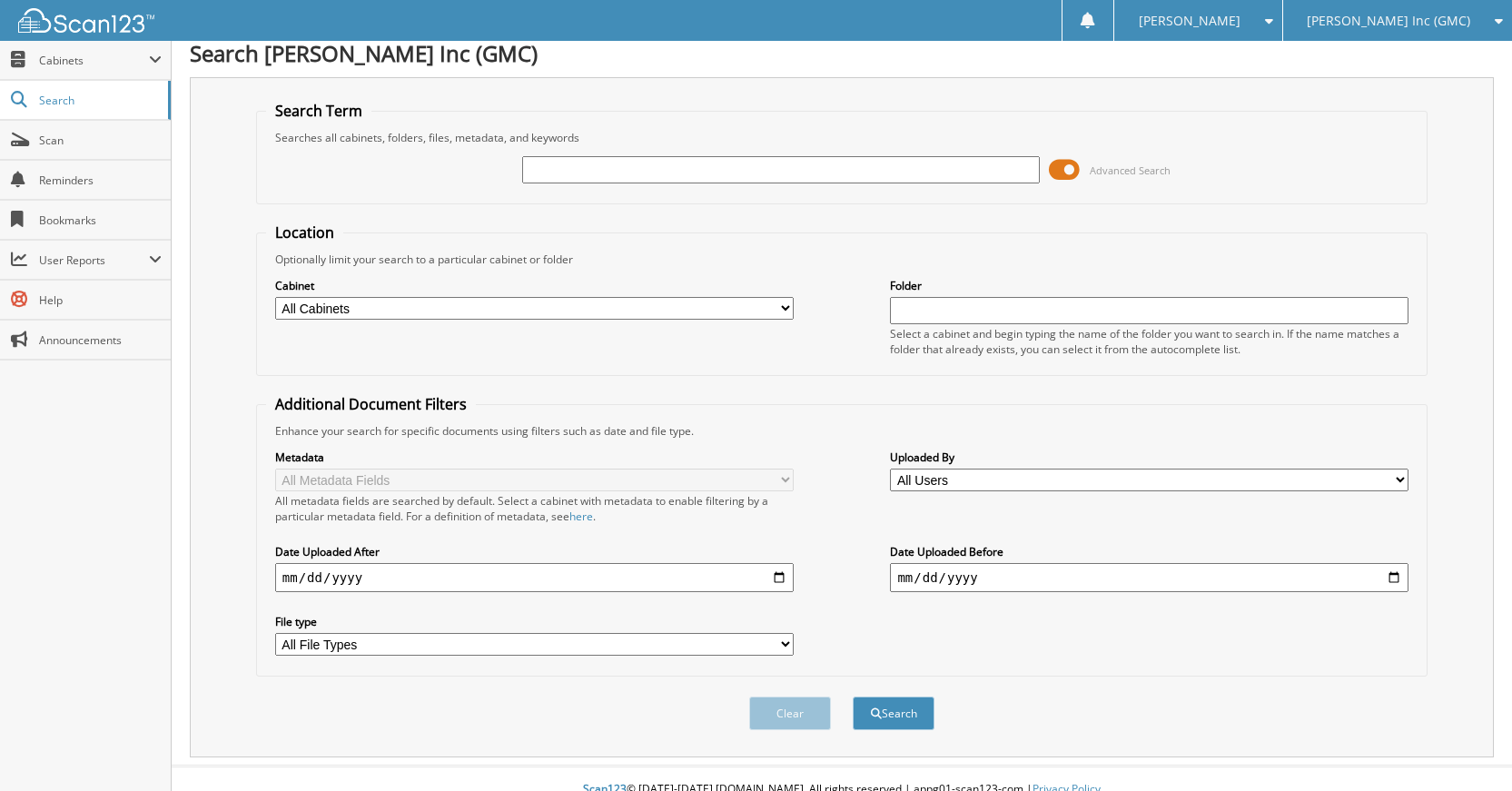
scroll to position [0, 0]
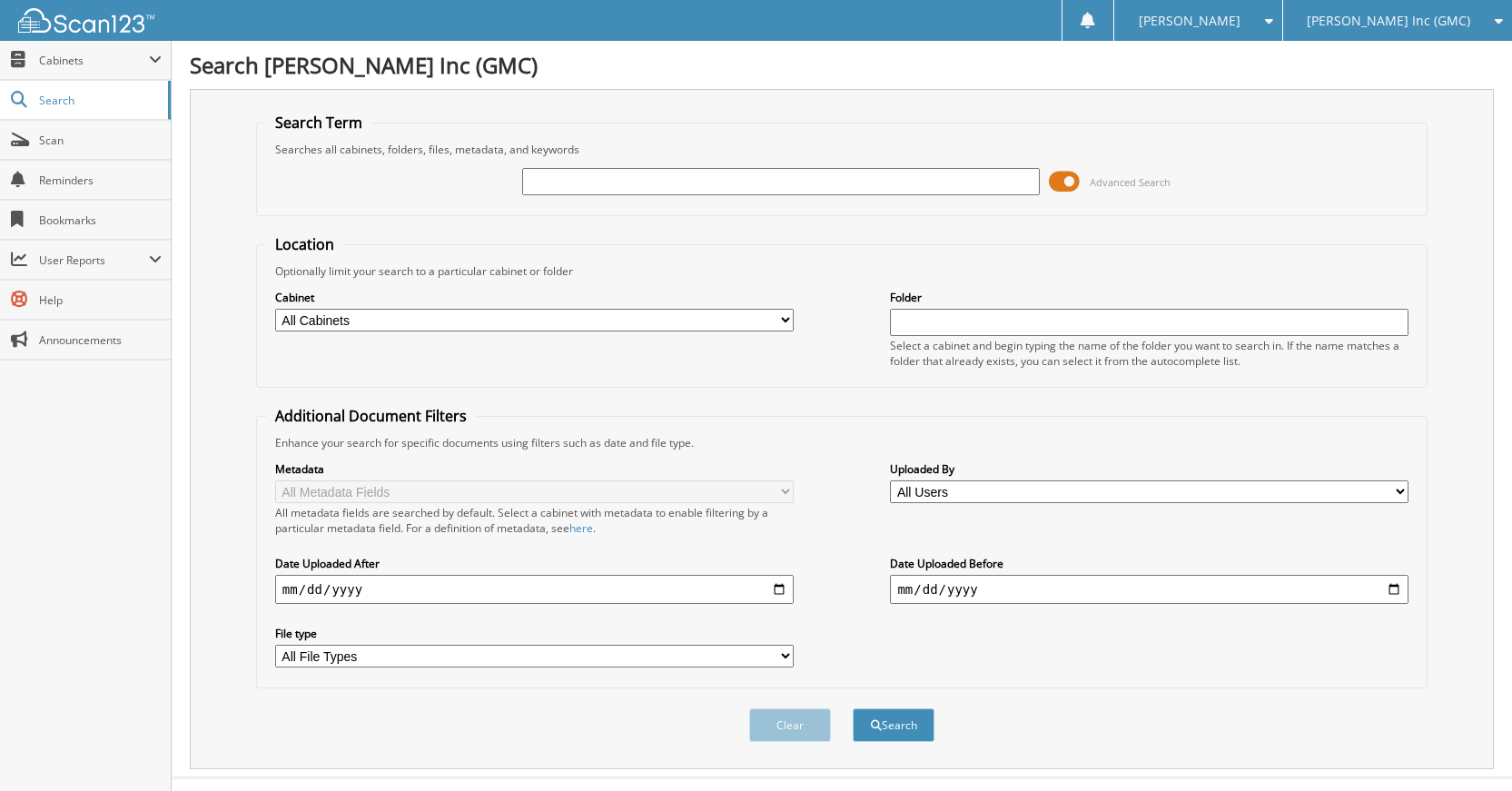
click at [844, 197] on div "Advanced Search" at bounding box center [842, 182] width 1151 height 49
click at [843, 192] on input "text" at bounding box center [780, 182] width 518 height 27
type input "230929"
click at [853, 708] on button "Search" at bounding box center [893, 725] width 82 height 34
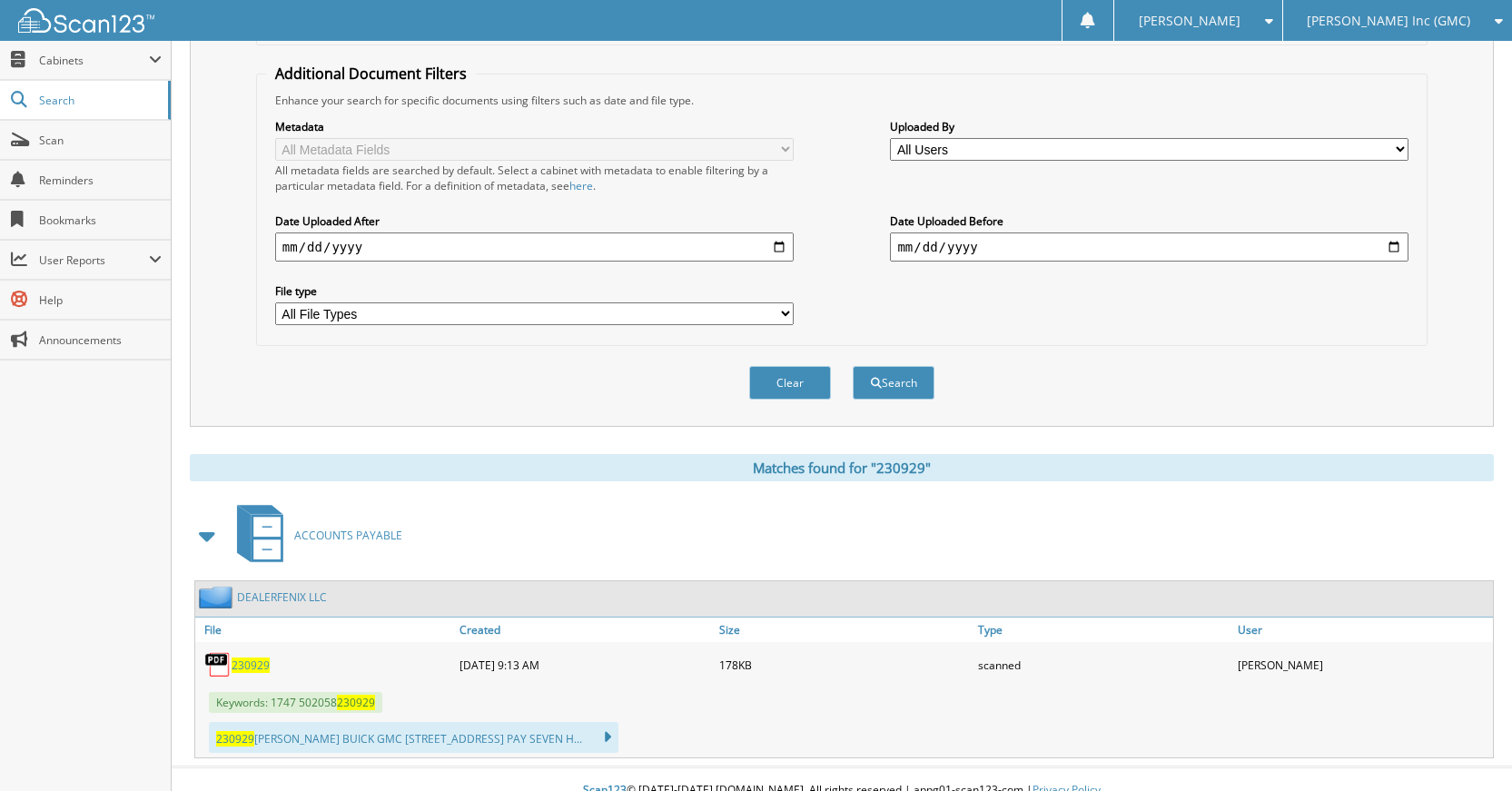
scroll to position [365, 0]
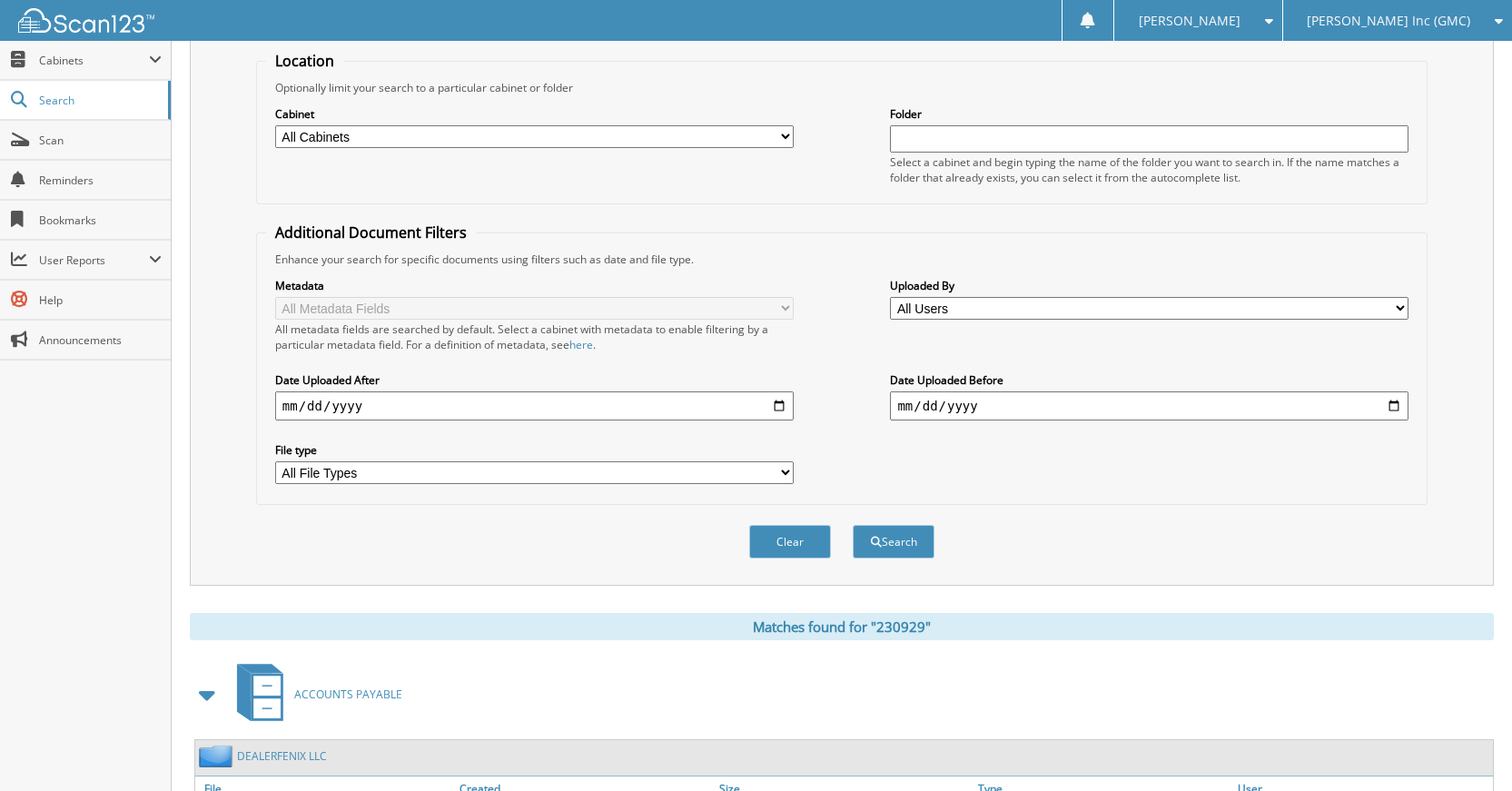
drag, startPoint x: 796, startPoint y: 548, endPoint x: 817, endPoint y: 546, distance: 21.1
click at [805, 546] on button "Clear" at bounding box center [790, 542] width 82 height 34
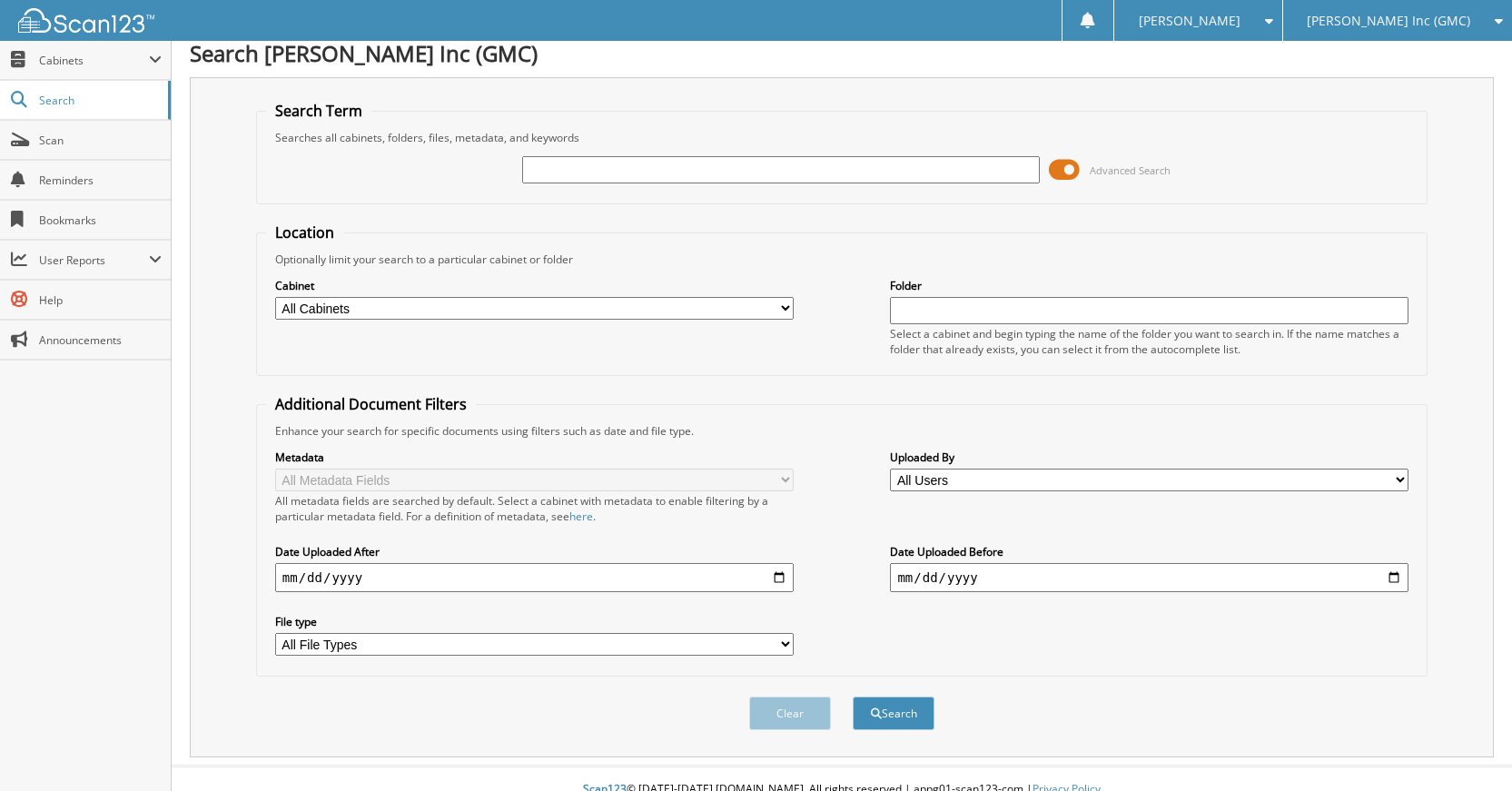
scroll to position [0, 0]
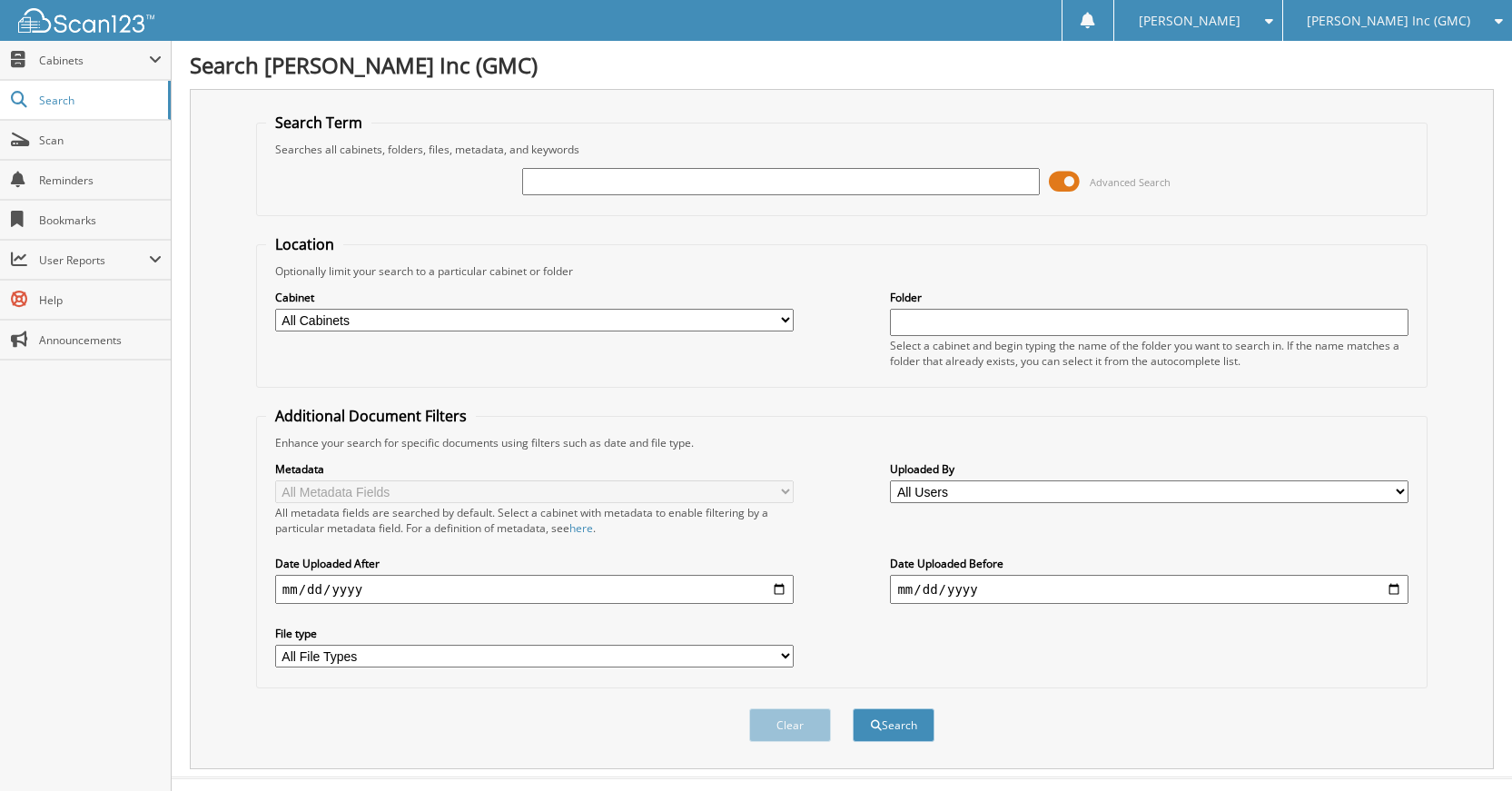
click at [863, 191] on input "text" at bounding box center [780, 182] width 518 height 27
type input "230928"
click at [853, 708] on button "Search" at bounding box center [893, 725] width 82 height 34
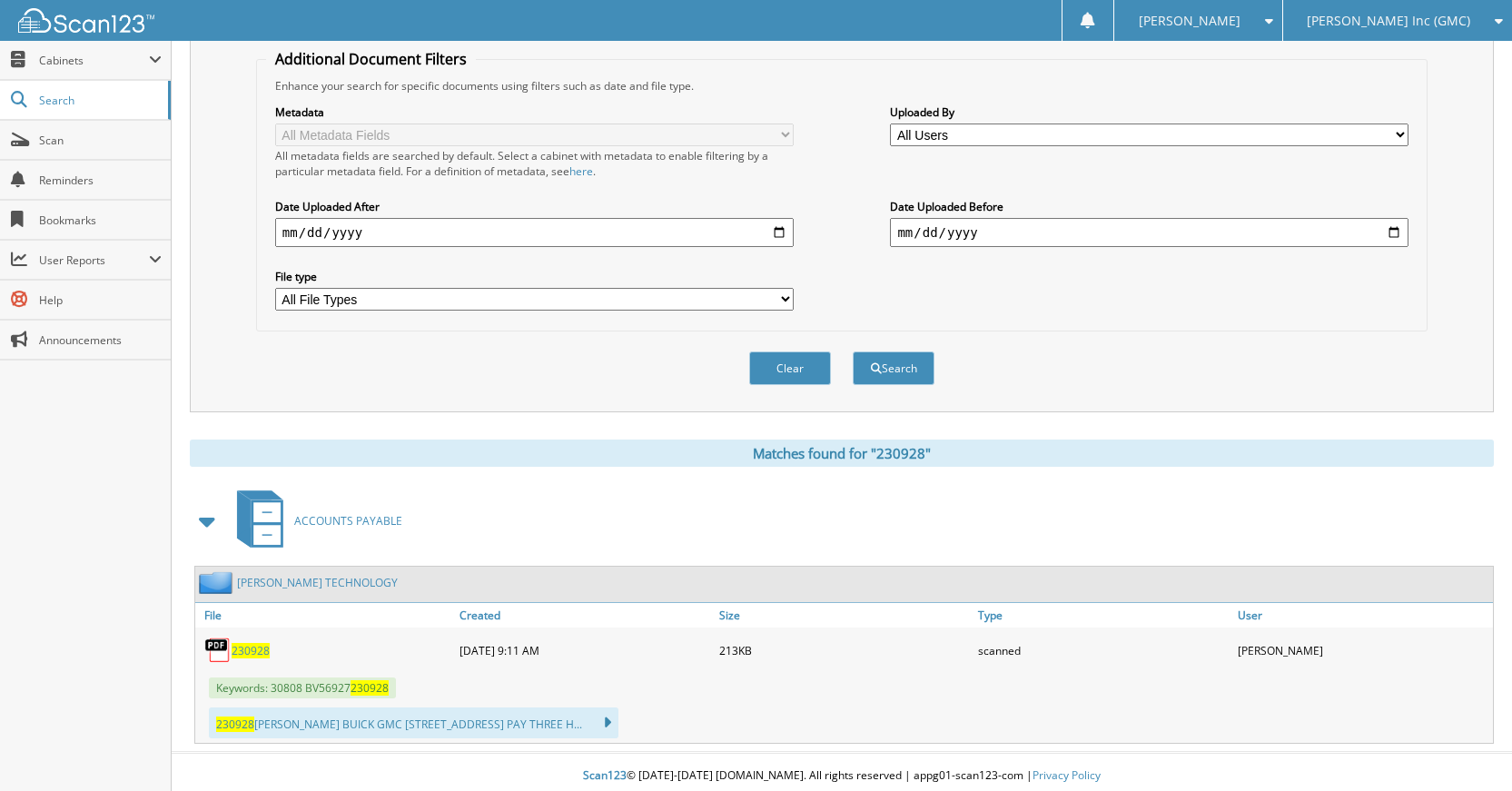
scroll to position [365, 0]
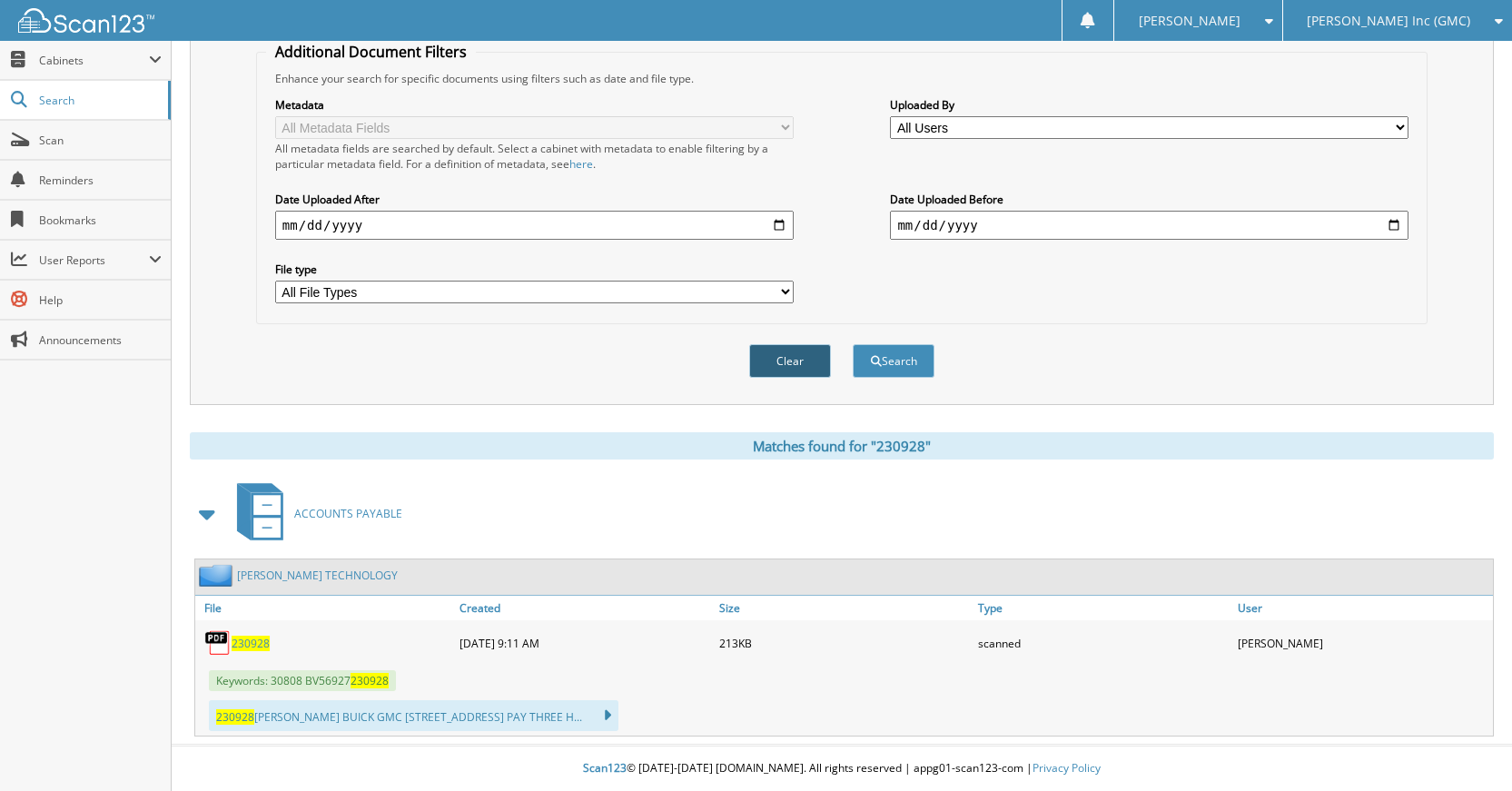
click at [783, 356] on button "Clear" at bounding box center [790, 361] width 82 height 34
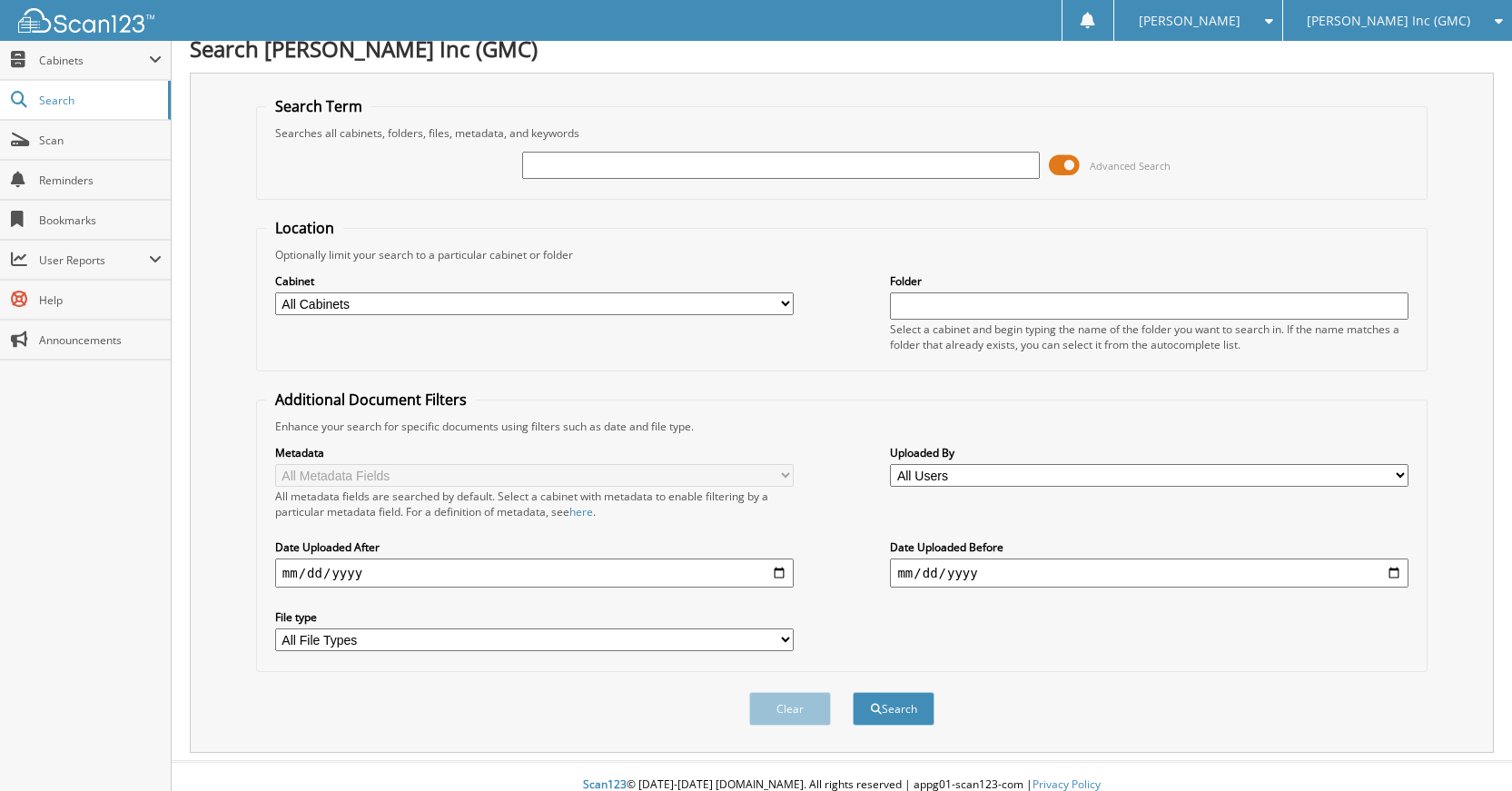
scroll to position [0, 0]
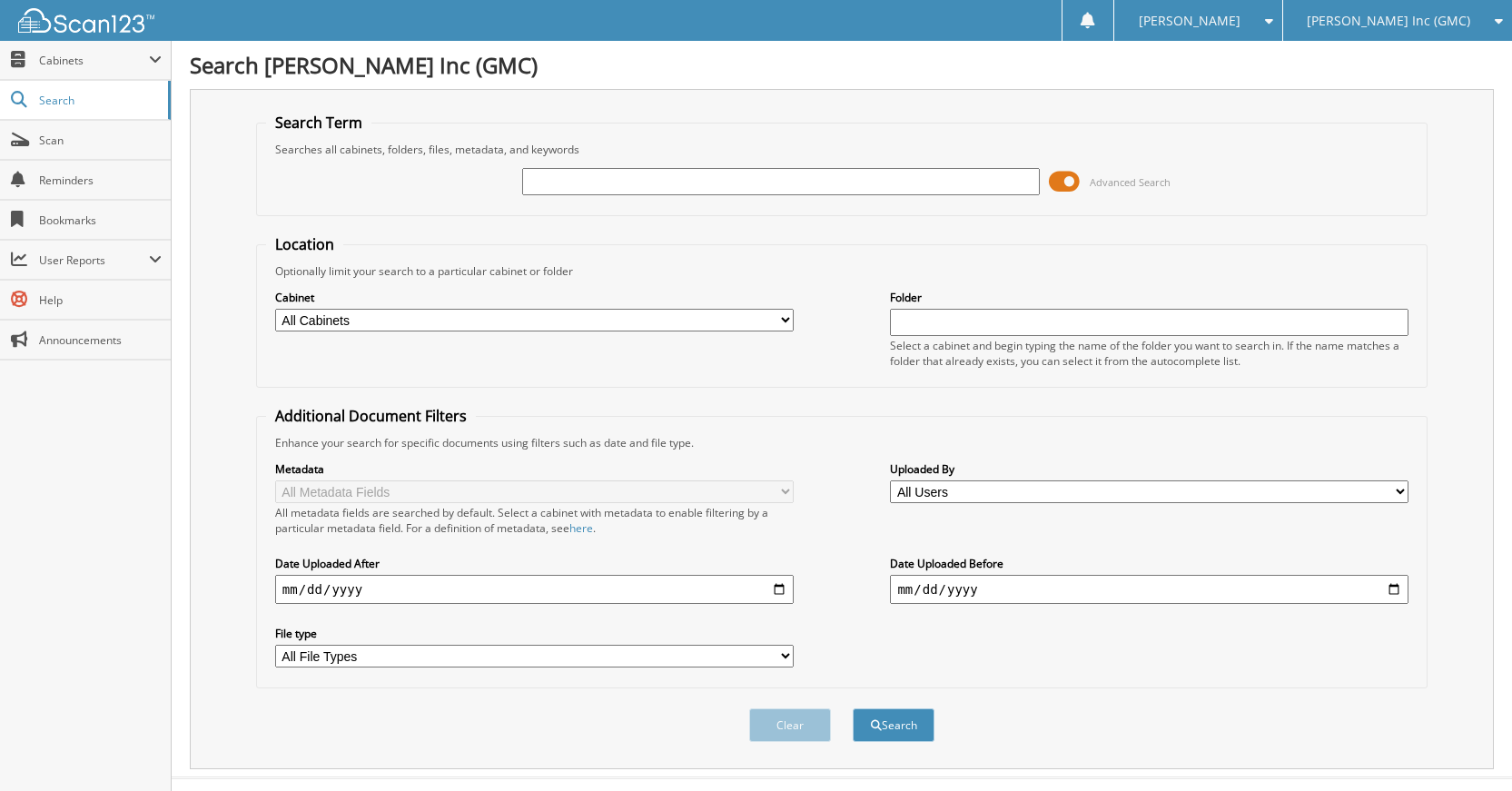
click at [857, 177] on input "text" at bounding box center [780, 182] width 518 height 27
type input "230927"
click at [853, 708] on button "Search" at bounding box center [893, 725] width 82 height 34
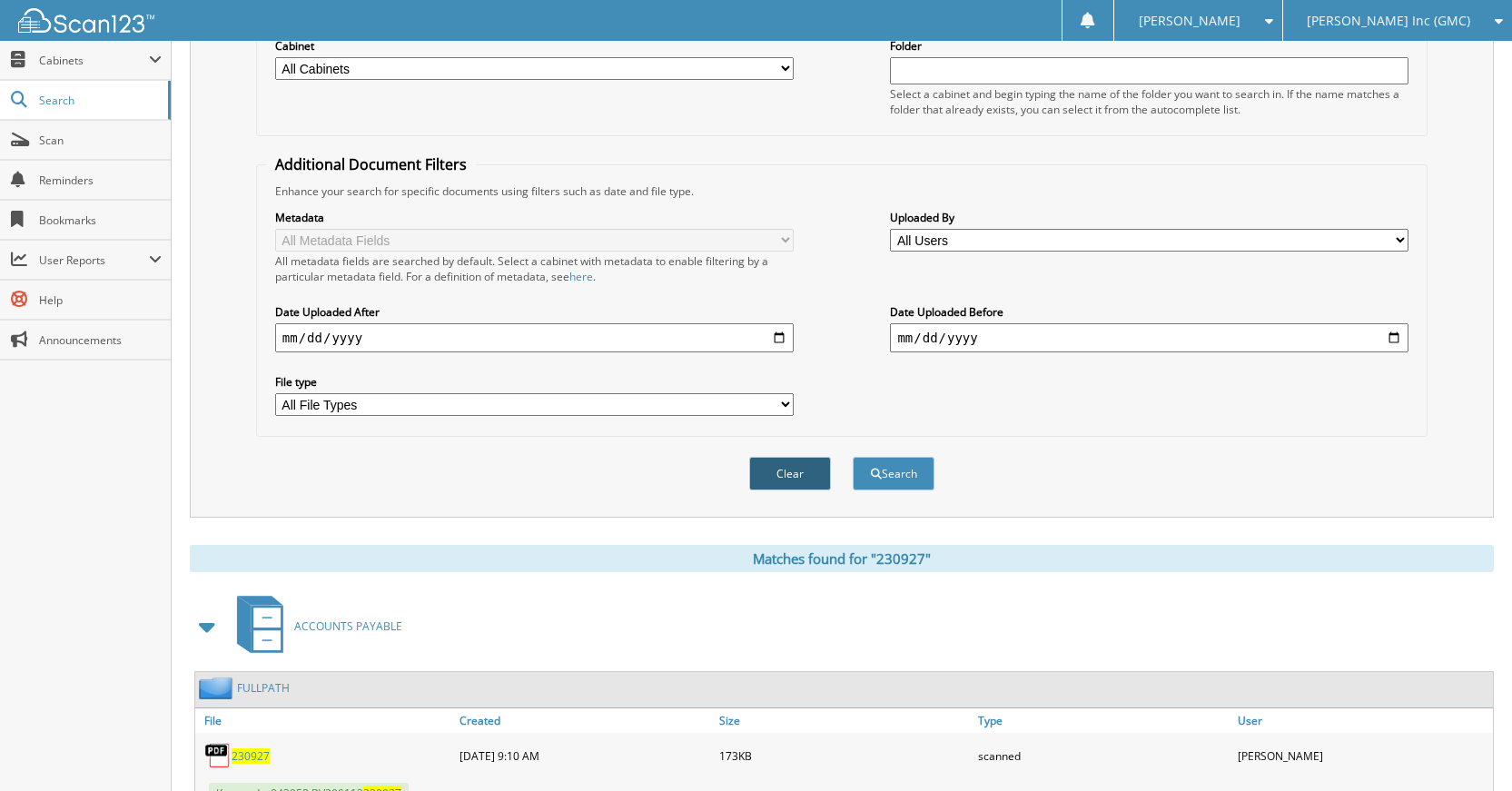
scroll to position [183, 0]
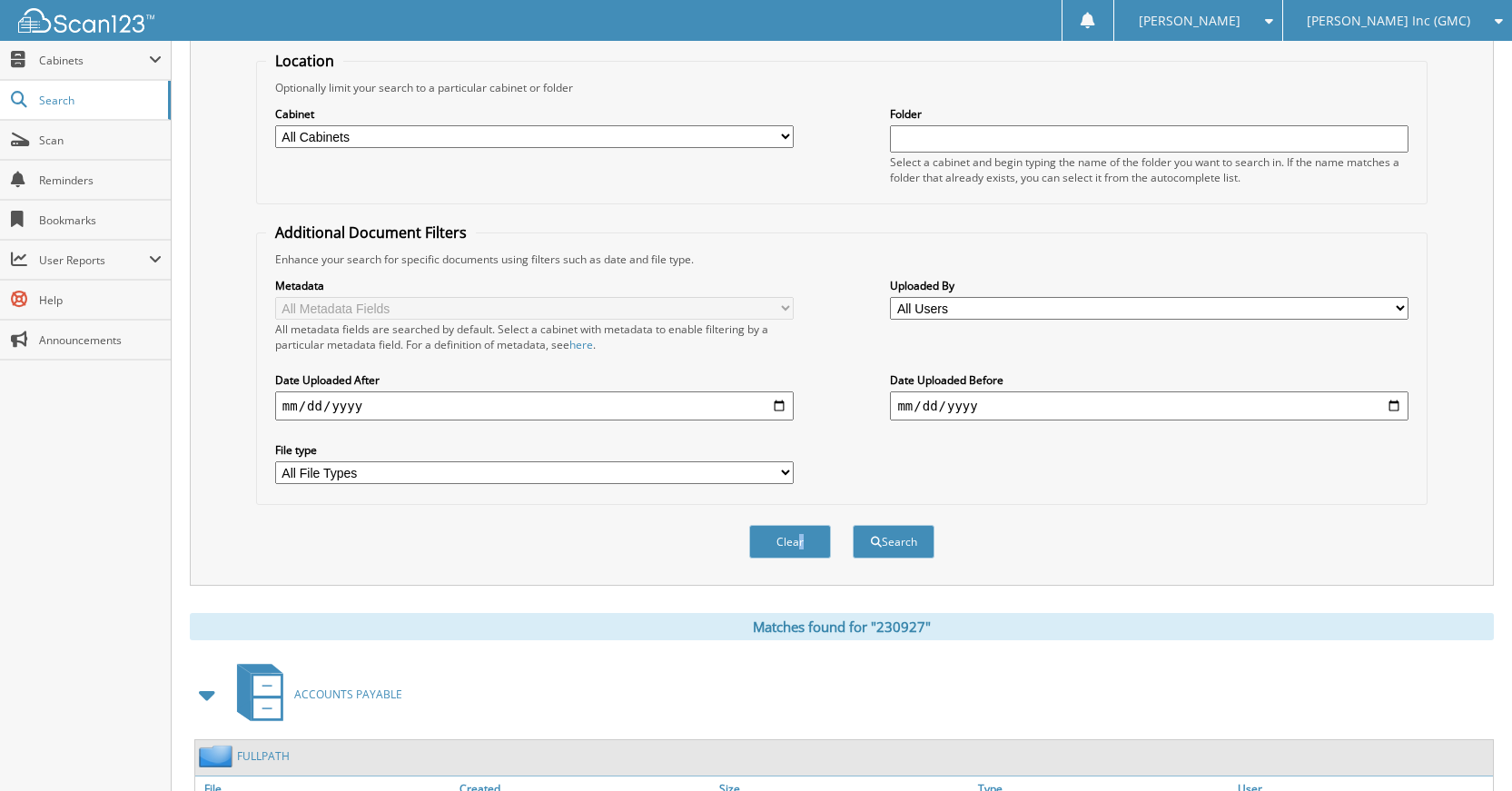
click at [800, 523] on div "Clear Search" at bounding box center [842, 542] width 1172 height 73
click at [796, 530] on button "Clear" at bounding box center [790, 542] width 82 height 34
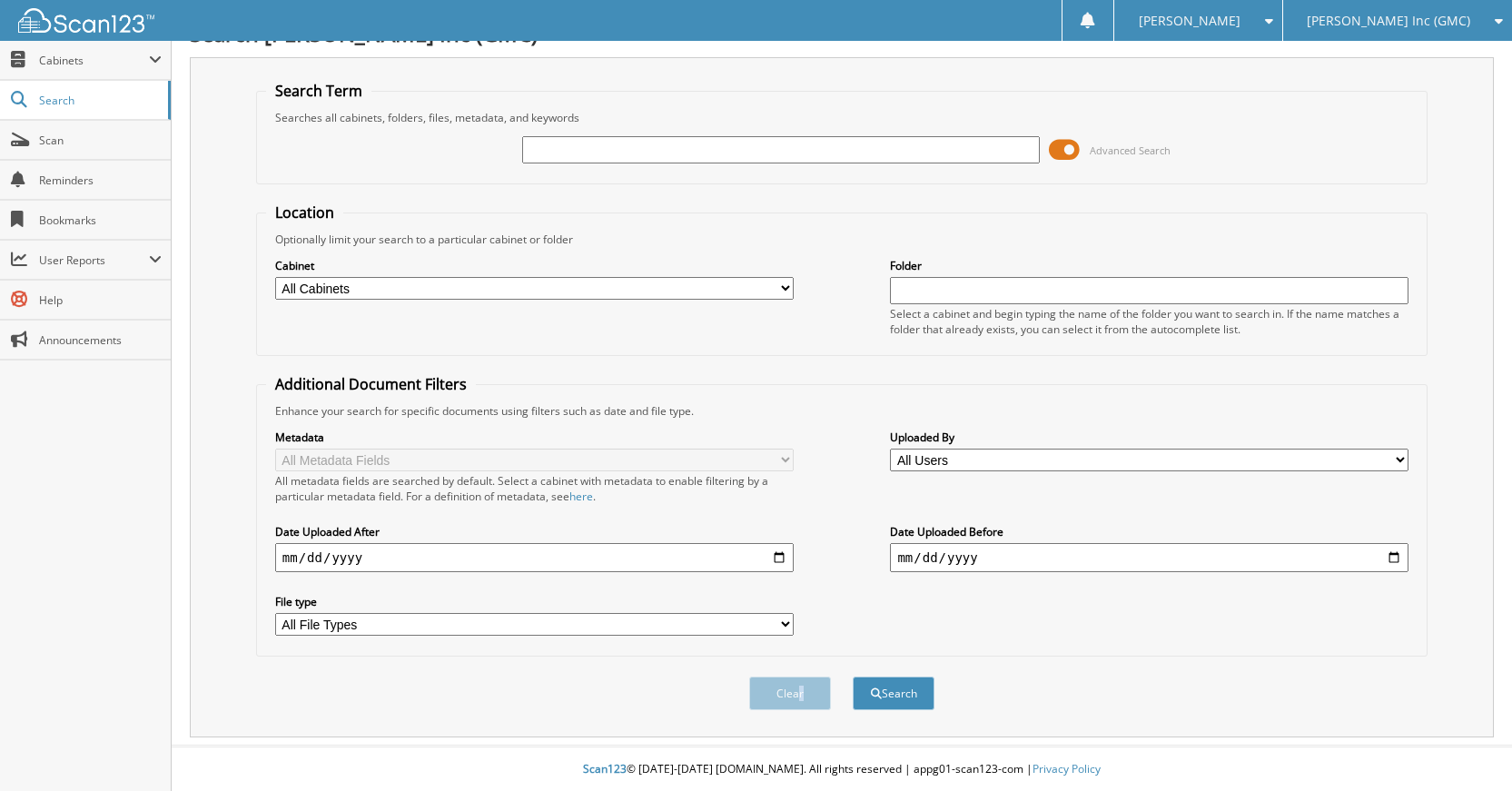
scroll to position [0, 0]
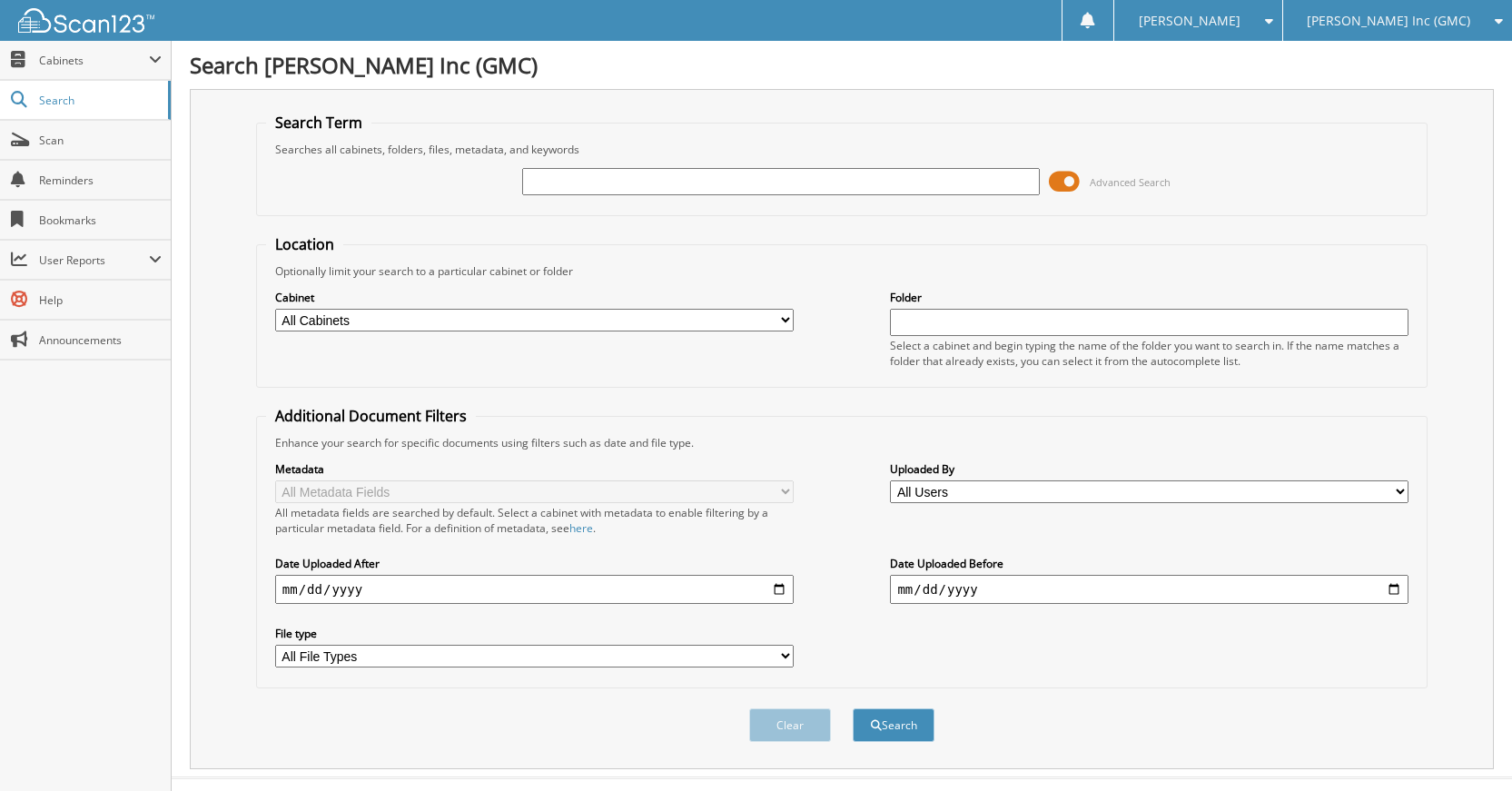
click at [916, 186] on input "text" at bounding box center [780, 182] width 518 height 27
type input "230926"
click at [853, 708] on button "Search" at bounding box center [893, 725] width 82 height 34
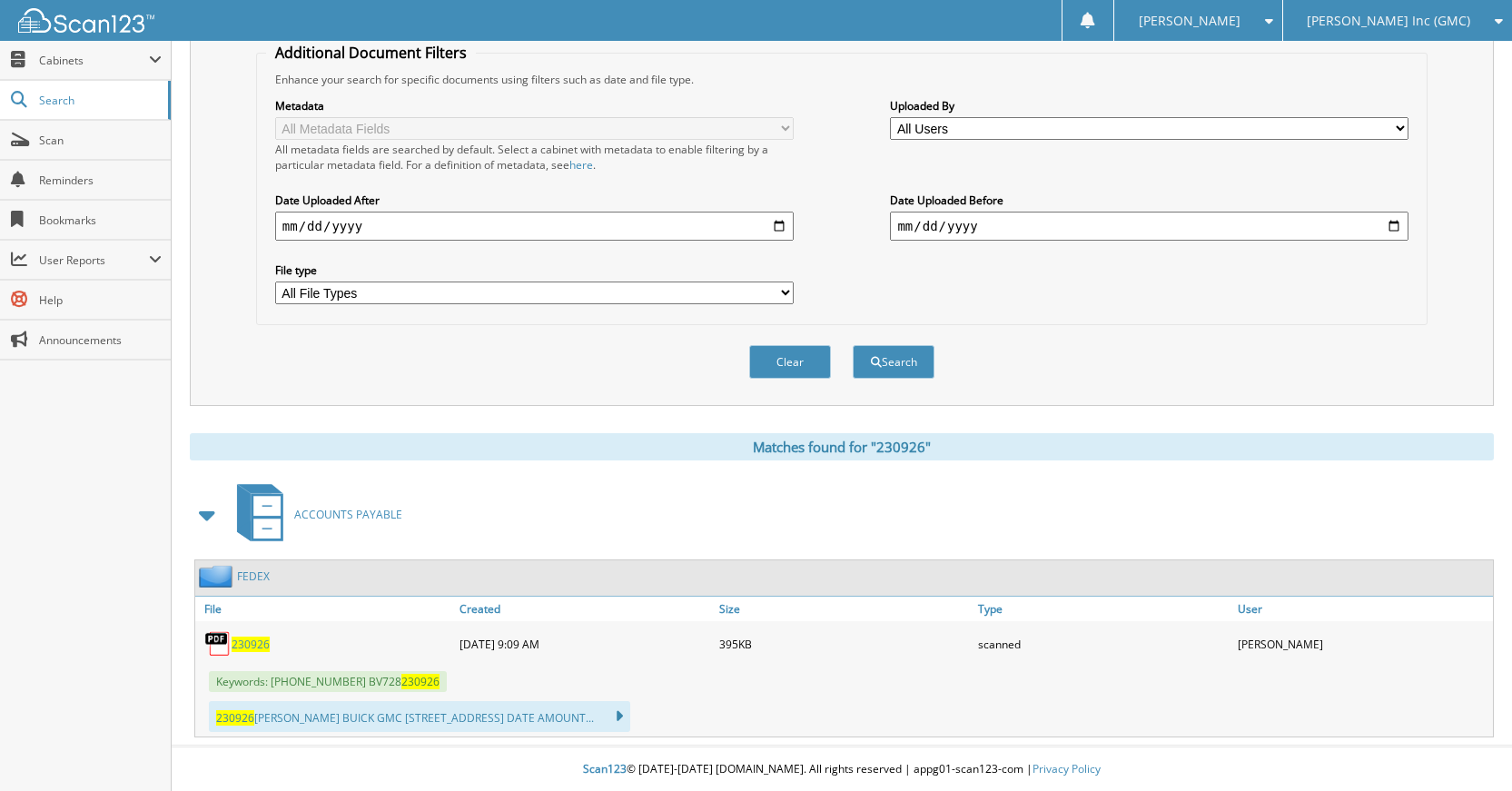
scroll to position [365, 0]
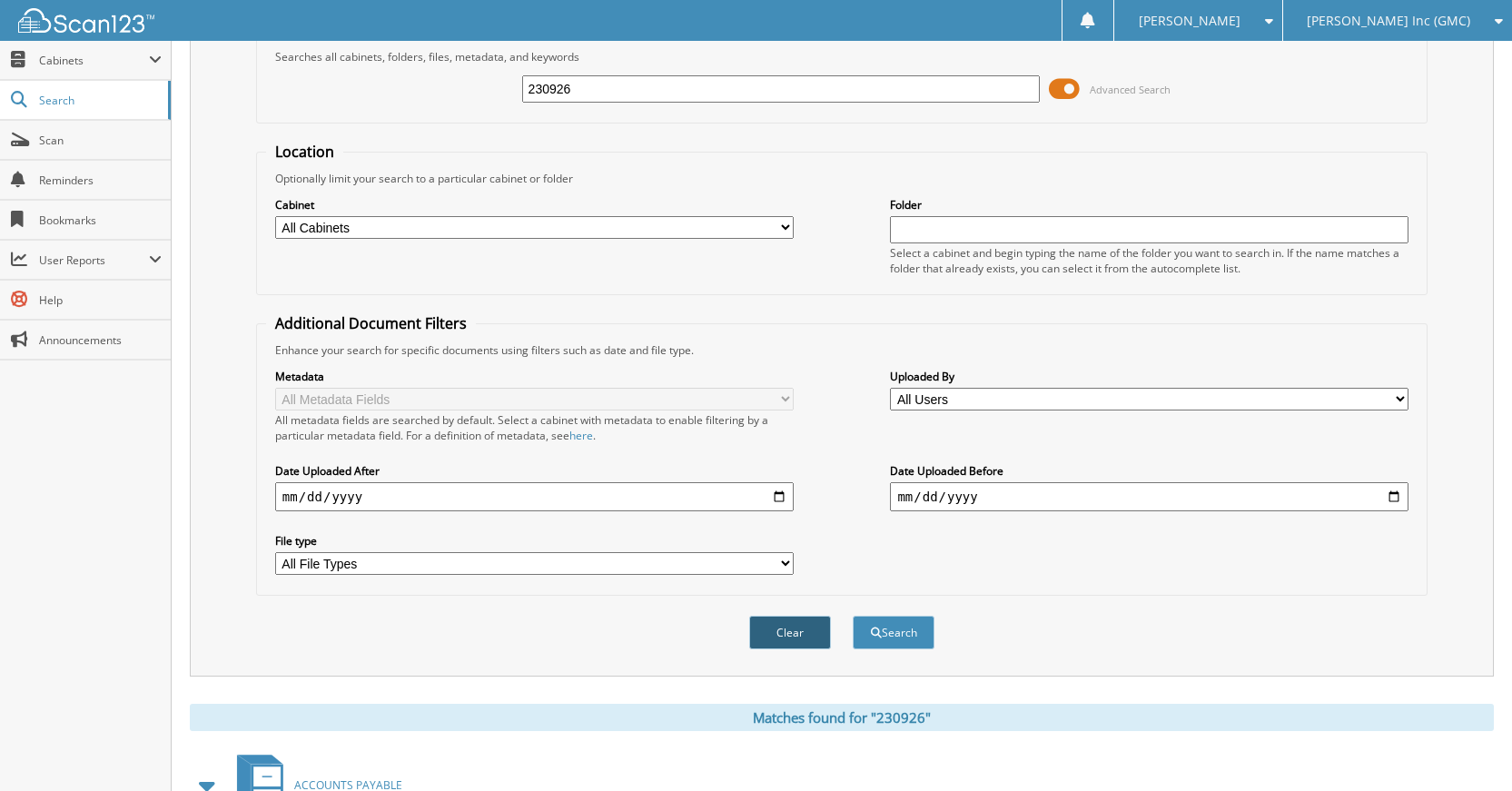
click at [811, 636] on button "Clear" at bounding box center [790, 633] width 82 height 34
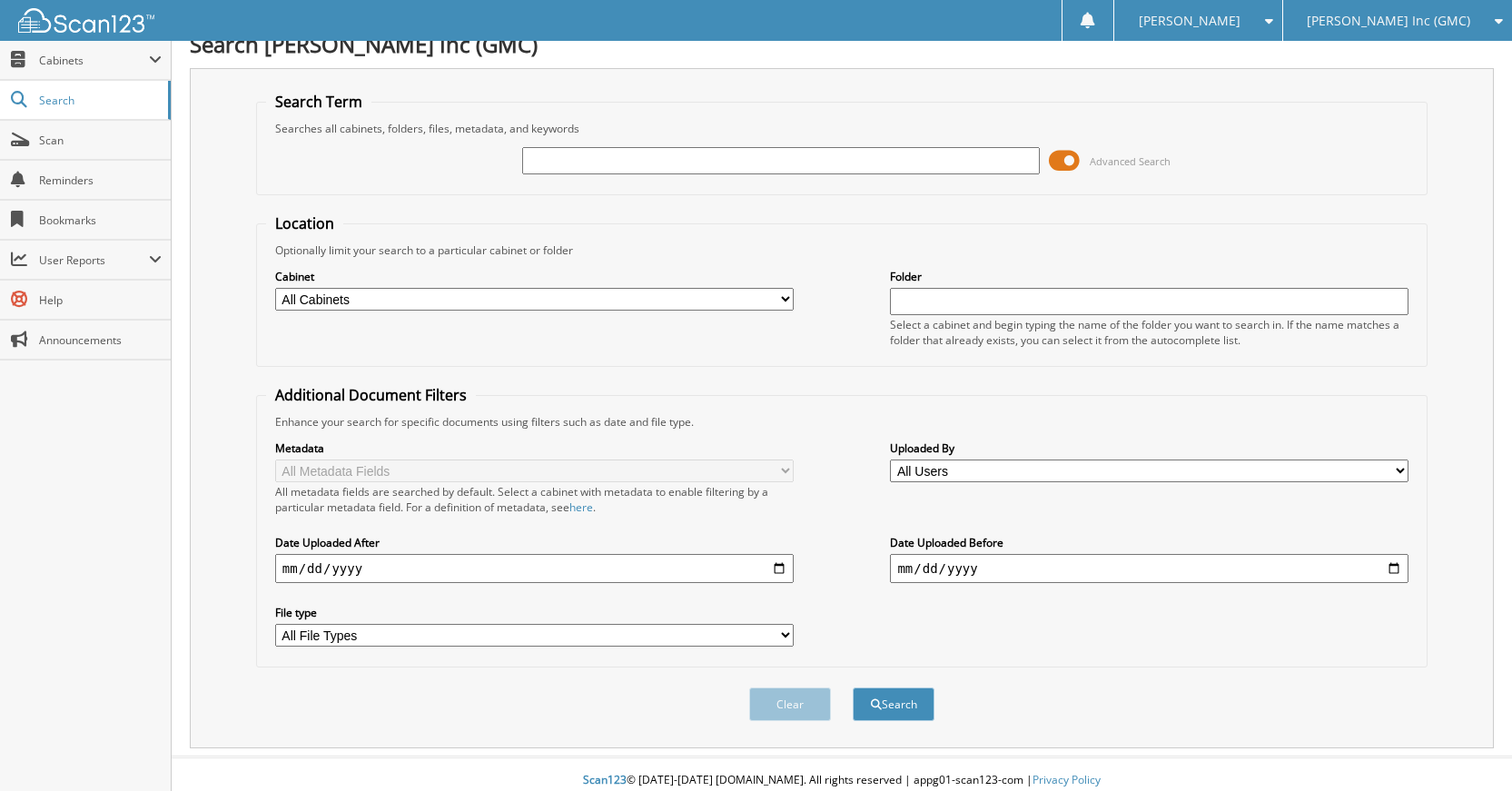
scroll to position [0, 0]
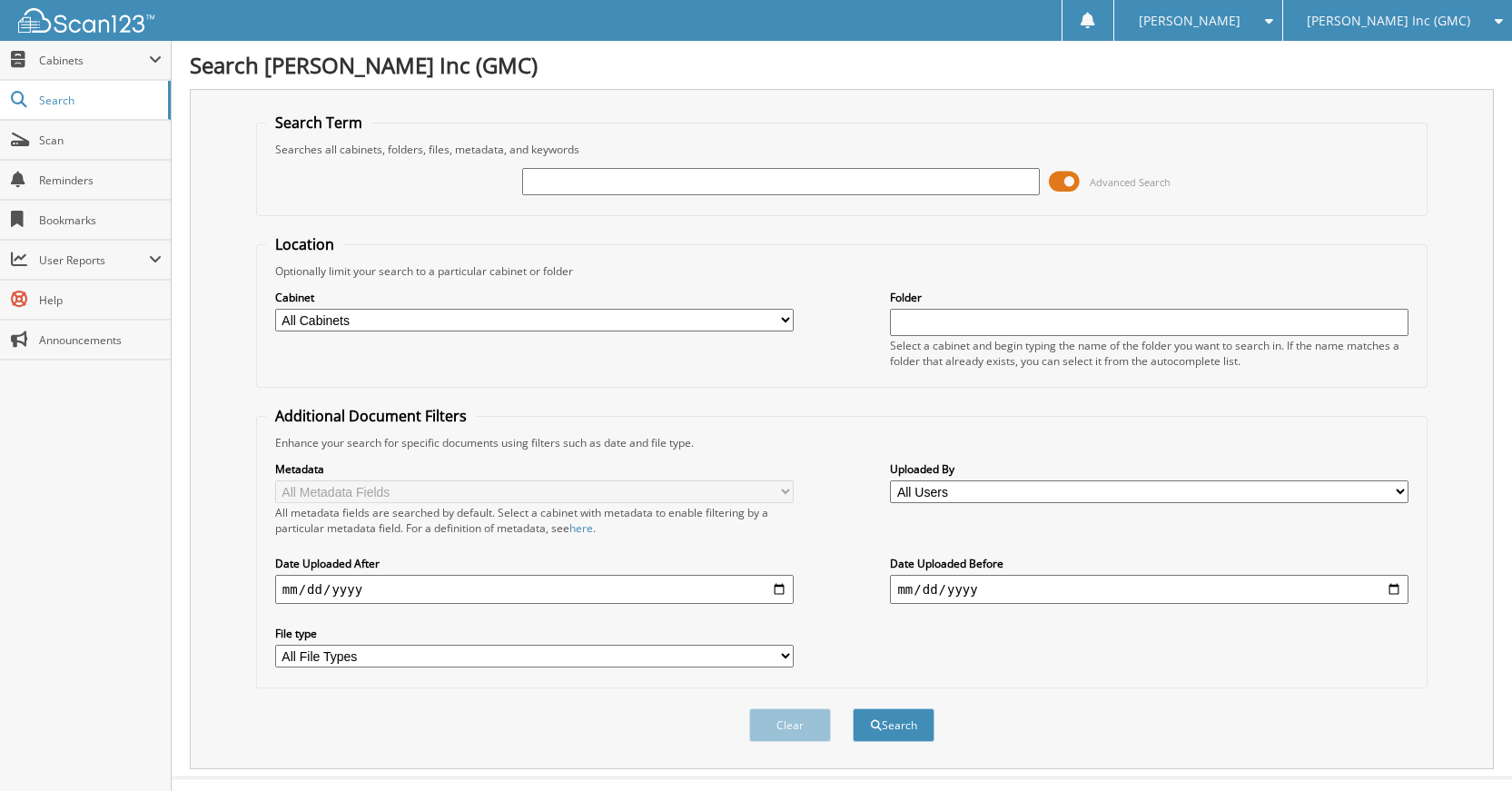
click at [824, 186] on input "text" at bounding box center [780, 182] width 518 height 27
type input "230925"
click at [853, 708] on button "Search" at bounding box center [893, 725] width 82 height 34
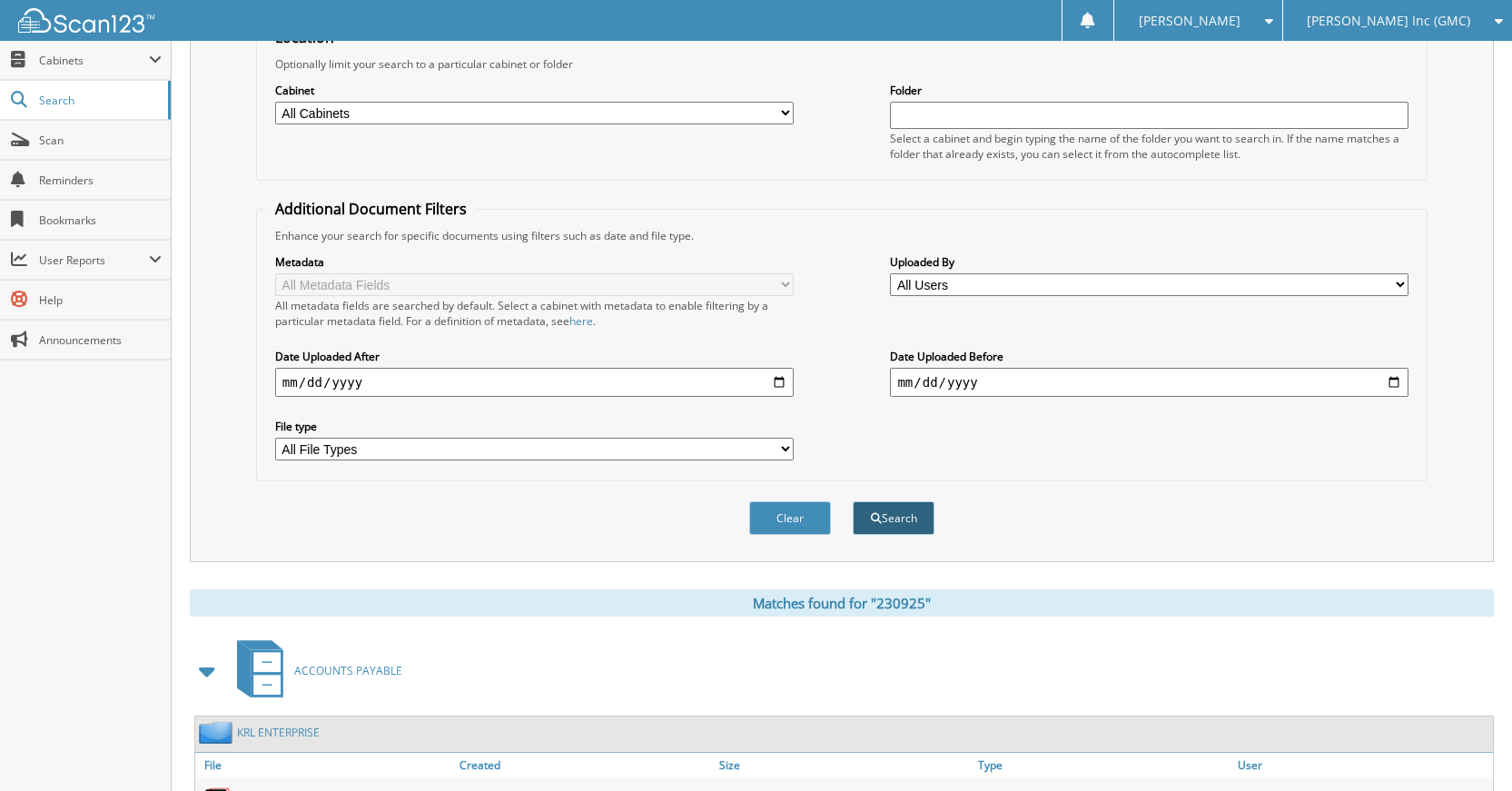
scroll to position [365, 0]
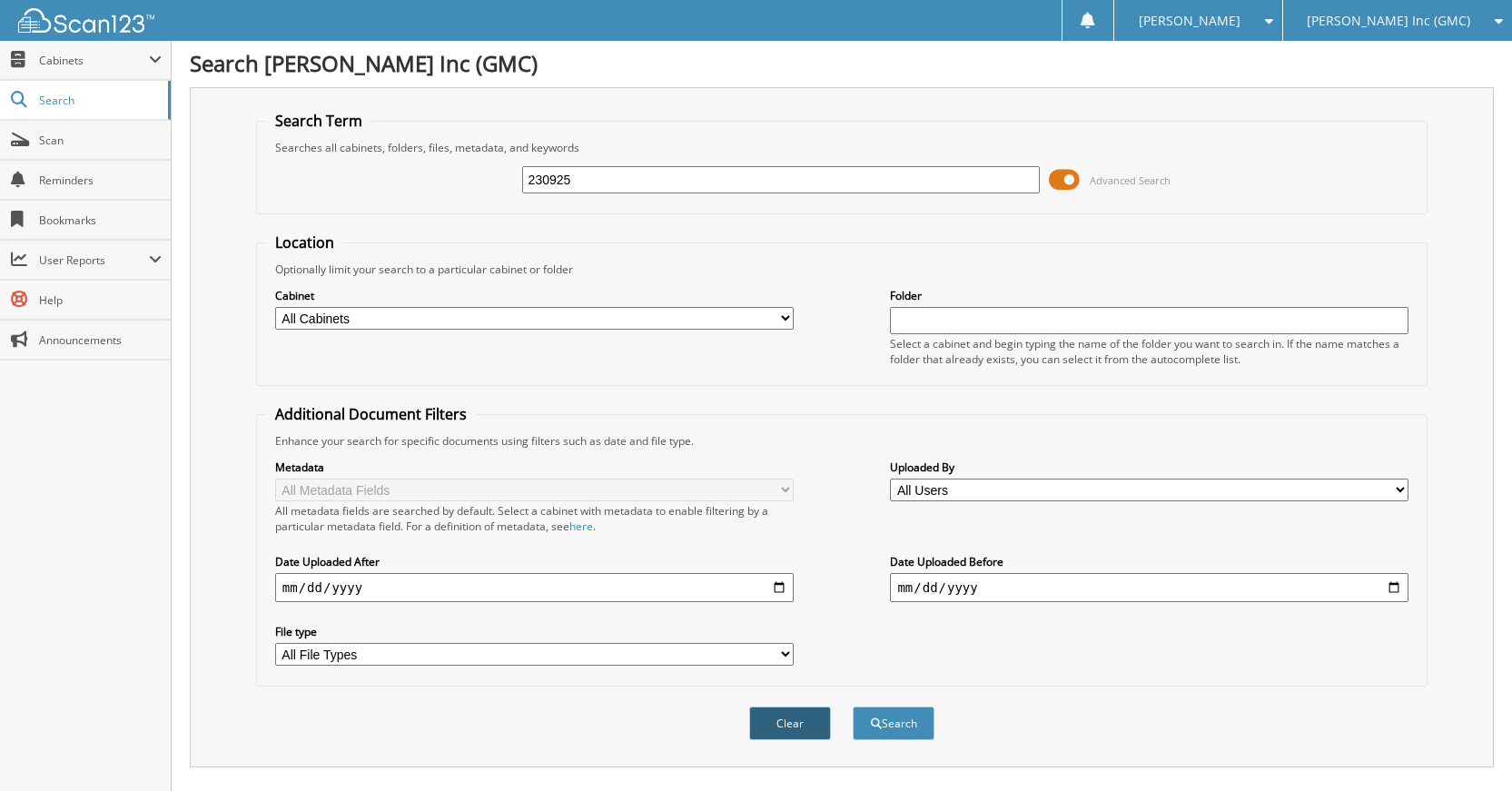
click at [804, 708] on button "Clear" at bounding box center [790, 723] width 82 height 34
click at [863, 188] on input "text" at bounding box center [780, 182] width 518 height 27
type input "230924"
click at [853, 708] on button "Search" at bounding box center [893, 725] width 82 height 34
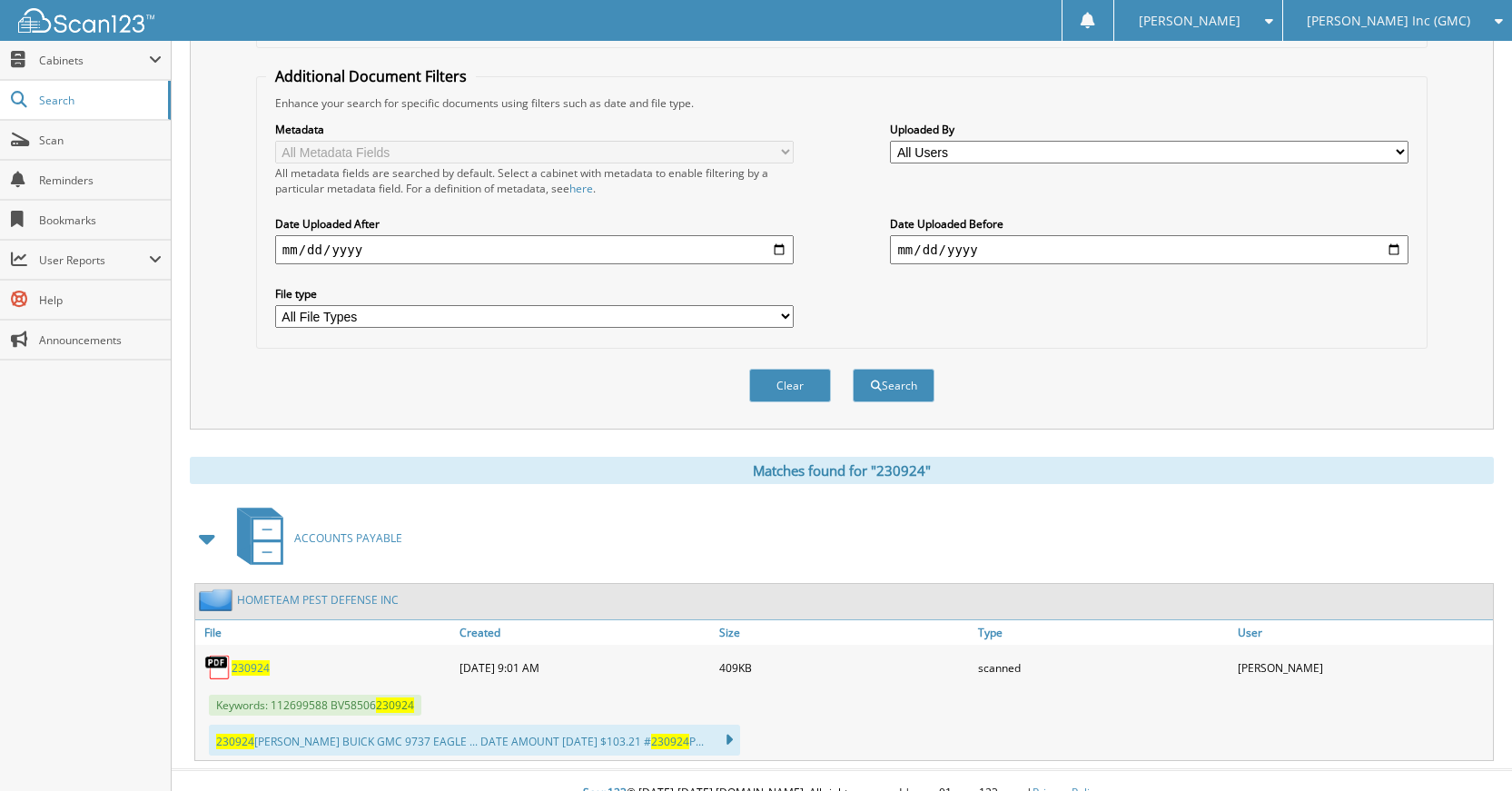
scroll to position [365, 0]
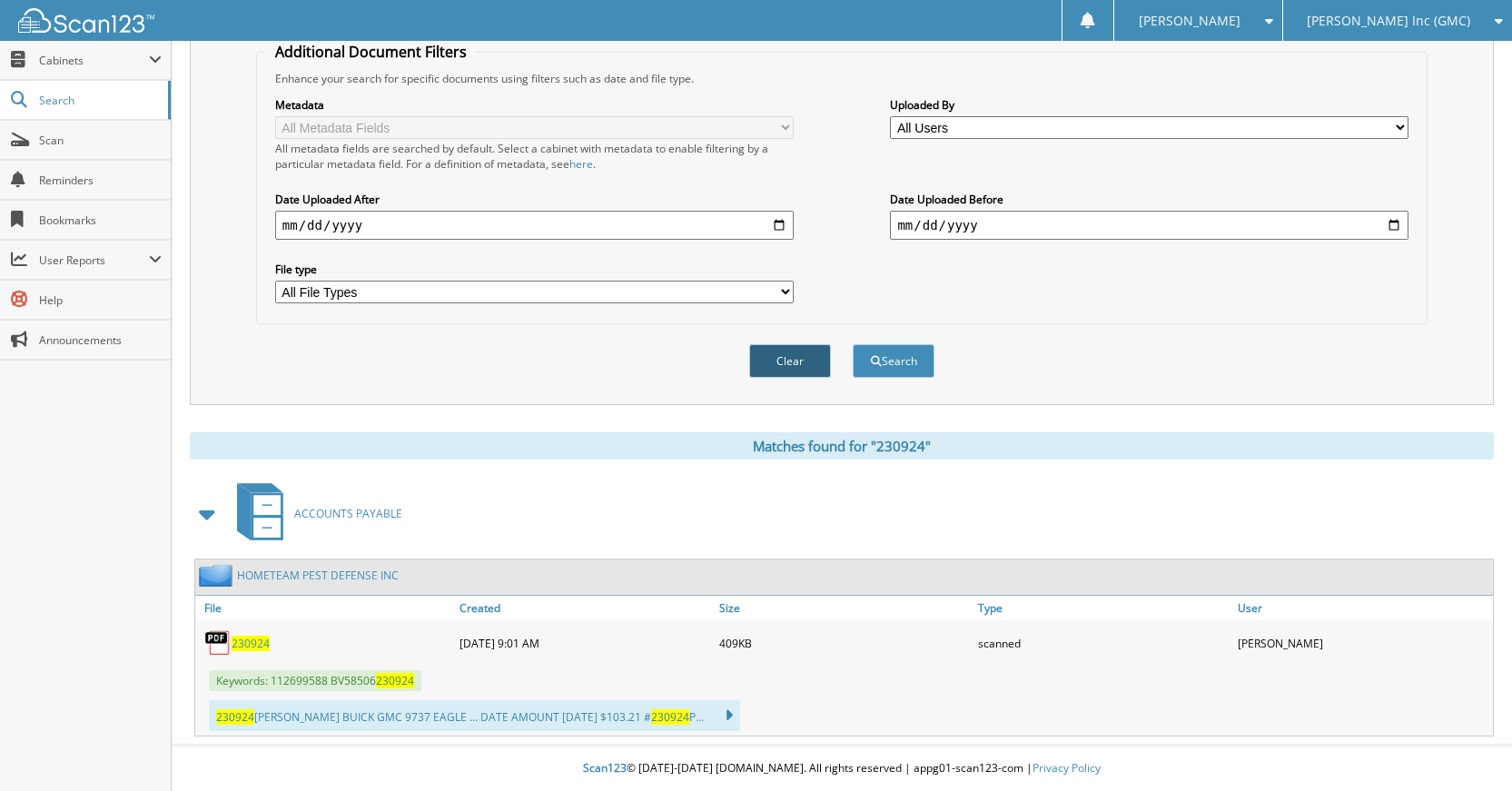
click at [787, 368] on button "Clear" at bounding box center [790, 361] width 82 height 34
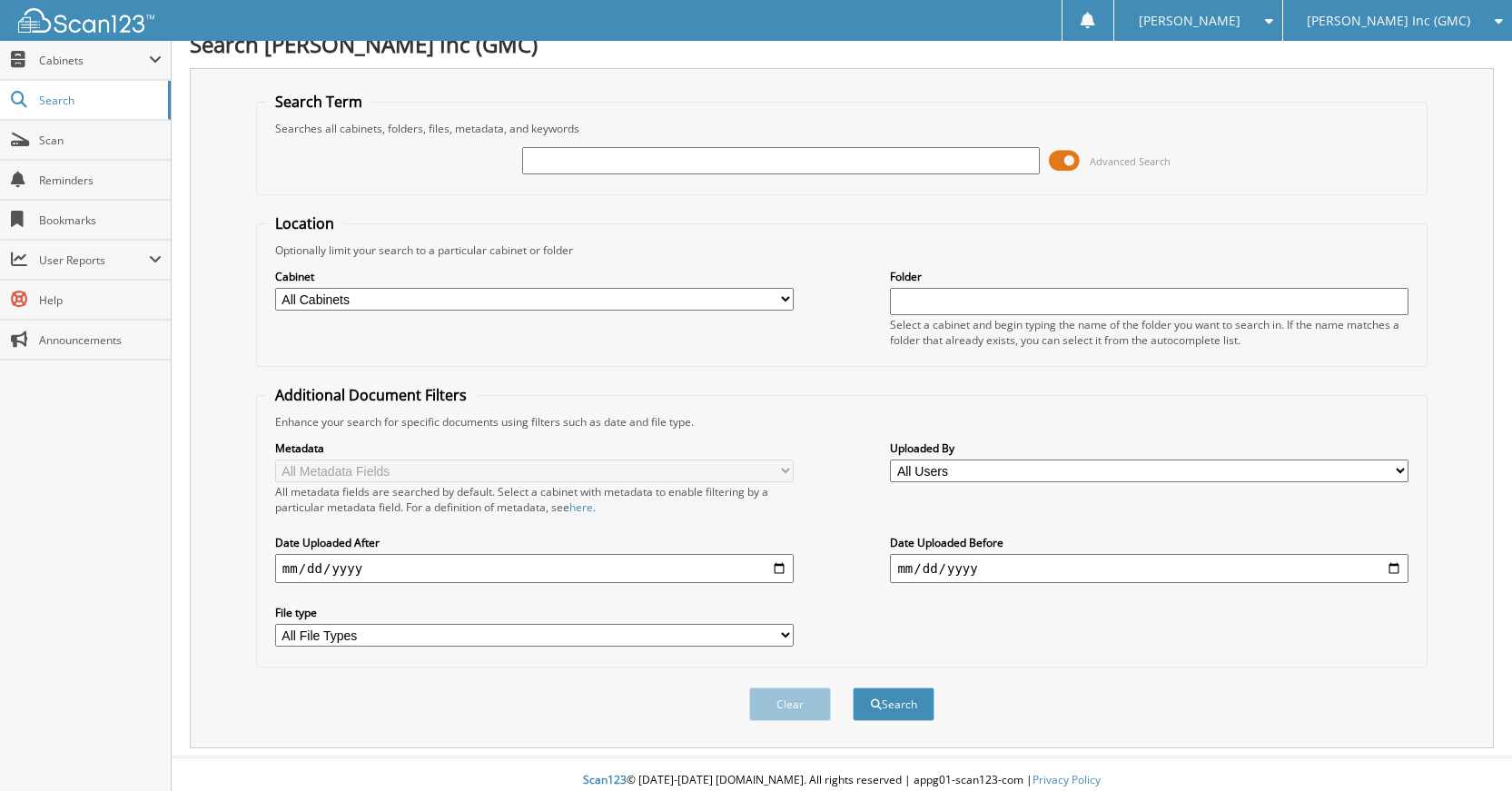
scroll to position [0, 0]
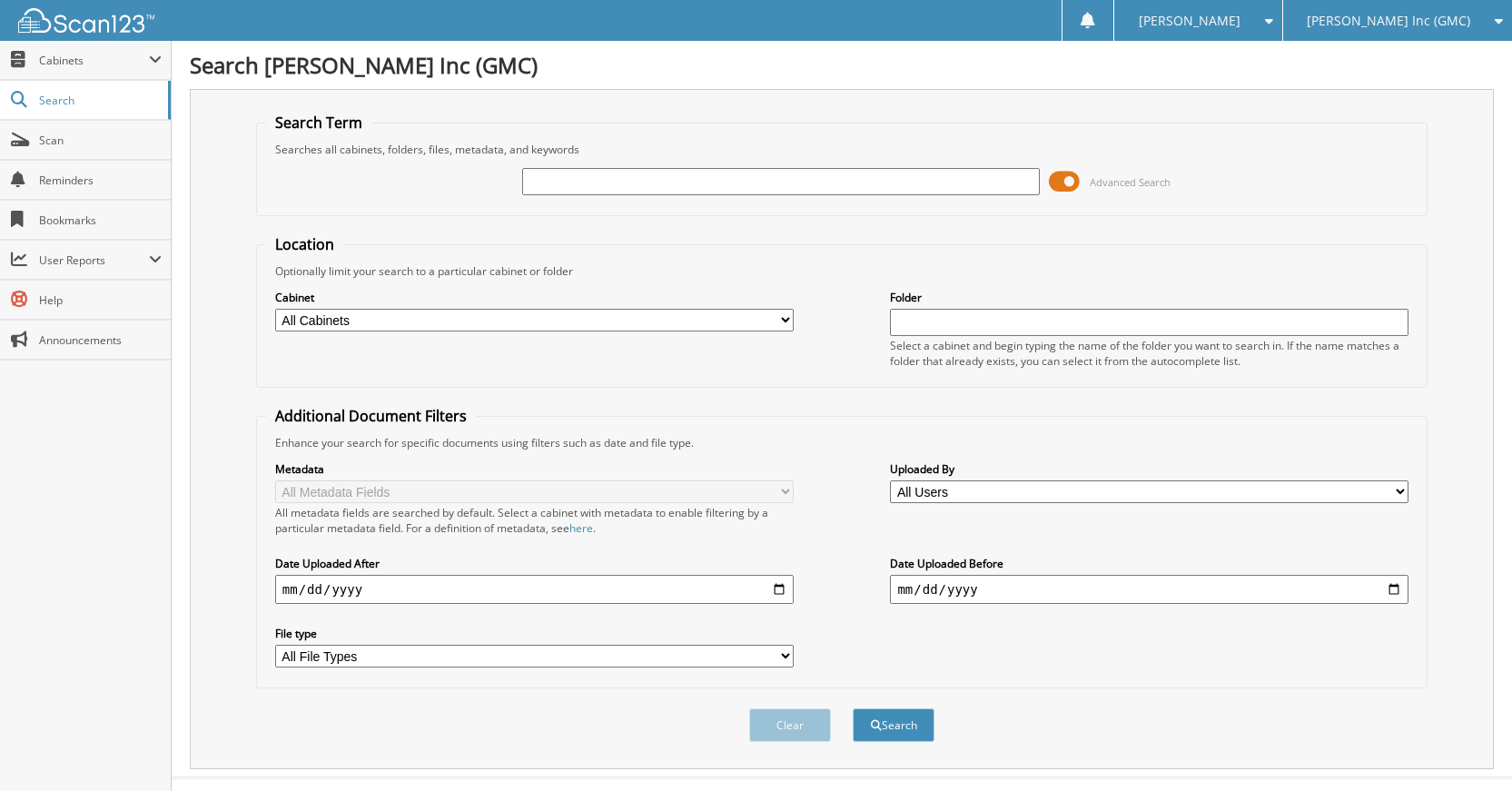
click at [843, 191] on input "text" at bounding box center [780, 182] width 518 height 27
type input "230923"
click at [853, 708] on button "Search" at bounding box center [893, 725] width 82 height 34
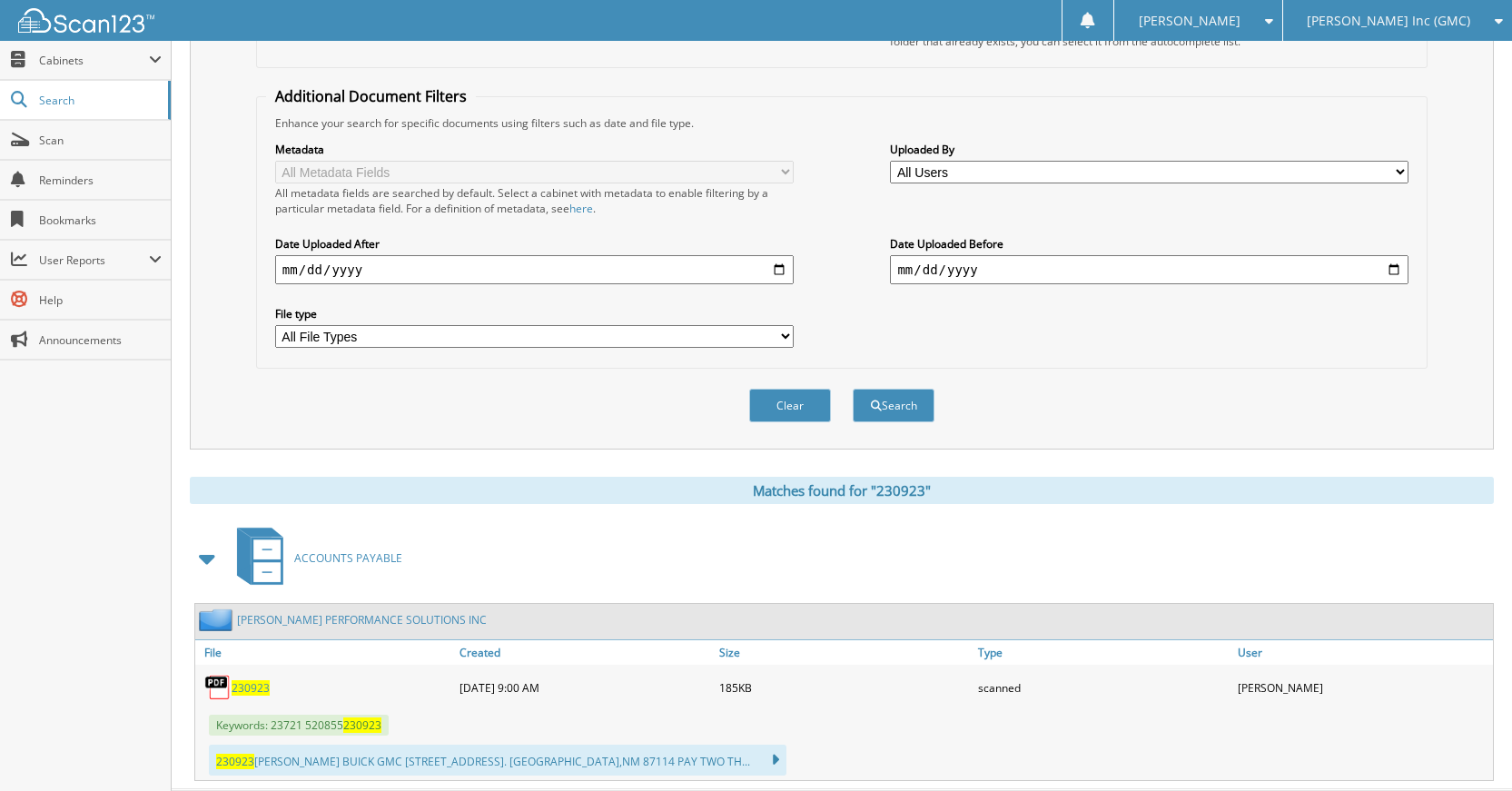
scroll to position [365, 0]
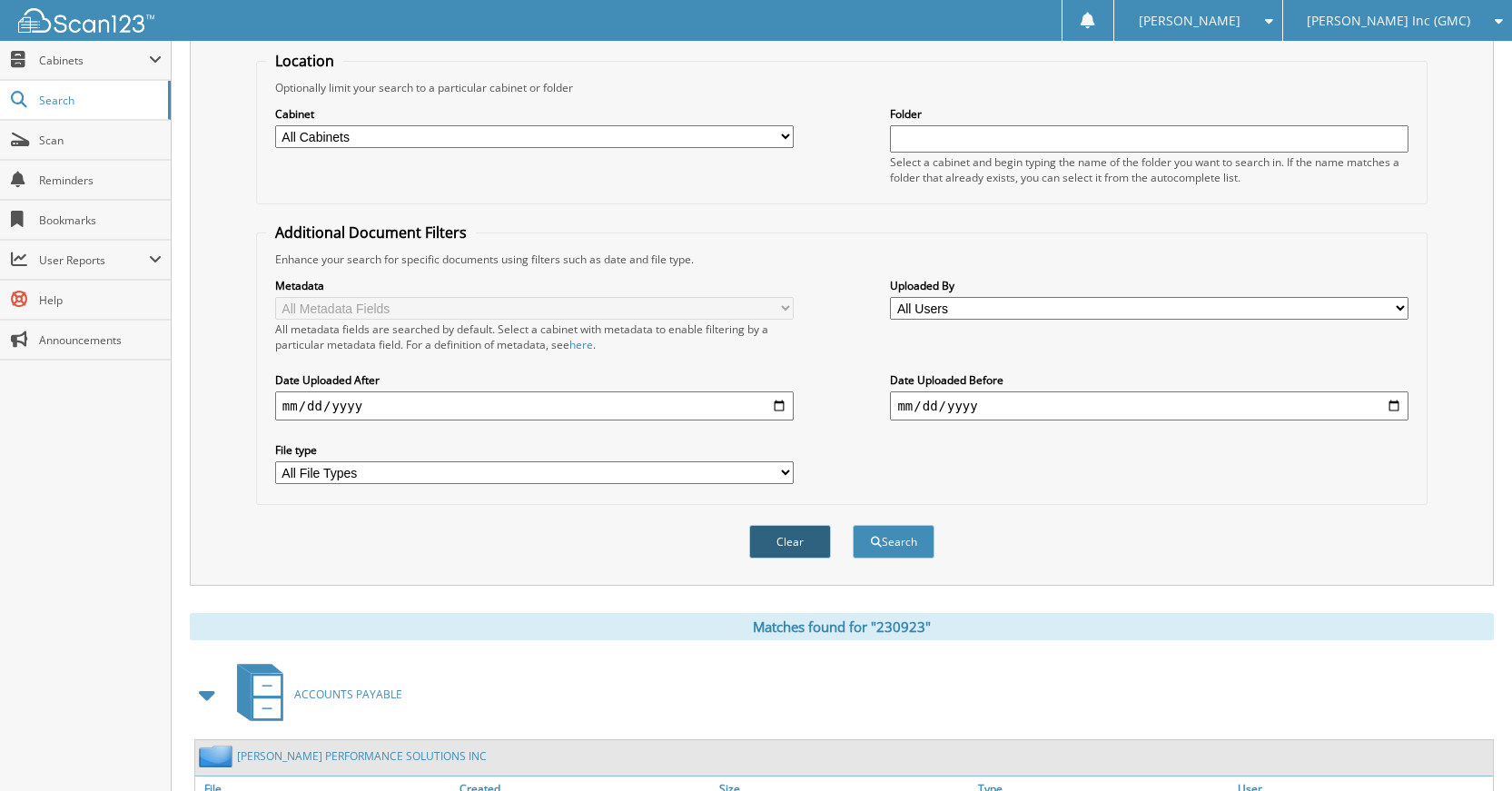
click at [783, 545] on button "Clear" at bounding box center [790, 542] width 82 height 34
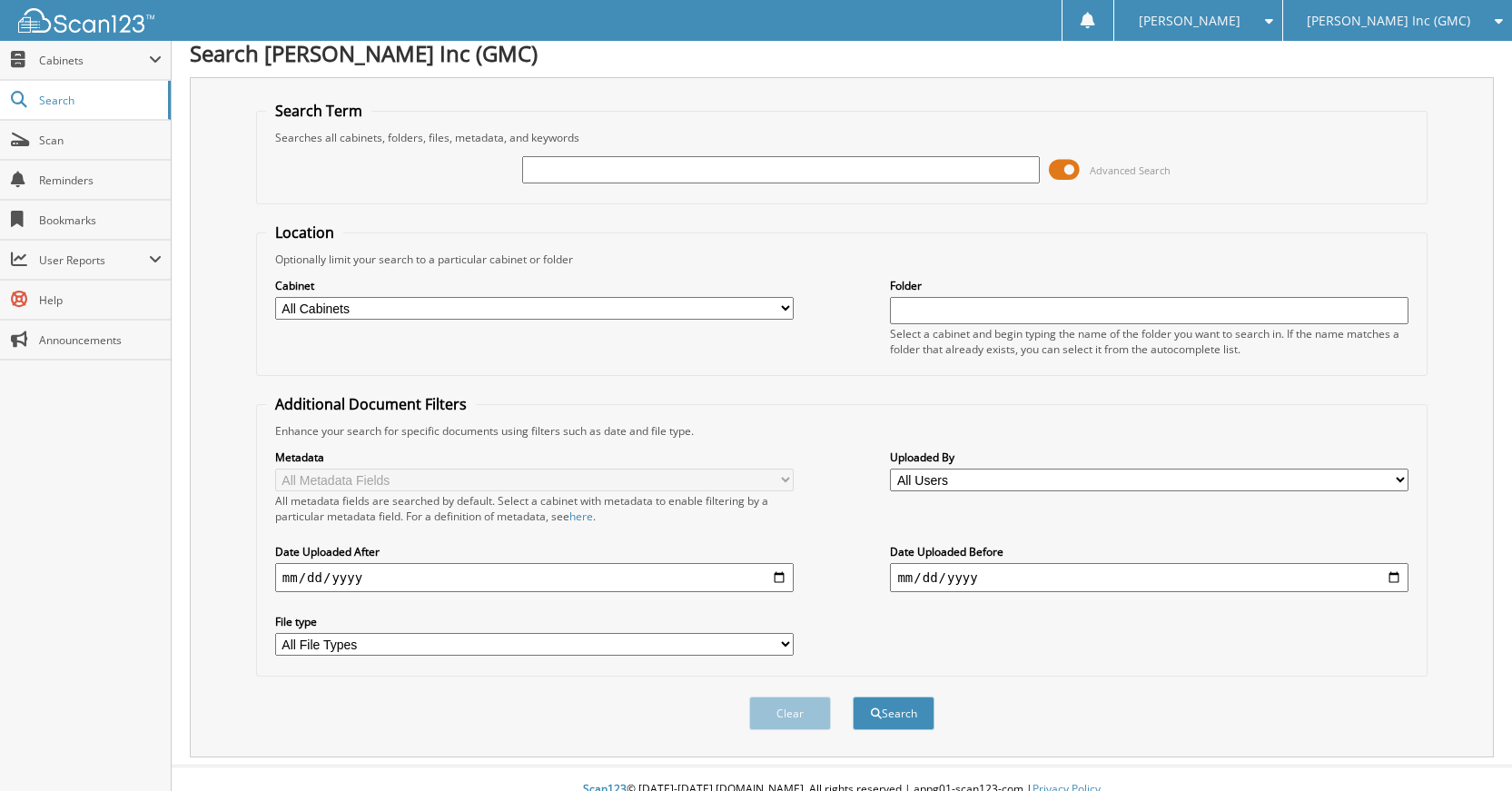
scroll to position [0, 0]
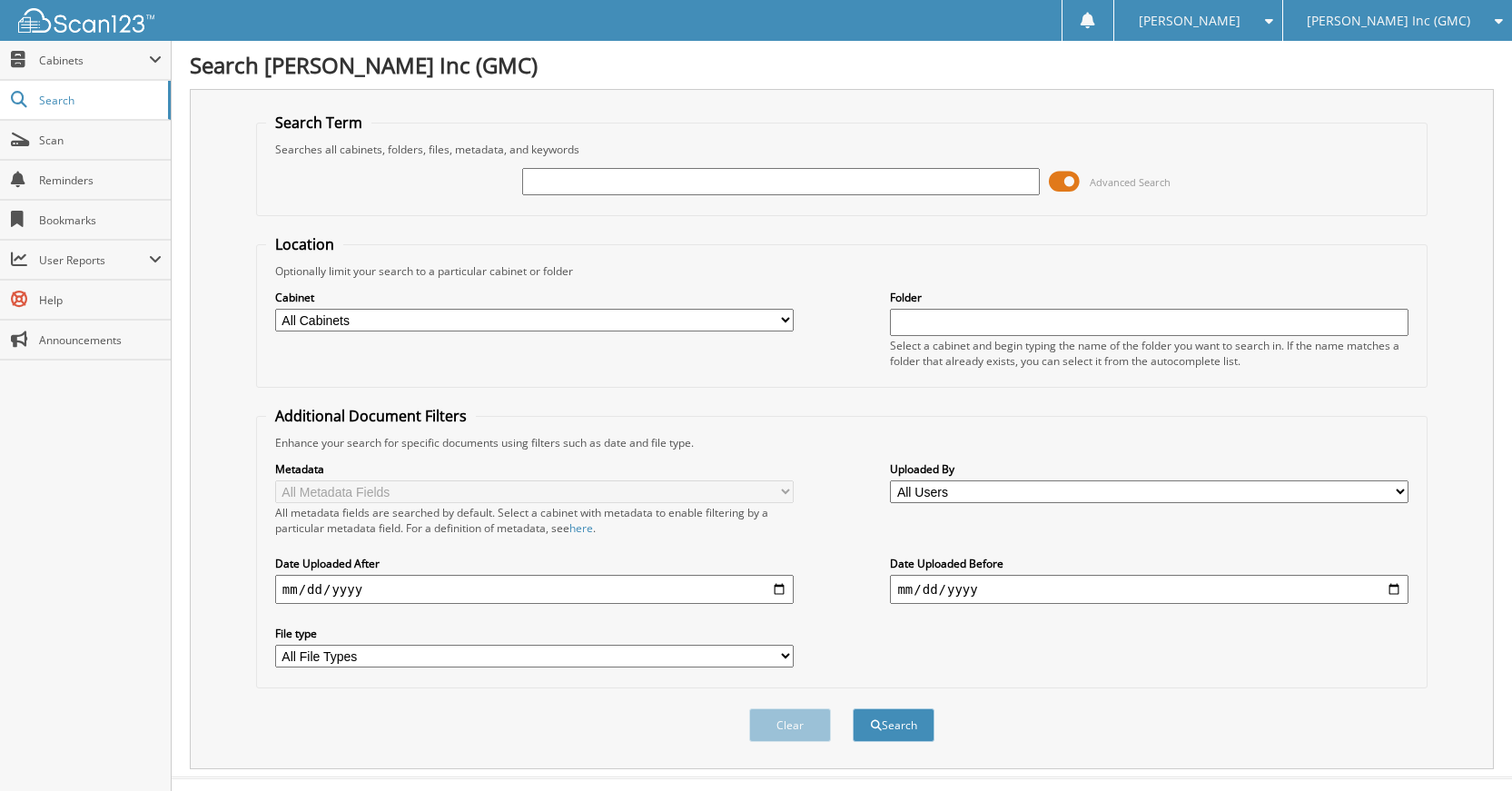
click at [801, 190] on input "text" at bounding box center [780, 182] width 518 height 27
click at [800, 189] on input "text" at bounding box center [780, 182] width 518 height 27
type input "230921"
click at [853, 708] on button "Search" at bounding box center [893, 725] width 82 height 34
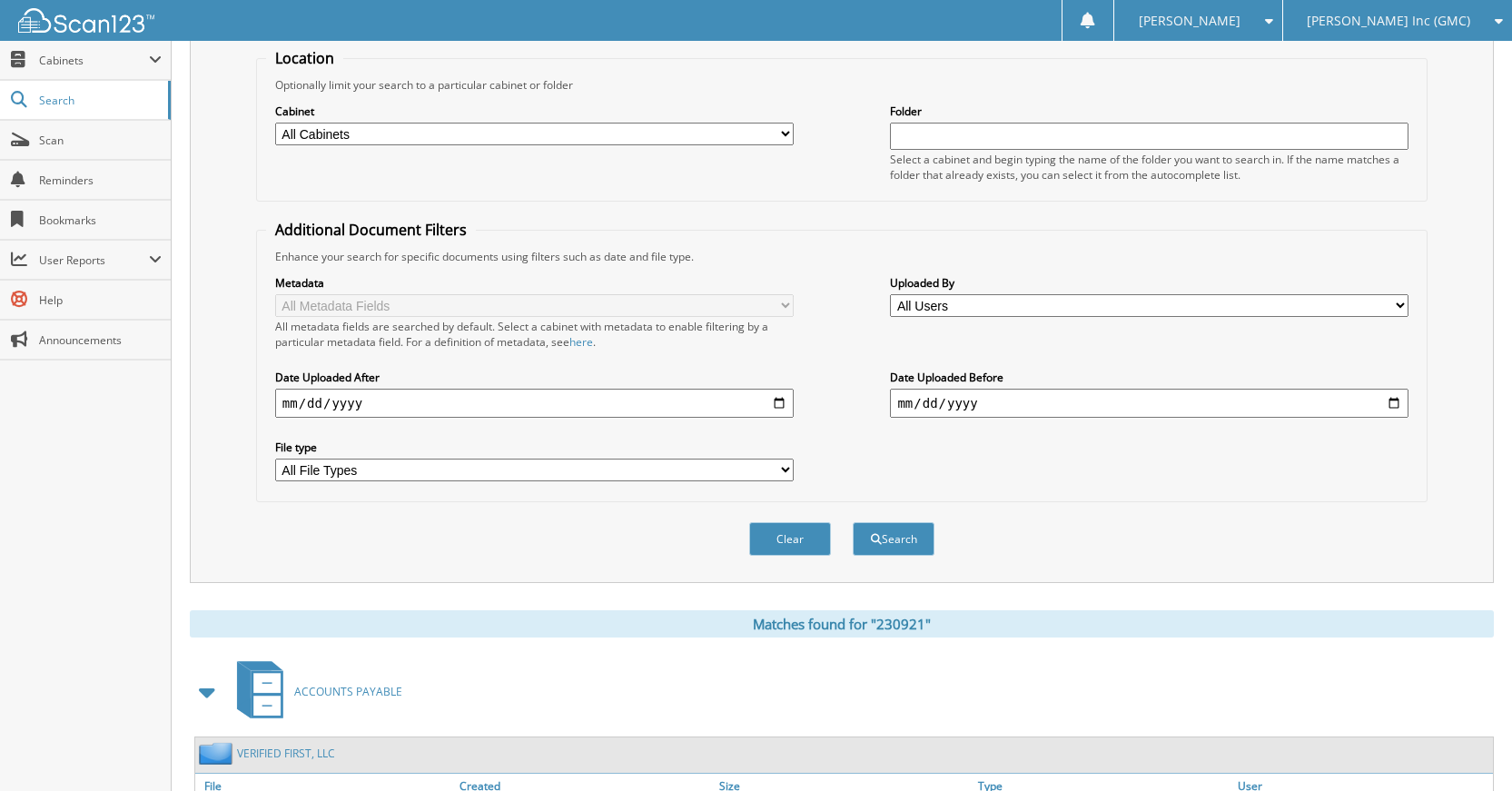
scroll to position [2, 0]
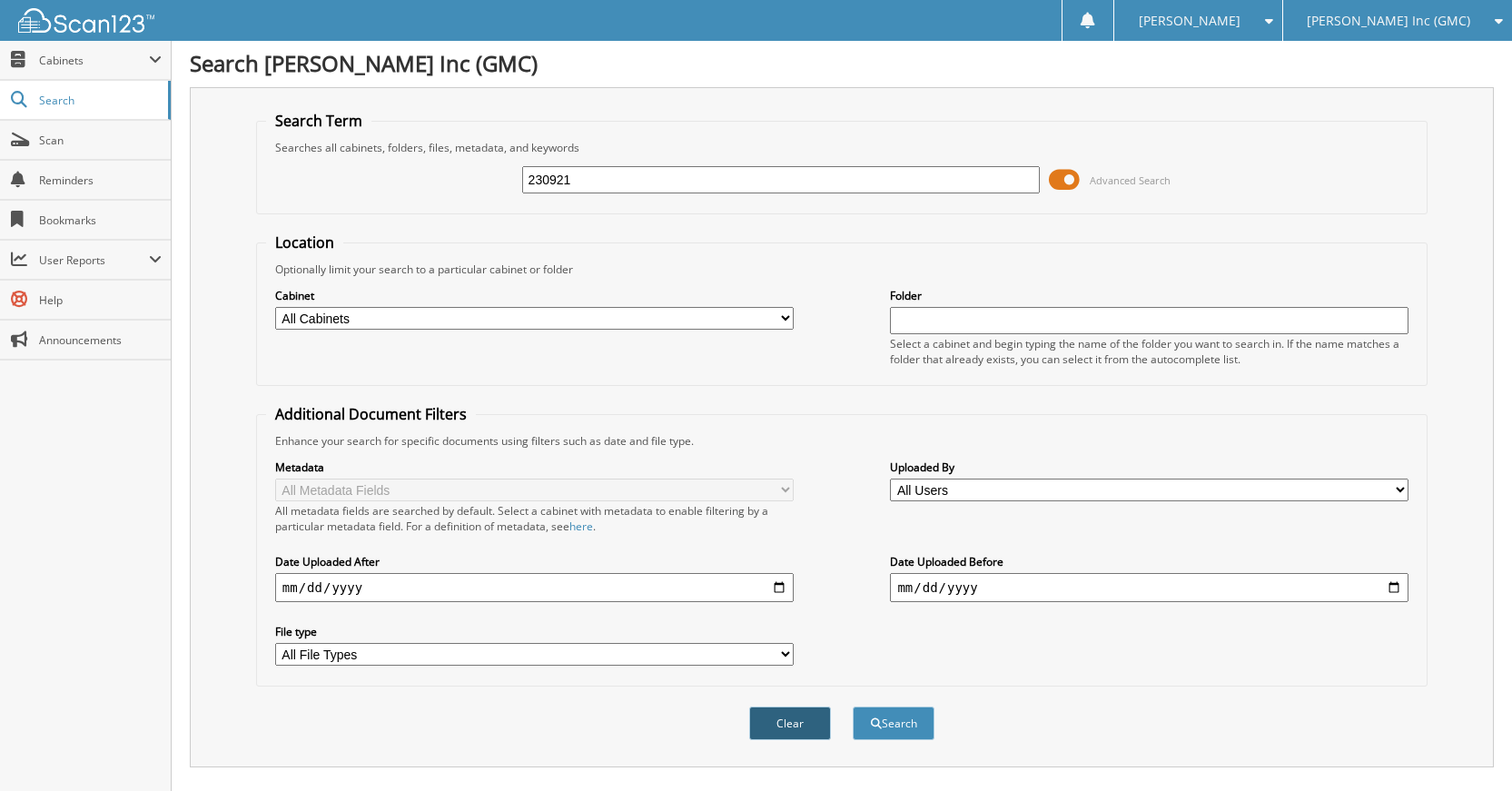
click at [785, 723] on button "Clear" at bounding box center [790, 723] width 82 height 34
click at [895, 194] on input "text" at bounding box center [780, 182] width 518 height 27
type input "230943"
click at [853, 708] on button "Search" at bounding box center [893, 725] width 82 height 34
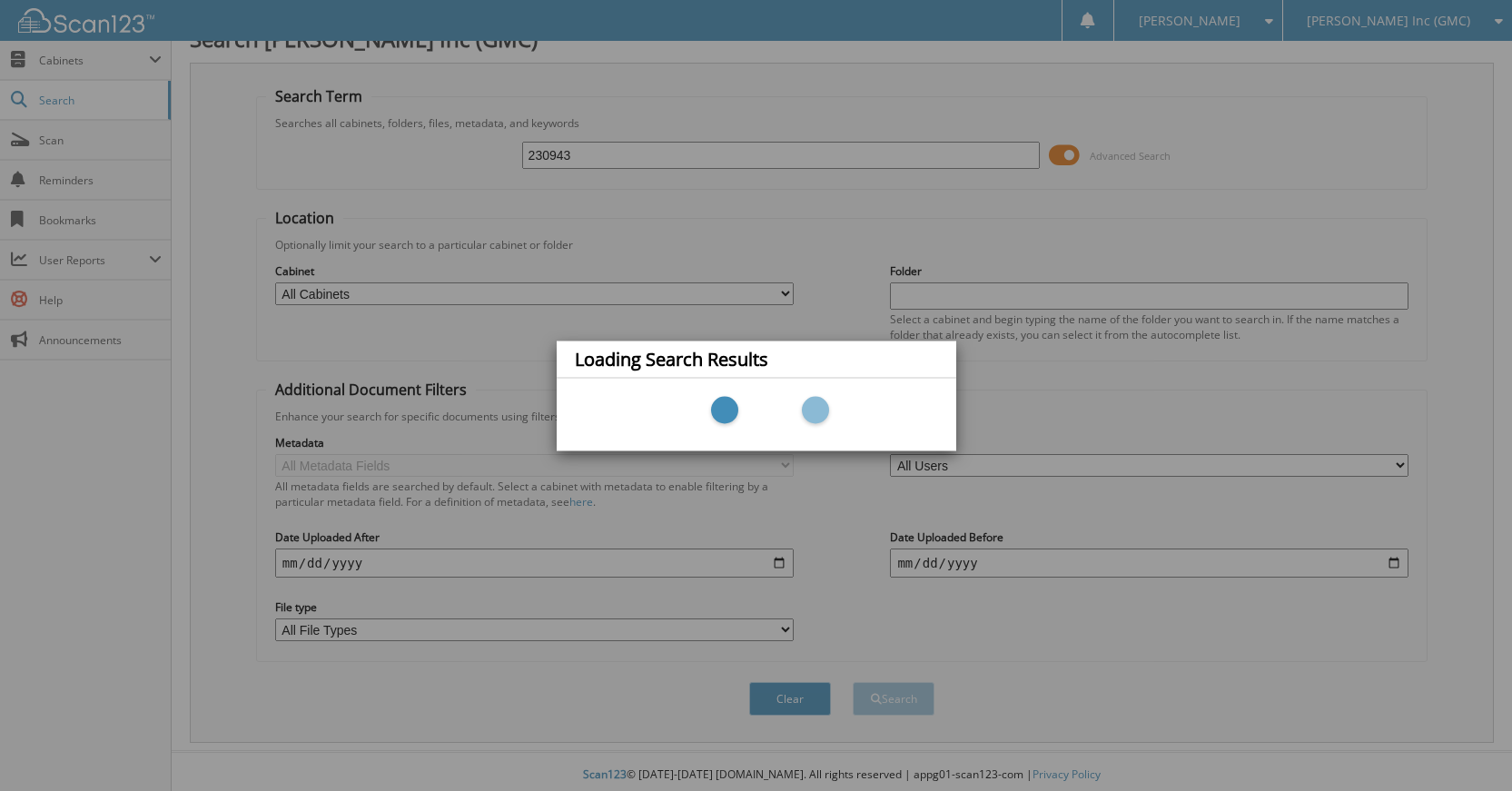
scroll to position [34, 0]
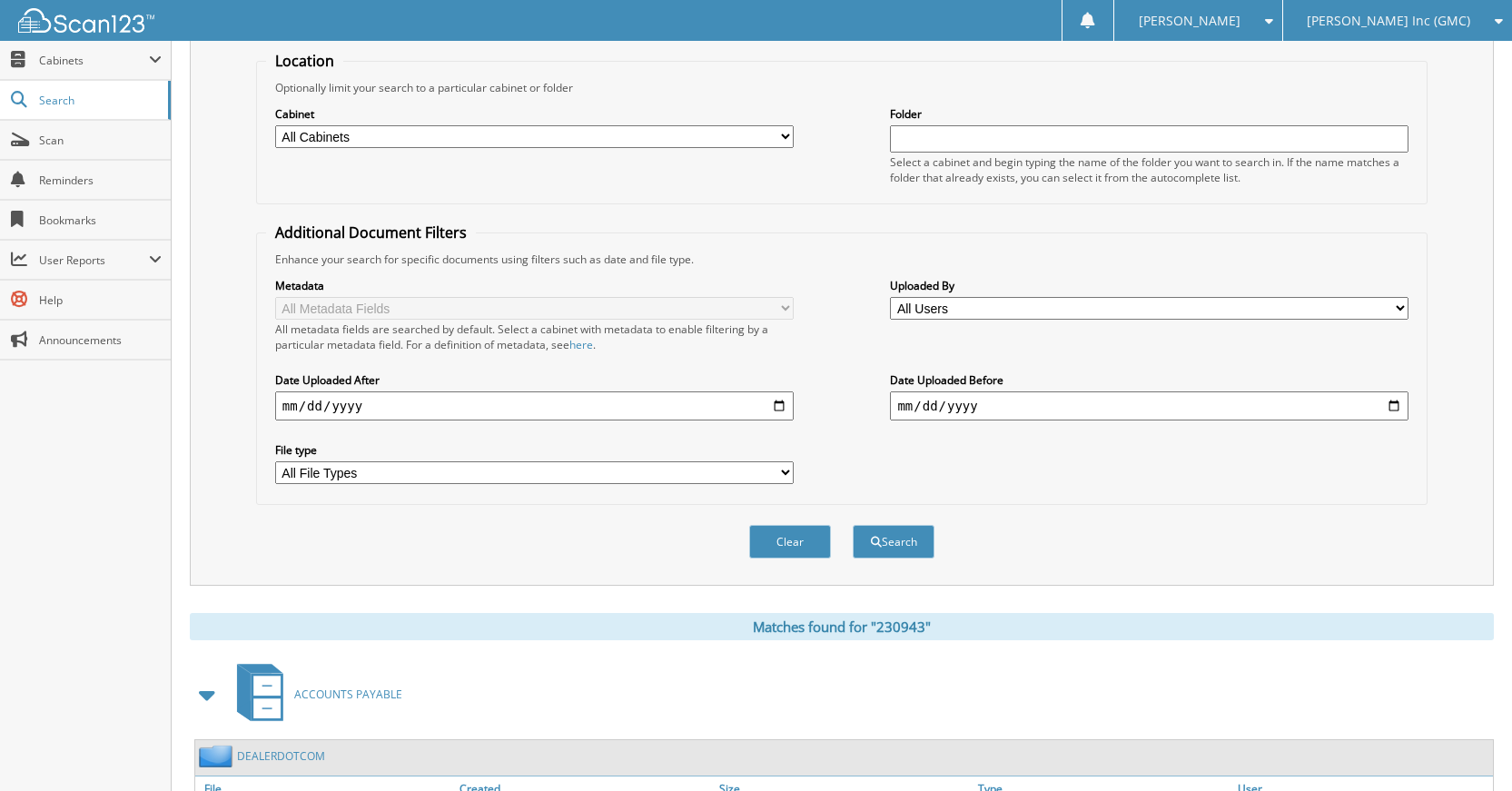
scroll to position [92, 0]
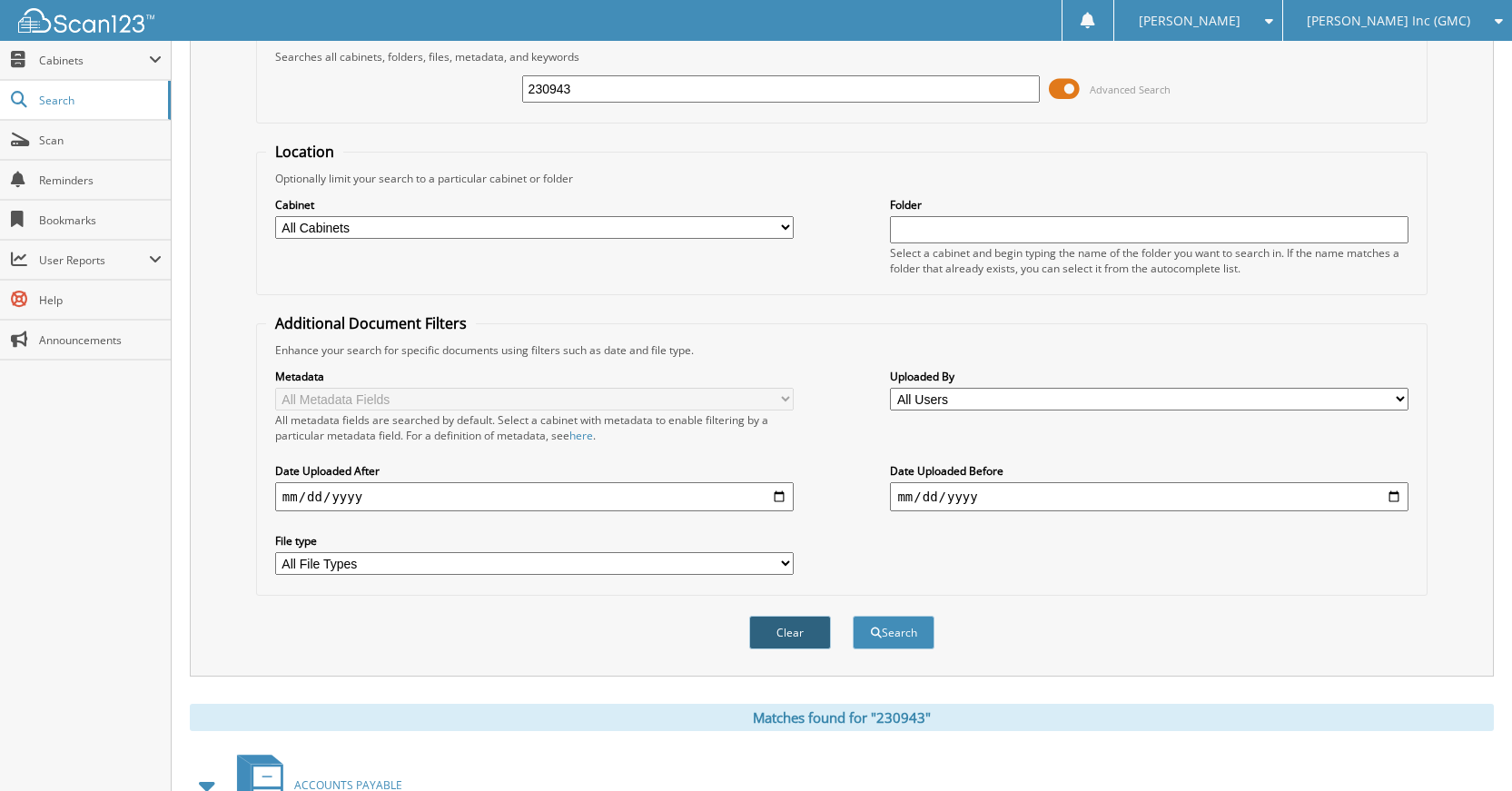
click at [790, 640] on button "Clear" at bounding box center [790, 633] width 82 height 34
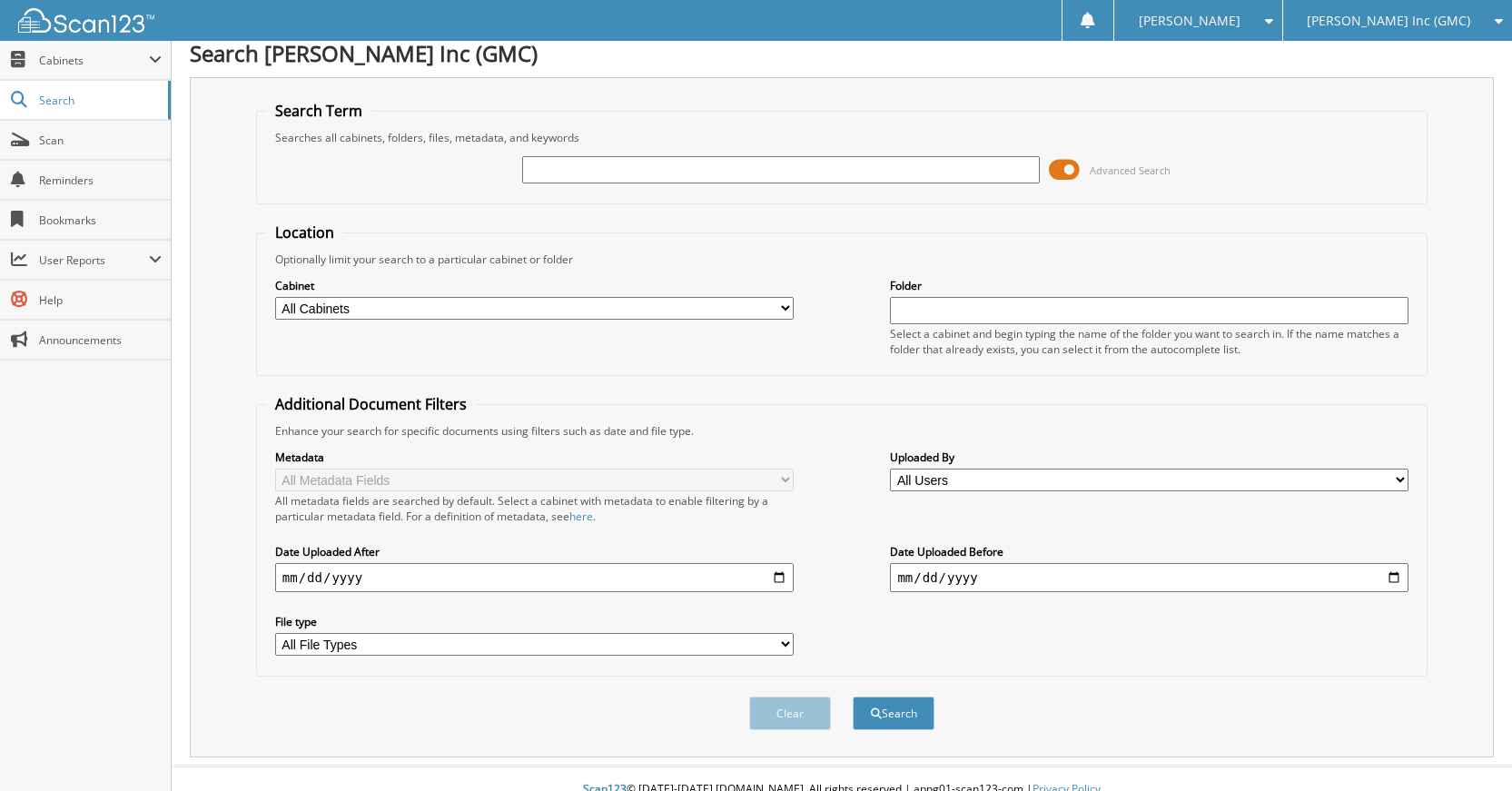
scroll to position [0, 0]
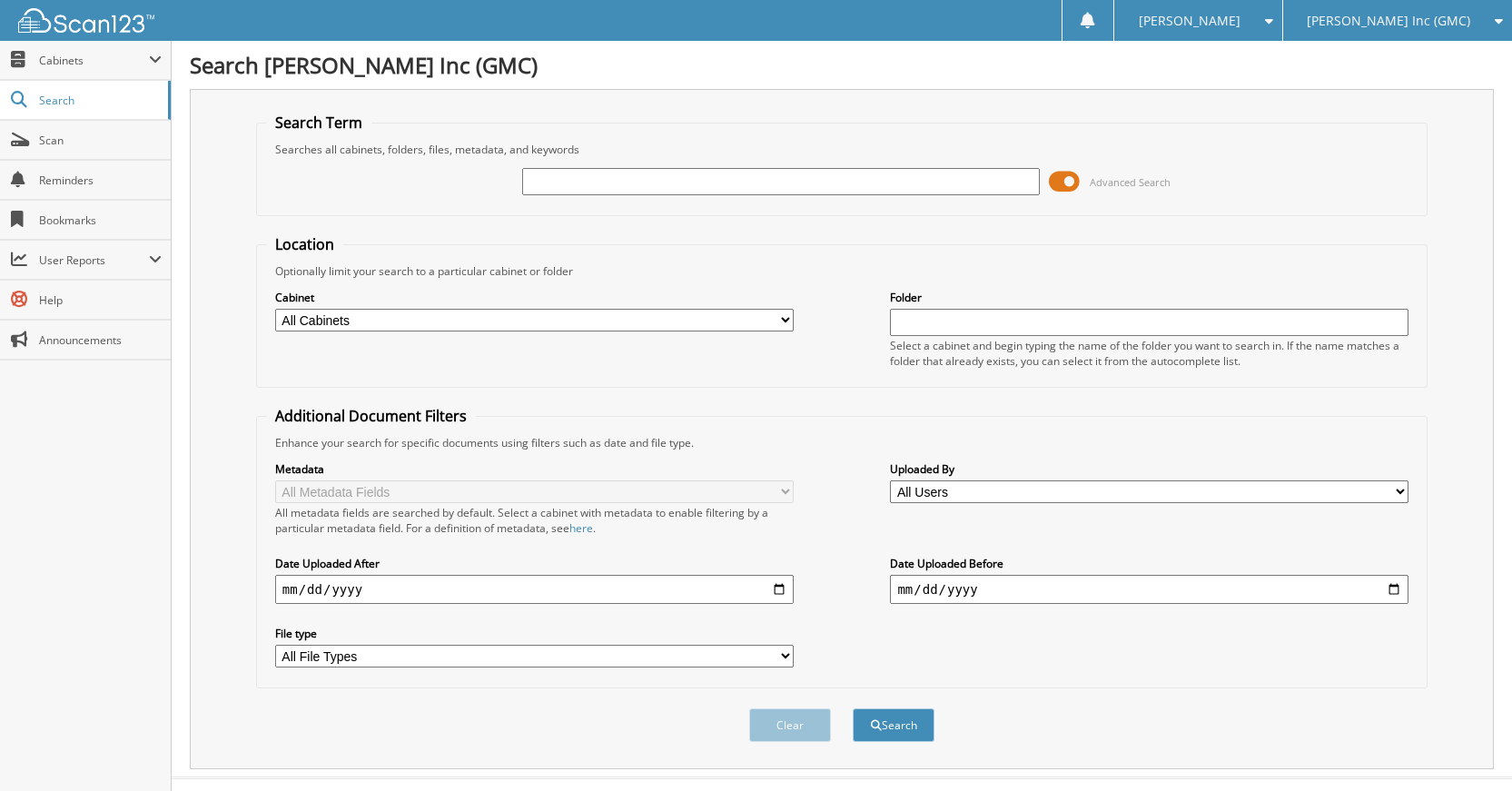
click at [792, 190] on input "text" at bounding box center [780, 182] width 518 height 27
type input "230944"
click at [853, 708] on button "Search" at bounding box center [893, 725] width 82 height 34
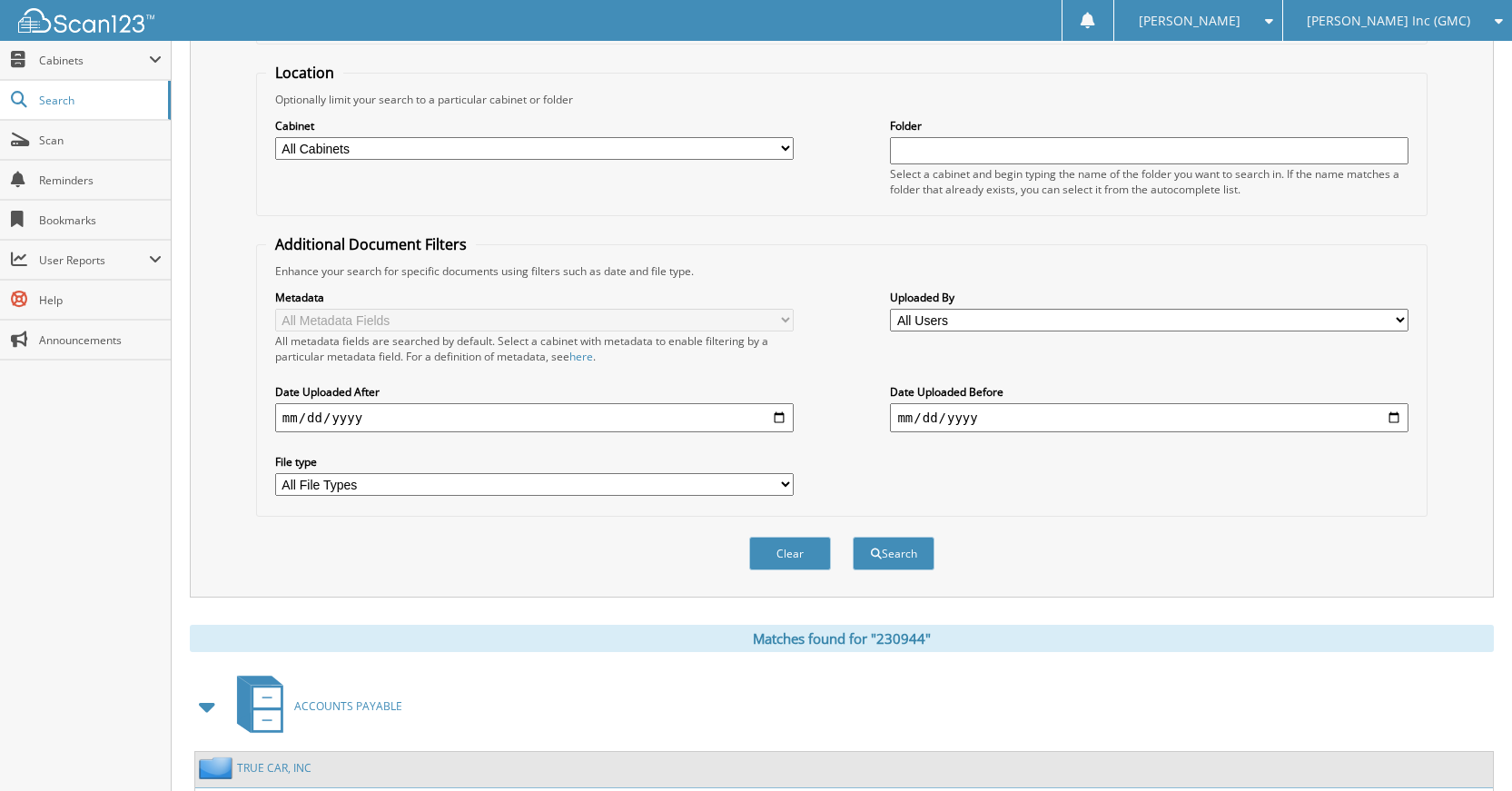
scroll to position [365, 0]
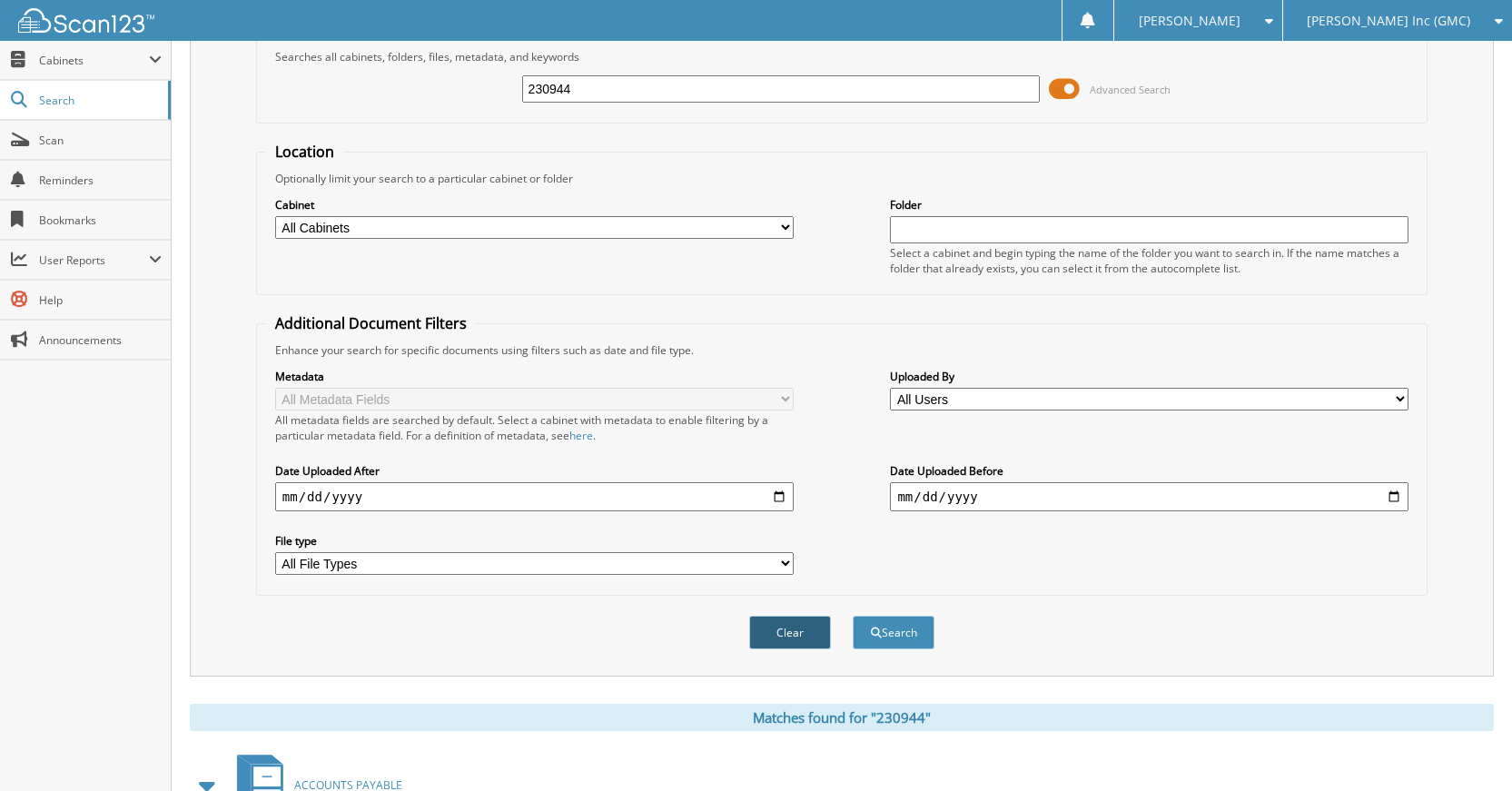
click at [801, 621] on button "Clear" at bounding box center [790, 633] width 82 height 34
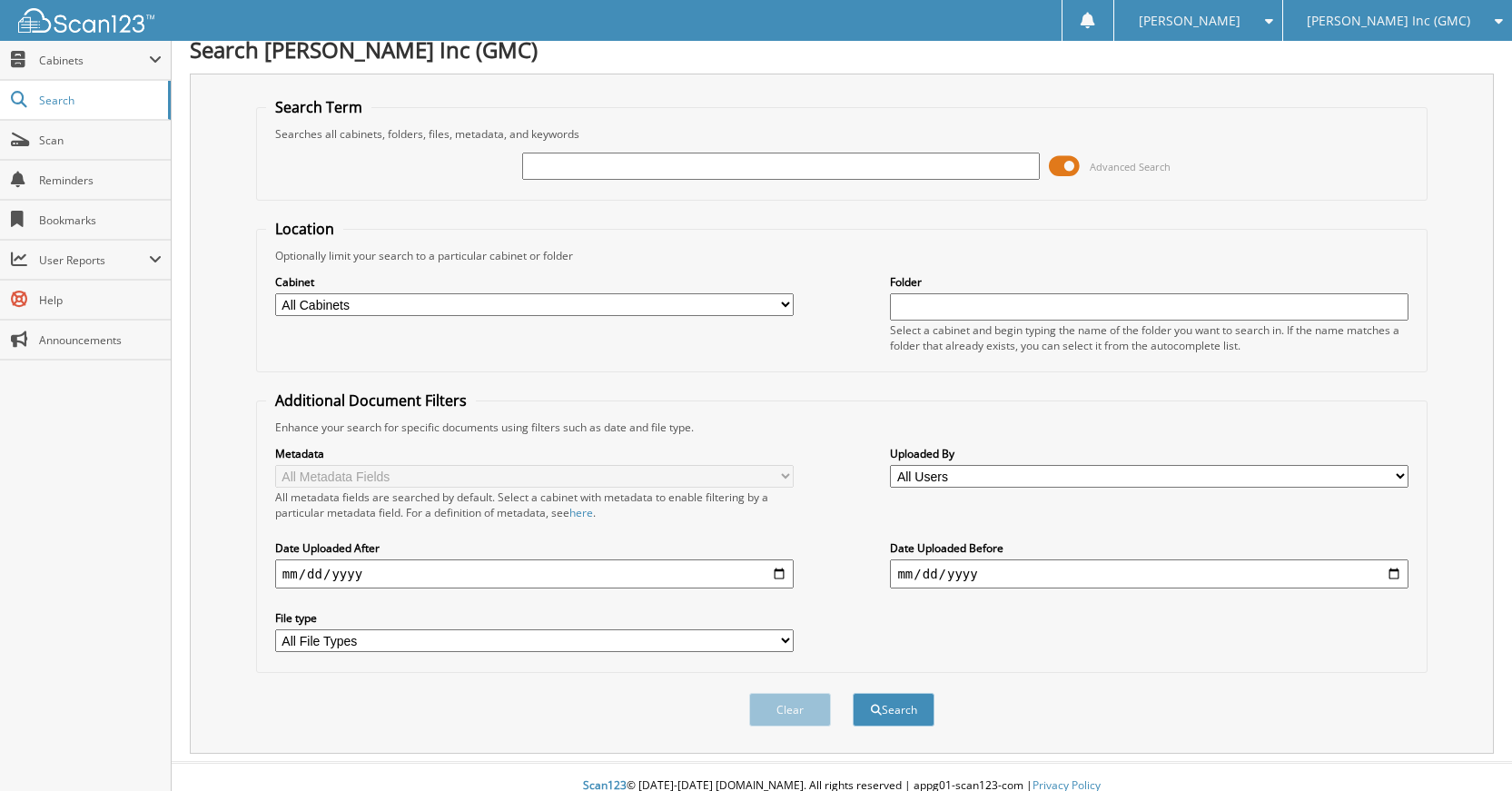
scroll to position [0, 0]
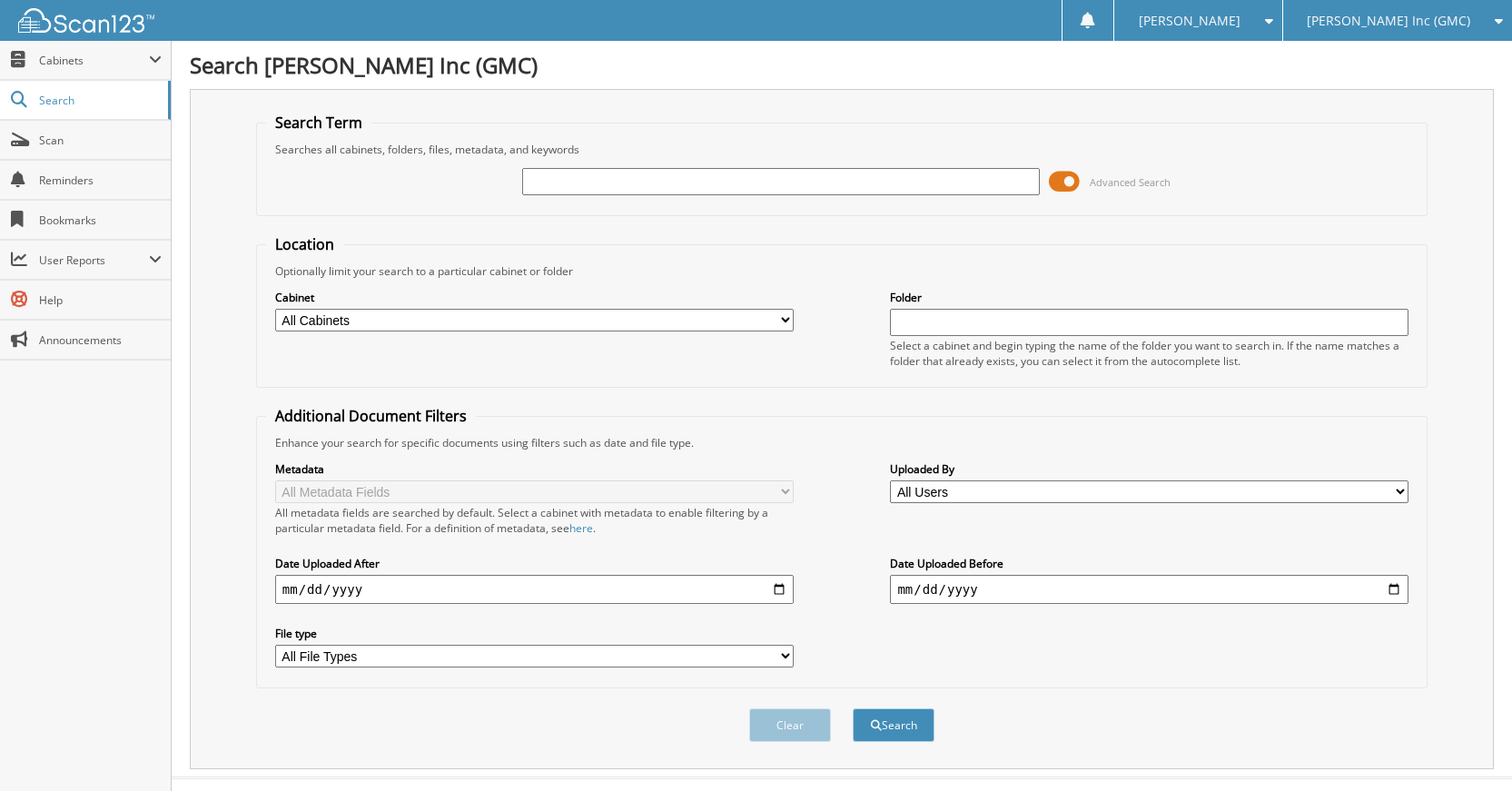
click at [830, 170] on div at bounding box center [780, 182] width 518 height 31
click at [828, 172] on input "text" at bounding box center [780, 182] width 518 height 27
click at [955, 165] on div "Advanced Search" at bounding box center [842, 182] width 1151 height 49
click at [956, 172] on input "text" at bounding box center [780, 182] width 518 height 27
type input "230955"
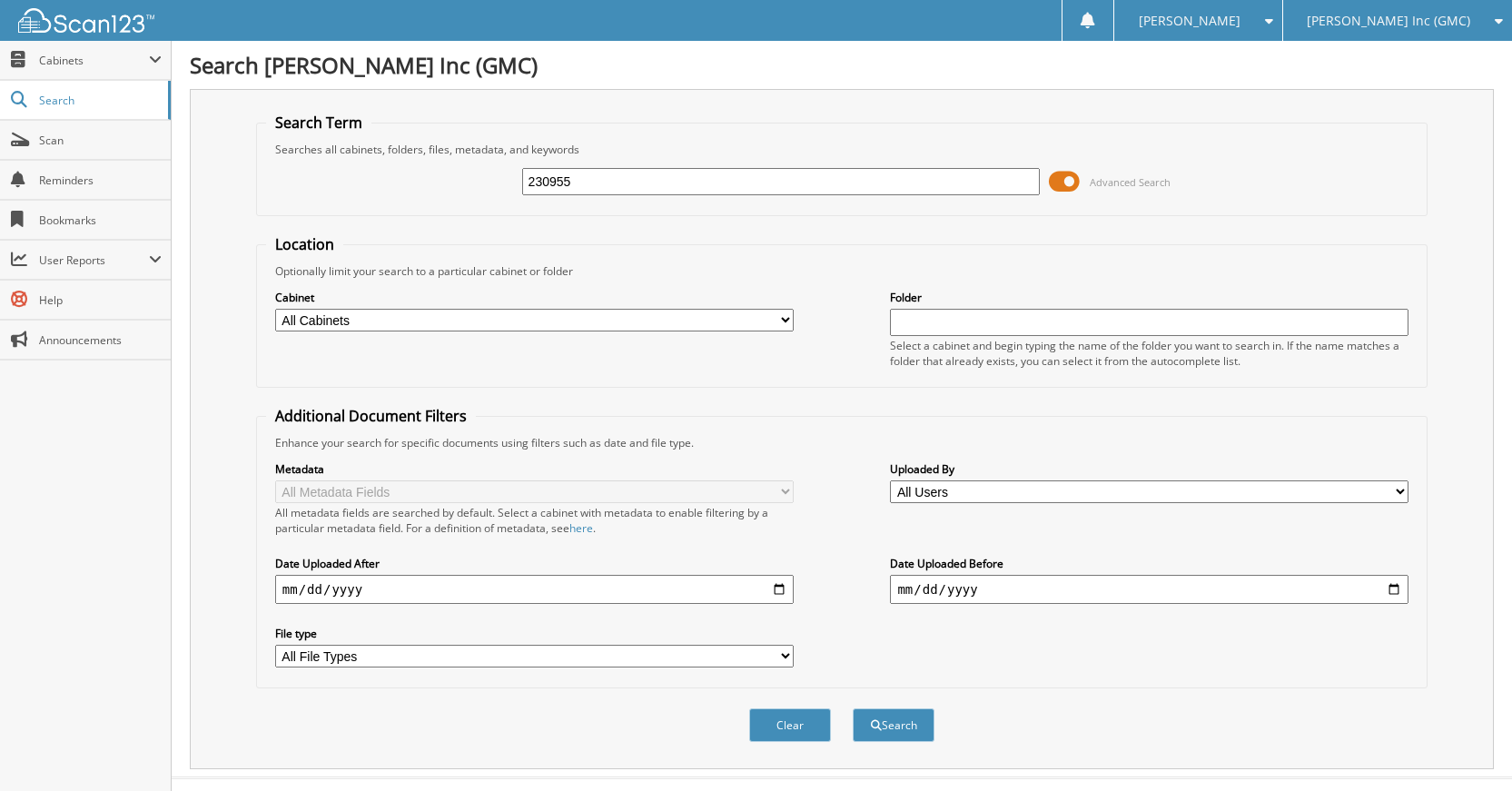
click at [853, 708] on button "Search" at bounding box center [893, 725] width 82 height 34
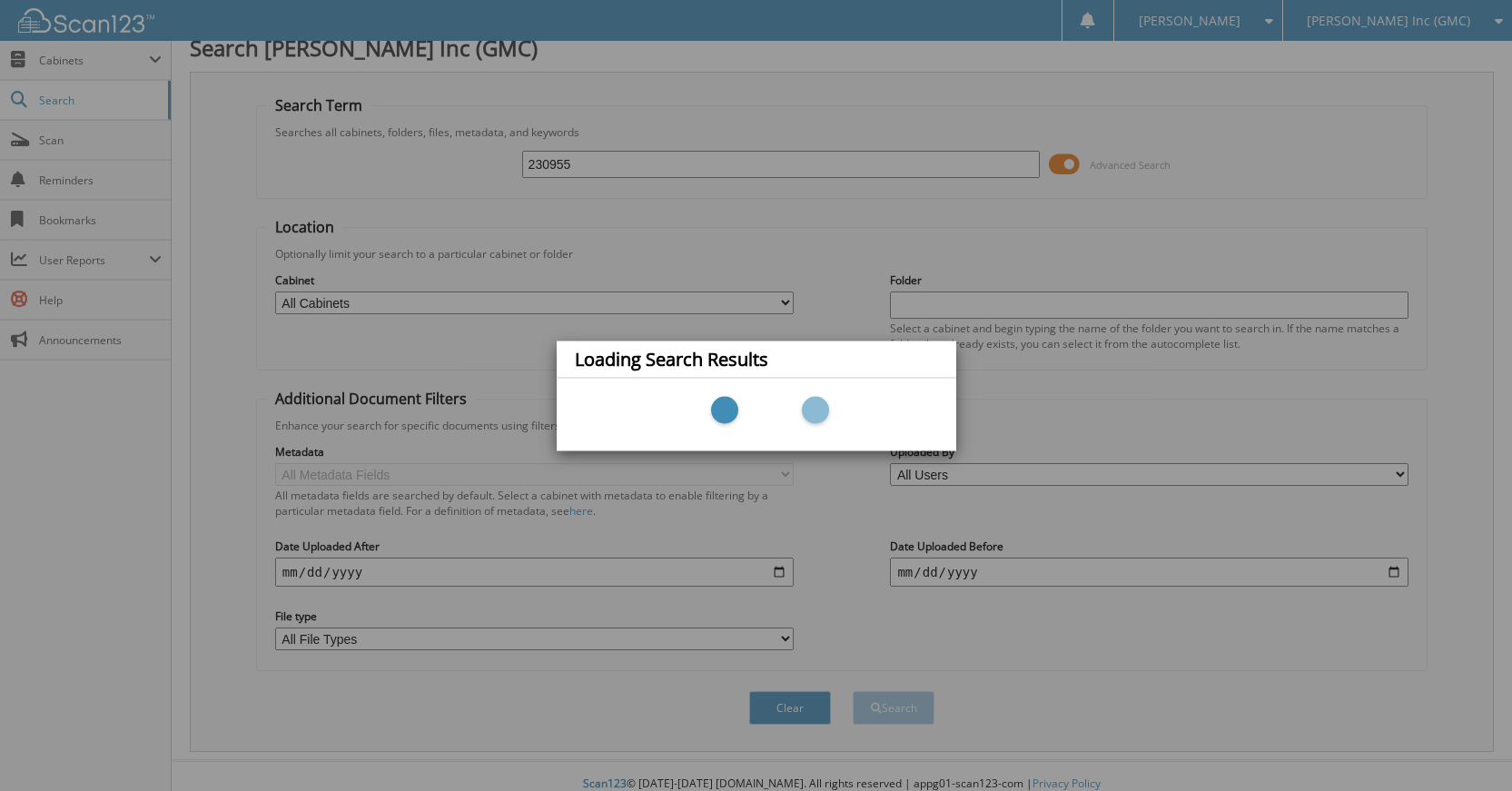
scroll to position [34, 0]
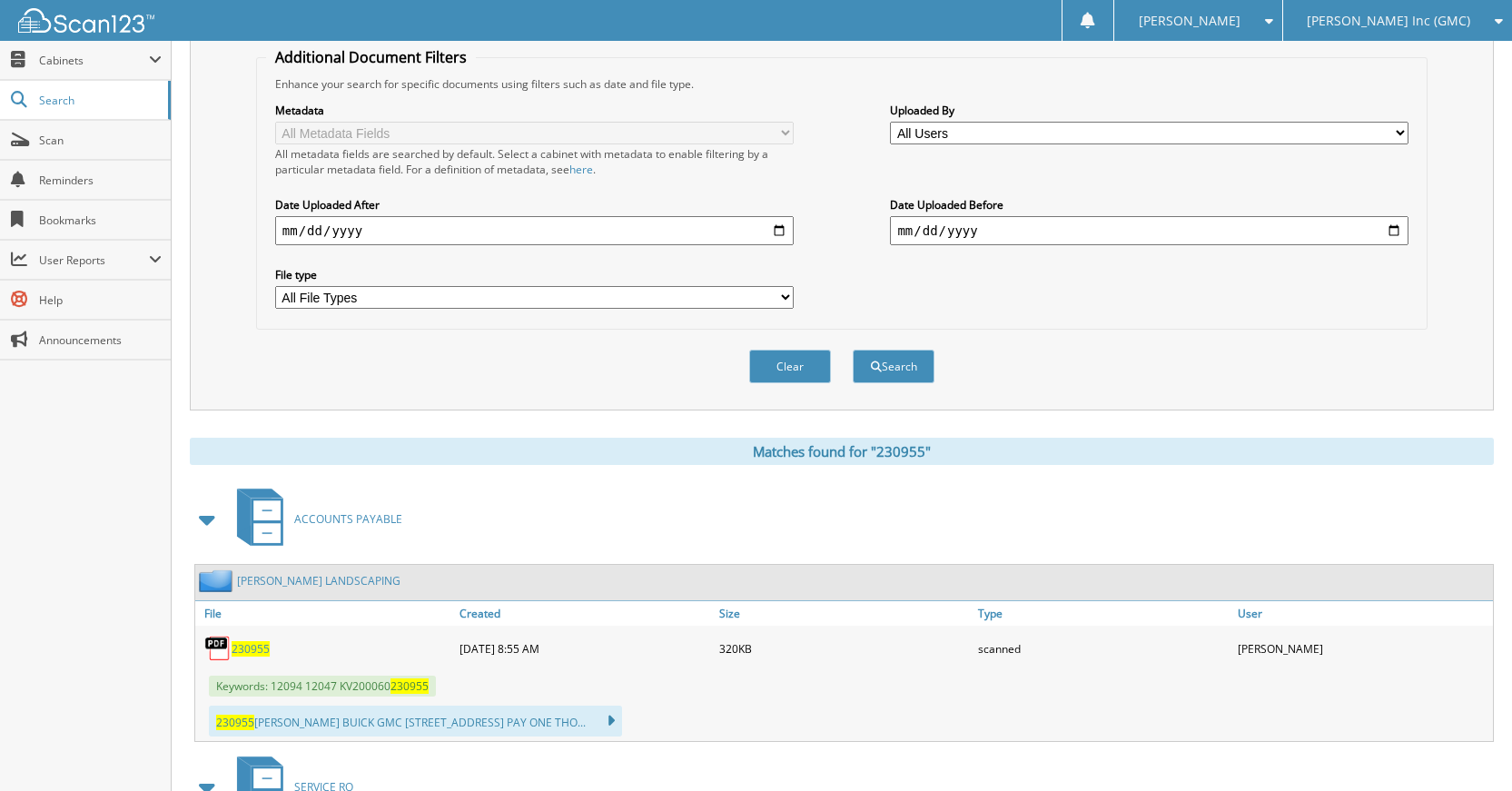
scroll to position [330, 0]
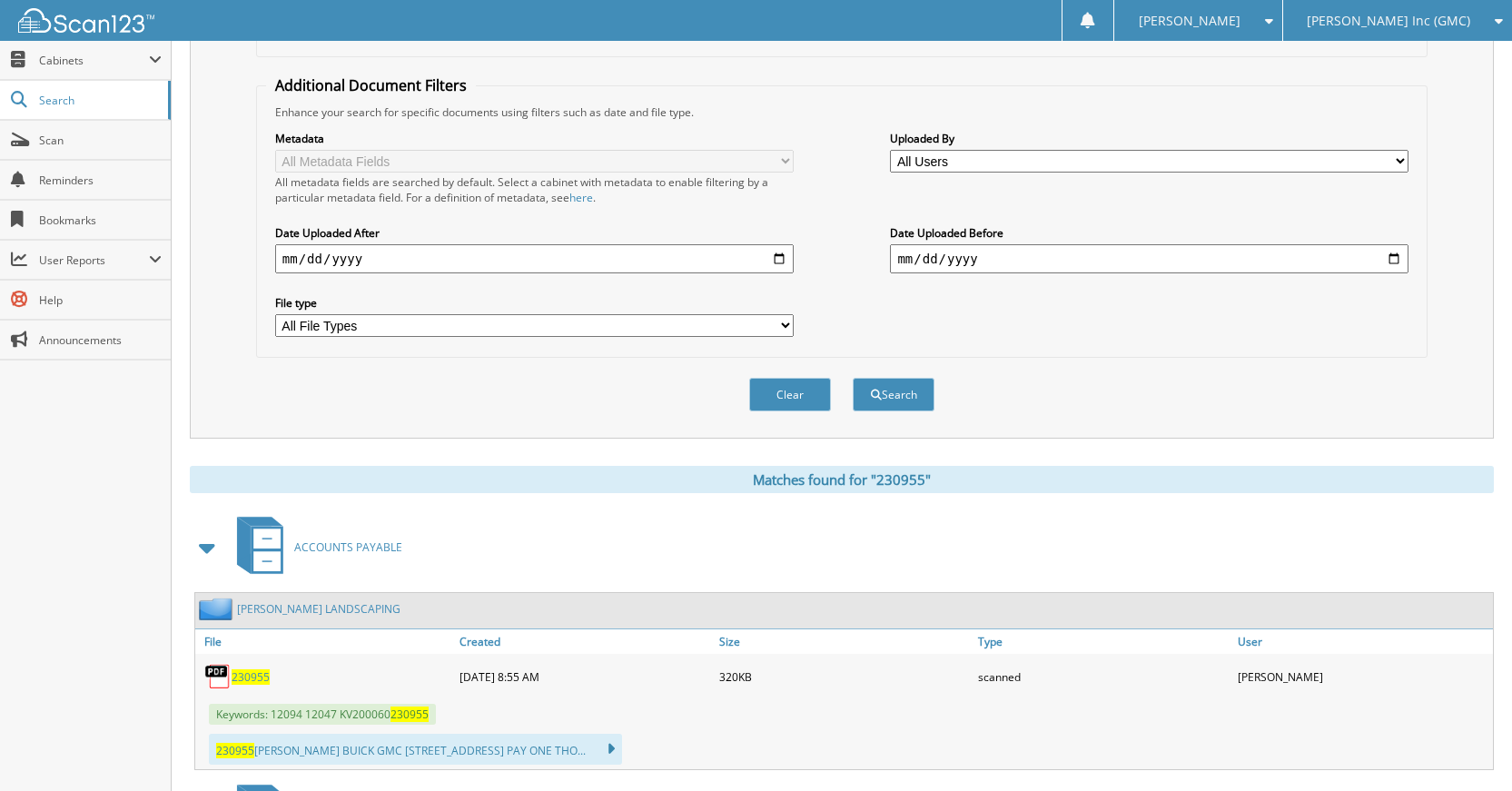
click at [796, 412] on div "Clear" at bounding box center [790, 395] width 86 height 38
click at [795, 407] on button "Clear" at bounding box center [790, 395] width 82 height 34
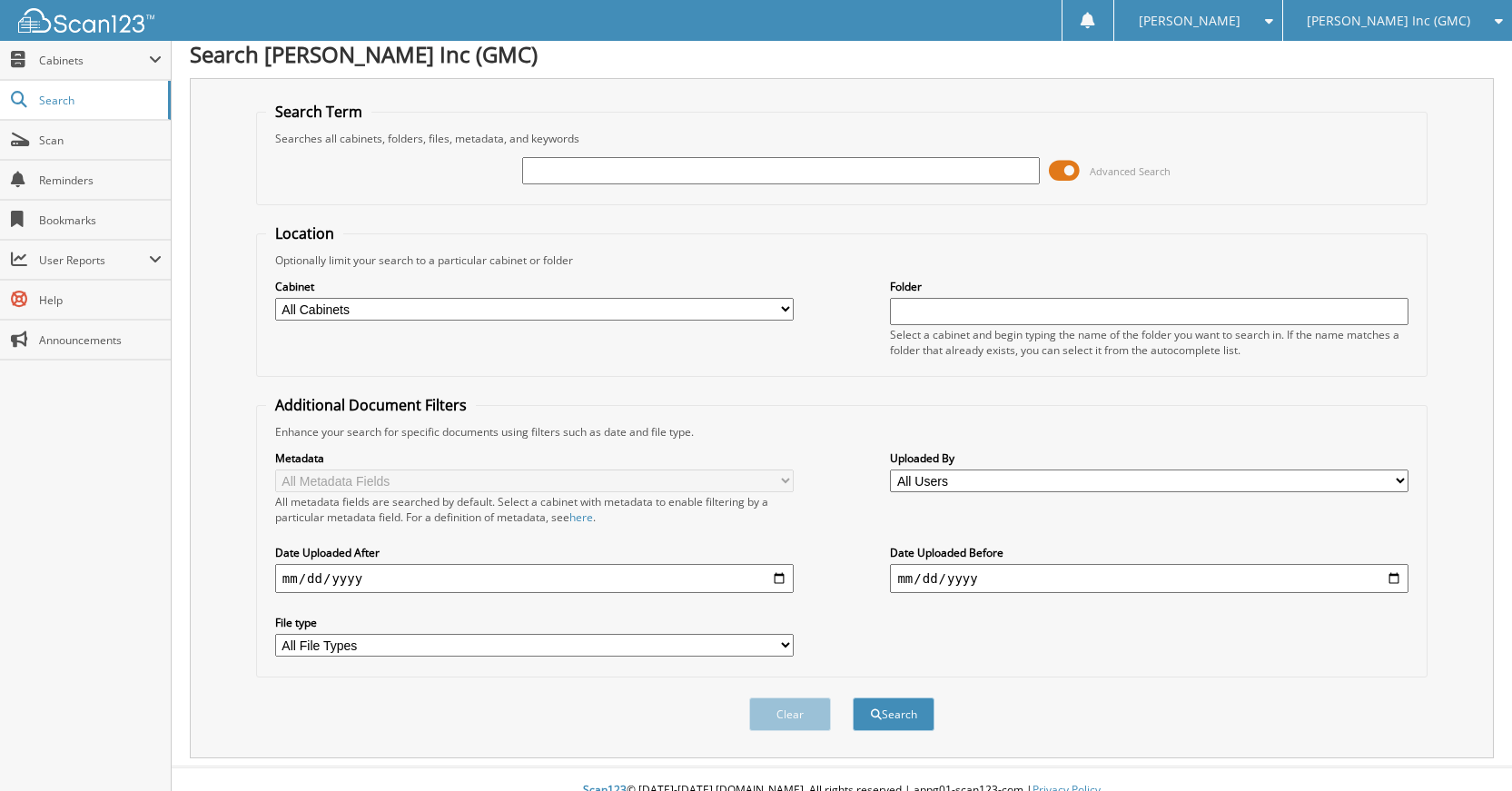
scroll to position [0, 0]
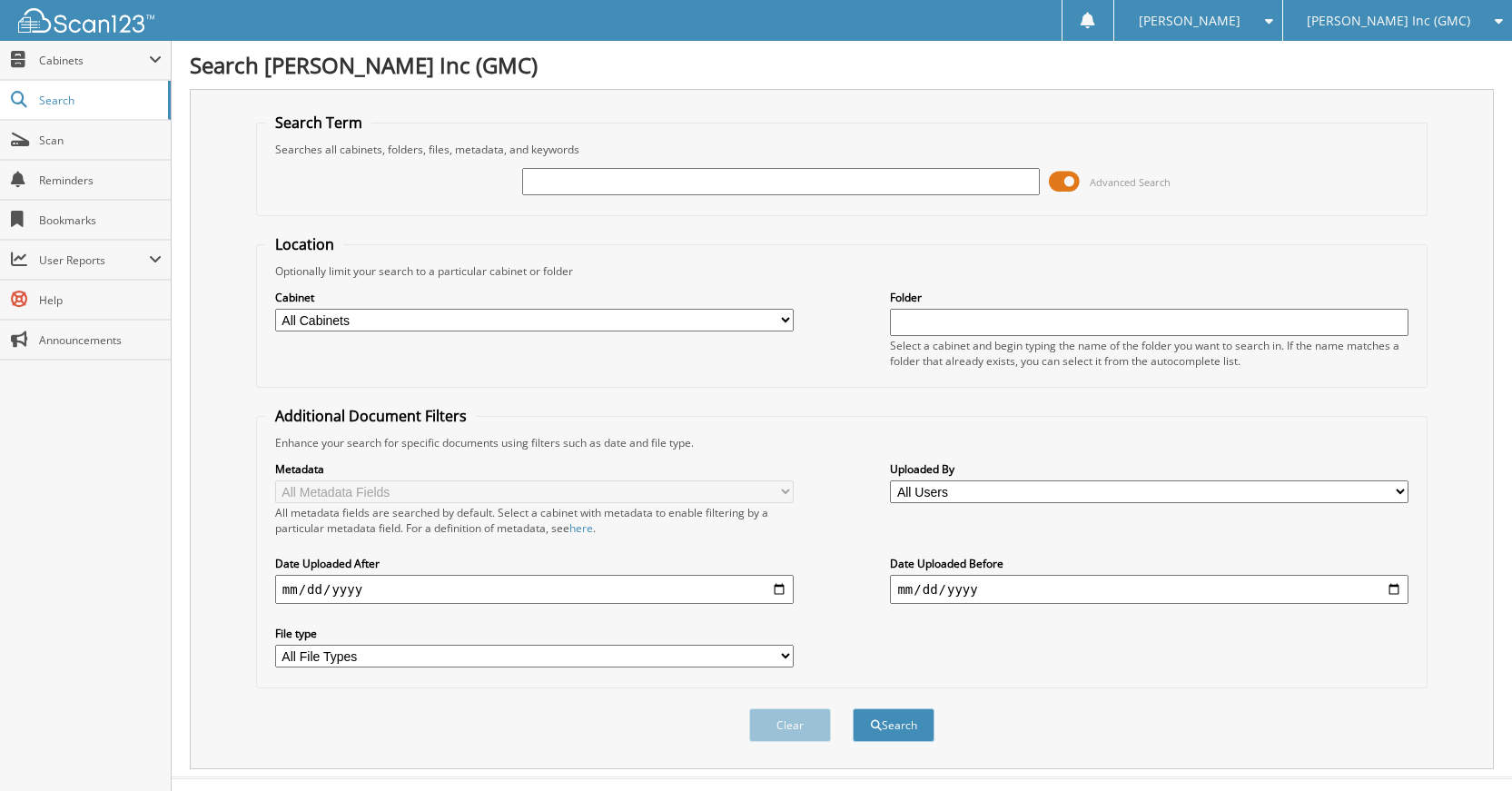
click at [877, 174] on input "text" at bounding box center [780, 182] width 518 height 27
type input "230942"
click at [853, 708] on button "Search" at bounding box center [893, 725] width 82 height 34
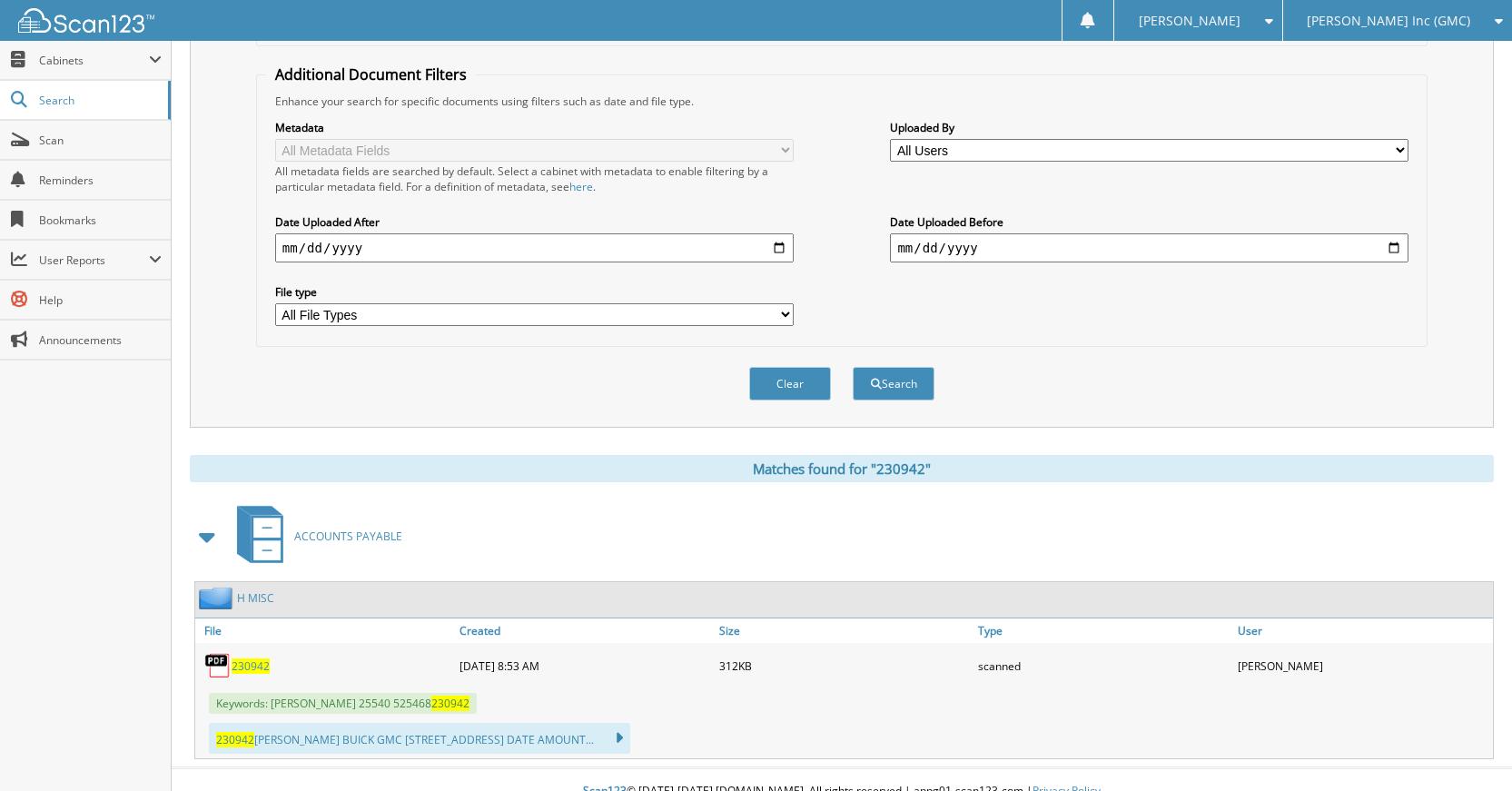
scroll to position [275, 0]
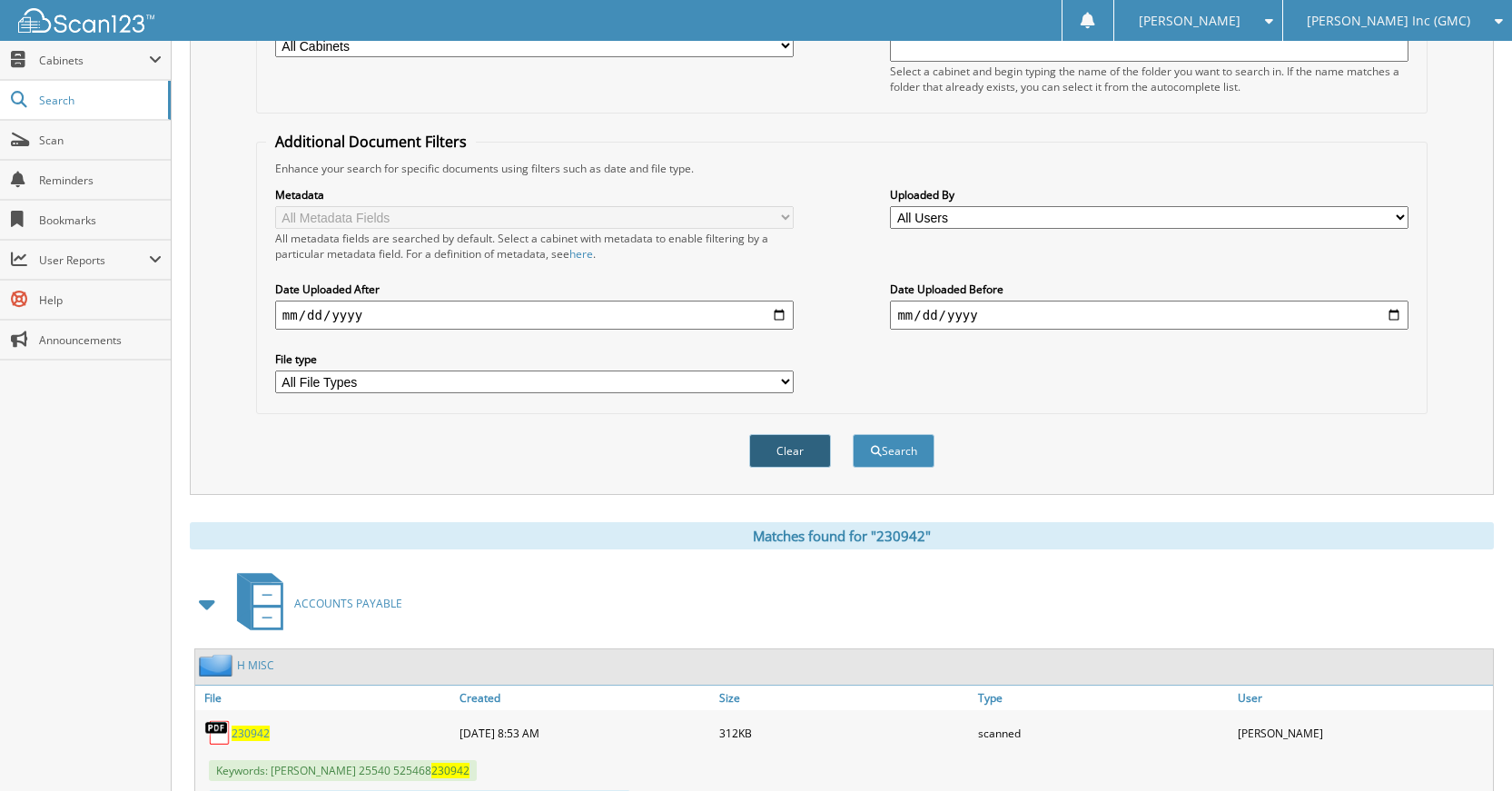
click at [774, 459] on button "Clear" at bounding box center [790, 451] width 82 height 34
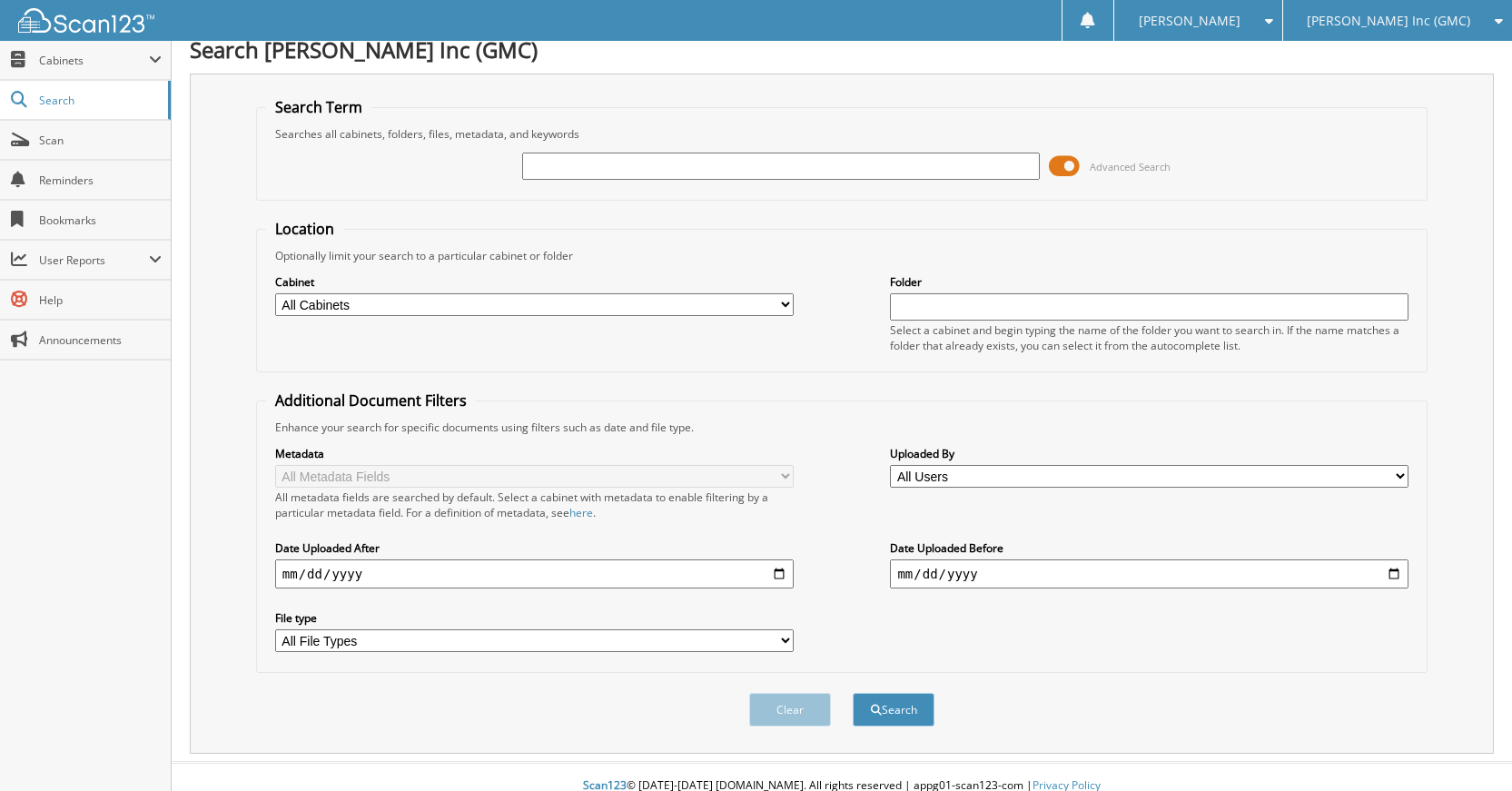
scroll to position [0, 0]
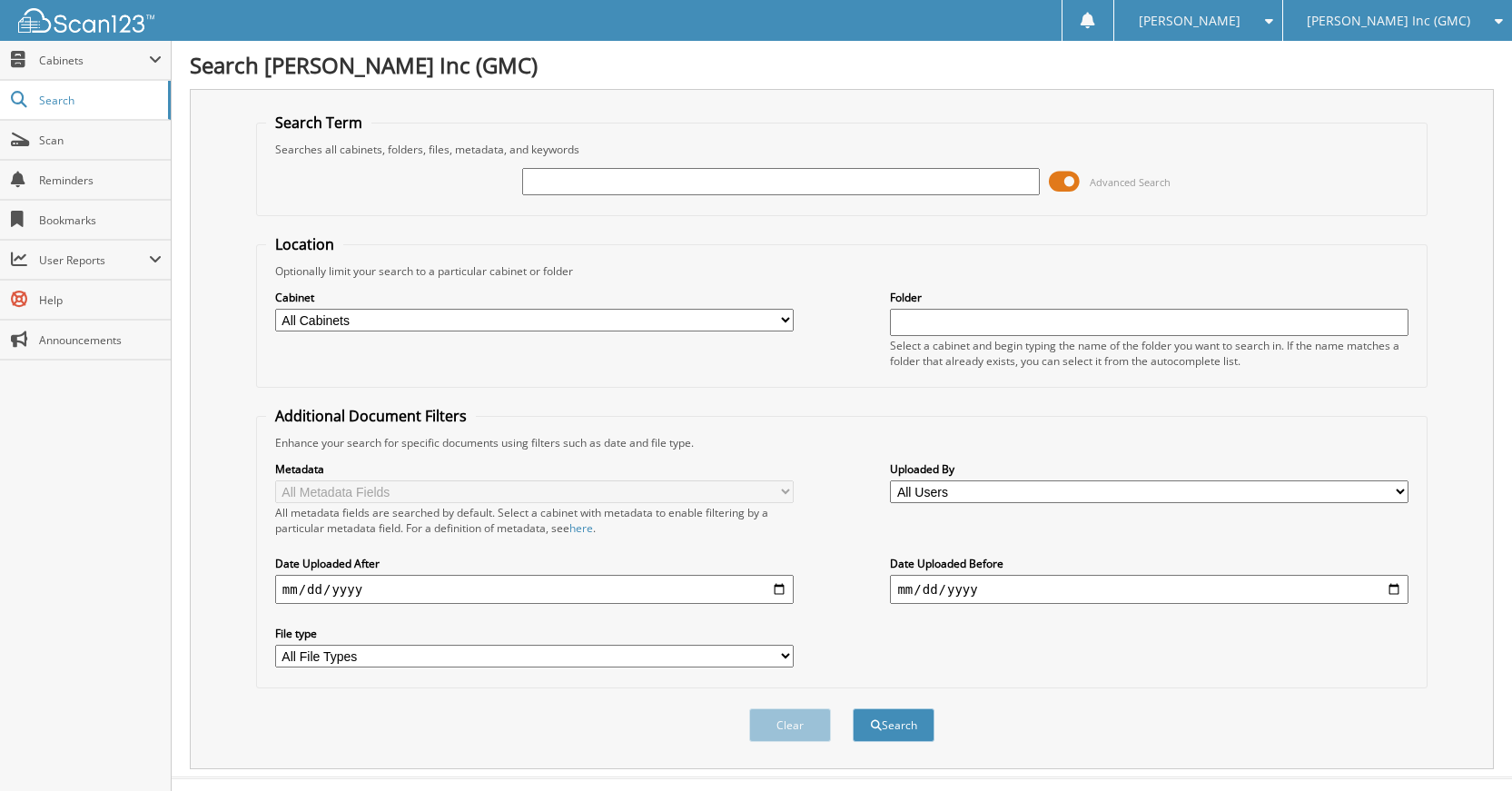
click at [907, 173] on input "text" at bounding box center [780, 182] width 518 height 27
type input "G5084A"
click at [853, 708] on button "Search" at bounding box center [893, 725] width 82 height 34
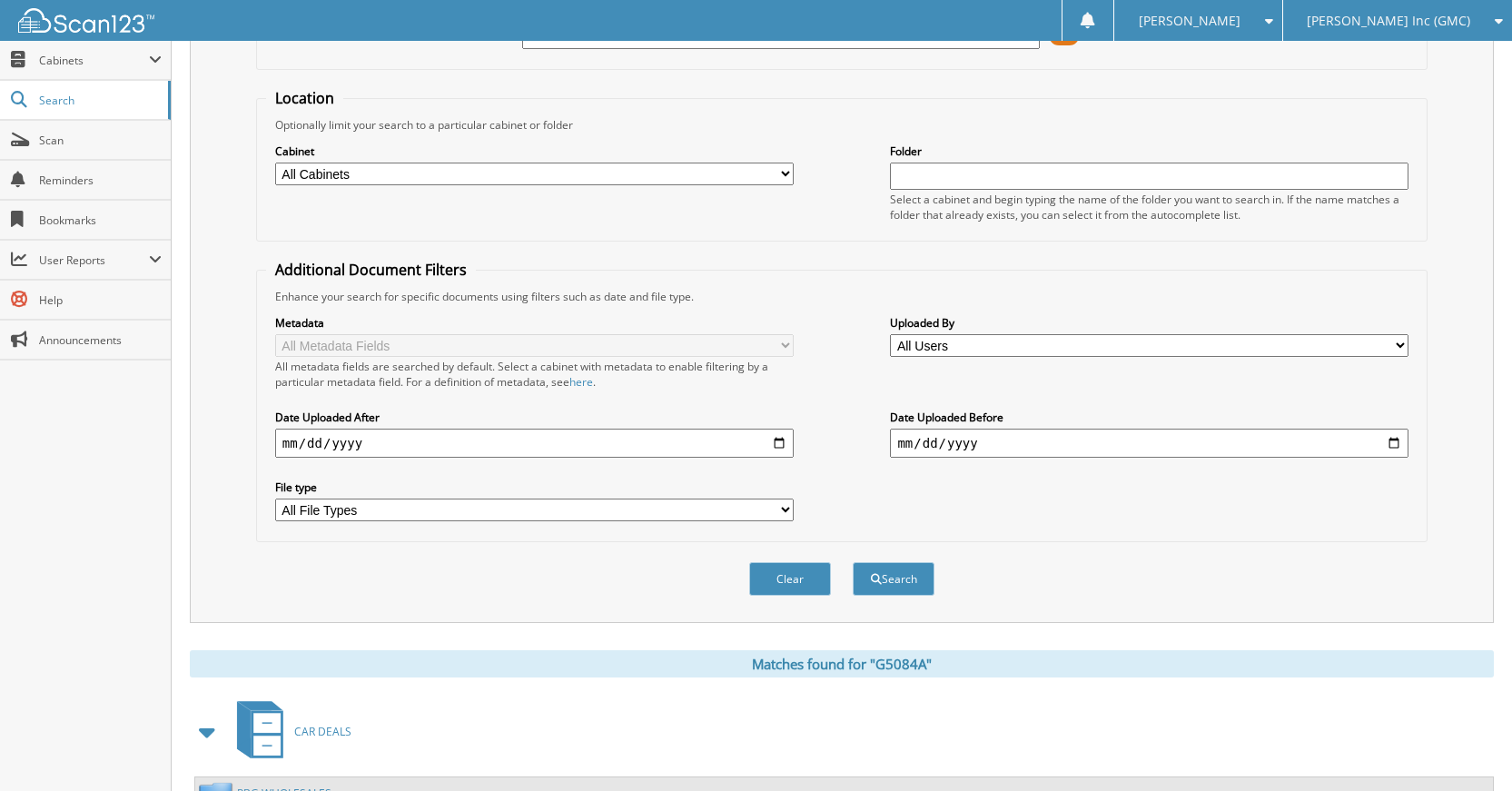
scroll to position [325, 0]
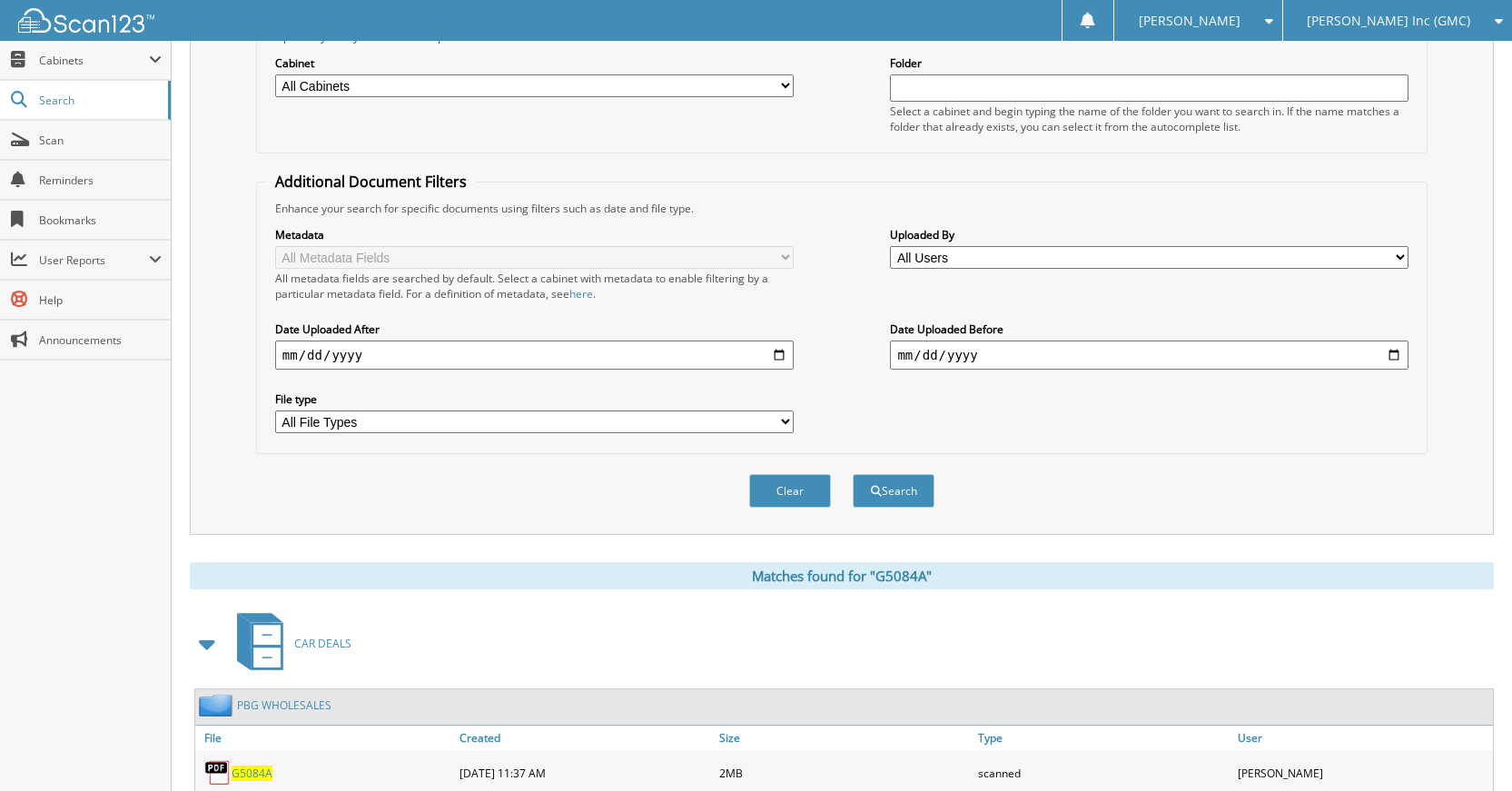
click at [788, 506] on button "Clear" at bounding box center [790, 491] width 82 height 34
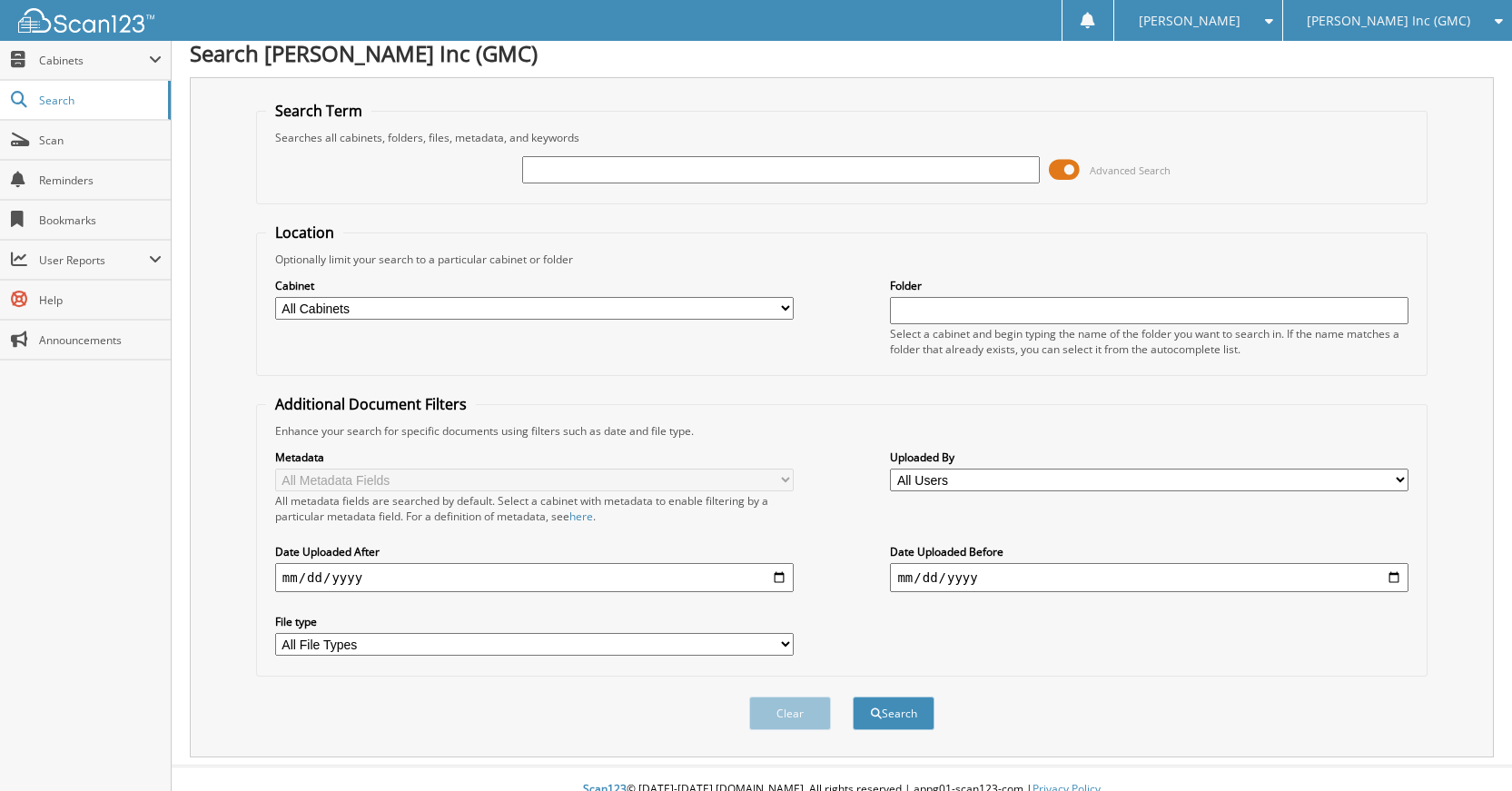
scroll to position [0, 0]
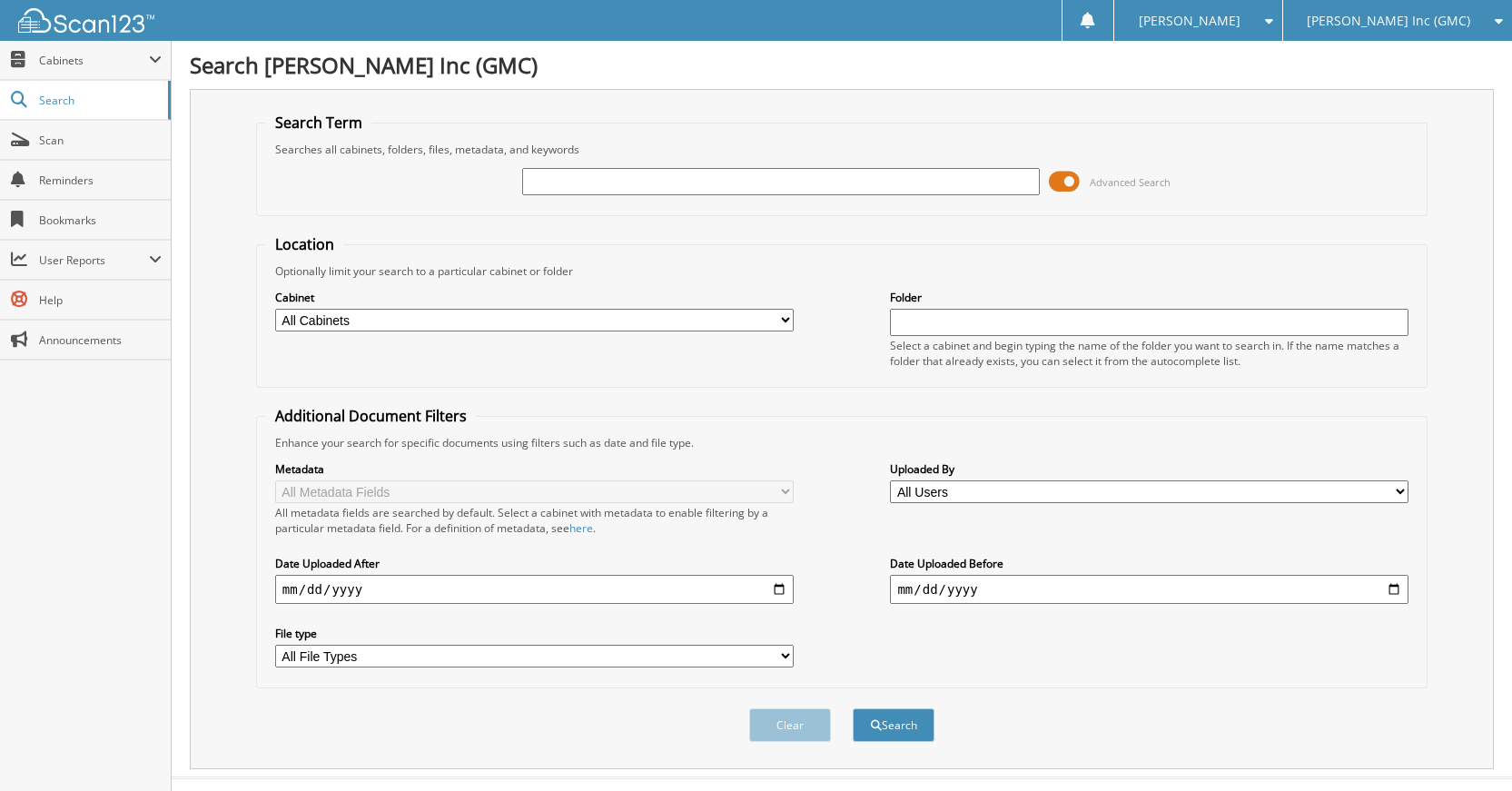
click at [864, 168] on input "text" at bounding box center [780, 182] width 518 height 27
click at [1410, 16] on span "[PERSON_NAME] Inc (GMC)" at bounding box center [1389, 21] width 164 height 11
click at [1422, 54] on link "[PERSON_NAME] Imports LLC" at bounding box center [1396, 56] width 228 height 32
type input "254119"
click at [853, 708] on button "Search" at bounding box center [893, 725] width 82 height 34
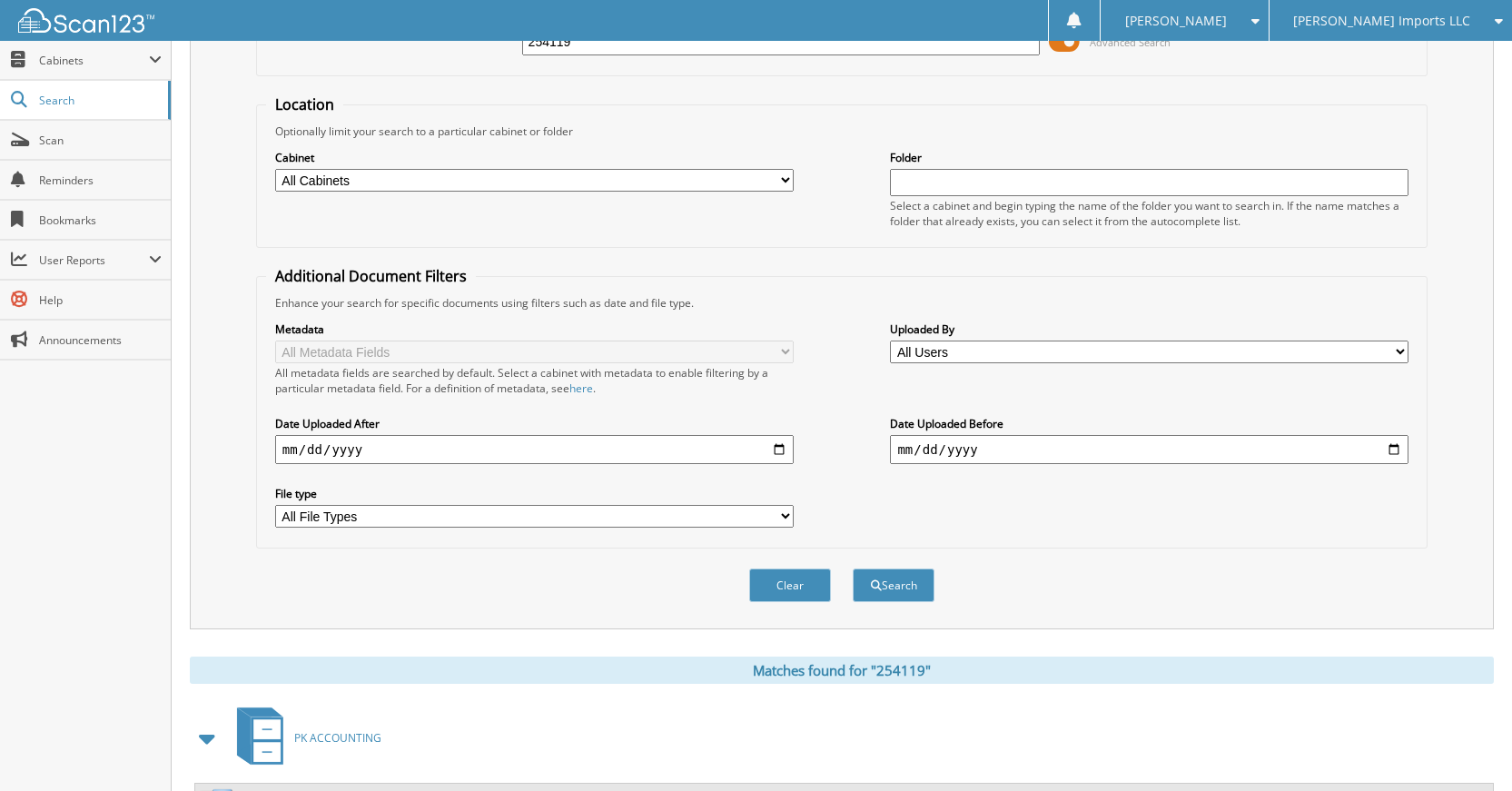
scroll to position [53, 0]
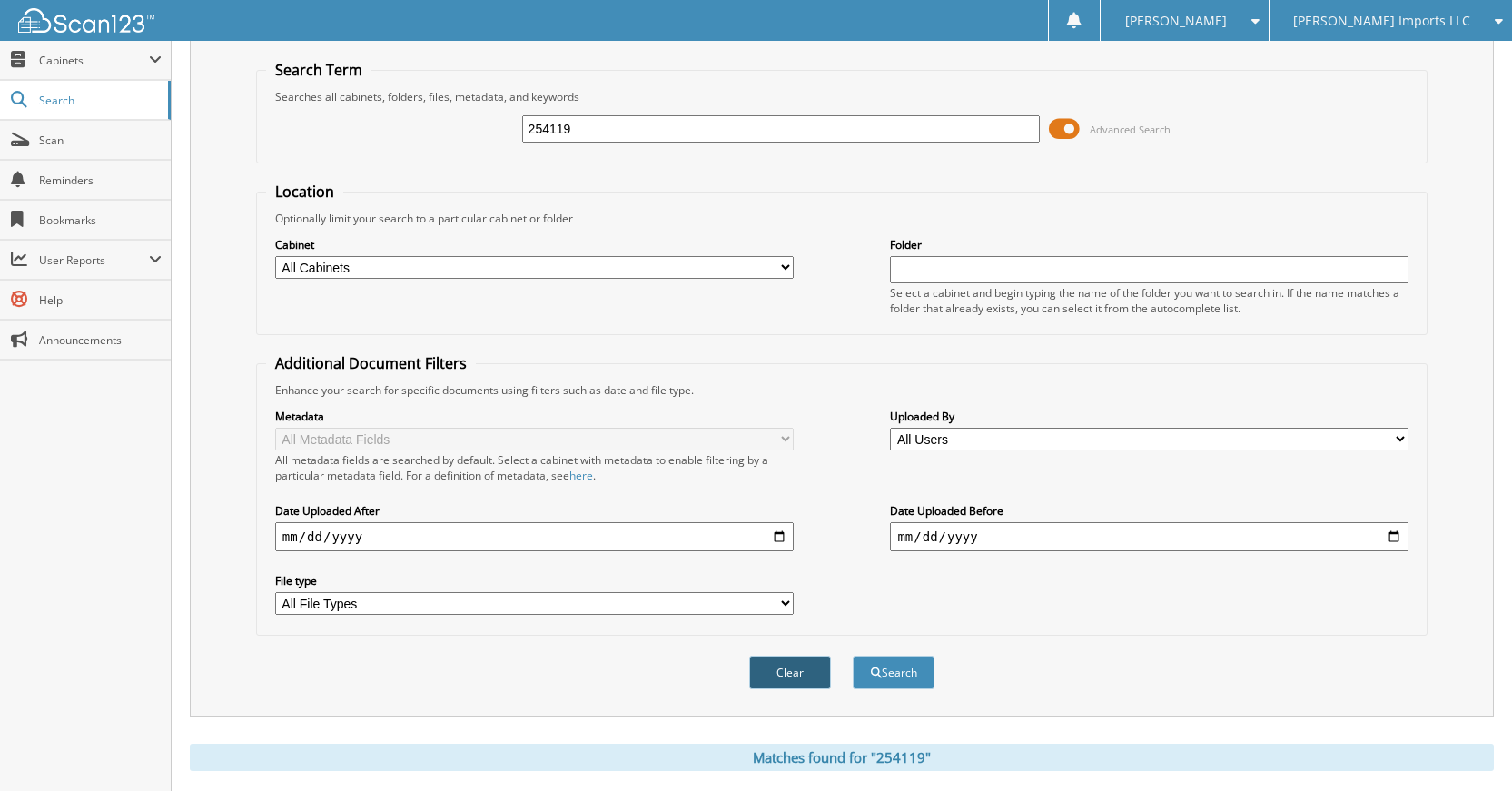
click at [790, 664] on button "Clear" at bounding box center [790, 672] width 82 height 34
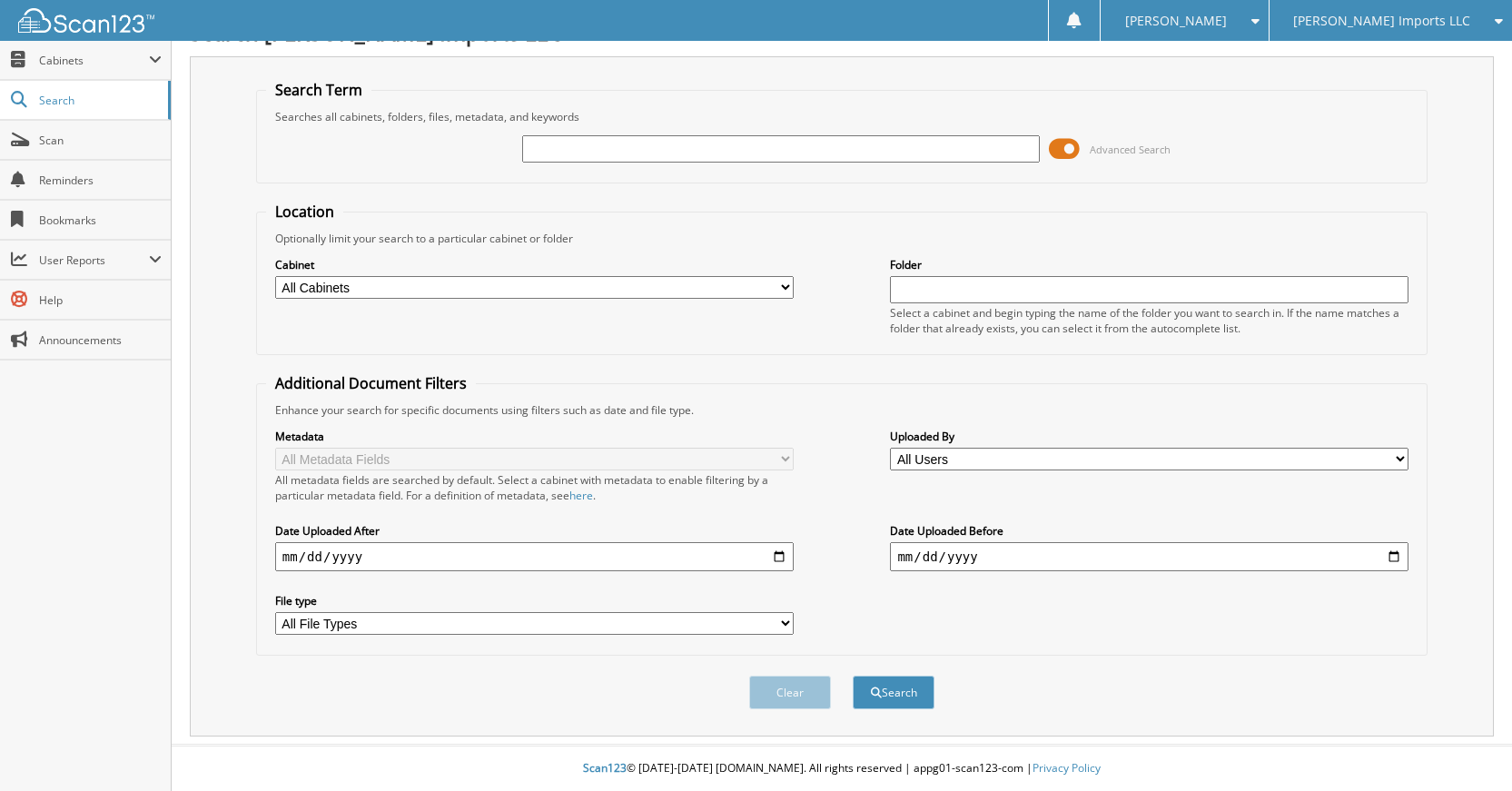
click at [777, 163] on div "Advanced Search" at bounding box center [842, 149] width 1151 height 49
click at [776, 151] on input "text" at bounding box center [780, 149] width 518 height 27
type input "071254"
click at [853, 675] on button "Search" at bounding box center [893, 692] width 82 height 34
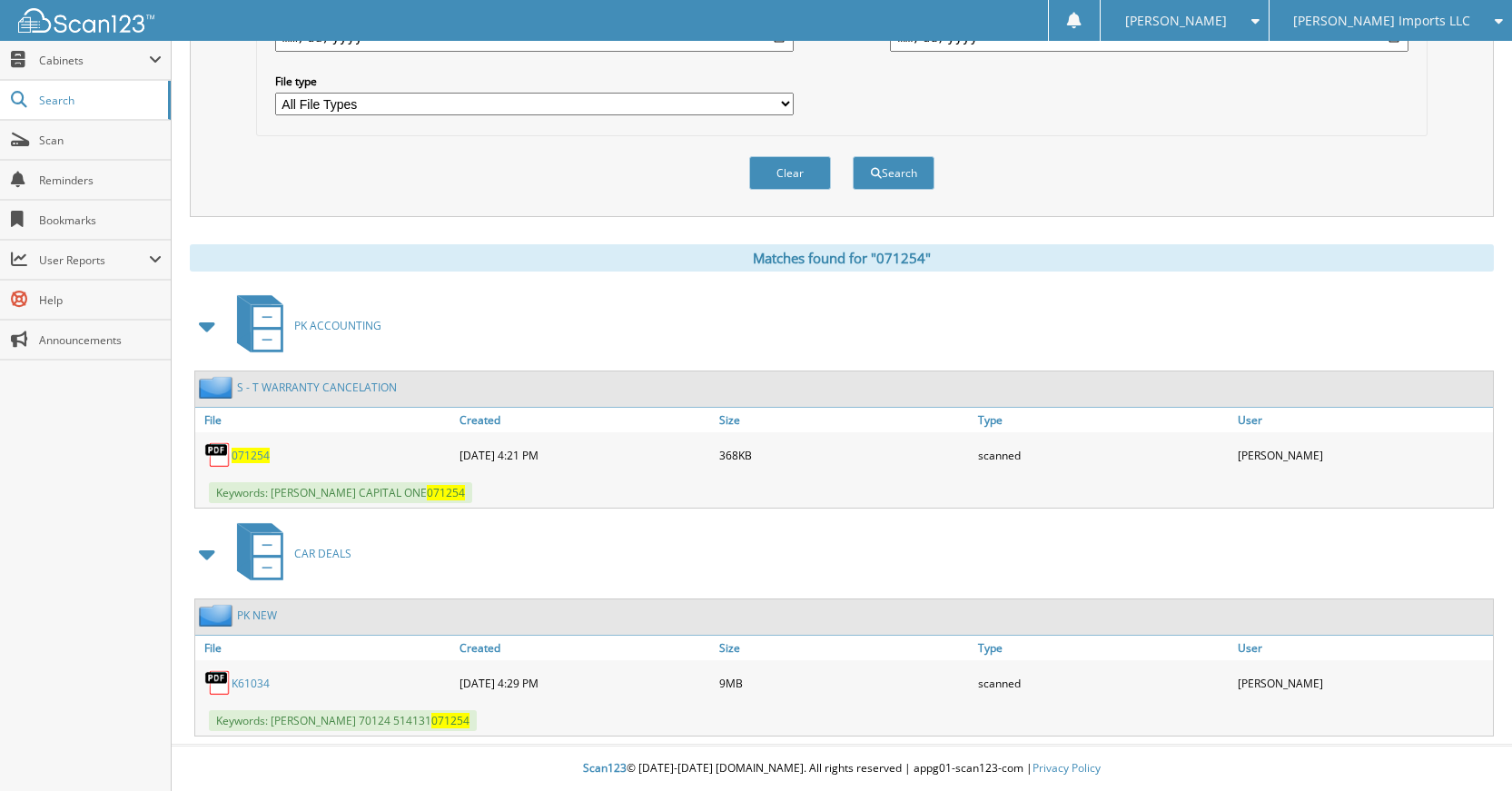
scroll to position [372, 0]
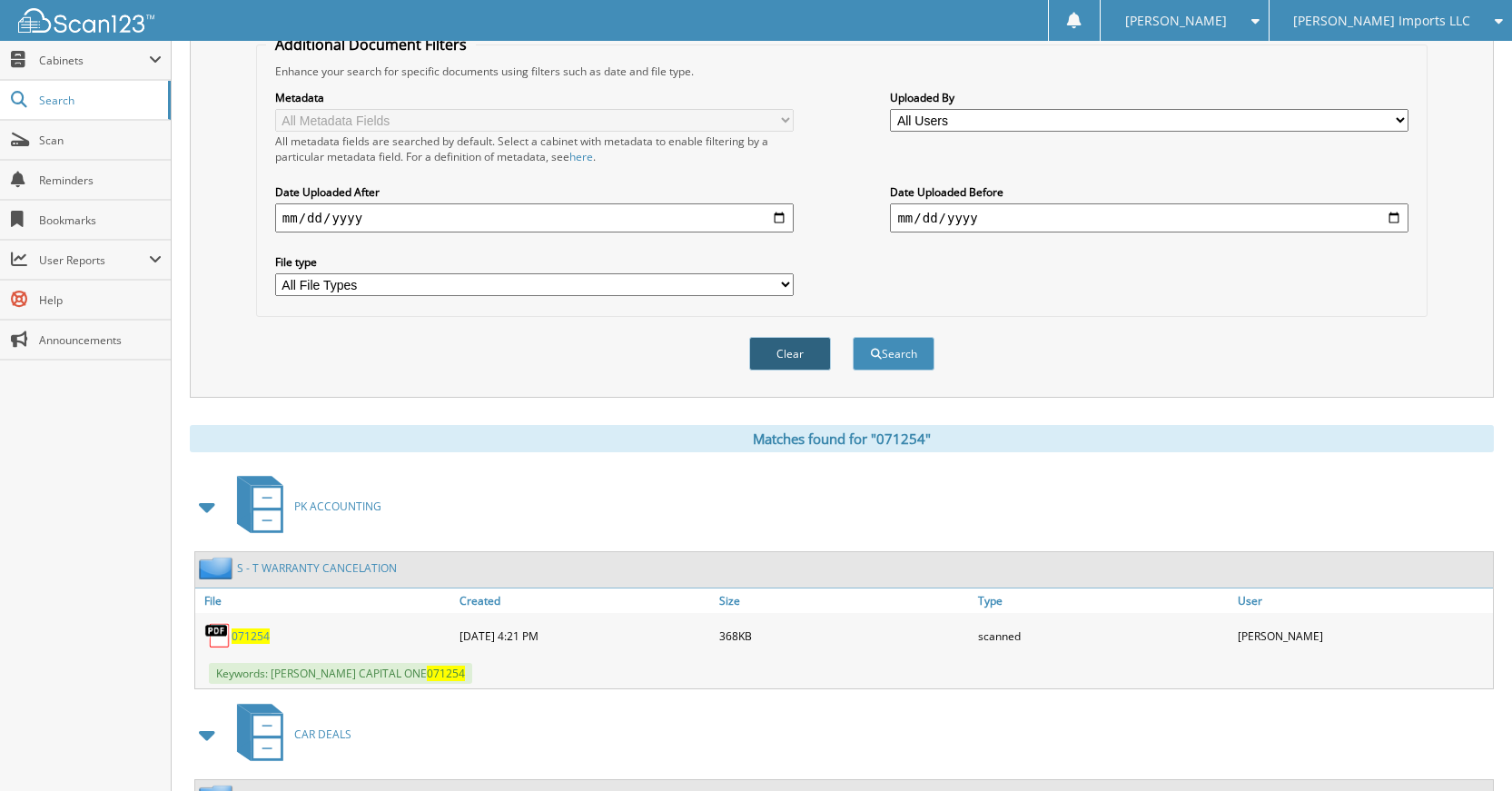
click at [769, 348] on button "Clear" at bounding box center [790, 354] width 82 height 34
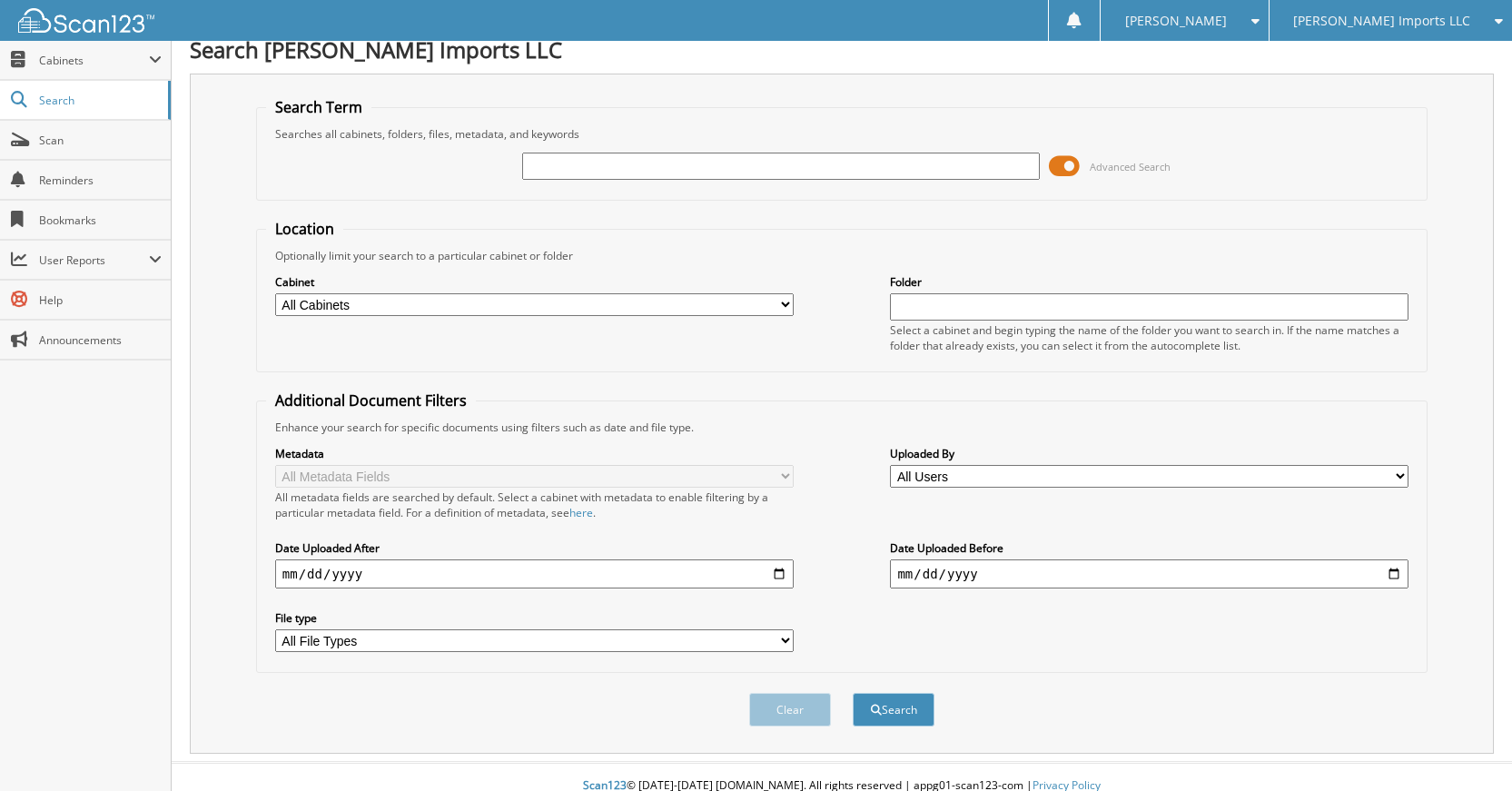
scroll to position [0, 0]
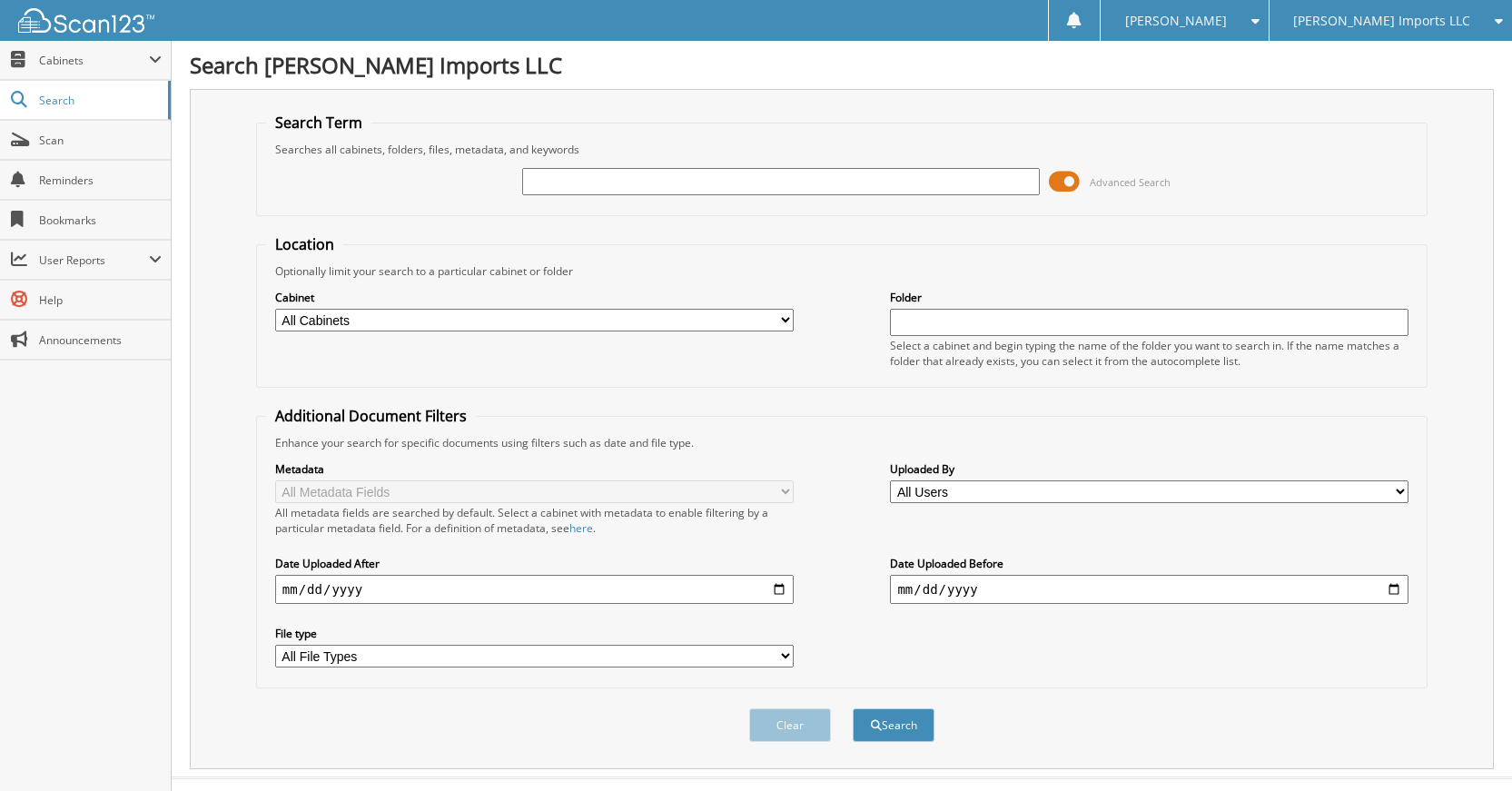
click at [830, 194] on input "text" at bounding box center [780, 182] width 518 height 27
type input "346327"
click at [853, 708] on button "Search" at bounding box center [893, 725] width 82 height 34
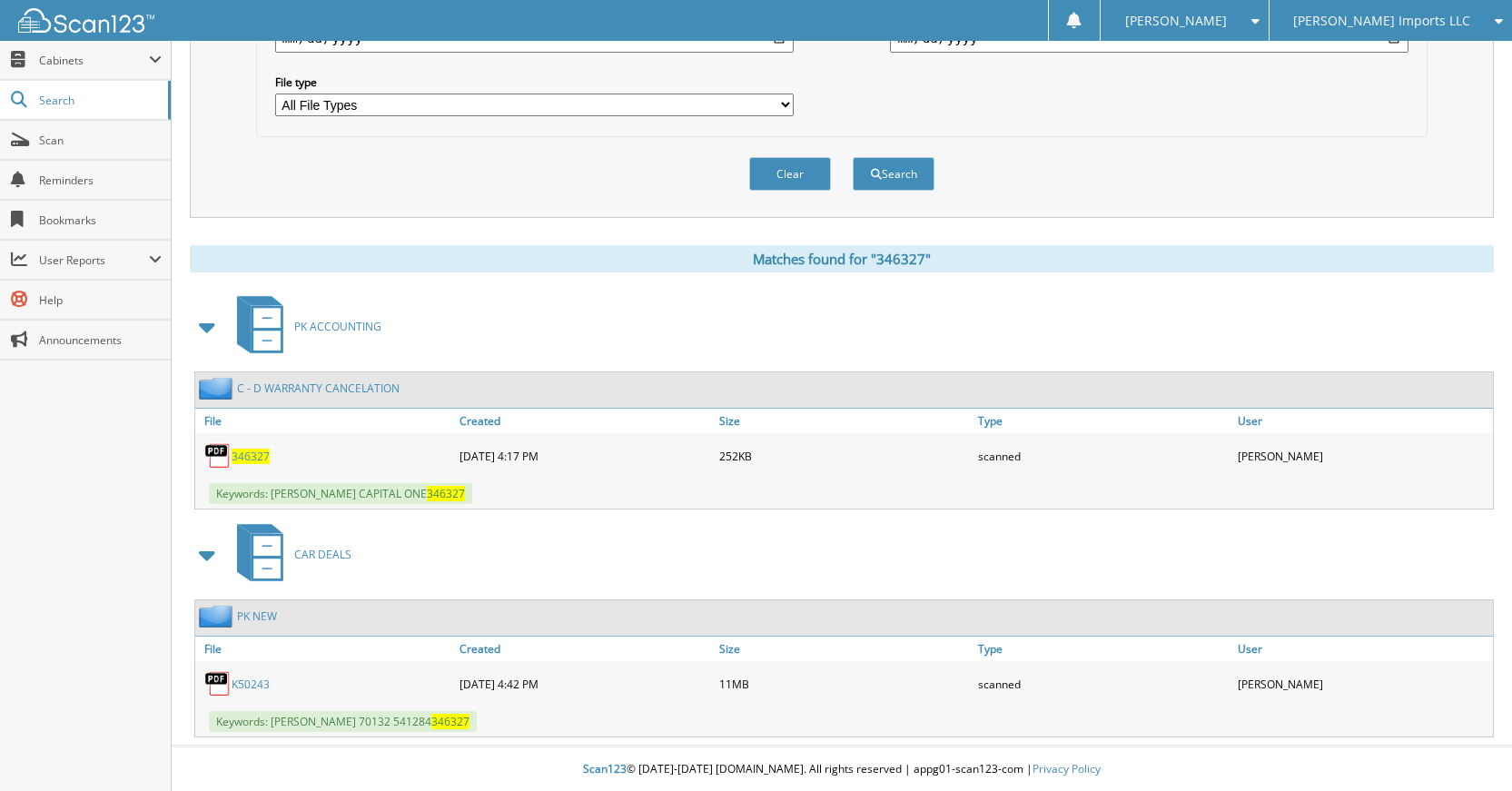
scroll to position [553, 0]
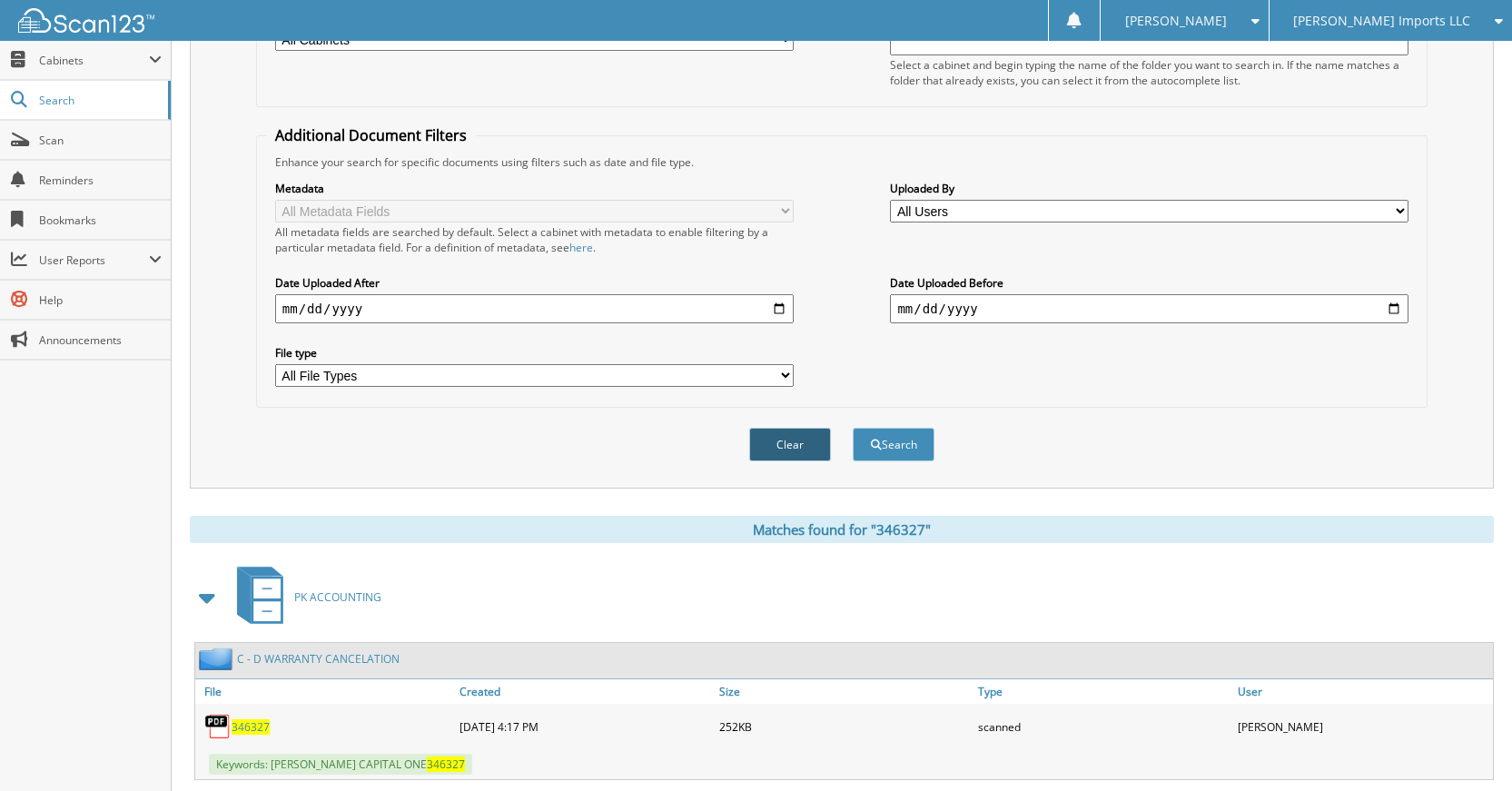
click at [792, 439] on button "Clear" at bounding box center [790, 445] width 82 height 34
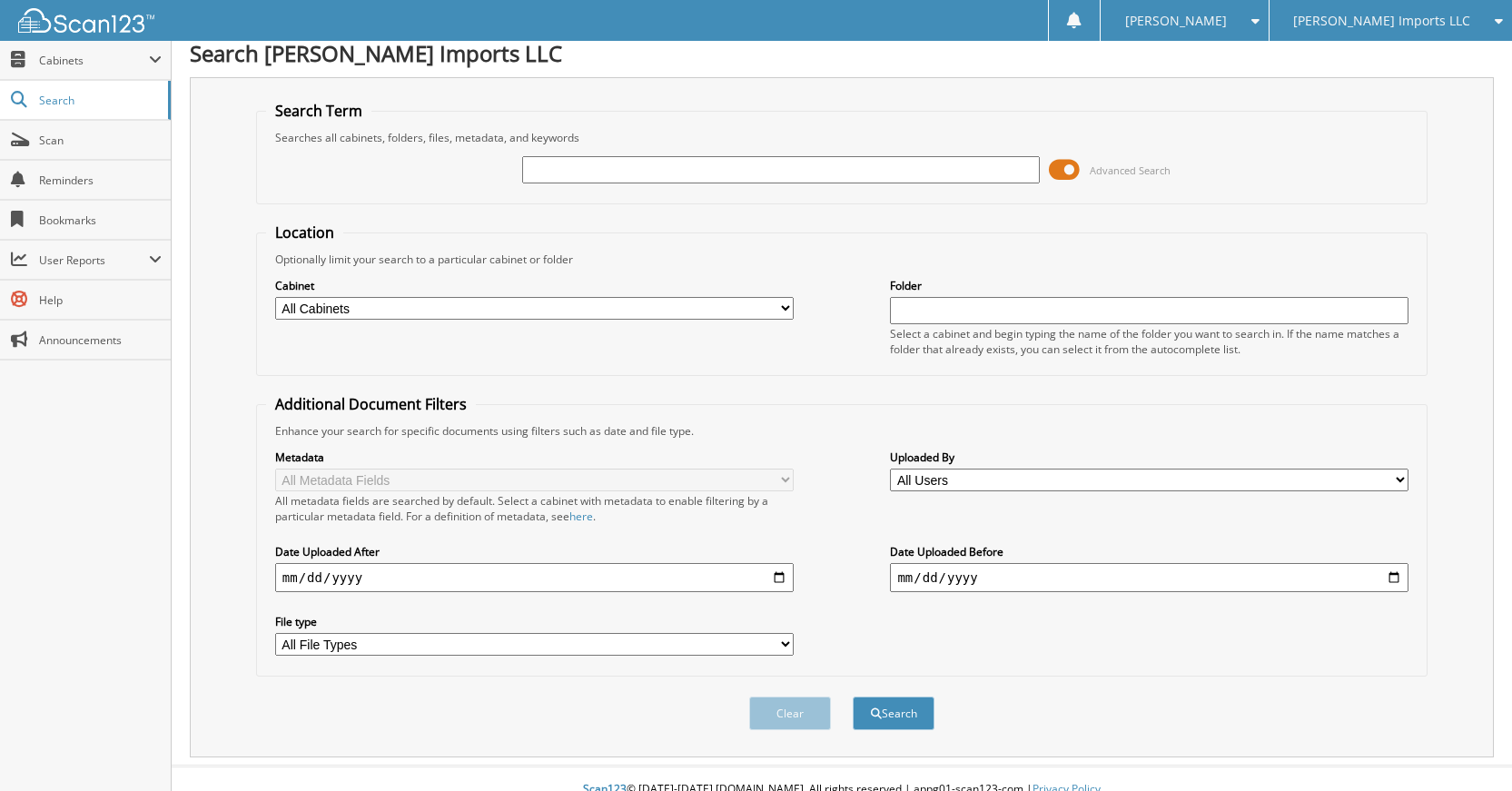
scroll to position [0, 0]
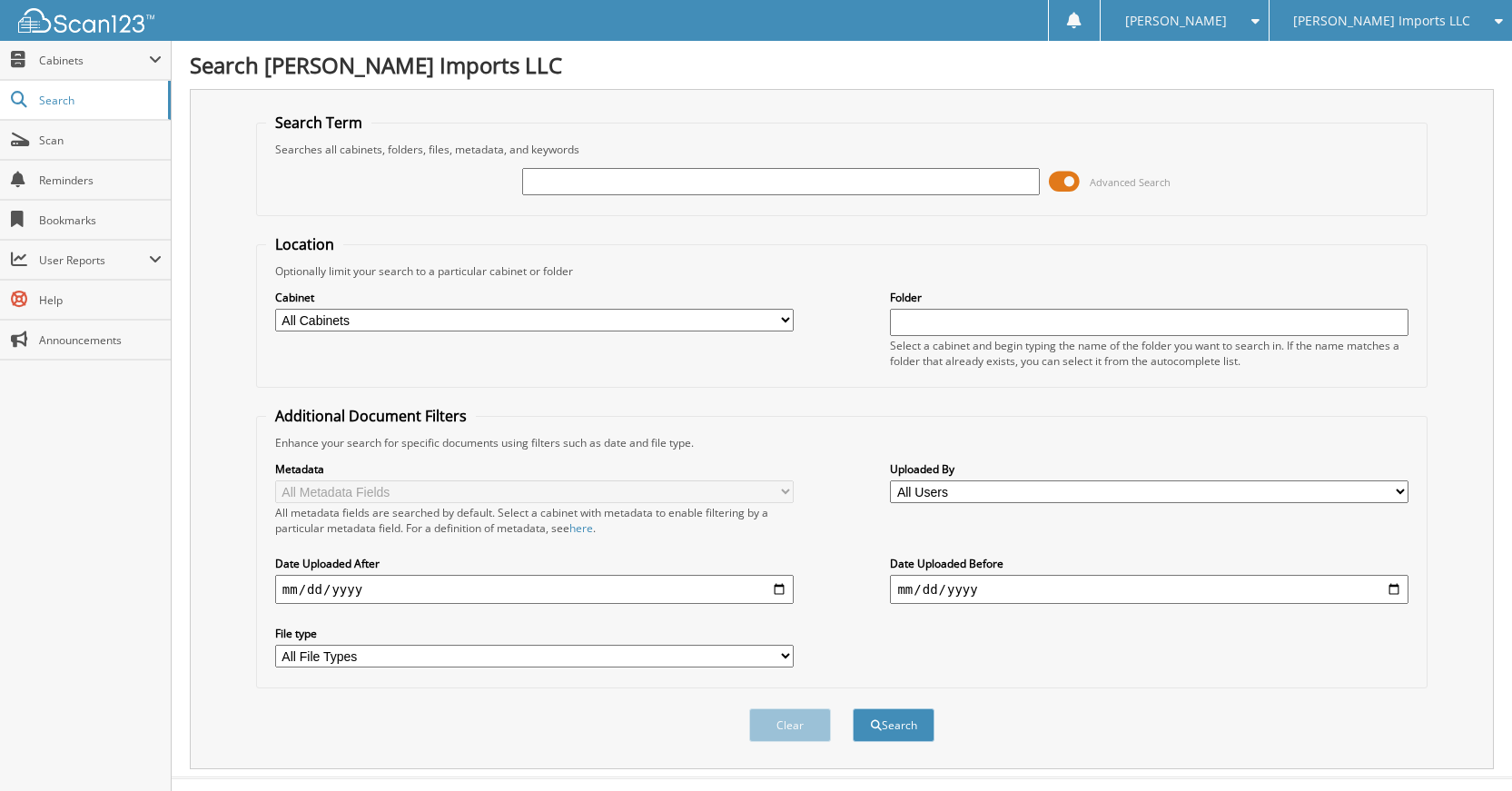
click at [806, 196] on div "Advanced Search" at bounding box center [842, 182] width 1151 height 49
click at [806, 195] on div at bounding box center [780, 182] width 518 height 31
click at [806, 195] on input "text" at bounding box center [780, 182] width 518 height 27
click at [801, 195] on input "text" at bounding box center [780, 182] width 518 height 27
click at [808, 180] on input "text" at bounding box center [780, 182] width 518 height 27
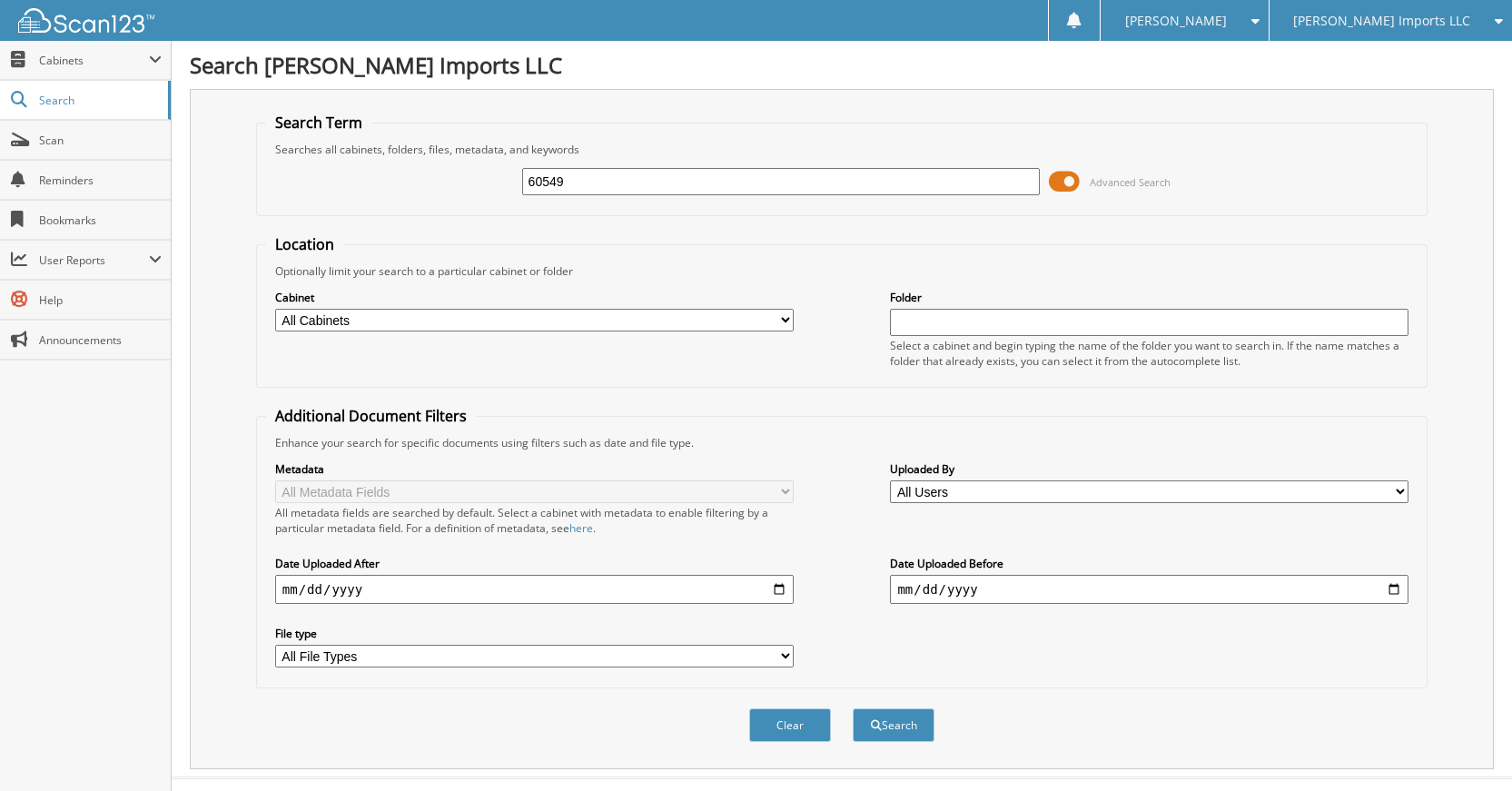
type input "60549"
click at [853, 708] on button "Search" at bounding box center [893, 725] width 82 height 34
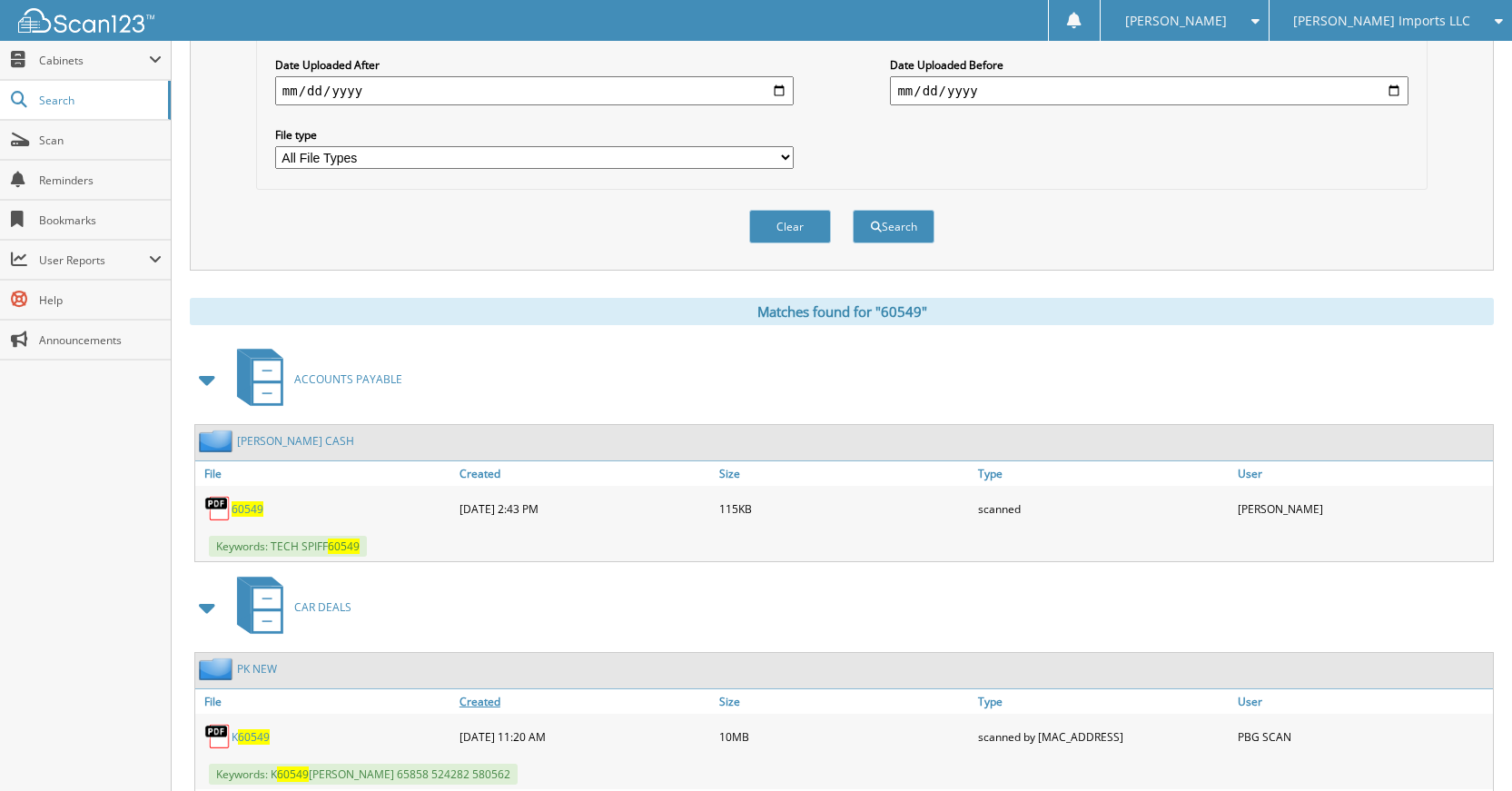
scroll to position [726, 0]
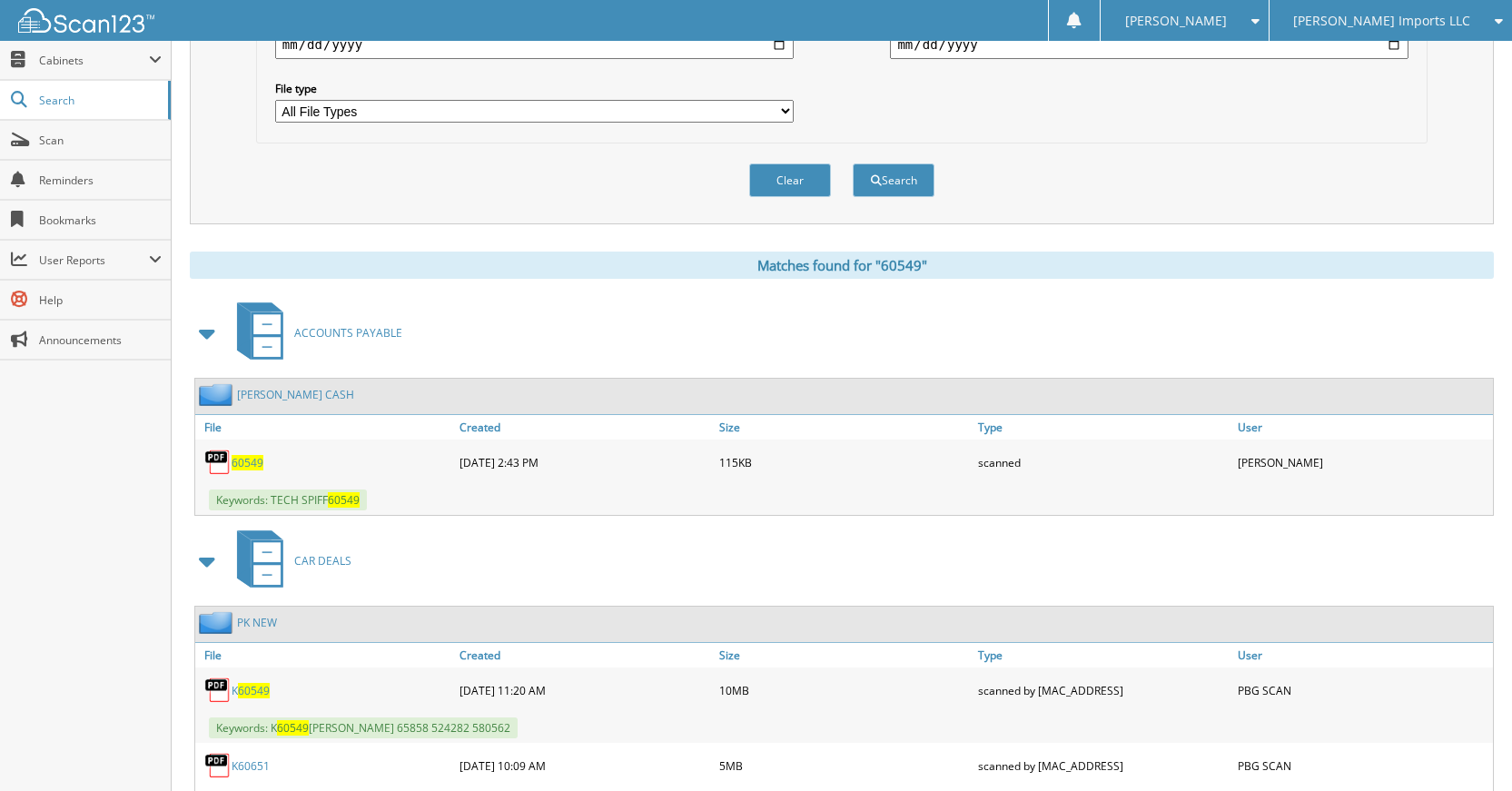
drag, startPoint x: 806, startPoint y: 193, endPoint x: 805, endPoint y: 203, distance: 10.0
click at [805, 193] on button "Clear" at bounding box center [790, 181] width 82 height 34
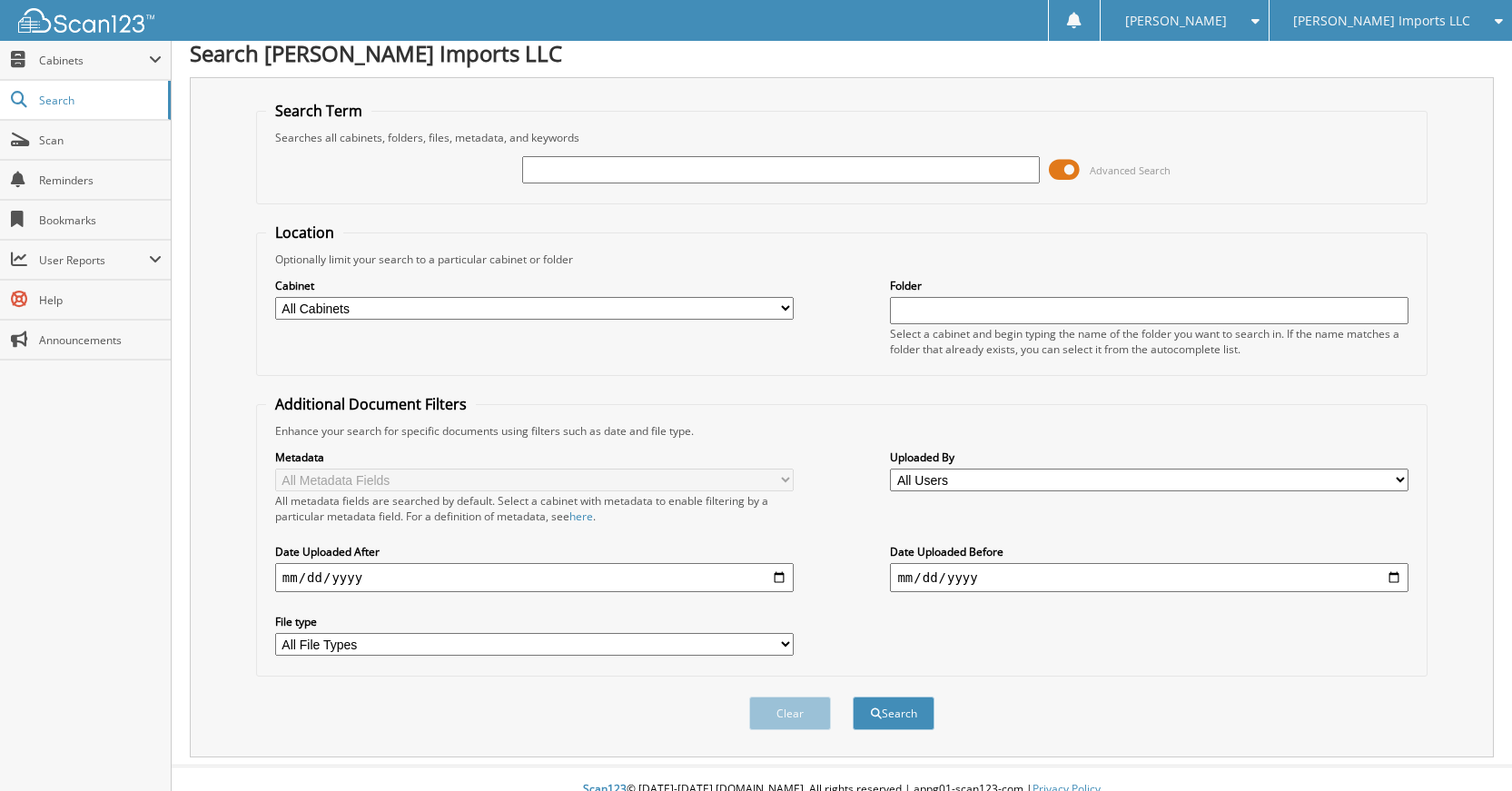
scroll to position [0, 0]
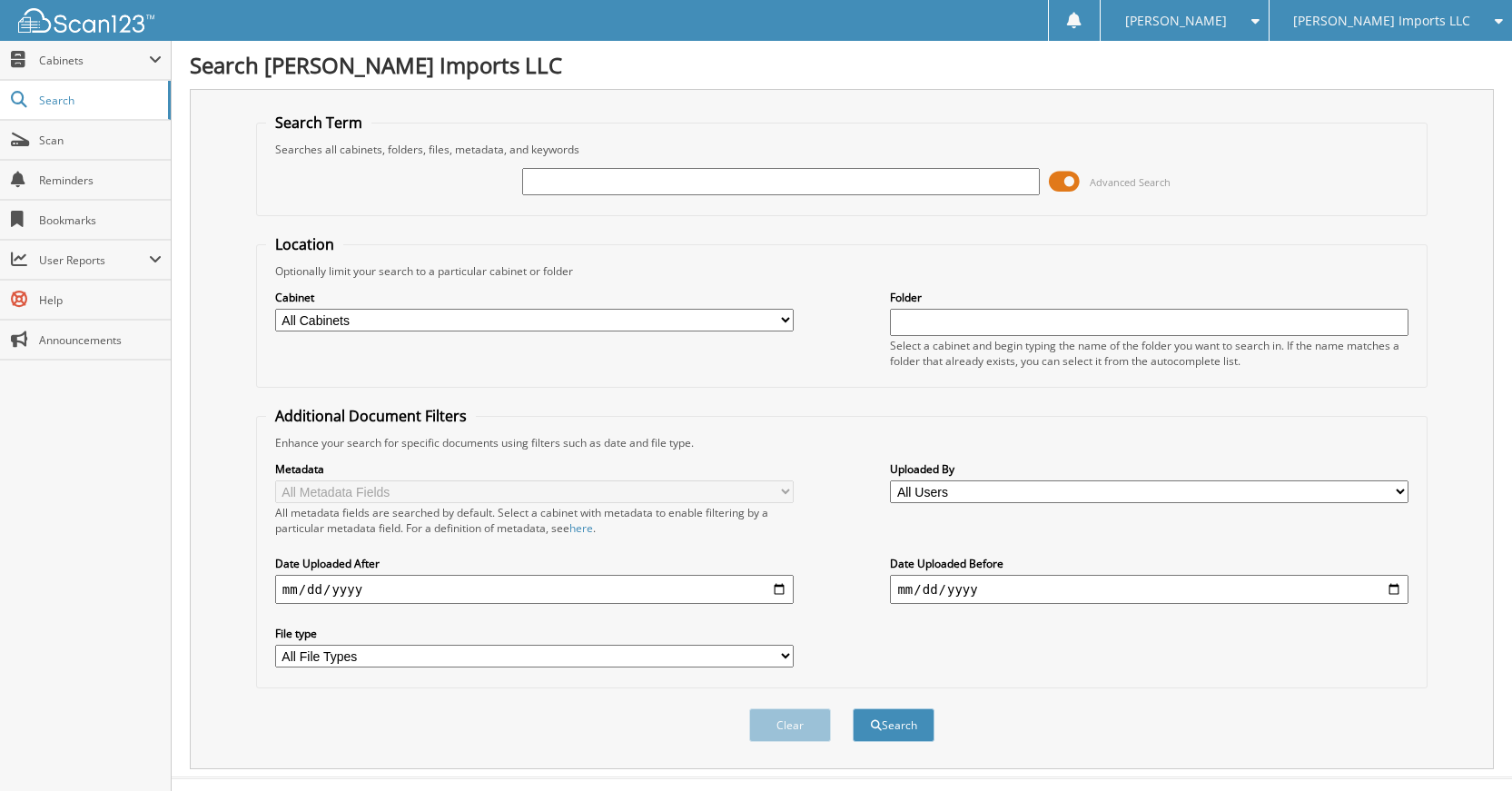
click at [746, 177] on input "text" at bounding box center [780, 182] width 518 height 27
type input "60599"
click at [853, 708] on button "Search" at bounding box center [893, 725] width 82 height 34
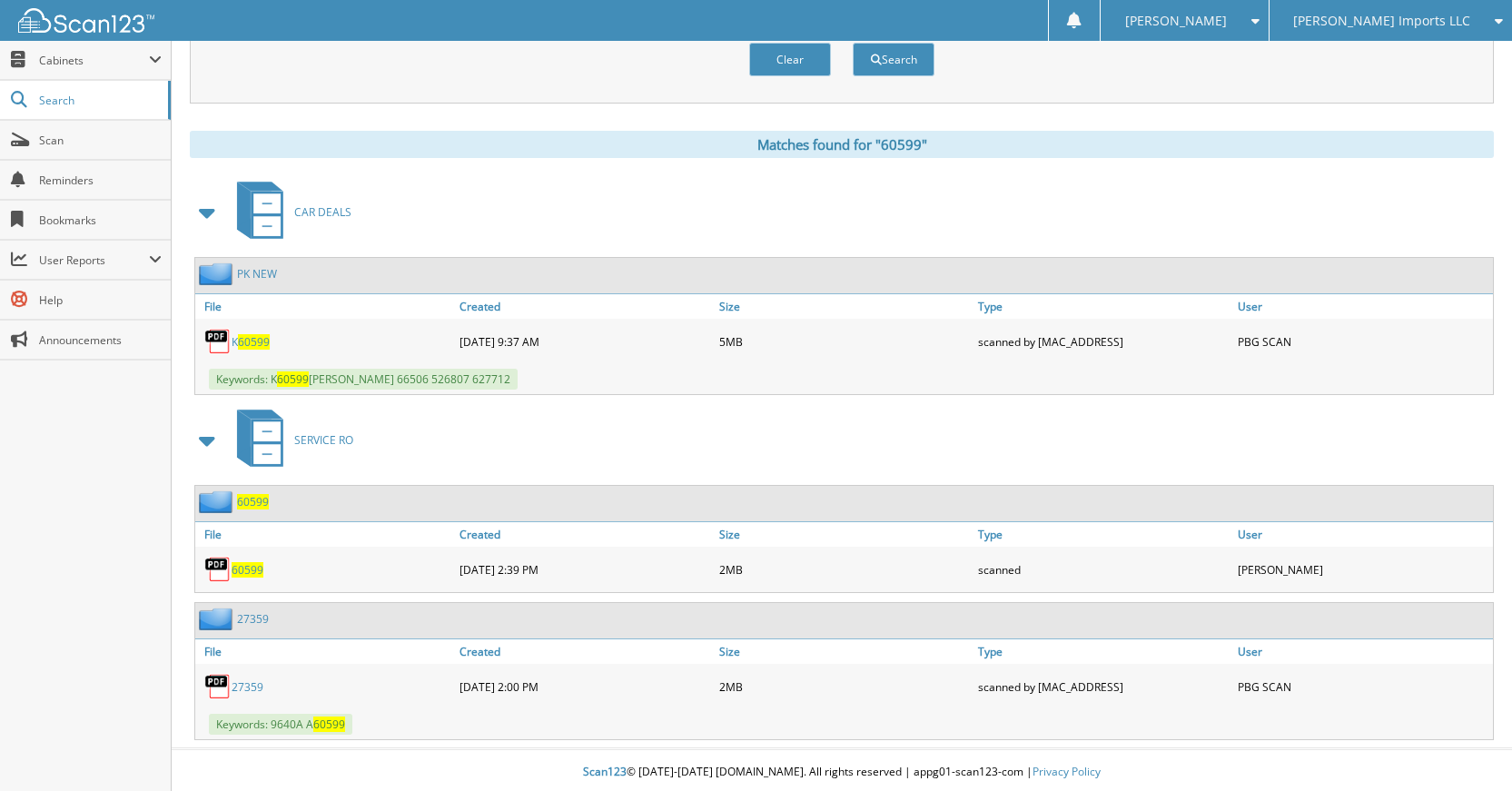
scroll to position [671, 0]
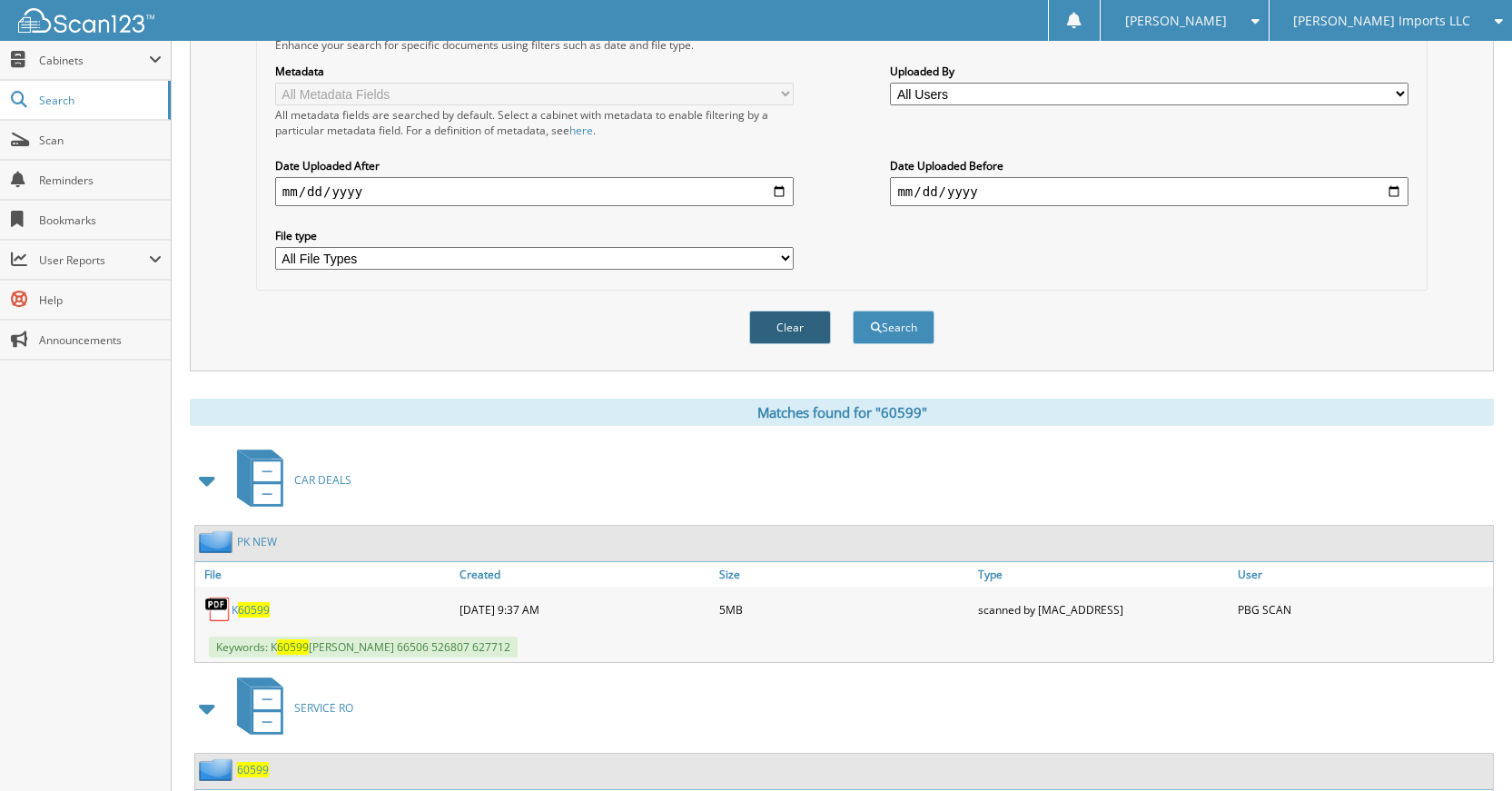
click at [760, 333] on button "Clear" at bounding box center [790, 327] width 82 height 34
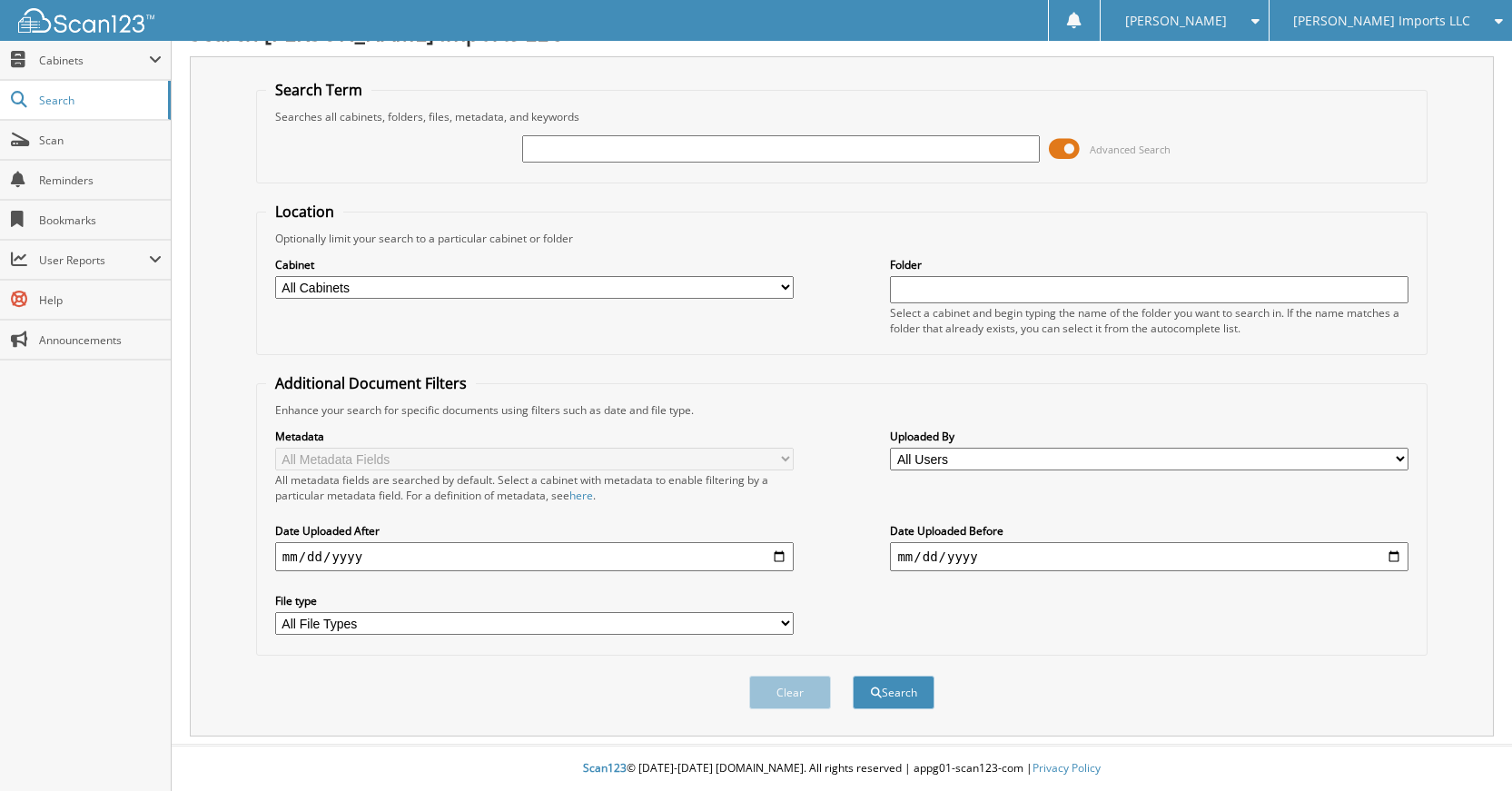
scroll to position [0, 0]
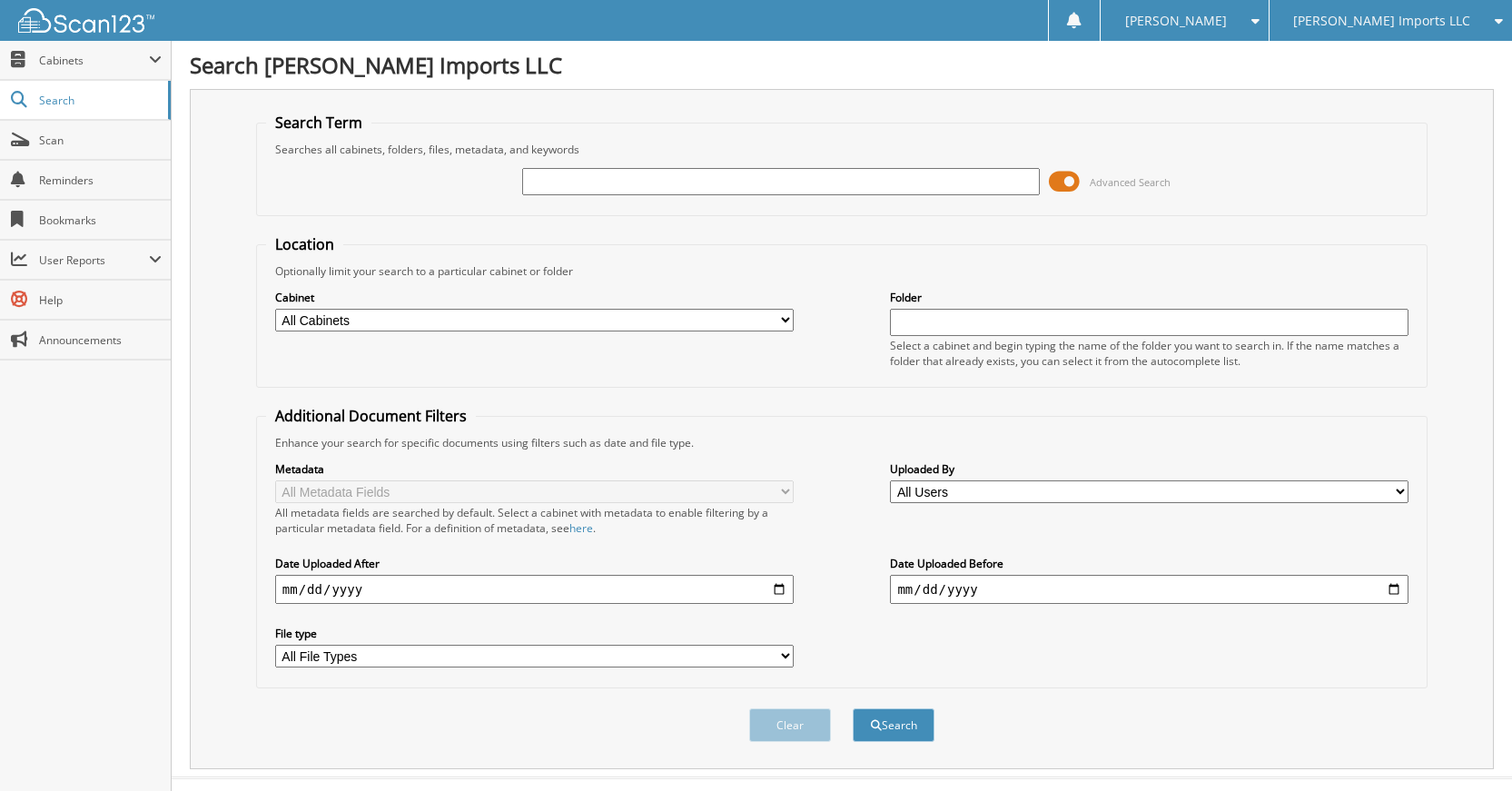
click at [687, 176] on input "text" at bounding box center [780, 182] width 518 height 27
type input "K50311"
click at [853, 708] on button "Search" at bounding box center [893, 725] width 82 height 34
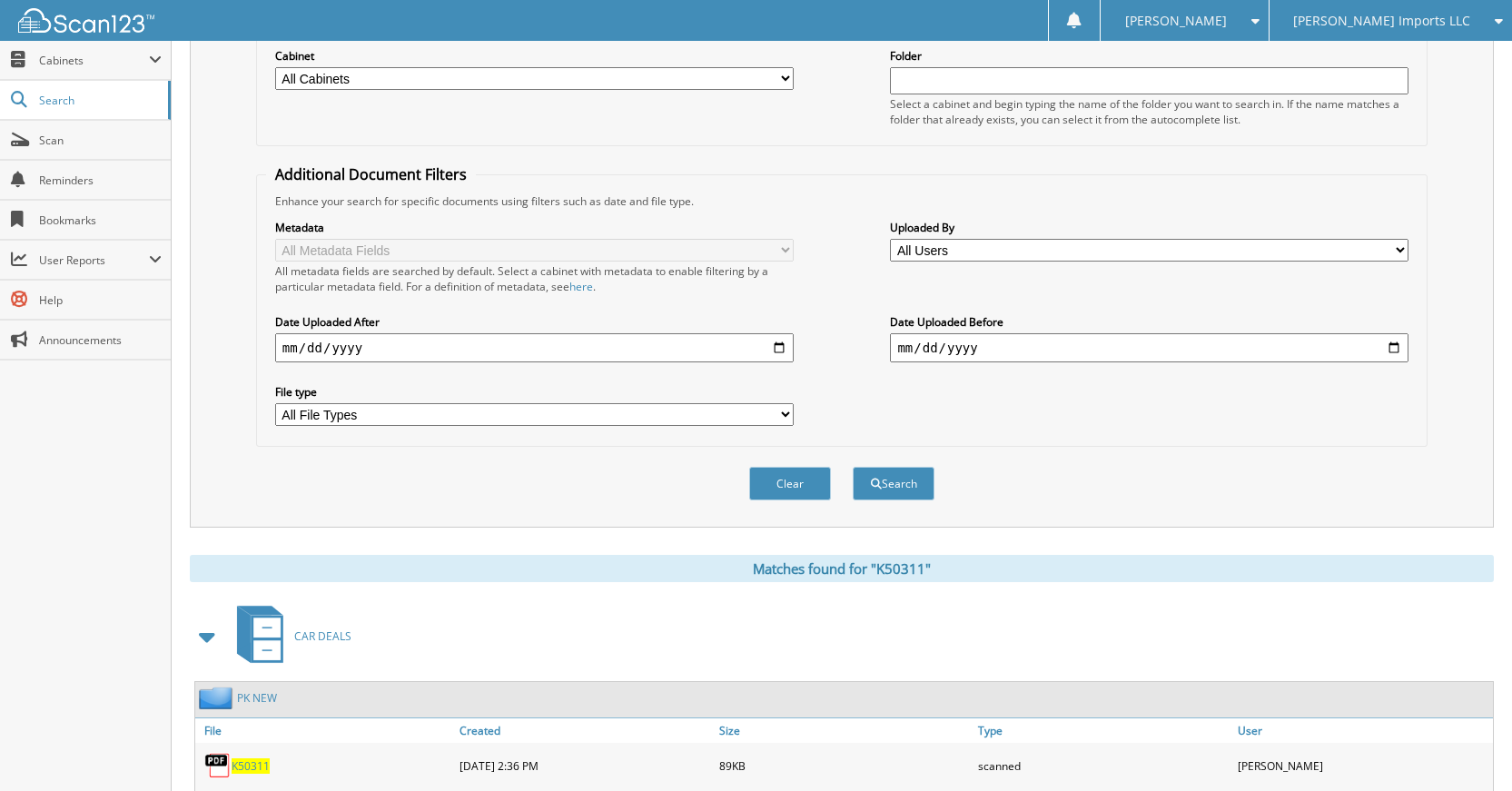
scroll to position [401, 0]
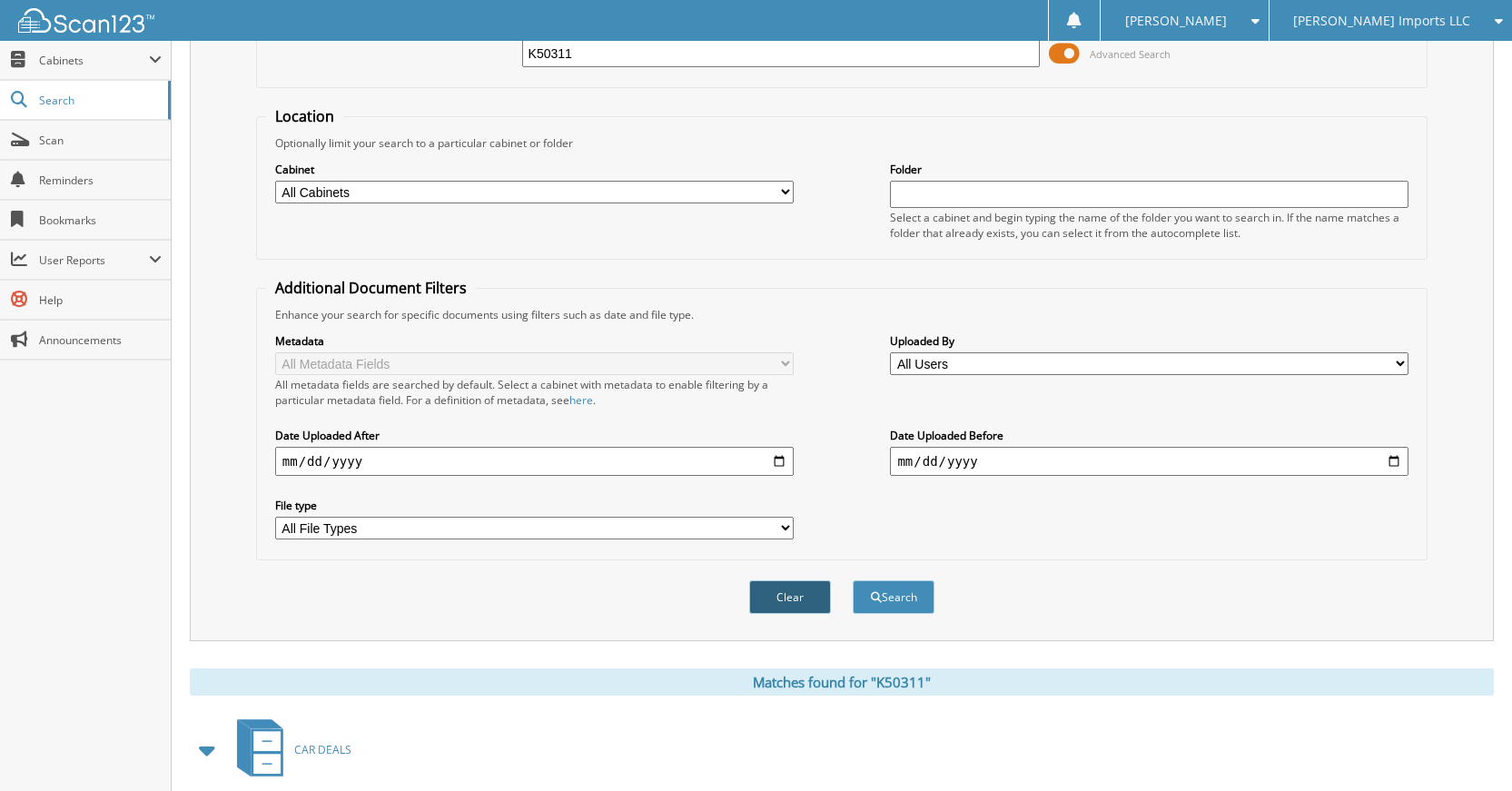
click at [757, 591] on button "Clear" at bounding box center [790, 597] width 82 height 34
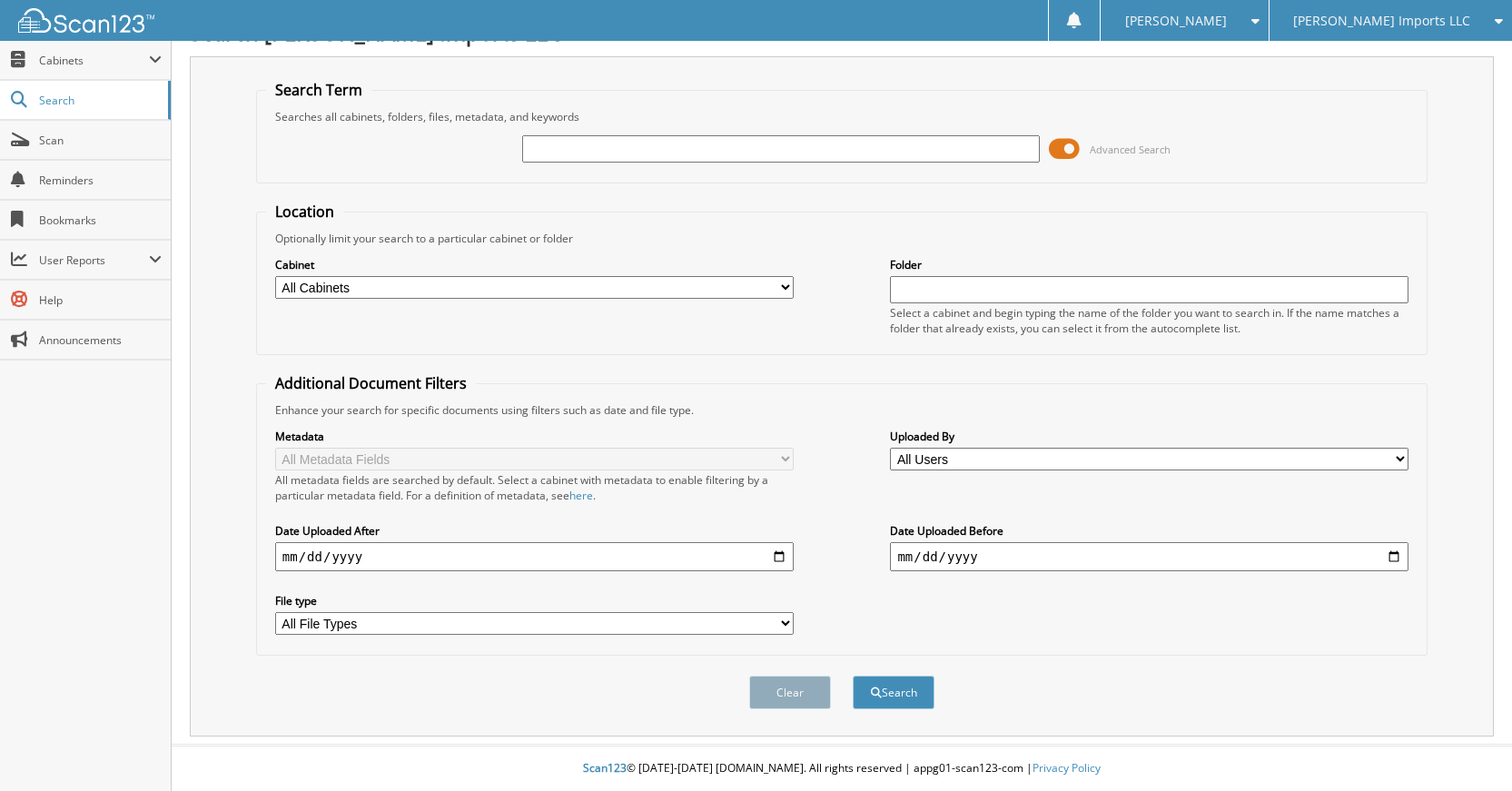
scroll to position [0, 0]
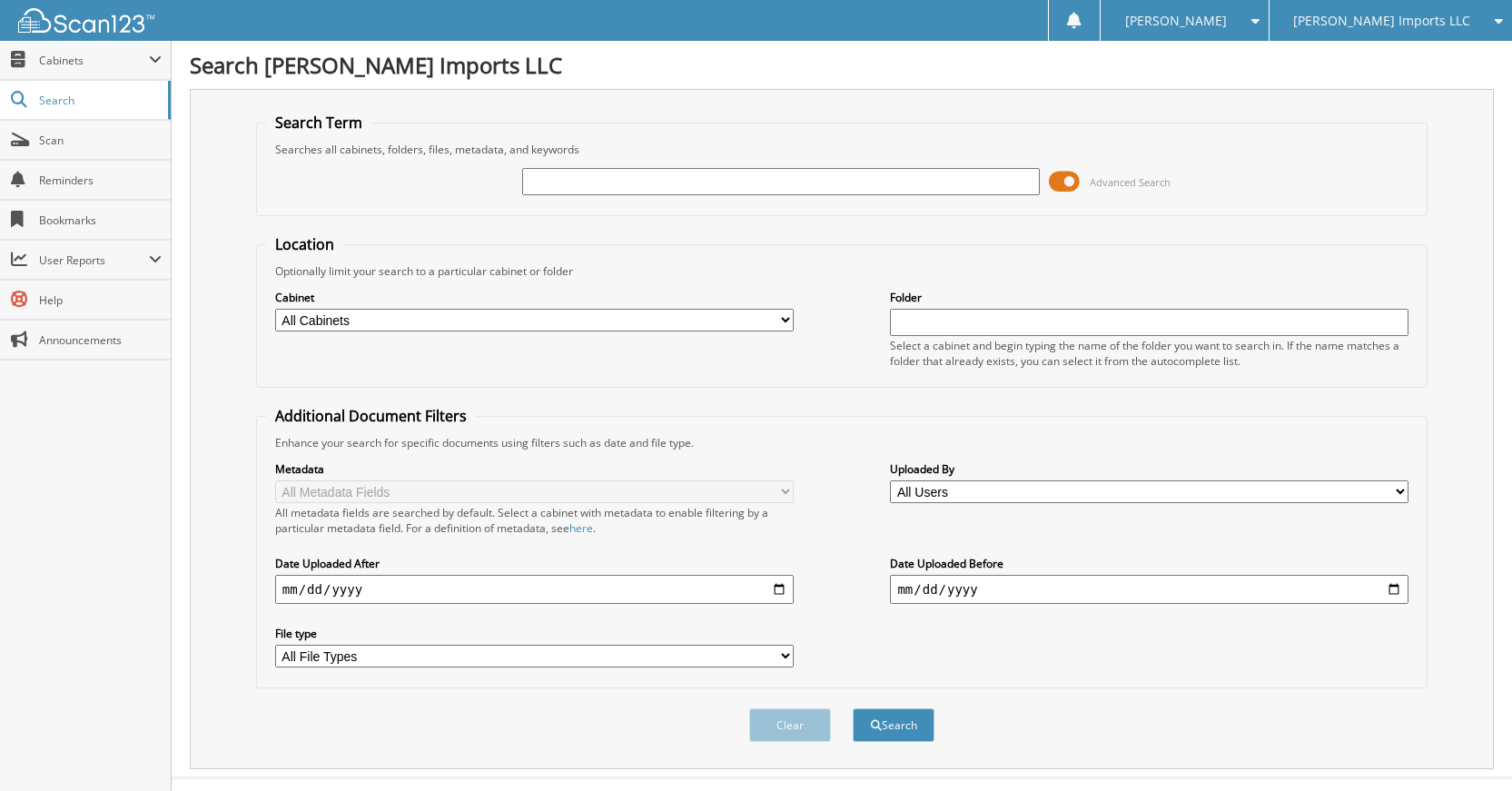
click at [753, 174] on input "text" at bounding box center [780, 182] width 518 height 27
type input "K61159"
click at [853, 708] on button "Search" at bounding box center [893, 725] width 82 height 34
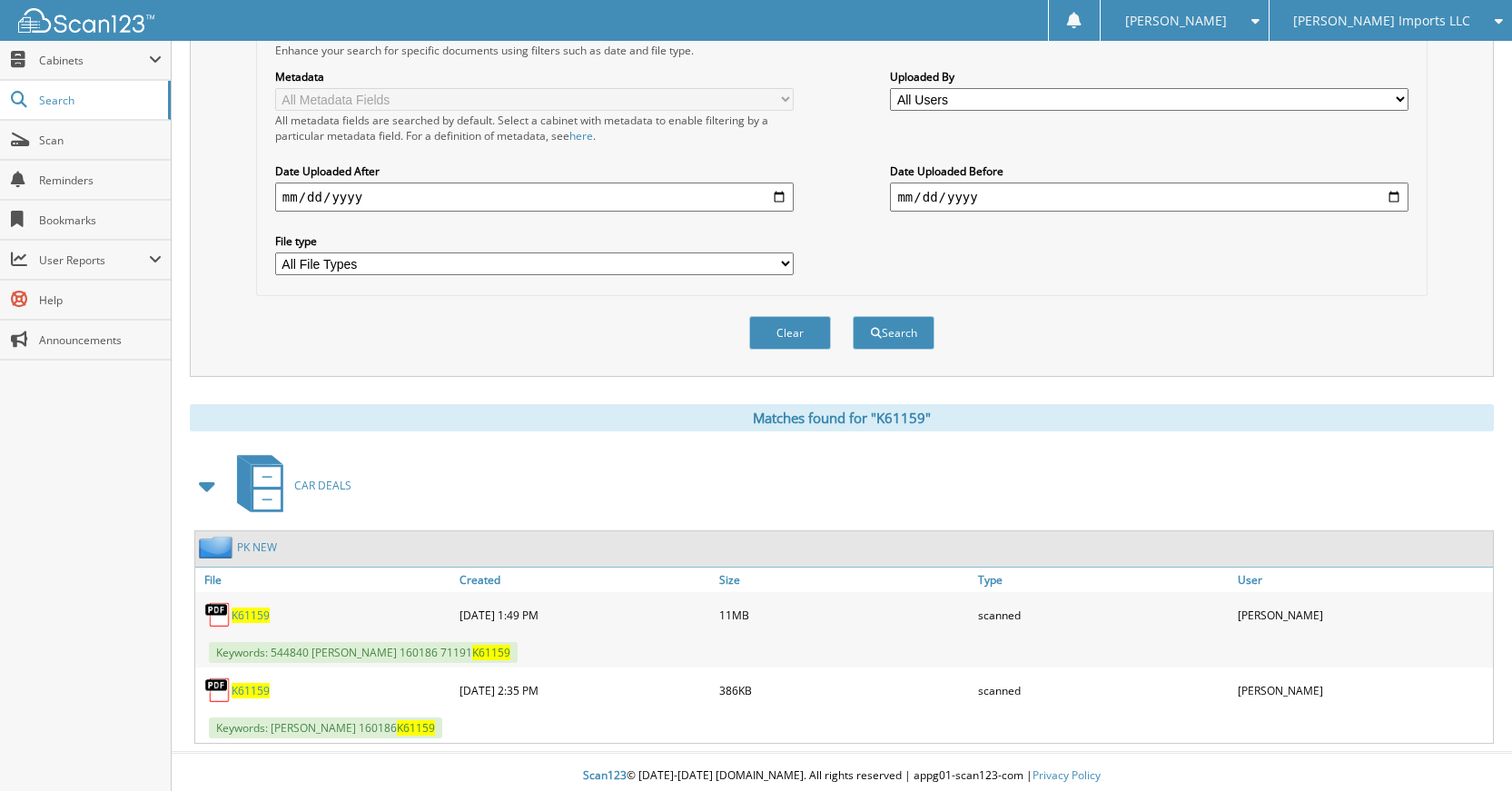
scroll to position [401, 0]
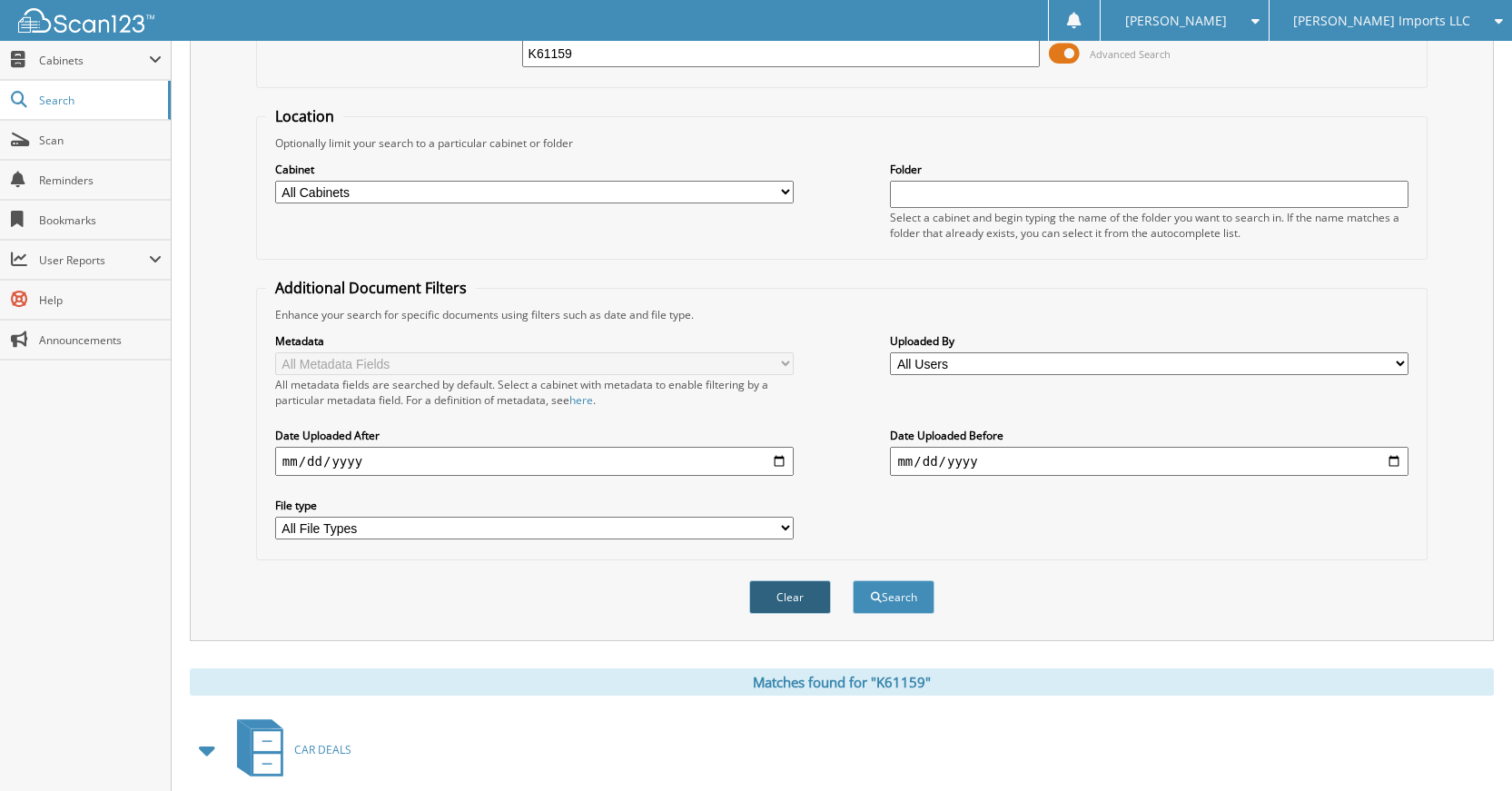
click at [788, 597] on button "Clear" at bounding box center [790, 597] width 82 height 34
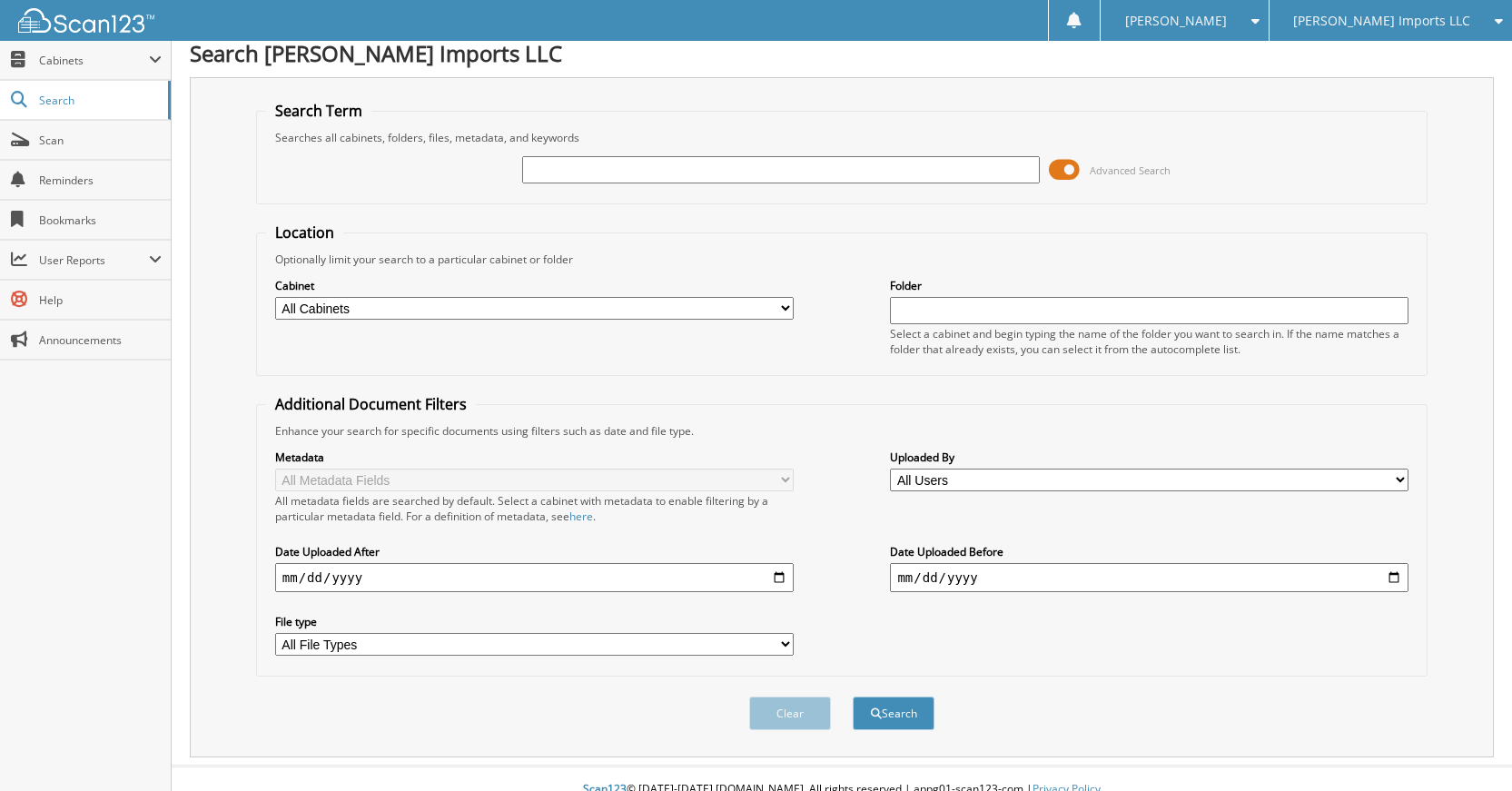
scroll to position [0, 0]
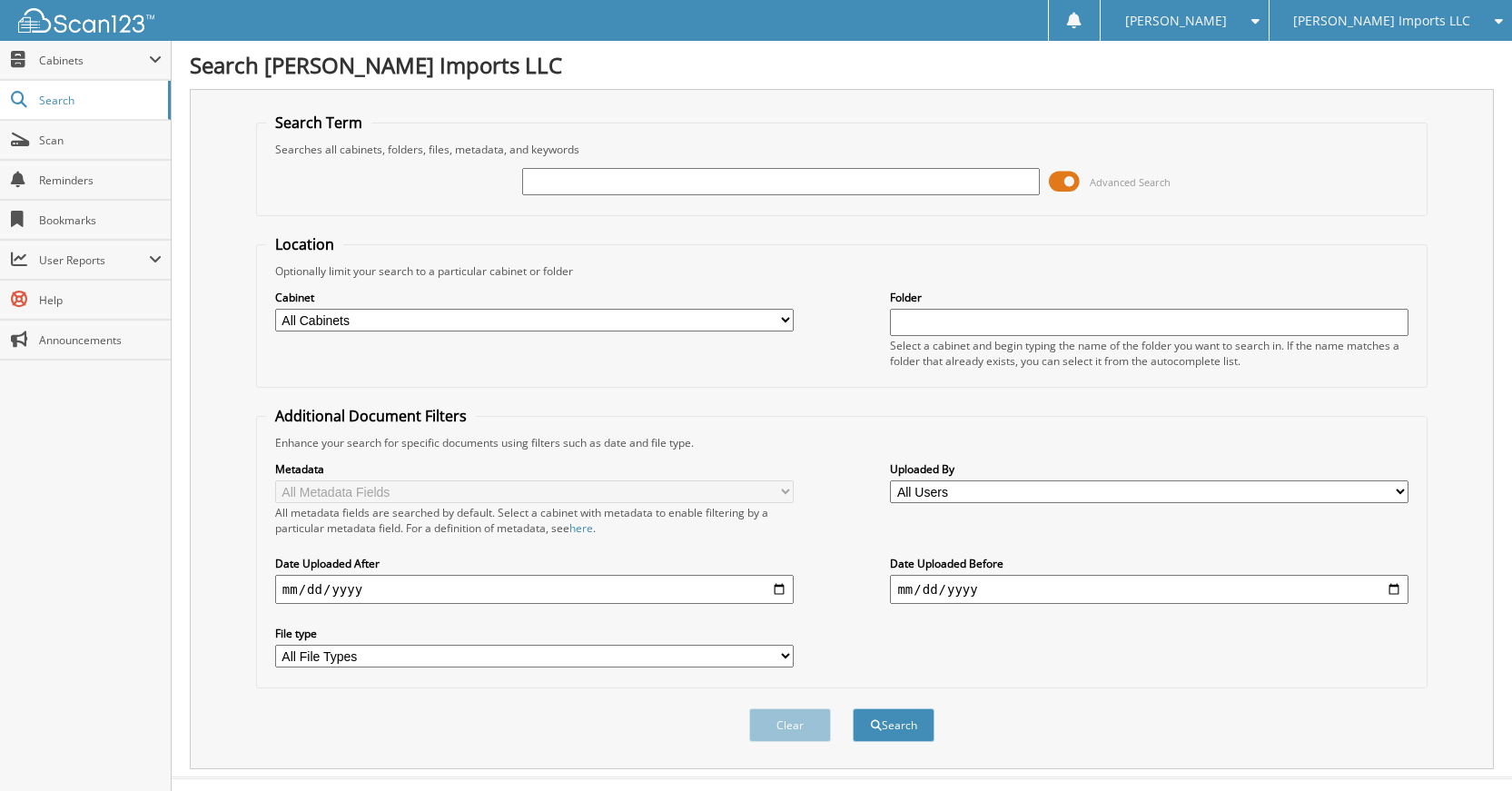
click at [818, 188] on input "text" at bounding box center [780, 182] width 518 height 27
type input "K61134"
click at [853, 708] on button "Search" at bounding box center [893, 725] width 82 height 34
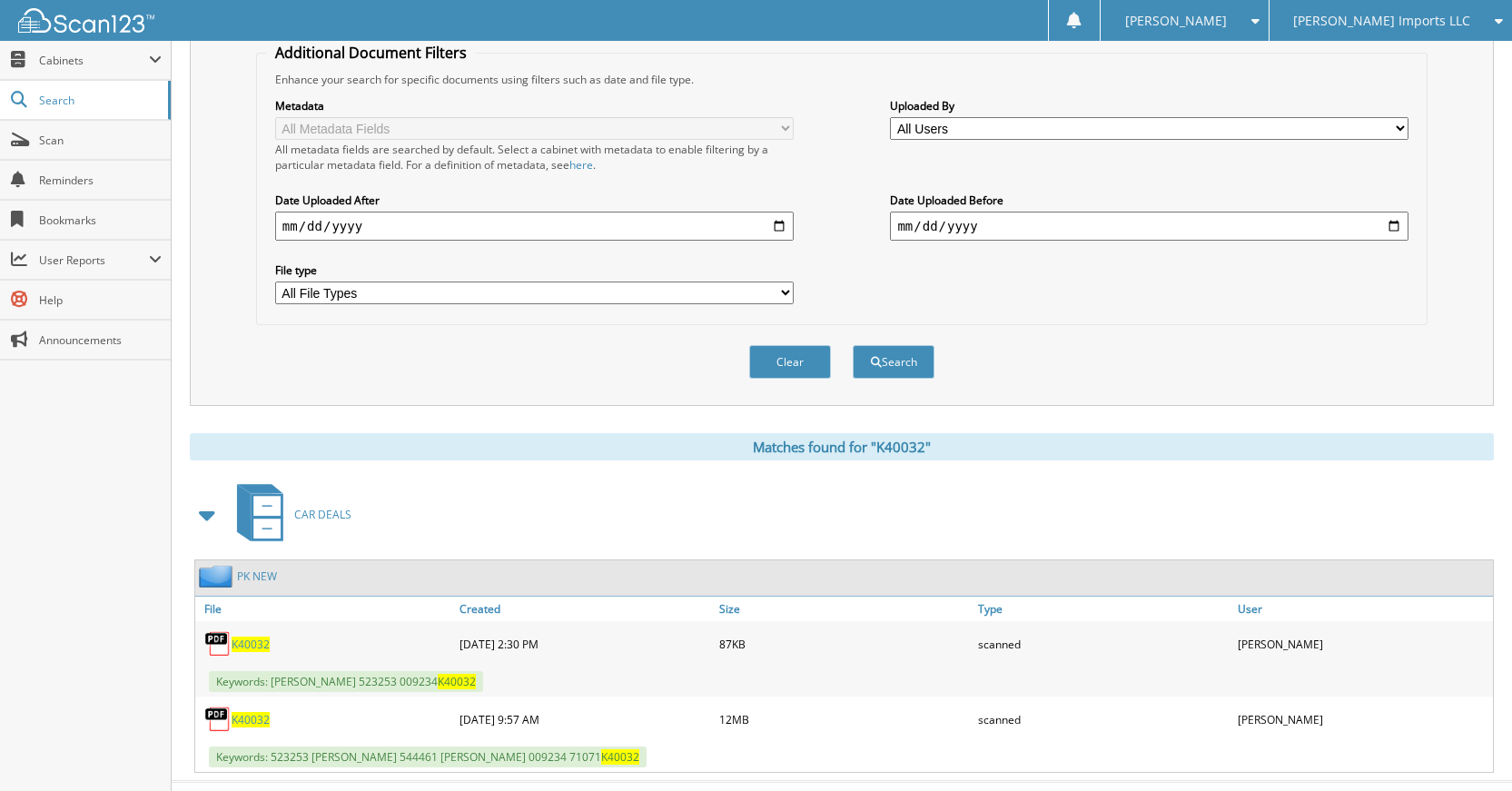
scroll to position [401, 0]
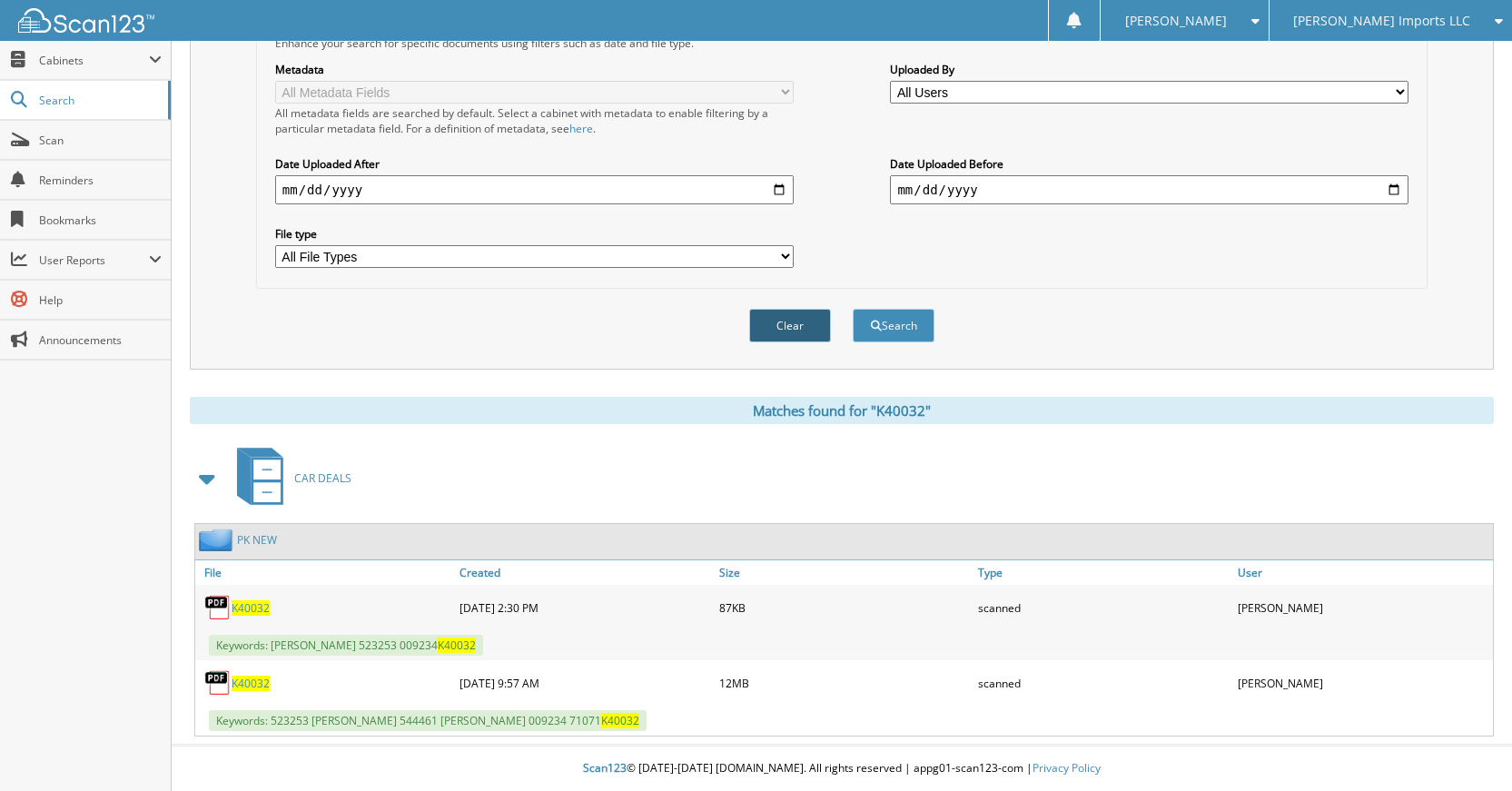
click at [787, 319] on button "Clear" at bounding box center [790, 325] width 82 height 34
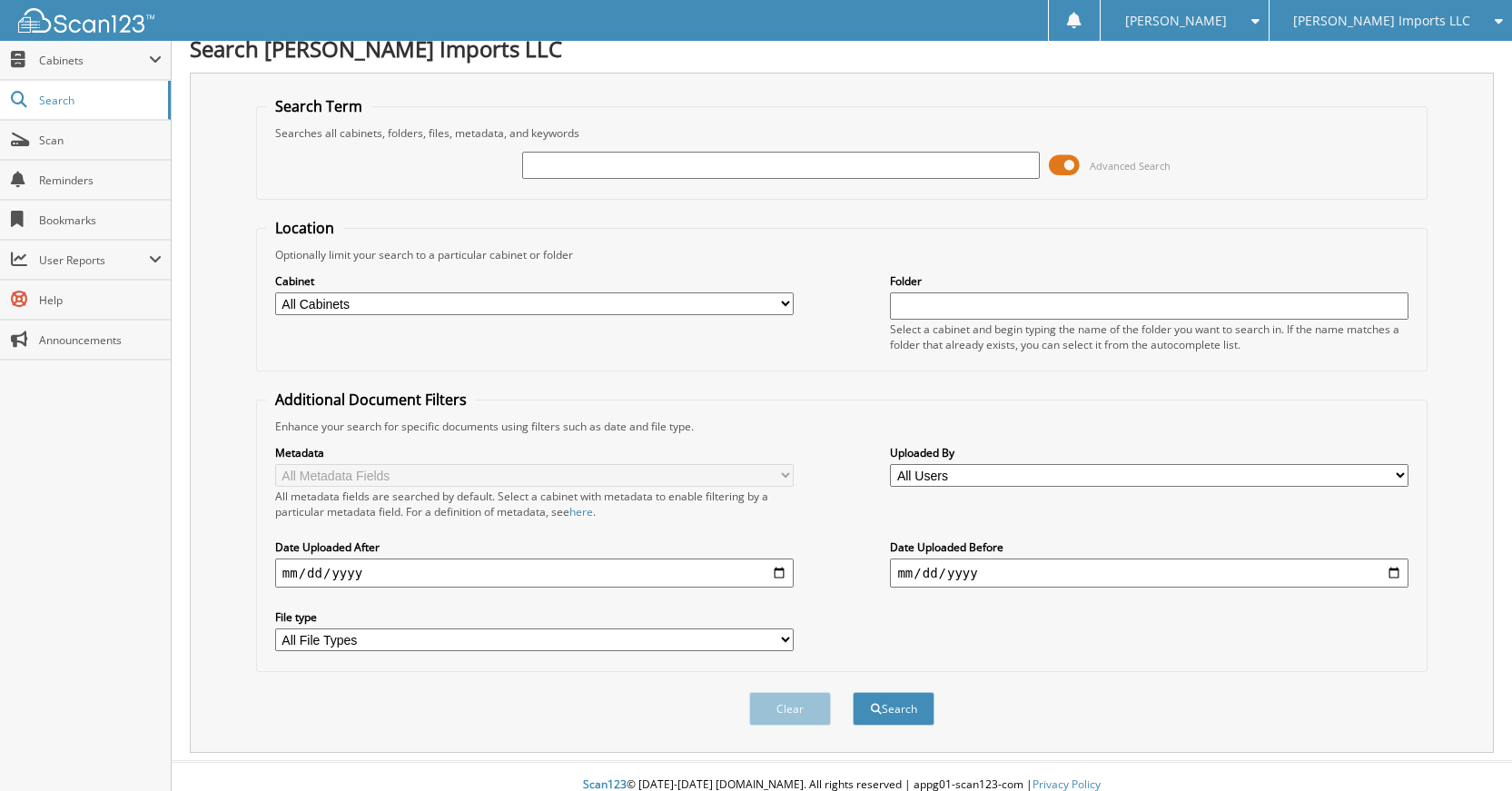
scroll to position [0, 0]
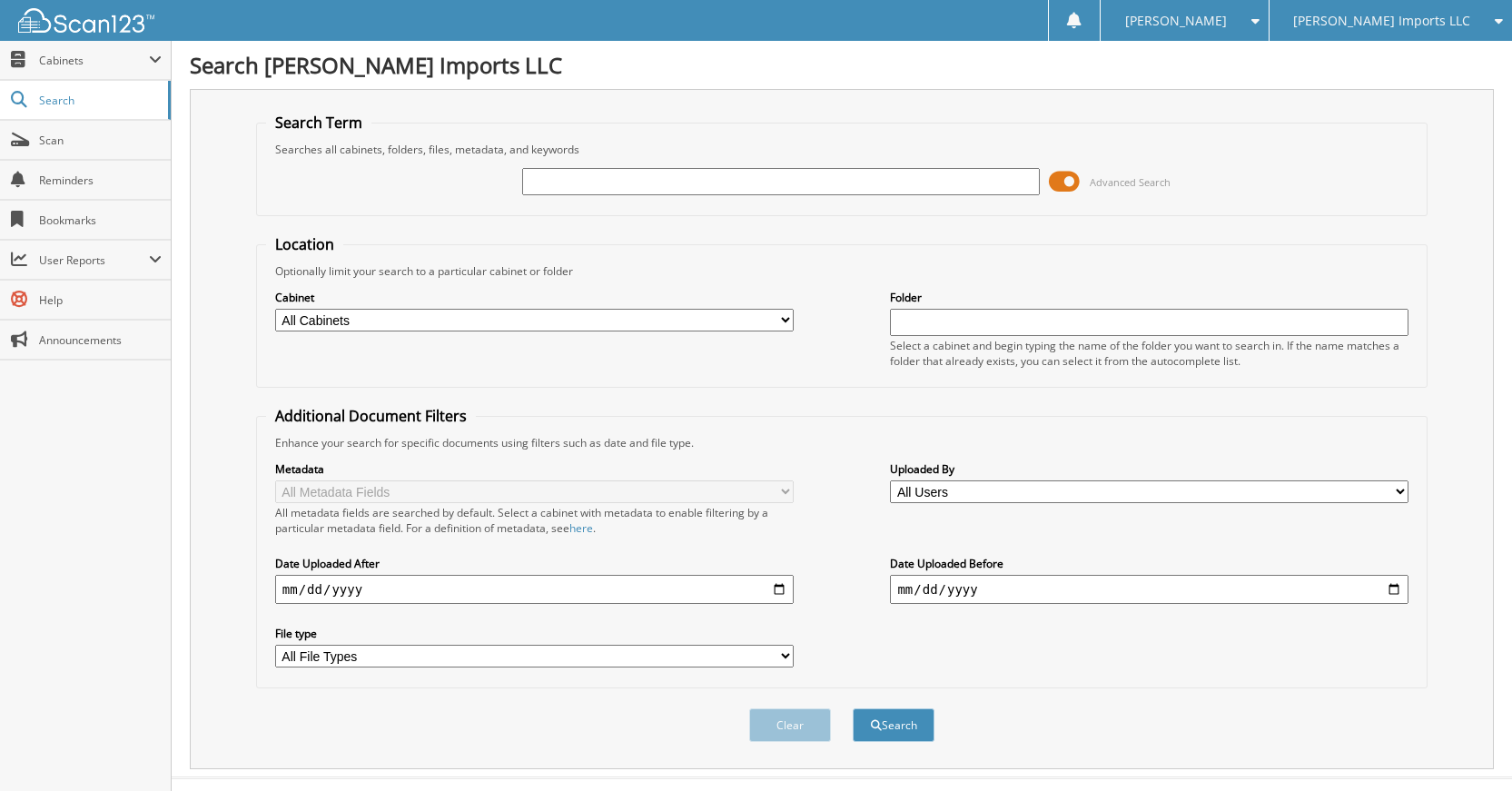
click at [838, 195] on div at bounding box center [780, 182] width 518 height 31
click at [836, 193] on input "text" at bounding box center [780, 182] width 518 height 27
click at [832, 192] on input "text" at bounding box center [780, 182] width 518 height 27
drag, startPoint x: 889, startPoint y: 217, endPoint x: 889, endPoint y: 200, distance: 17.0
click at [890, 215] on form "Search Term Searches all cabinets, folders, files, metadata, and keywords Advan…" at bounding box center [842, 437] width 1172 height 649
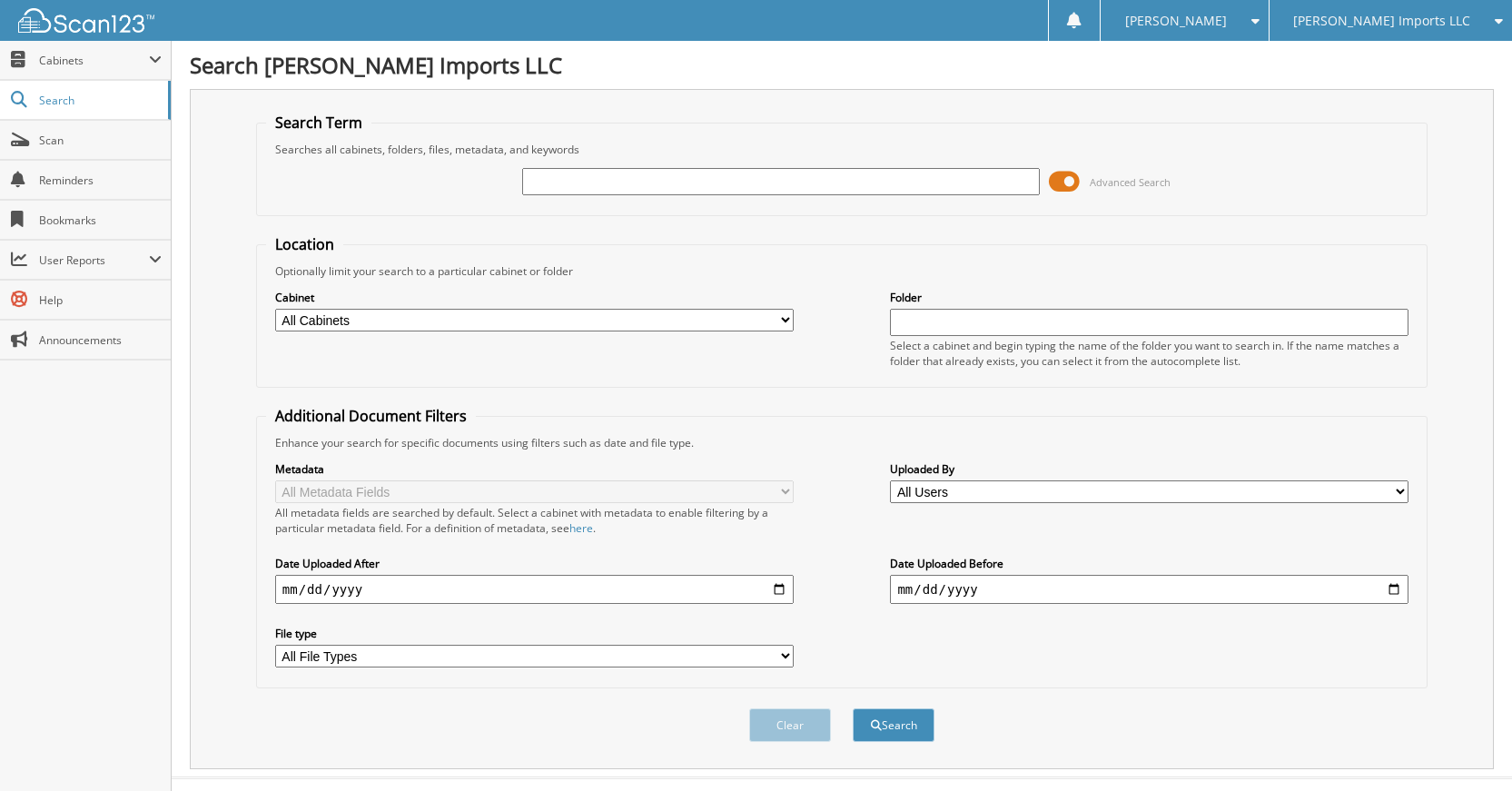
click at [887, 175] on input "text" at bounding box center [780, 182] width 518 height 27
type input "545412"
click at [853, 708] on button "Search" at bounding box center [893, 725] width 82 height 34
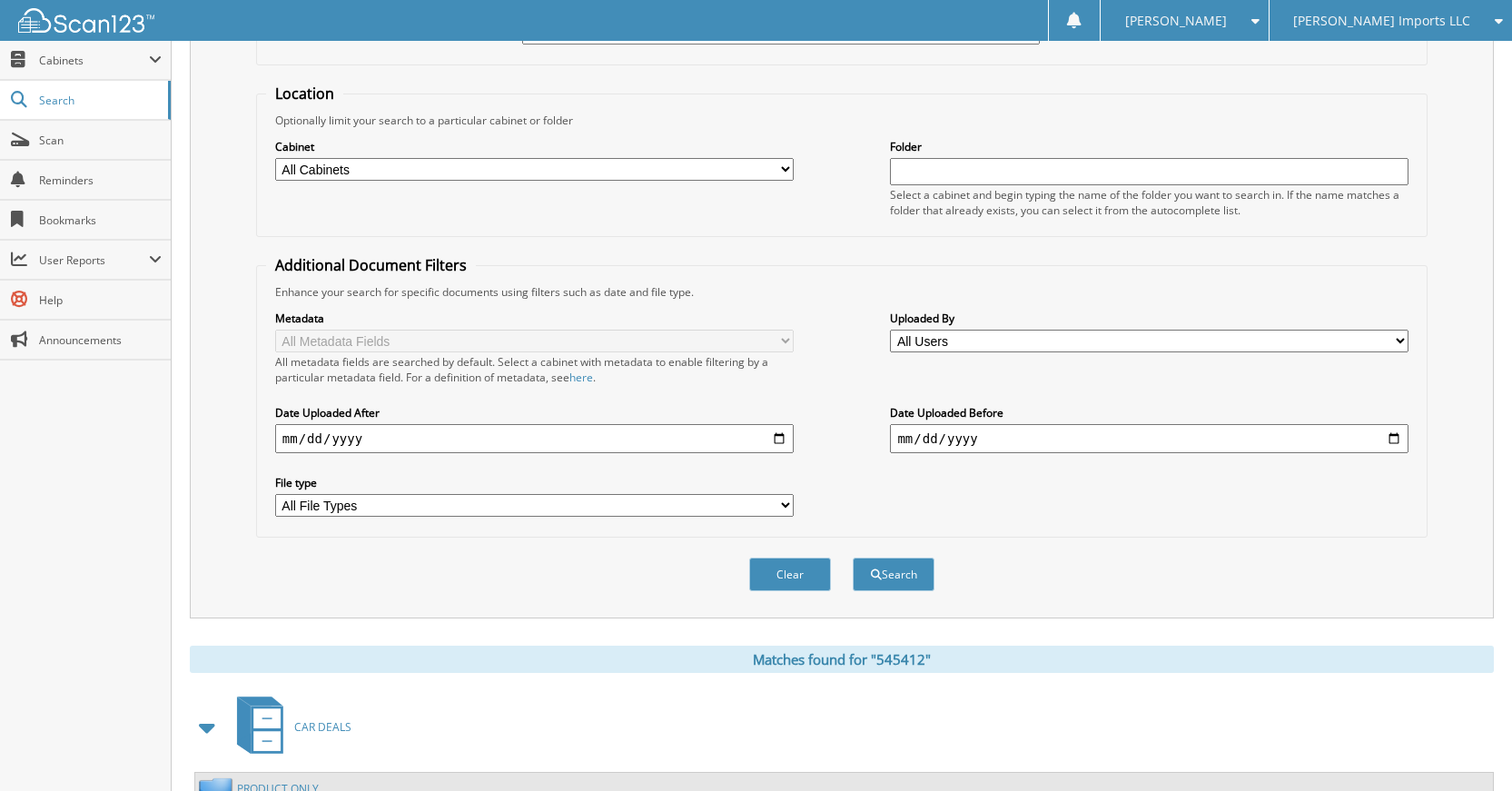
scroll to position [454, 0]
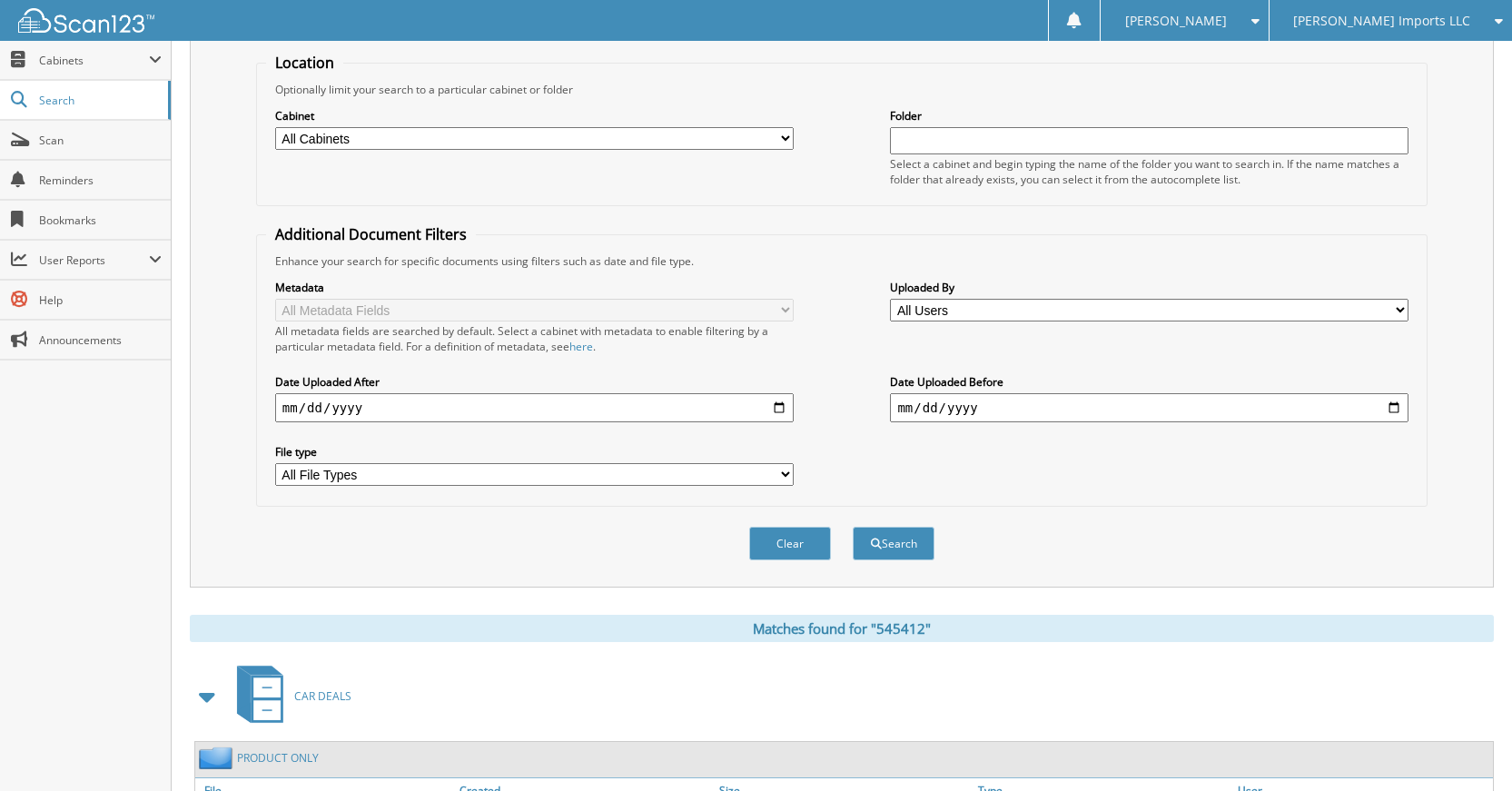
click at [779, 543] on button "Clear" at bounding box center [790, 544] width 82 height 34
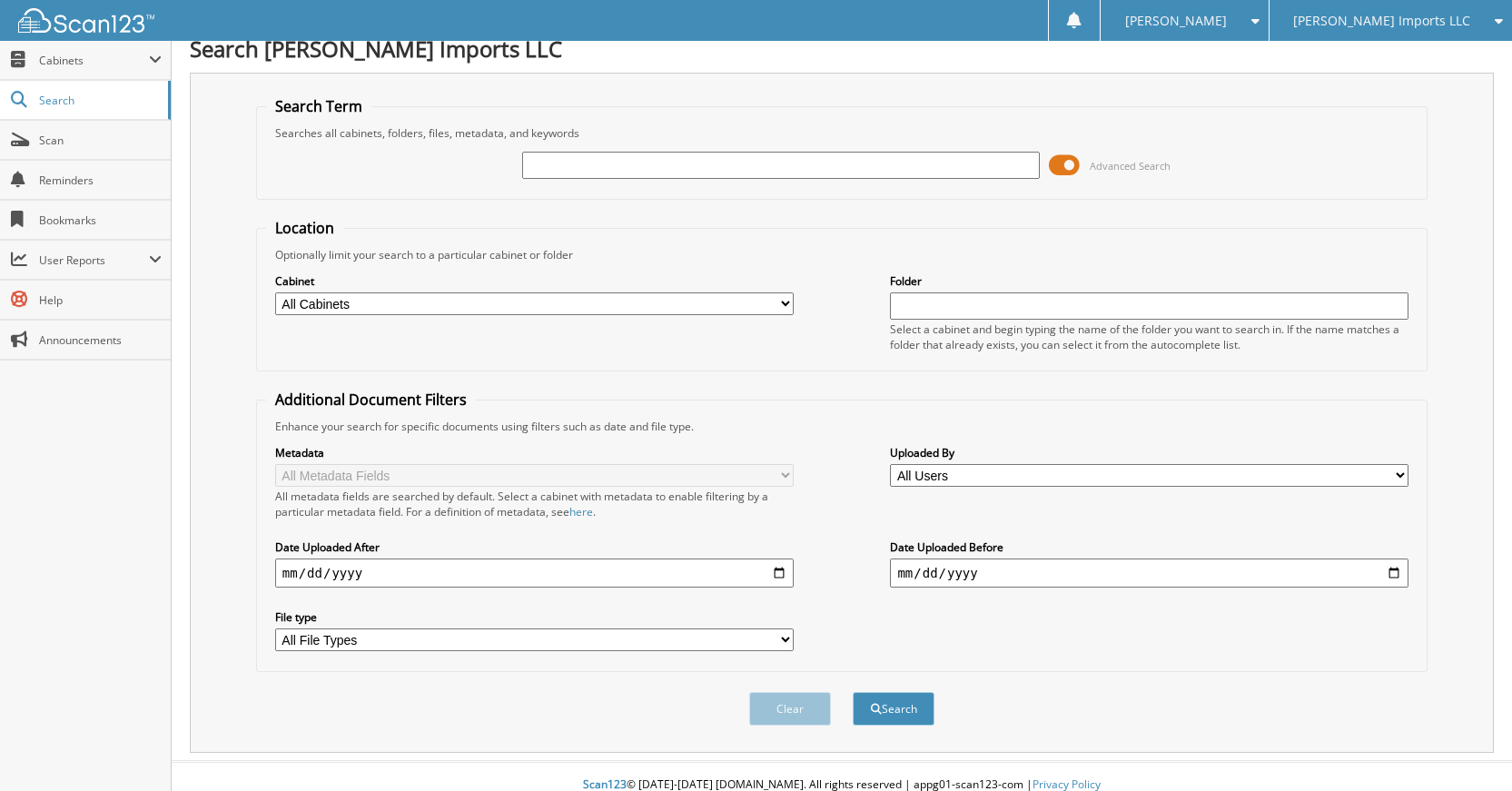
scroll to position [0, 0]
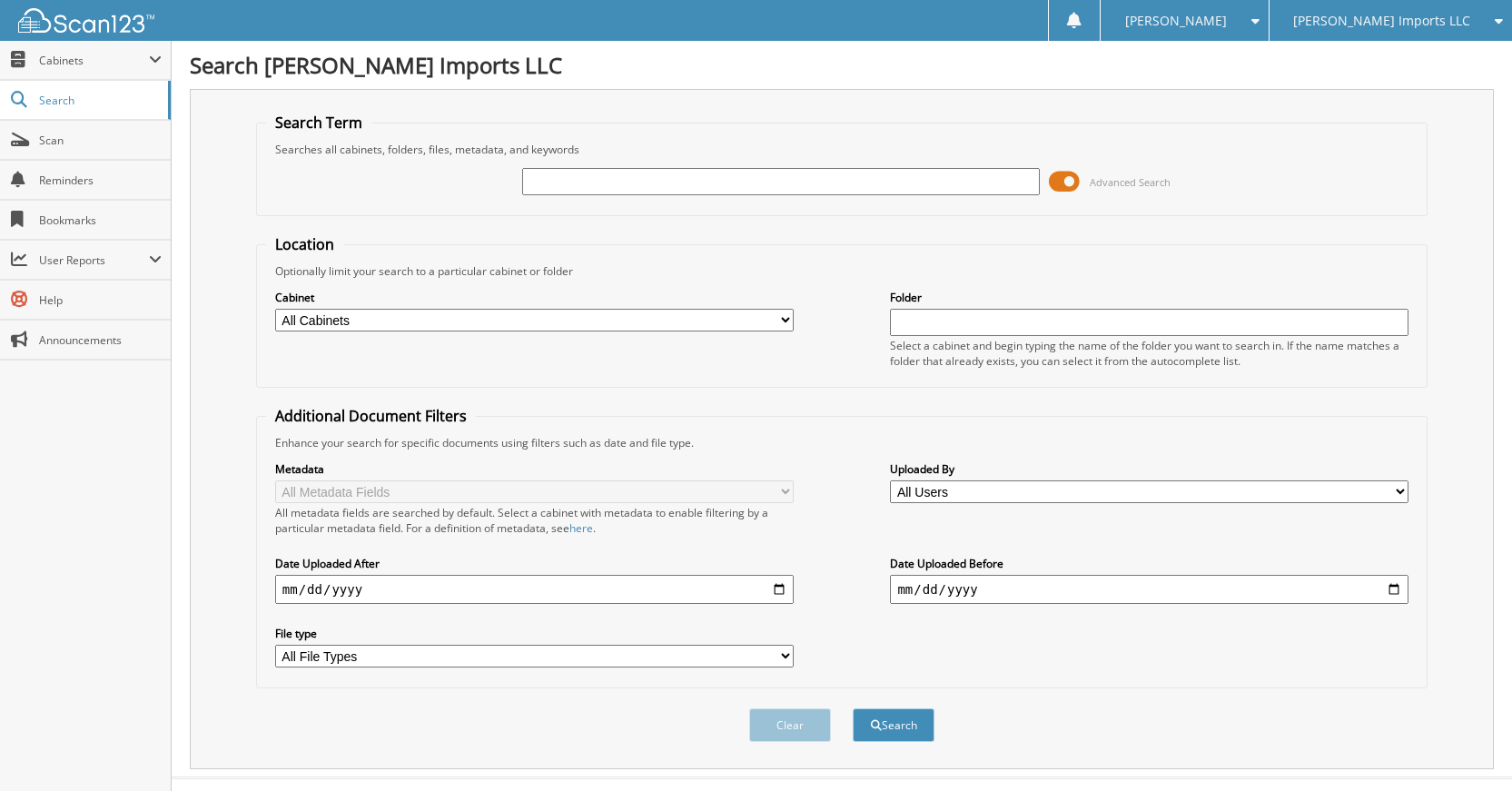
drag, startPoint x: 885, startPoint y: 186, endPoint x: 868, endPoint y: 194, distance: 18.8
click at [878, 190] on input "text" at bounding box center [780, 182] width 518 height 27
type input "K181616"
click at [853, 708] on button "Search" at bounding box center [893, 725] width 82 height 34
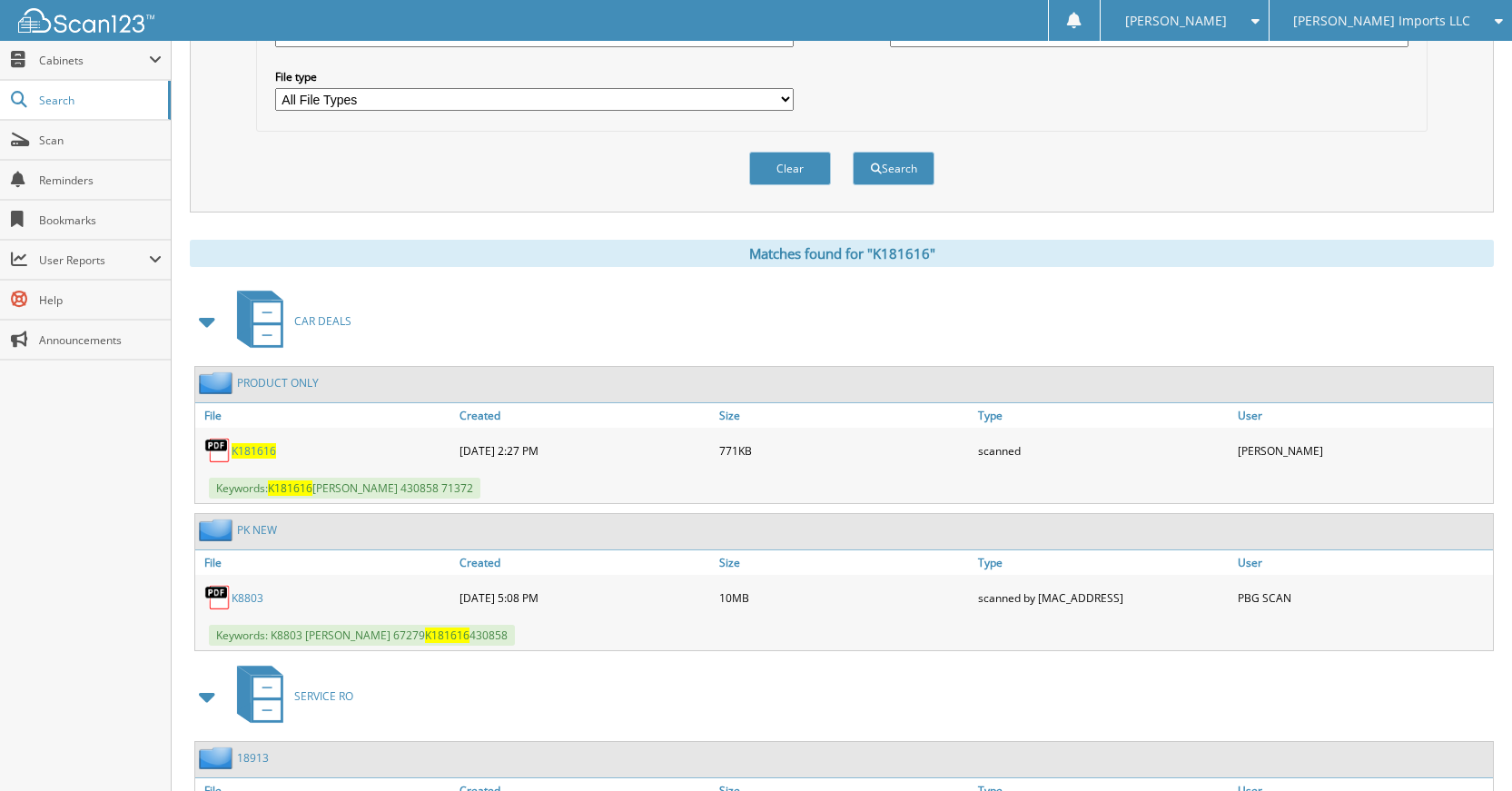
scroll to position [454, 0]
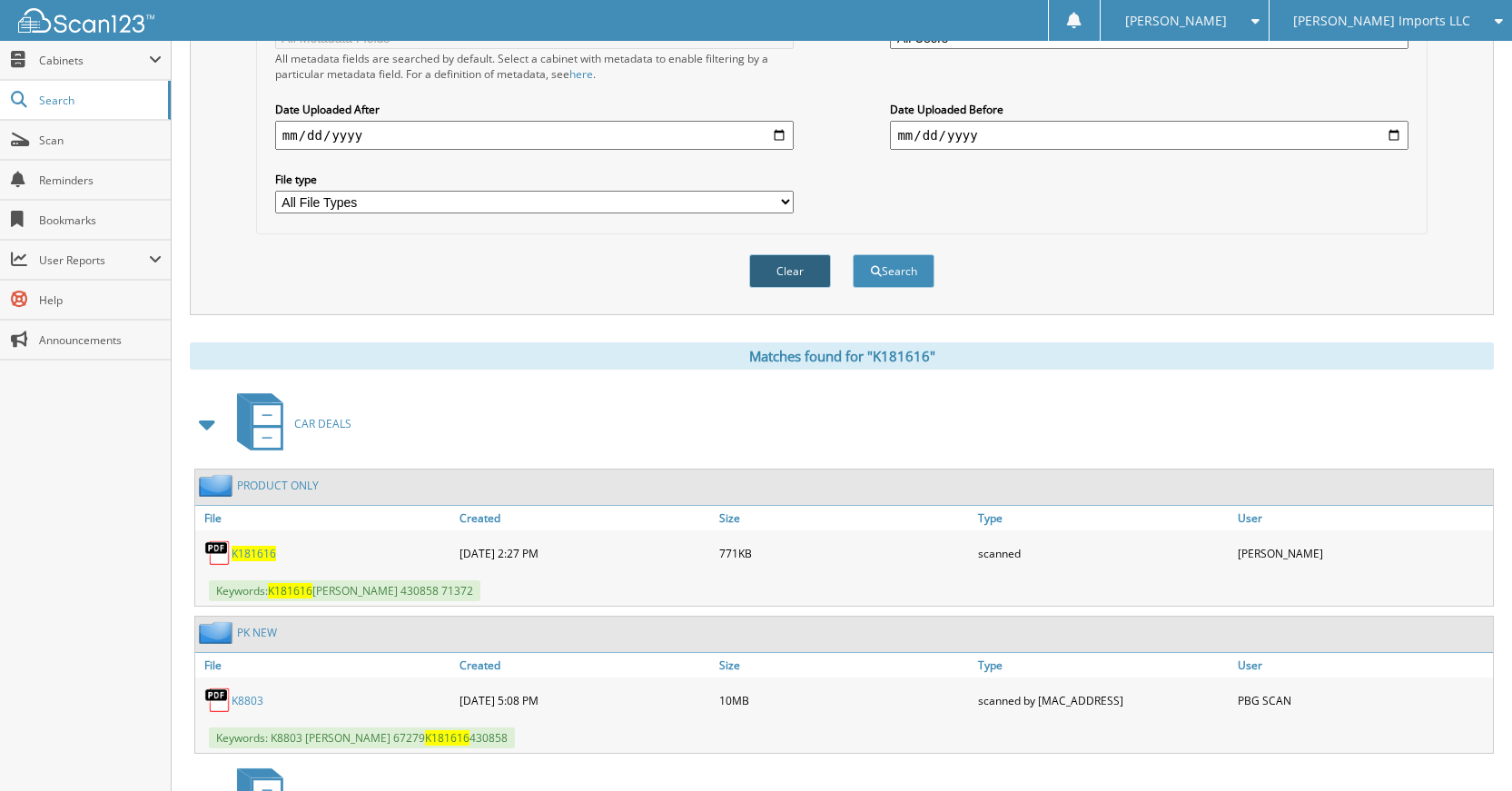
click at [805, 274] on button "Clear" at bounding box center [790, 271] width 82 height 34
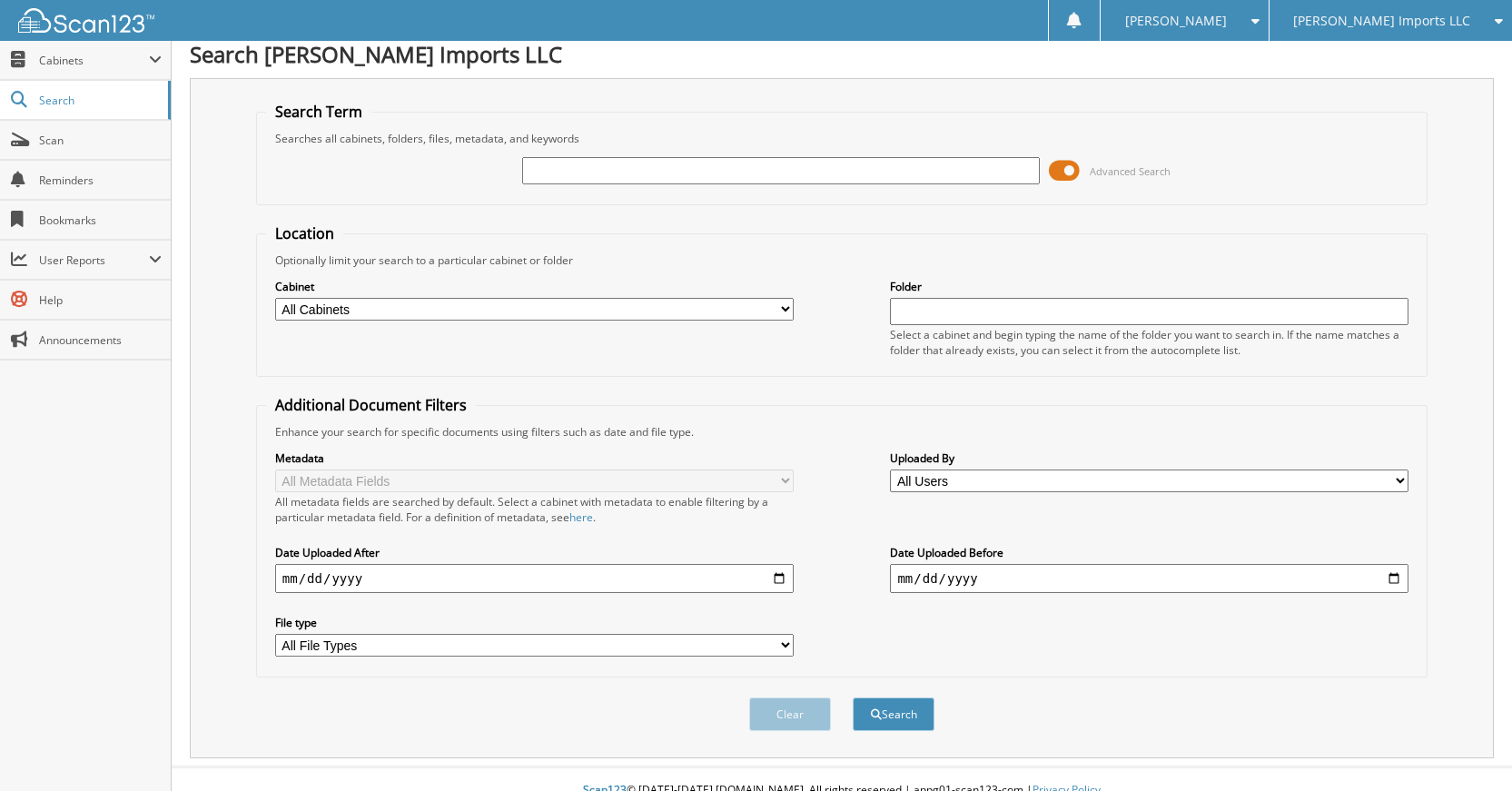
scroll to position [0, 0]
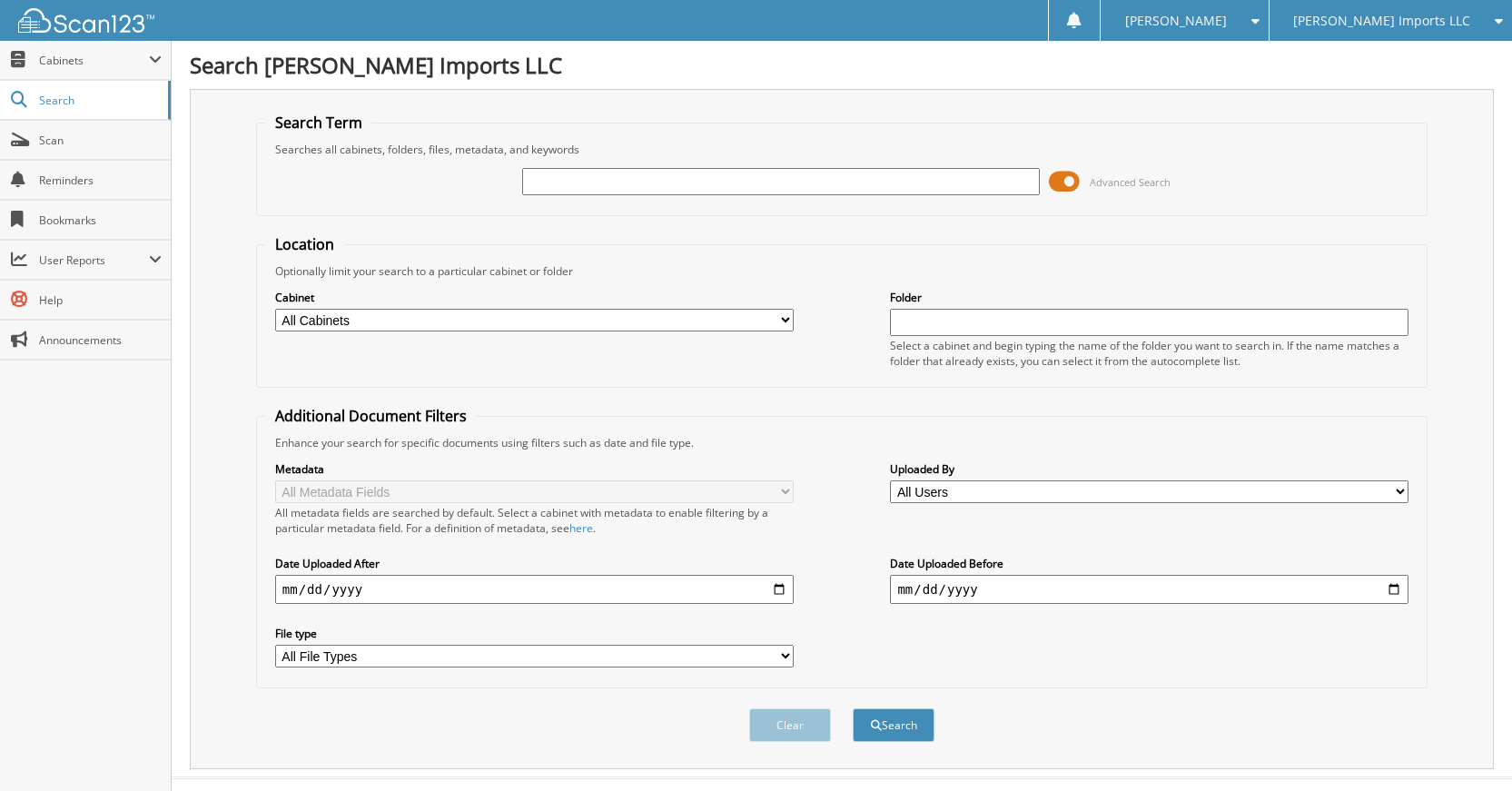
drag, startPoint x: 881, startPoint y: 166, endPoint x: 874, endPoint y: 177, distance: 13.0
click at [875, 175] on div "Advanced Search" at bounding box center [842, 182] width 1151 height 49
click at [874, 179] on input "text" at bounding box center [780, 182] width 518 height 27
type input "K61204"
click at [853, 708] on button "Search" at bounding box center [893, 725] width 82 height 34
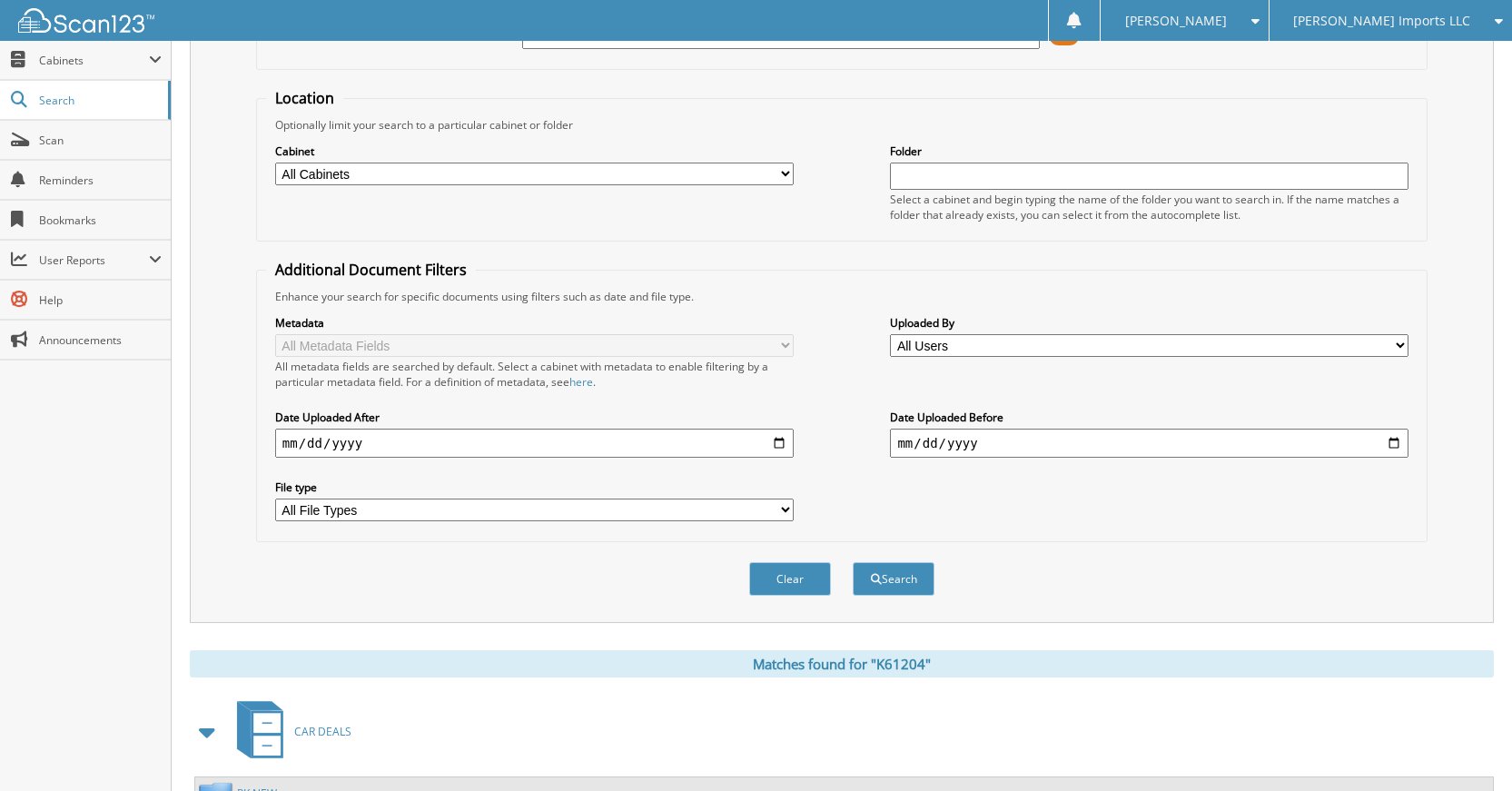
scroll to position [325, 0]
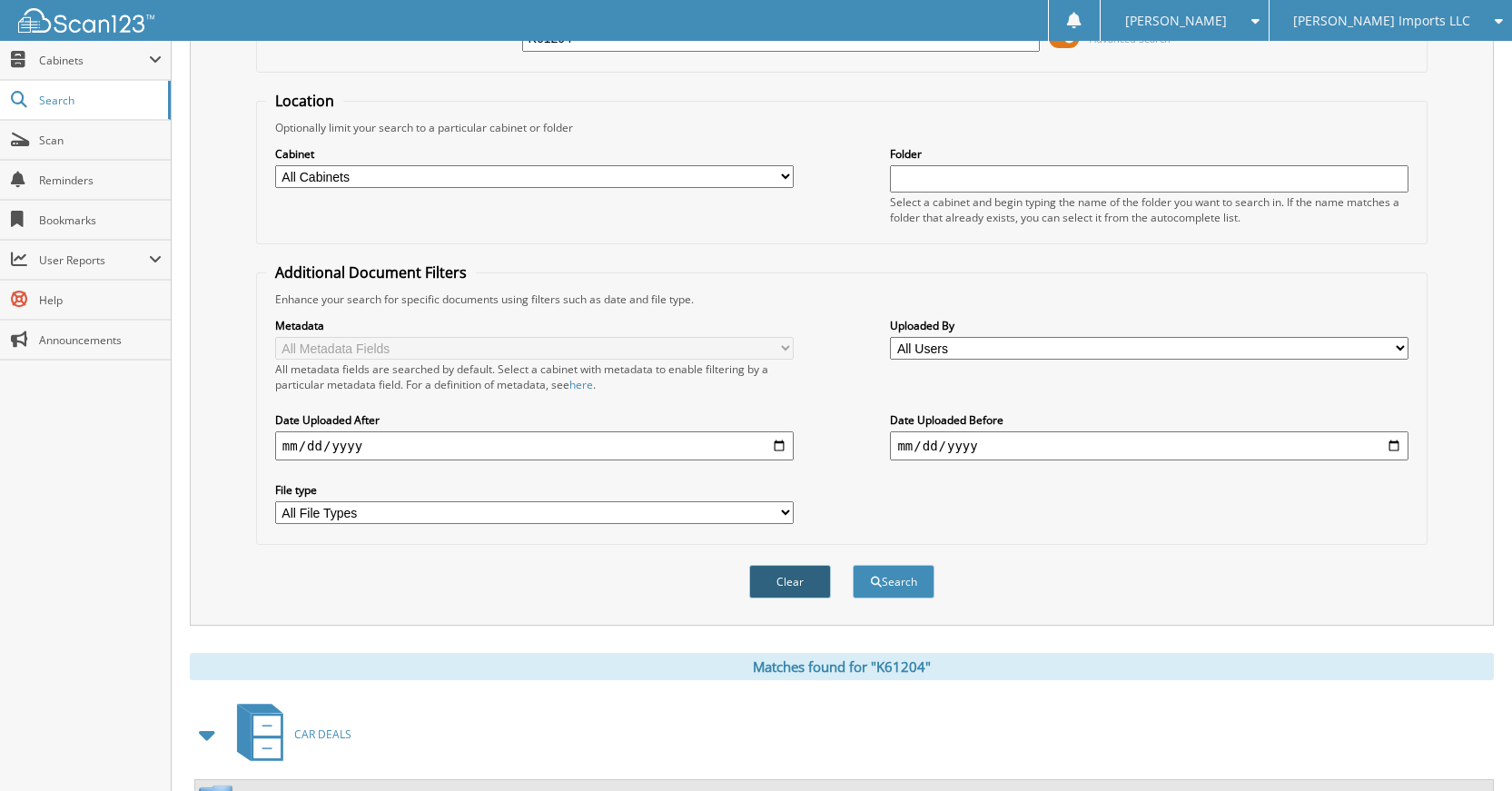
click at [781, 575] on button "Clear" at bounding box center [790, 582] width 82 height 34
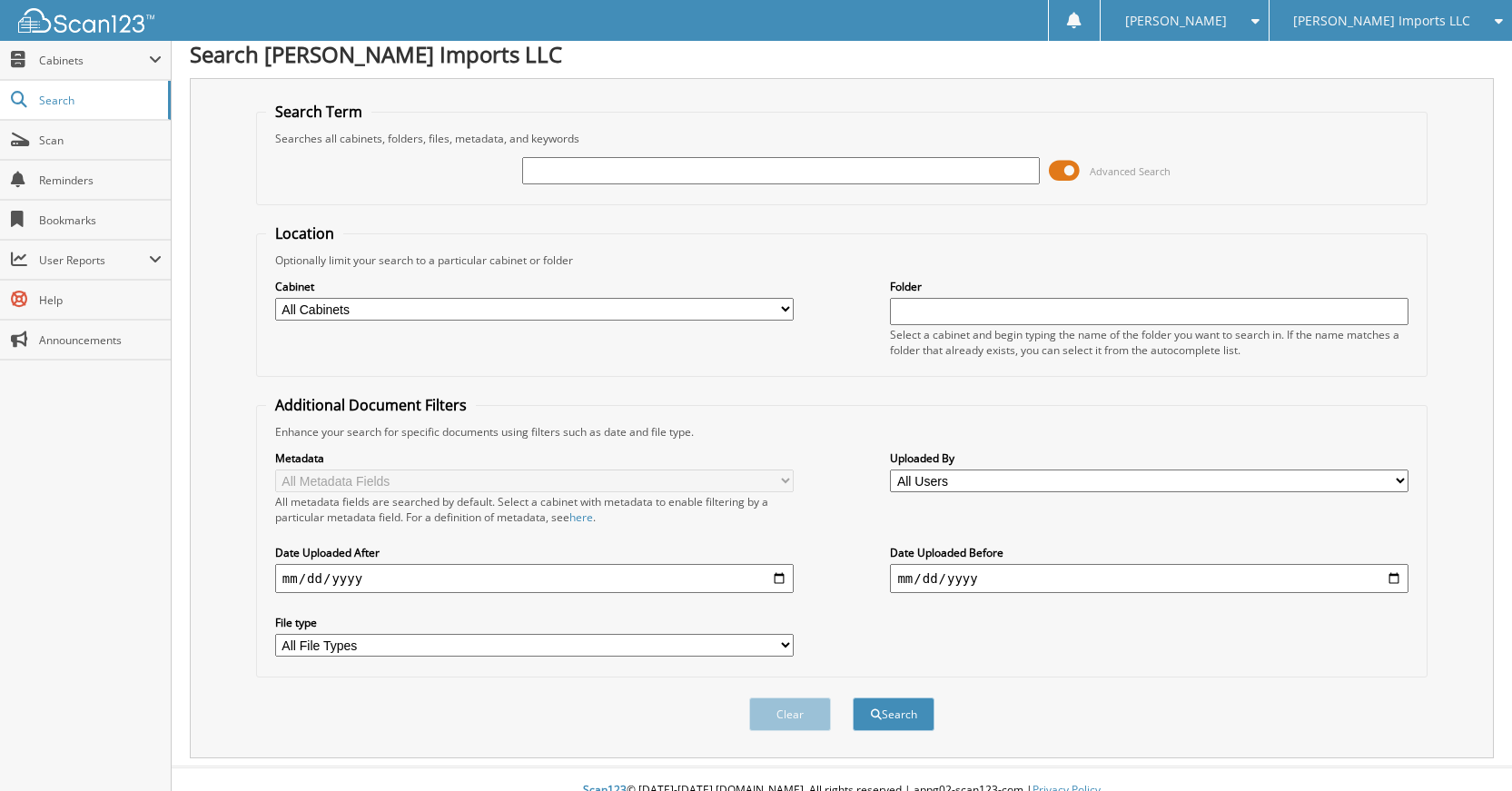
scroll to position [0, 0]
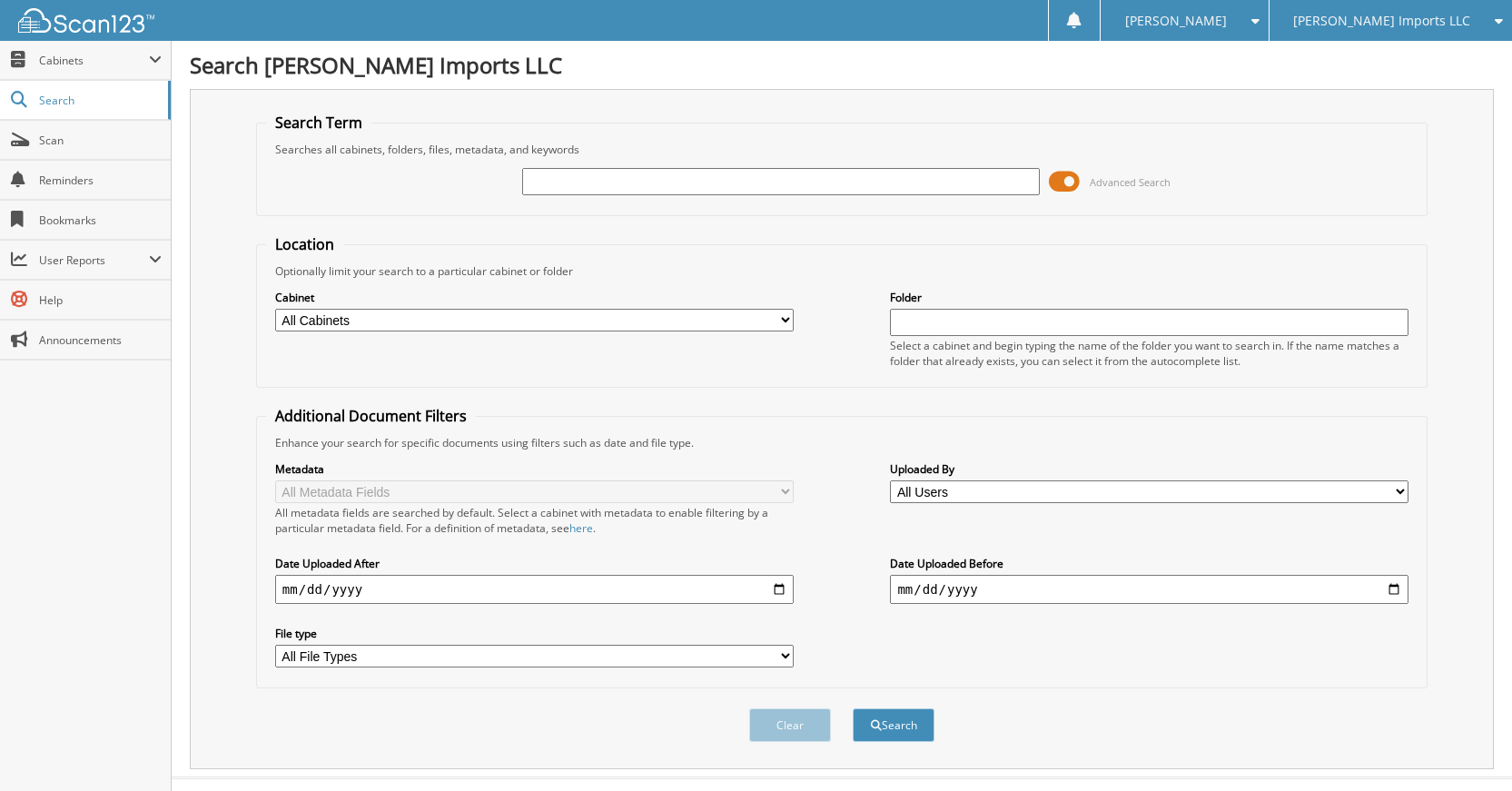
click at [847, 158] on div "Advanced Search" at bounding box center [842, 182] width 1151 height 49
click at [854, 170] on input "text" at bounding box center [780, 182] width 518 height 27
type input "K30255"
click at [853, 708] on button "Search" at bounding box center [893, 725] width 82 height 34
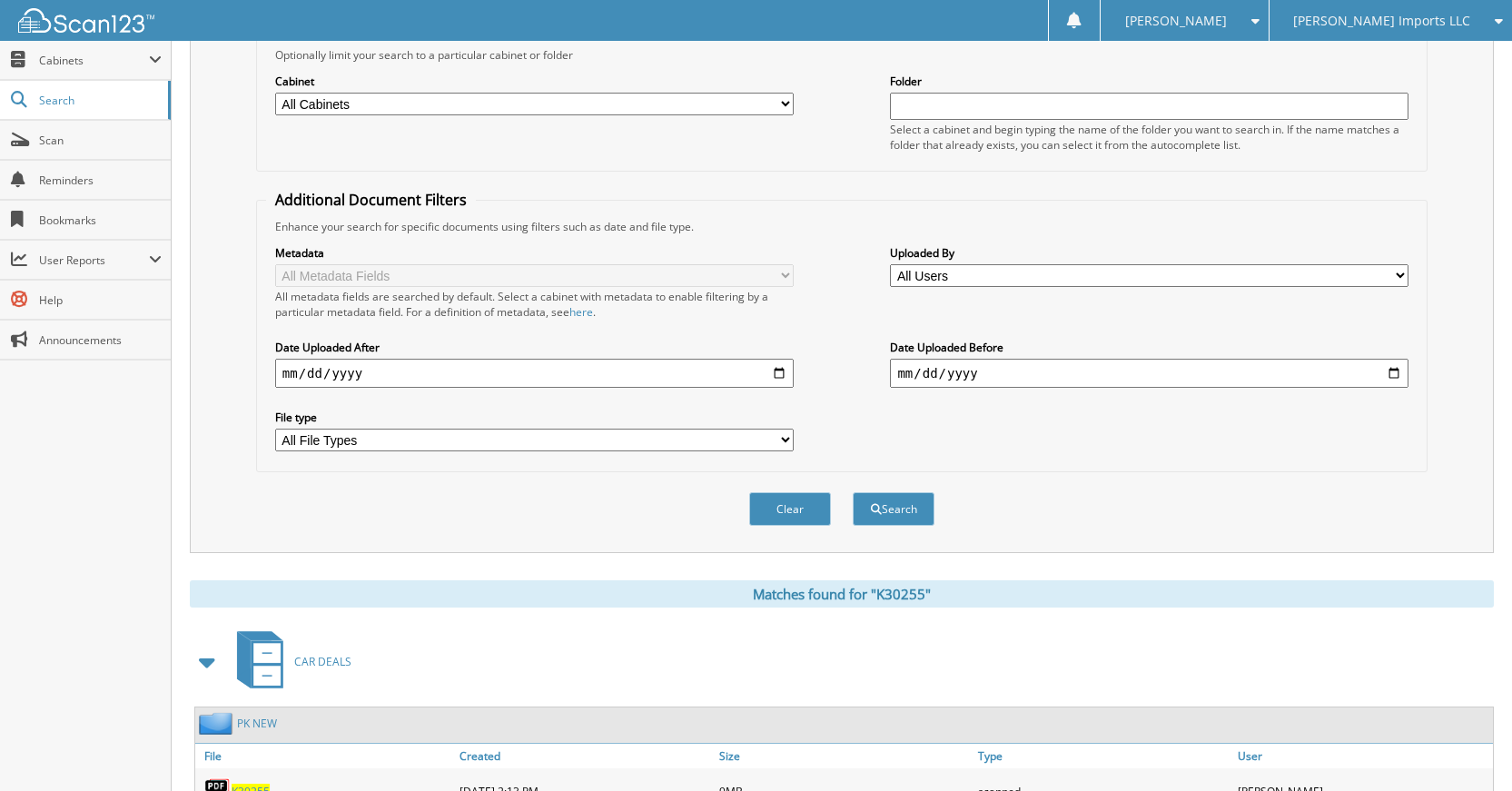
scroll to position [325, 0]
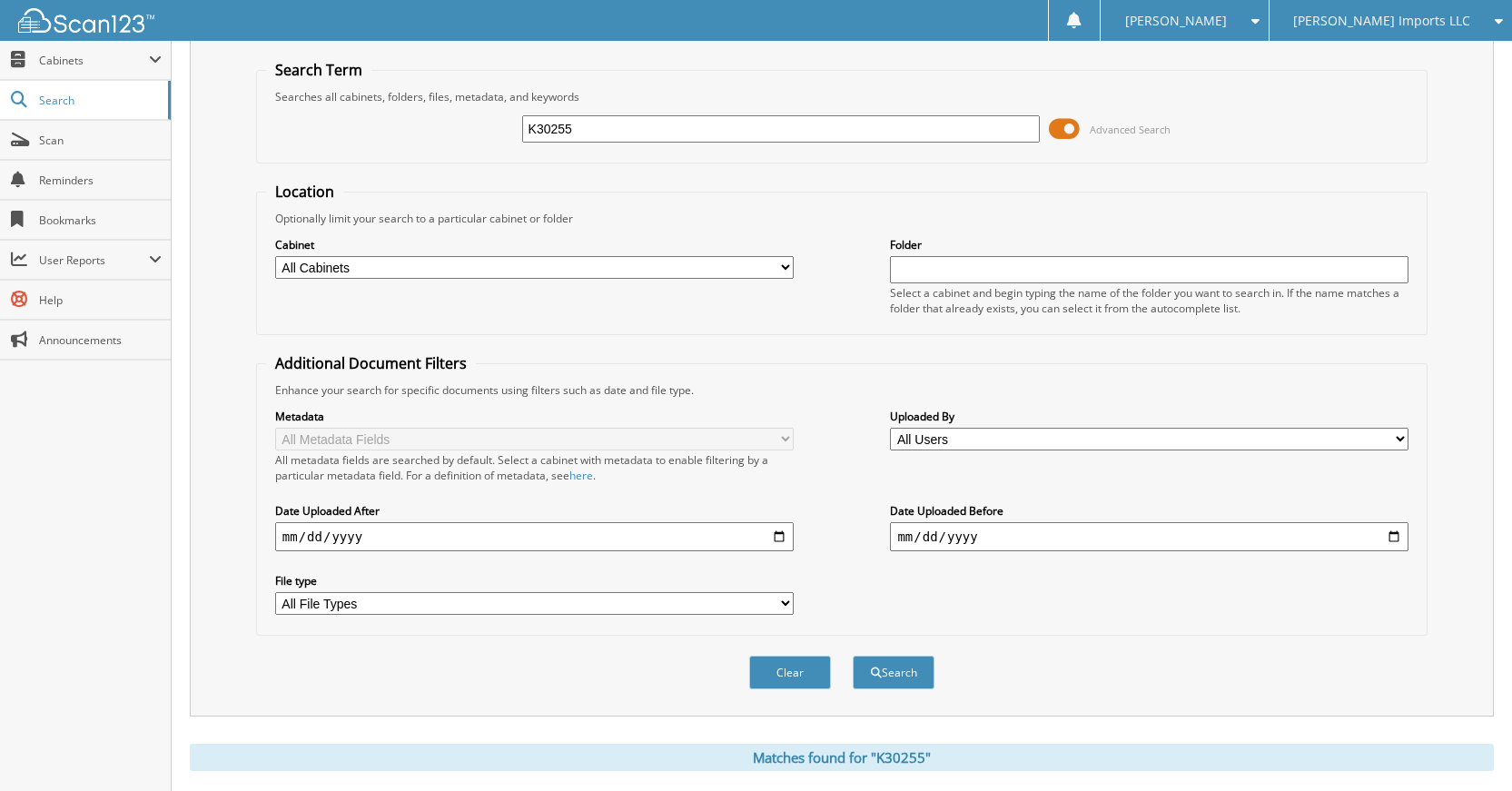
click at [780, 660] on button "Clear" at bounding box center [790, 672] width 82 height 34
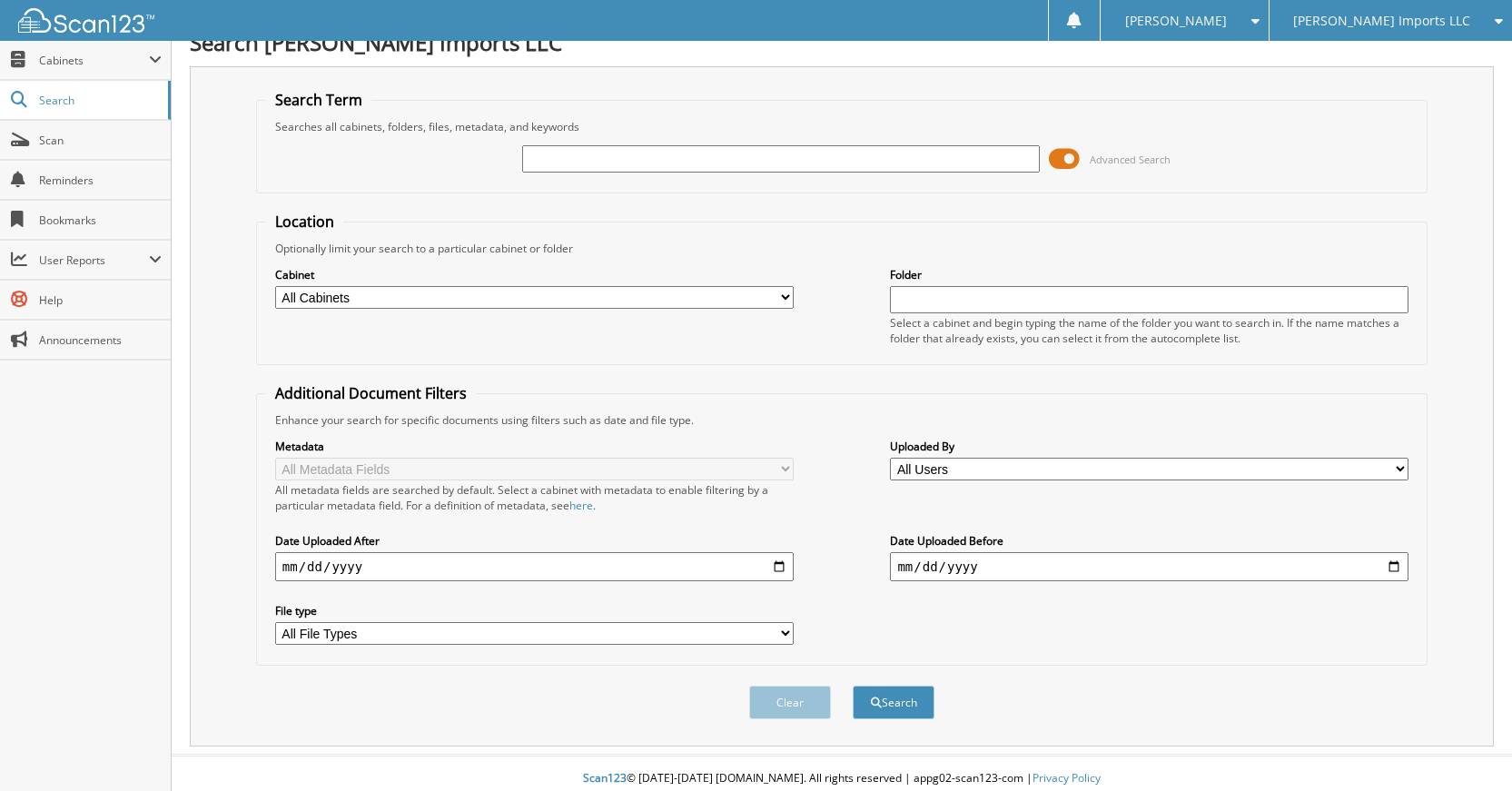
scroll to position [34, 0]
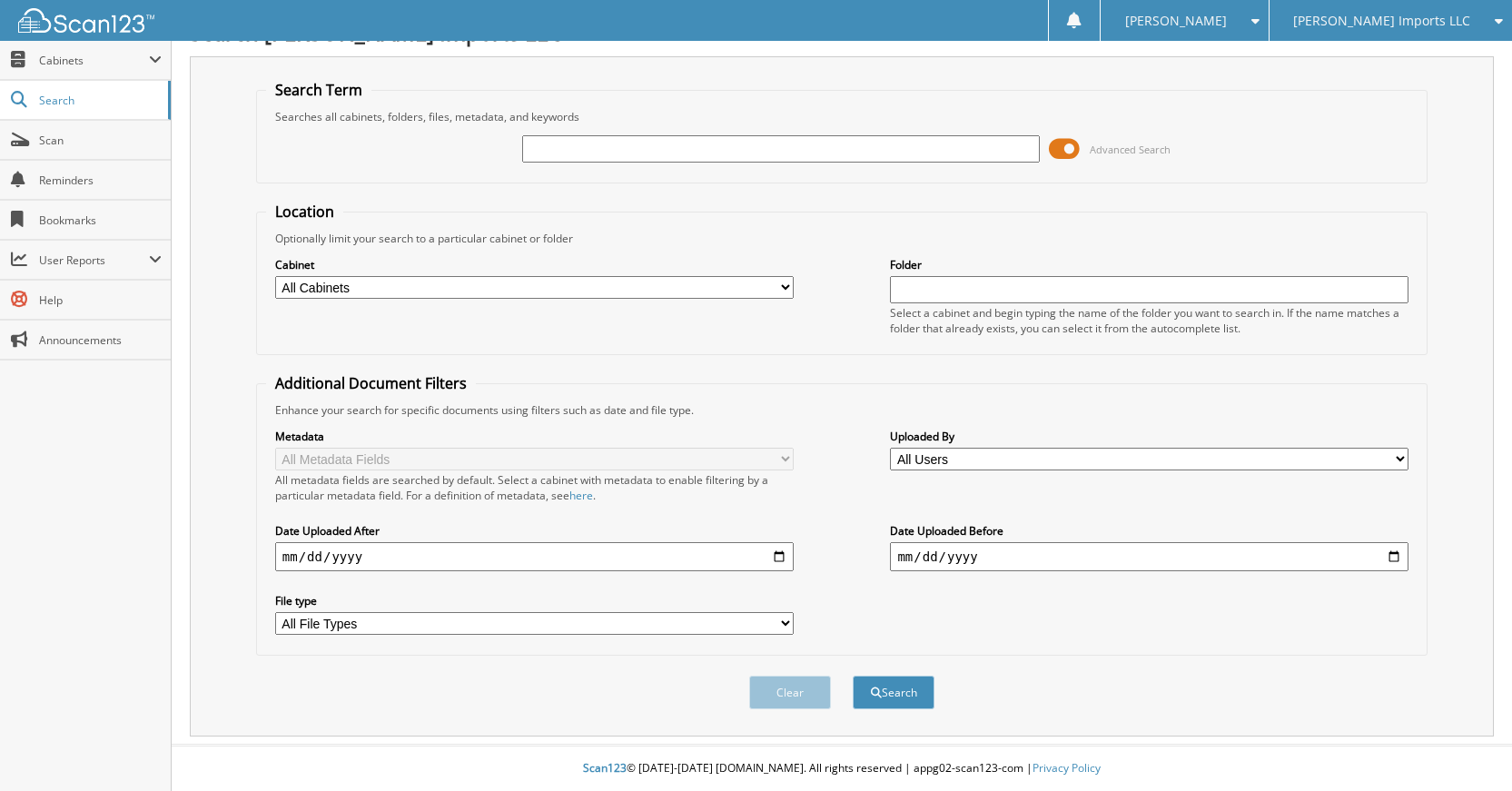
click at [795, 153] on input "text" at bounding box center [780, 149] width 518 height 27
type input "K61206"
click at [853, 675] on button "Search" at bounding box center [893, 692] width 82 height 34
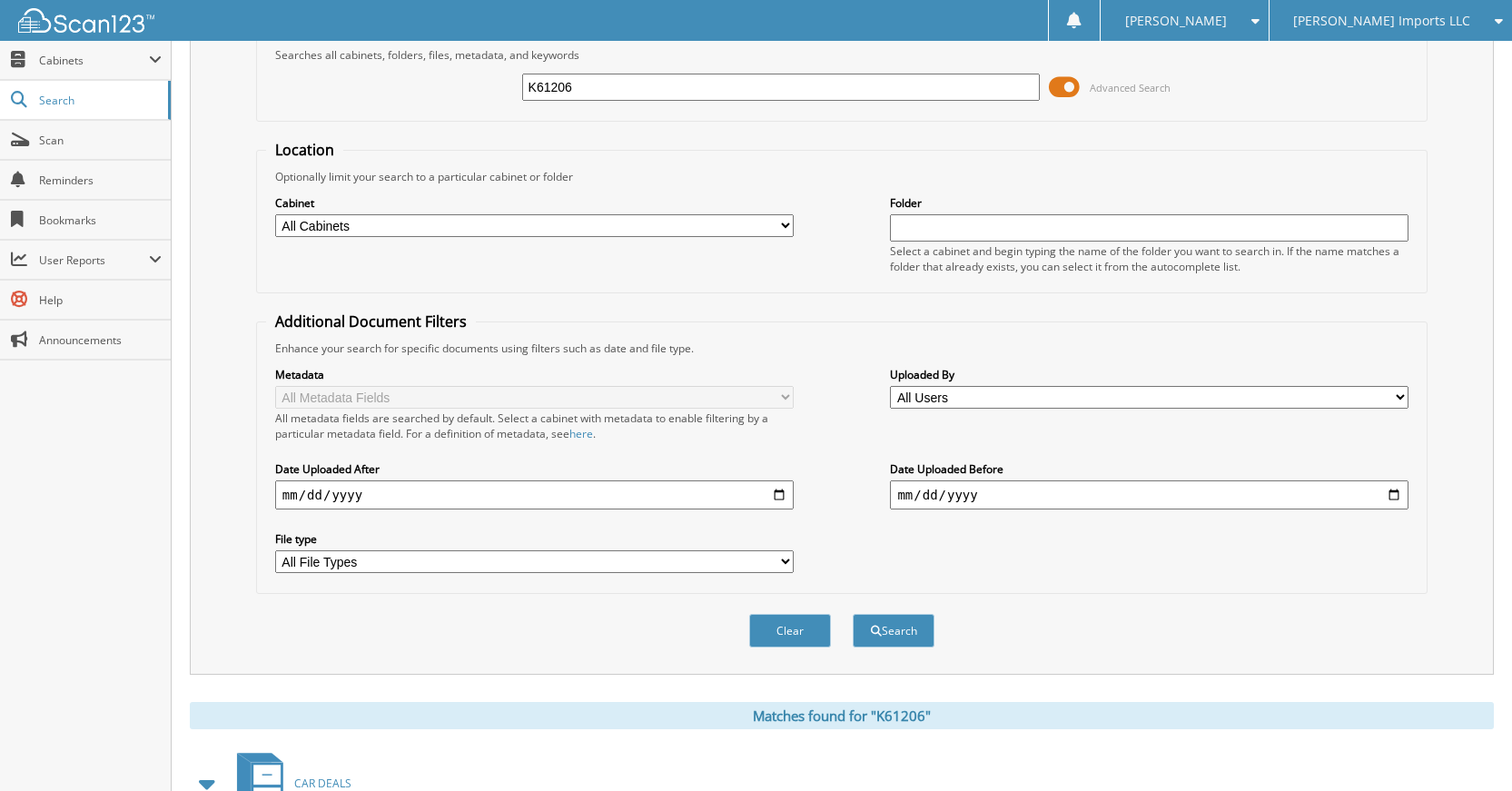
scroll to position [472, 0]
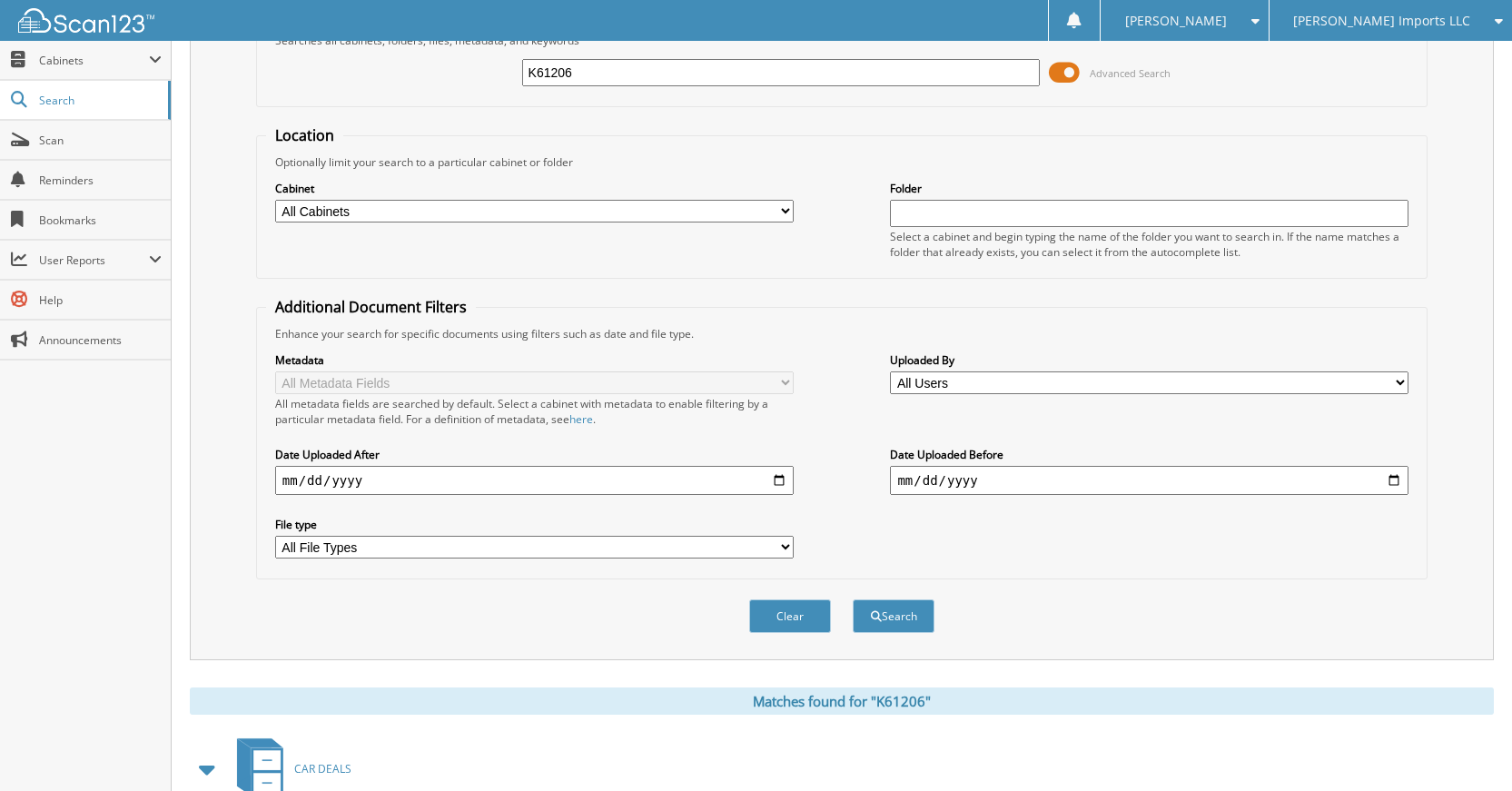
drag, startPoint x: 777, startPoint y: 599, endPoint x: 778, endPoint y: 609, distance: 10.0
click at [777, 600] on div "Clear" at bounding box center [790, 616] width 86 height 38
click at [778, 609] on button "Clear" at bounding box center [790, 616] width 82 height 34
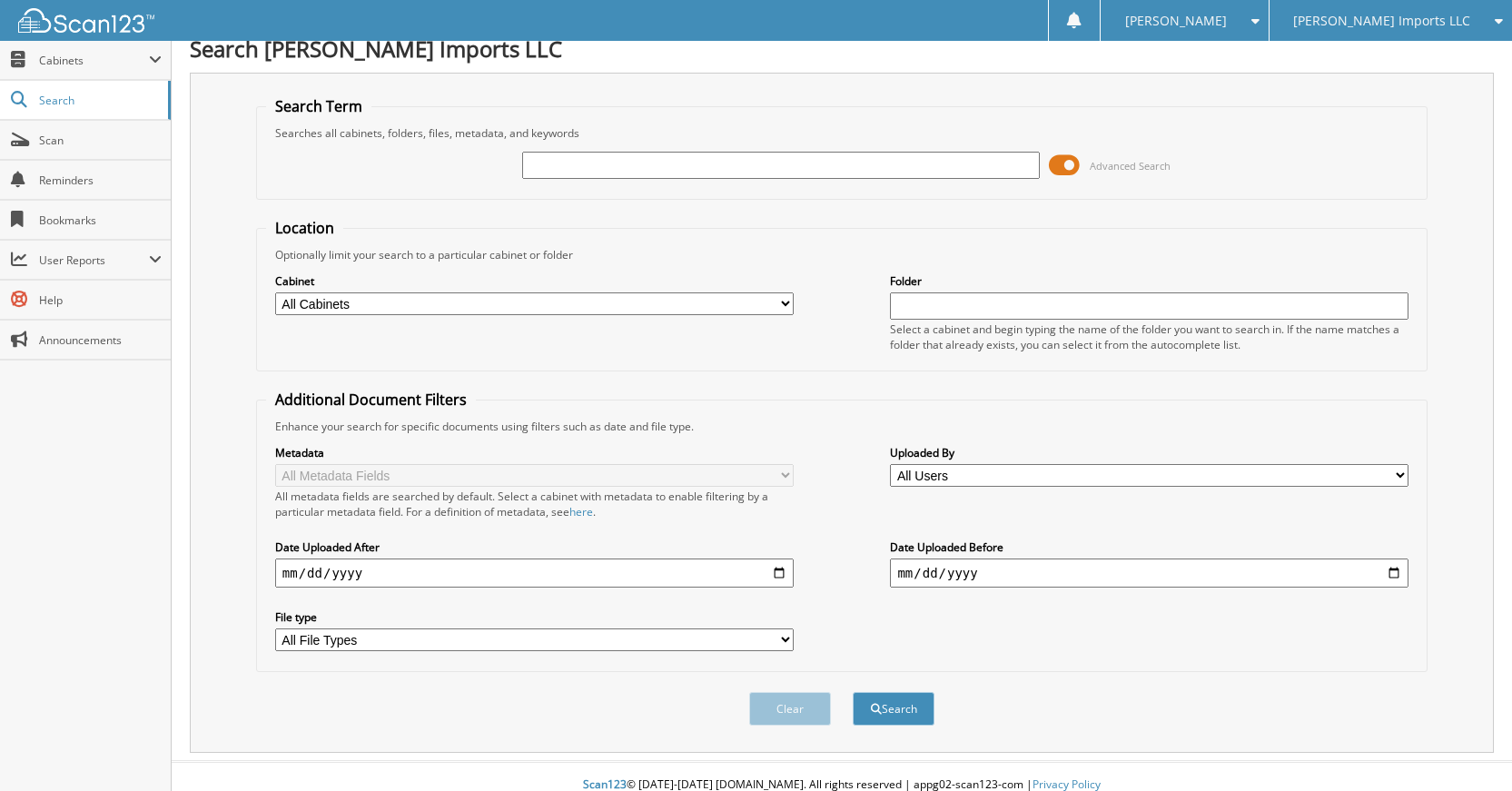
scroll to position [0, 0]
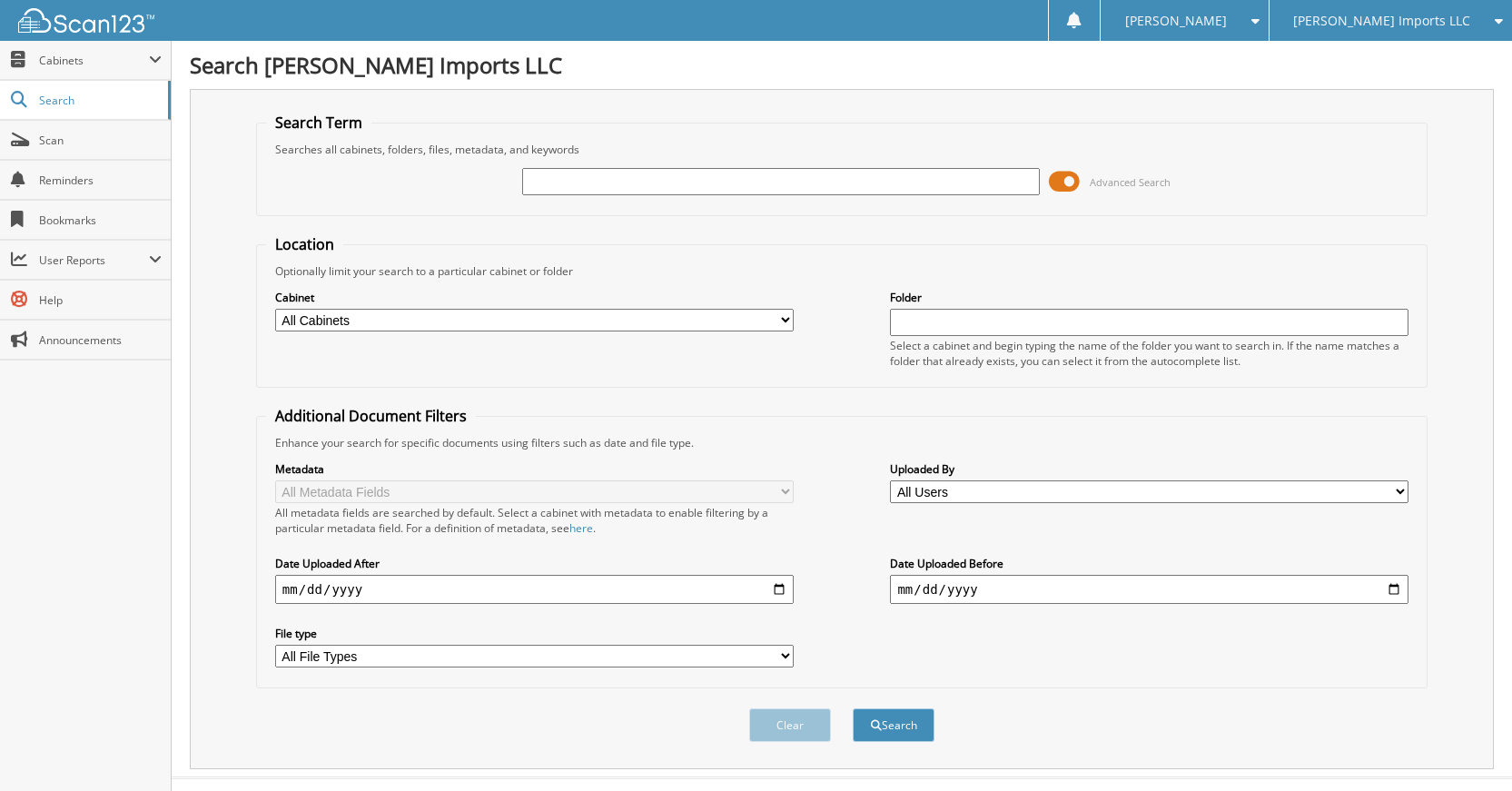
click at [848, 198] on div "Advanced Search" at bounding box center [842, 182] width 1151 height 49
click at [848, 195] on div at bounding box center [780, 182] width 518 height 31
click at [850, 191] on input "text" at bounding box center [780, 182] width 518 height 27
click at [853, 708] on button "Search" at bounding box center [893, 725] width 82 height 34
click at [870, 188] on input "text" at bounding box center [780, 182] width 518 height 27
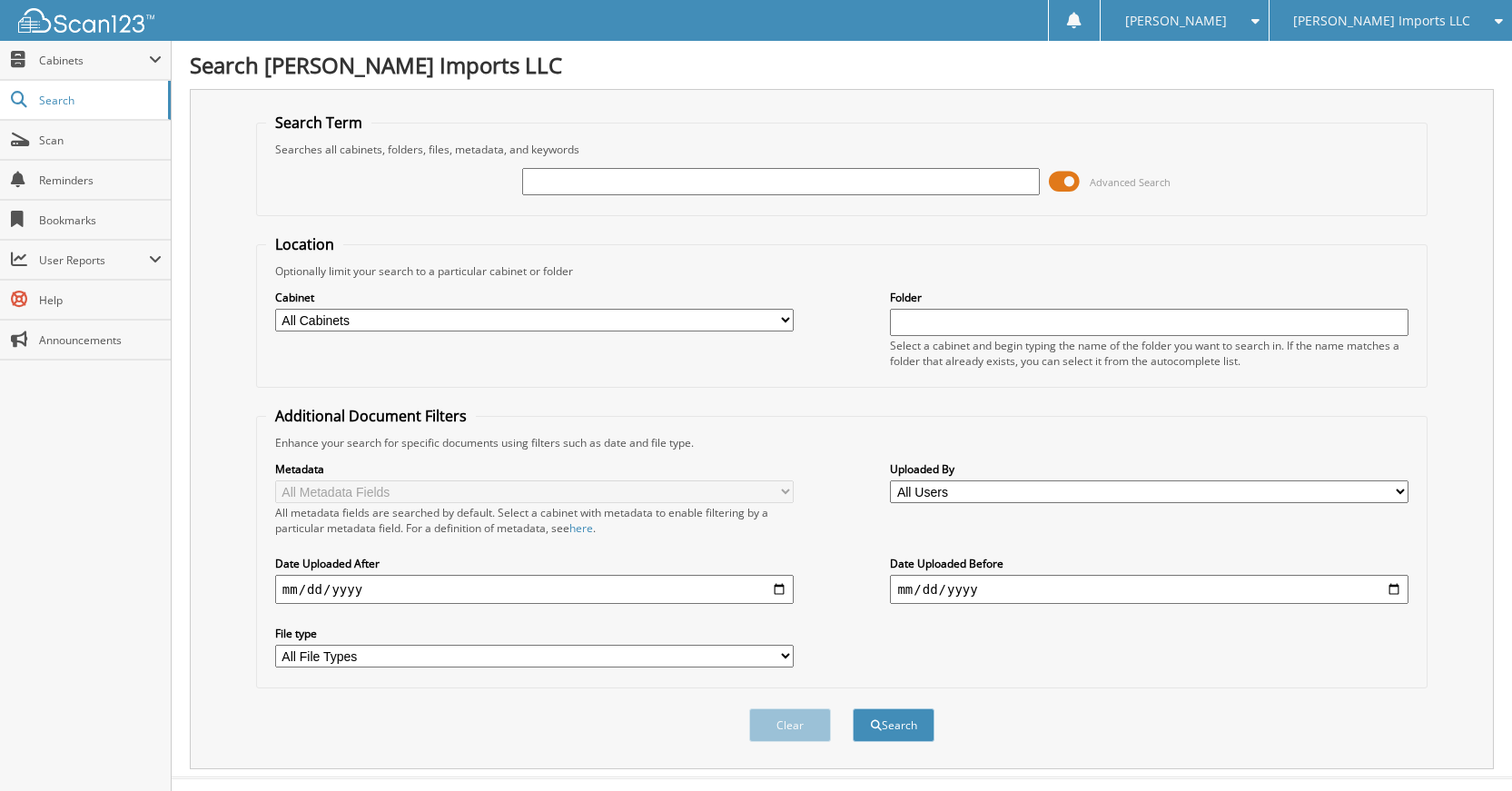
click at [870, 188] on input "text" at bounding box center [780, 182] width 518 height 27
type input "K40036"
click at [853, 708] on button "Search" at bounding box center [893, 725] width 82 height 34
click at [791, 722] on button "Clear" at bounding box center [790, 725] width 82 height 34
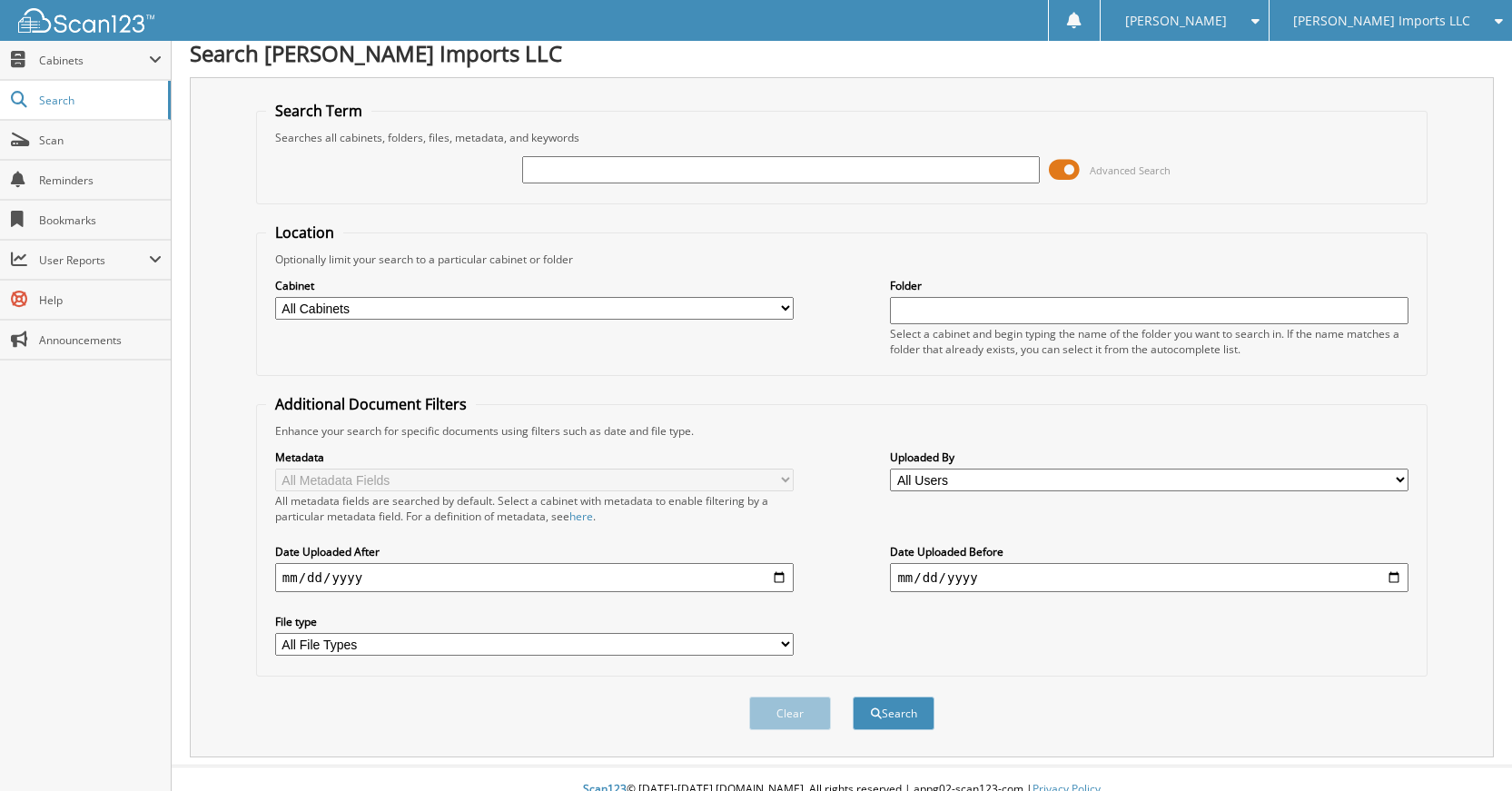
scroll to position [34, 0]
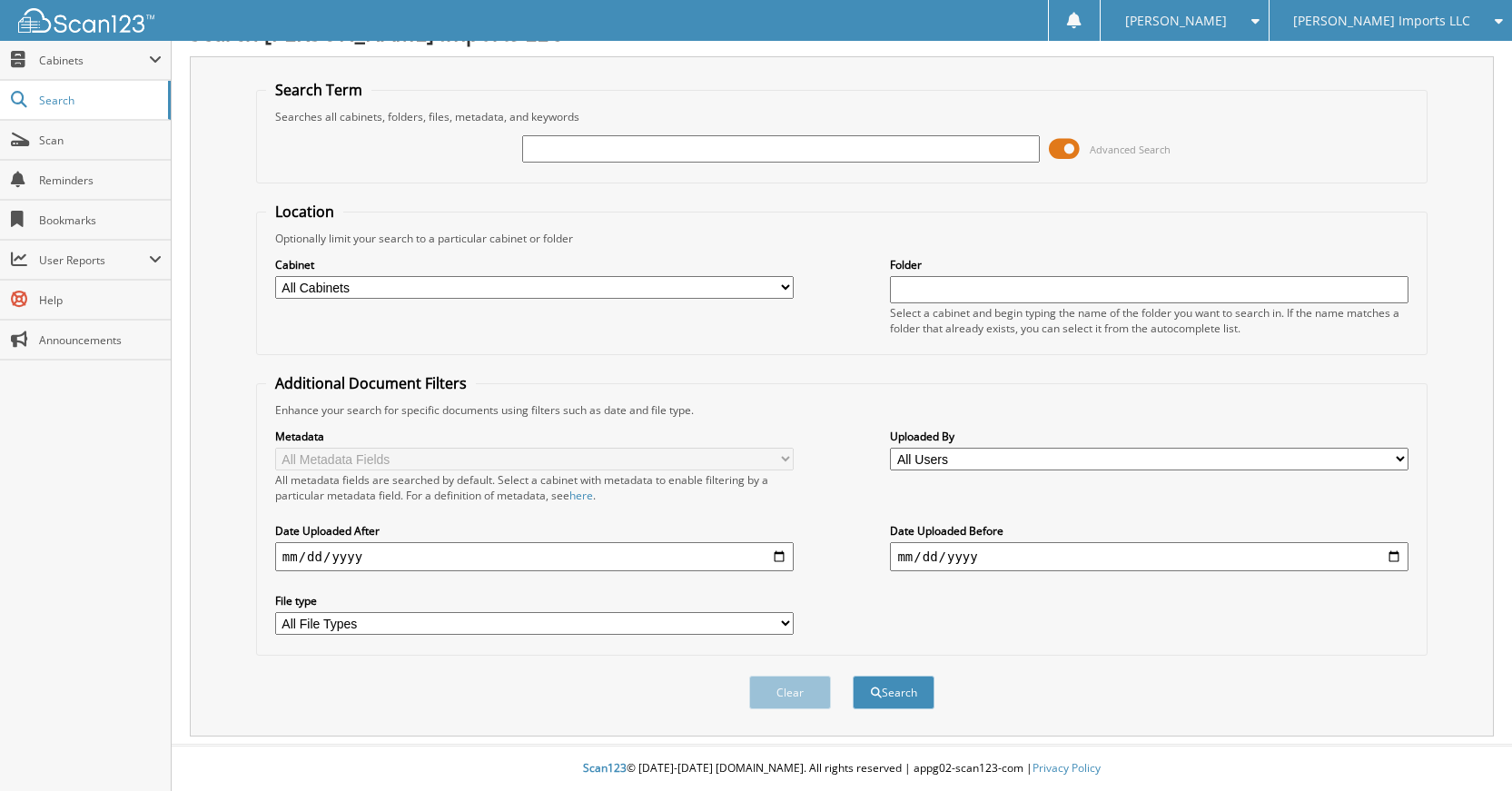
click at [1238, 7] on div "[PERSON_NAME]" at bounding box center [1184, 20] width 149 height 40
click at [1245, 85] on link "Logout" at bounding box center [1184, 88] width 167 height 32
